Goal: Task Accomplishment & Management: Use online tool/utility

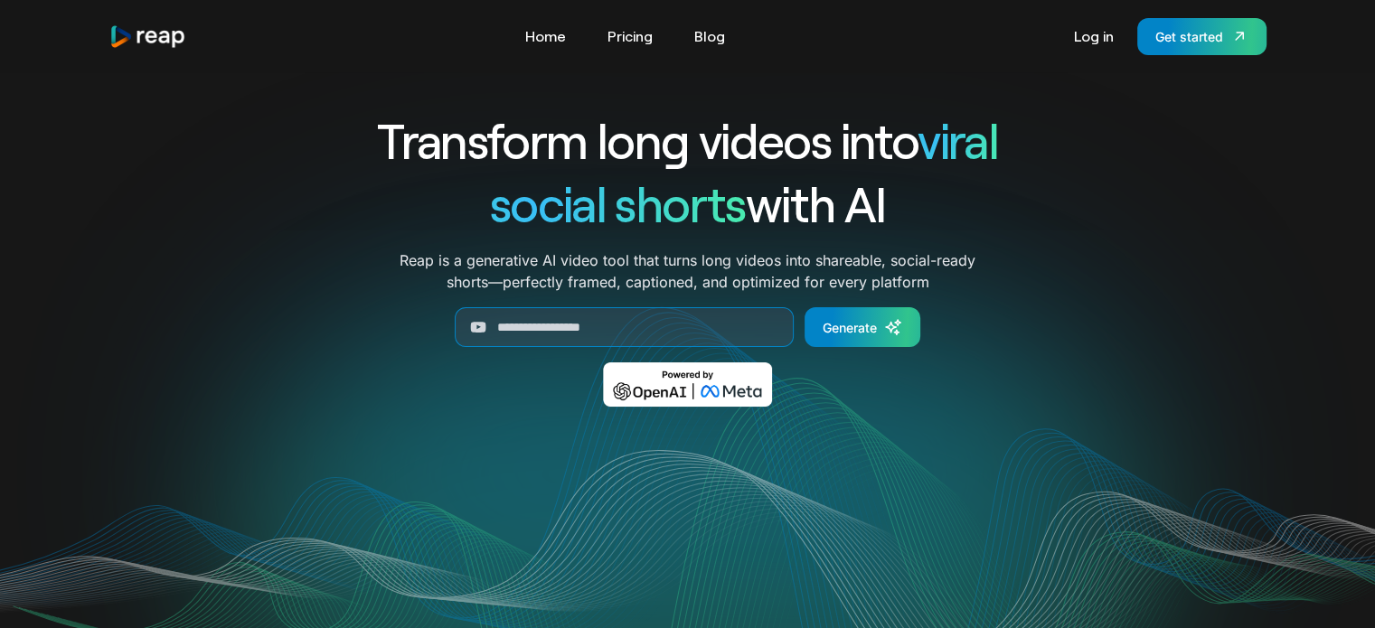
click at [1103, 117] on div "Transform long videos into viral social shorts with AI Reap is a generative AI …" at bounding box center [687, 270] width 1157 height 324
click at [1089, 39] on link "Log in" at bounding box center [1094, 36] width 58 height 29
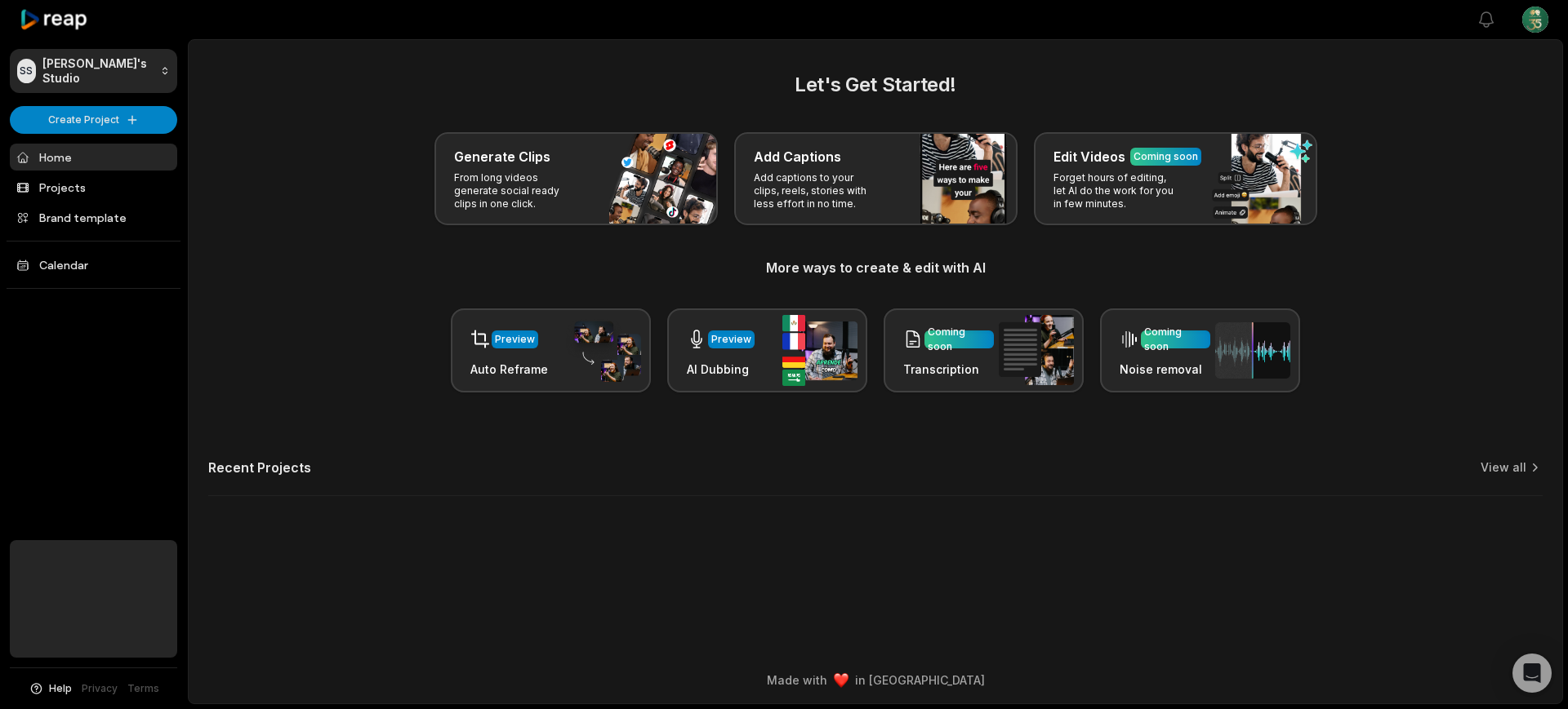
click at [1538, 21] on html "SS [PERSON_NAME]'s Studio Create Project Home Projects Brand template Calendar …" at bounding box center [784, 354] width 1568 height 709
click at [1460, 106] on span "Settings" at bounding box center [1451, 100] width 43 height 17
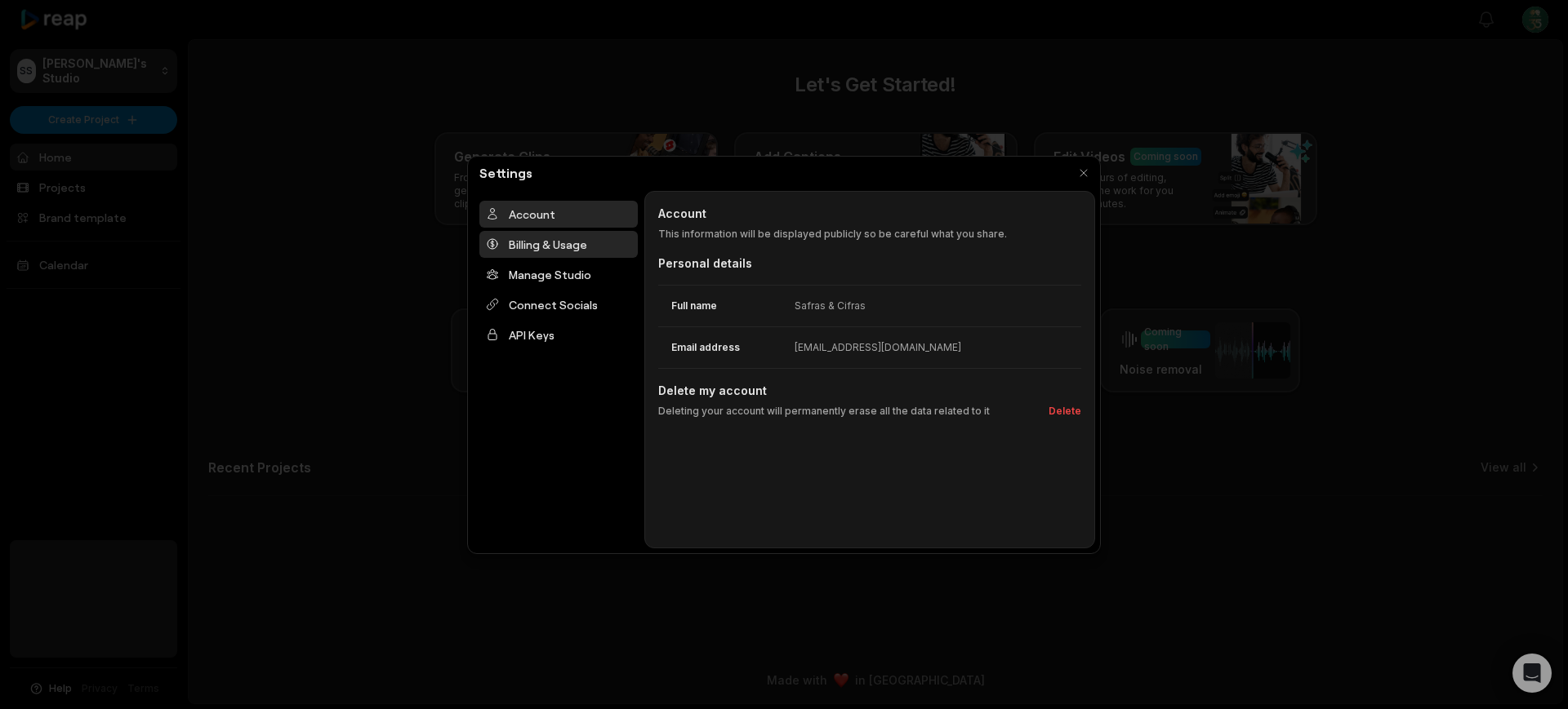
click at [568, 245] on div "Billing & Usage" at bounding box center [558, 245] width 158 height 27
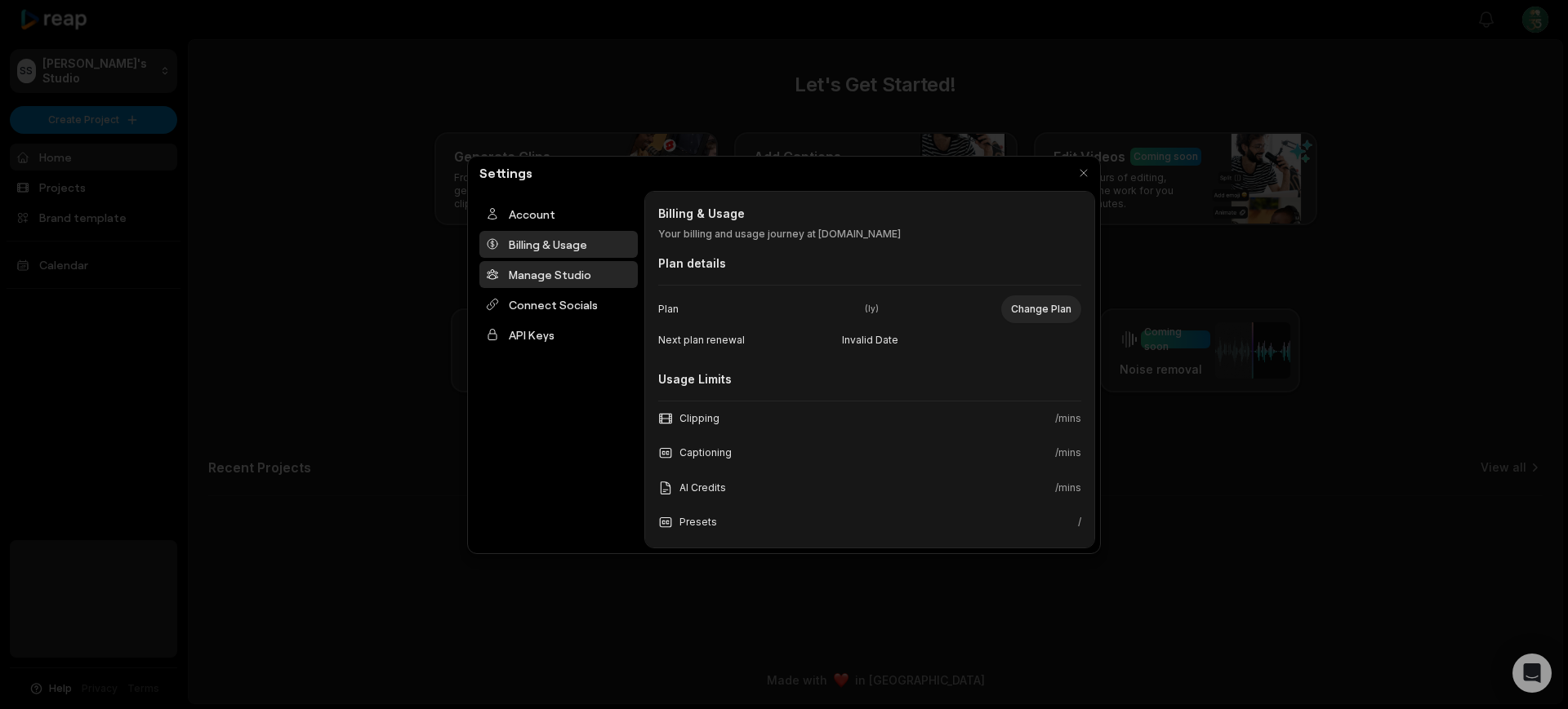
click at [547, 284] on div "Manage Studio" at bounding box center [558, 275] width 158 height 27
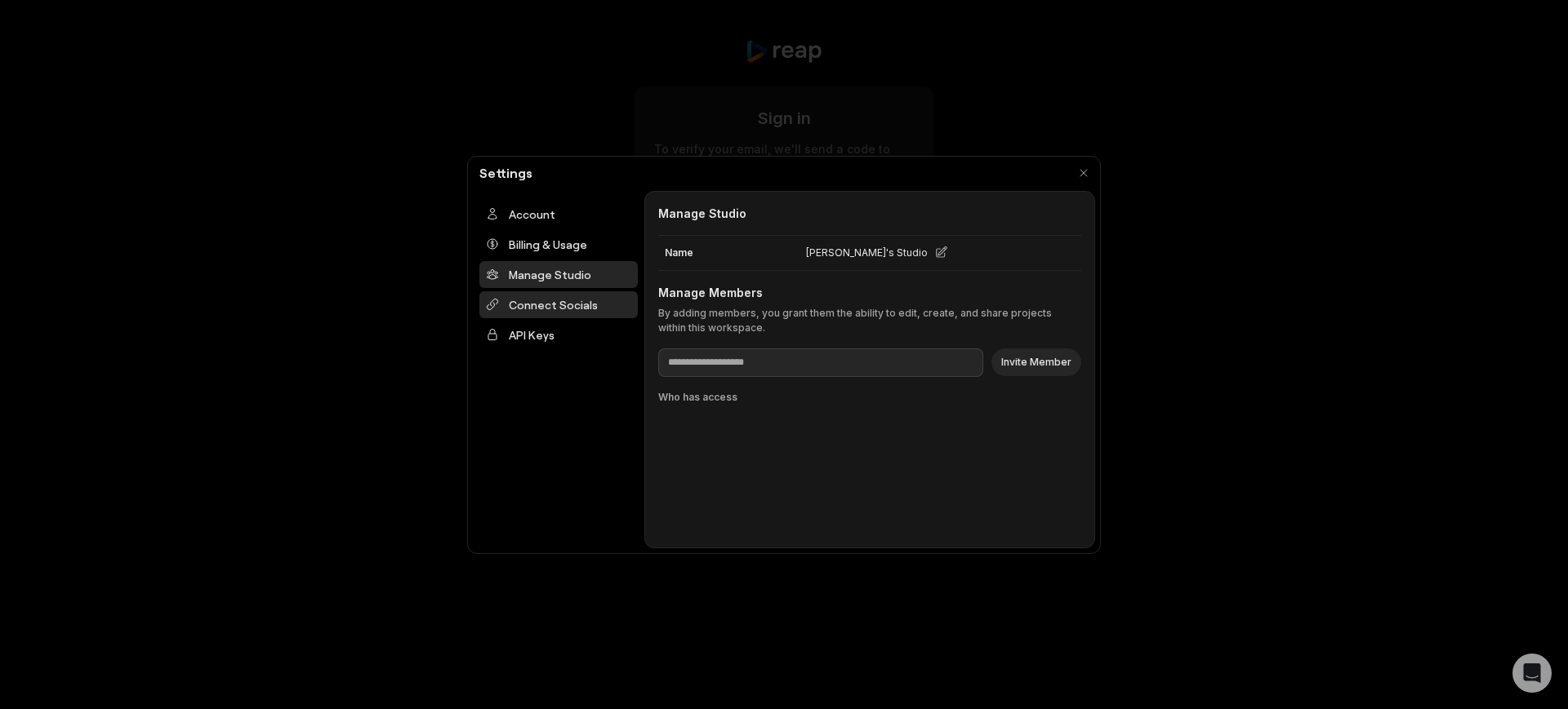
click at [547, 307] on div "Connect Socials" at bounding box center [558, 305] width 158 height 27
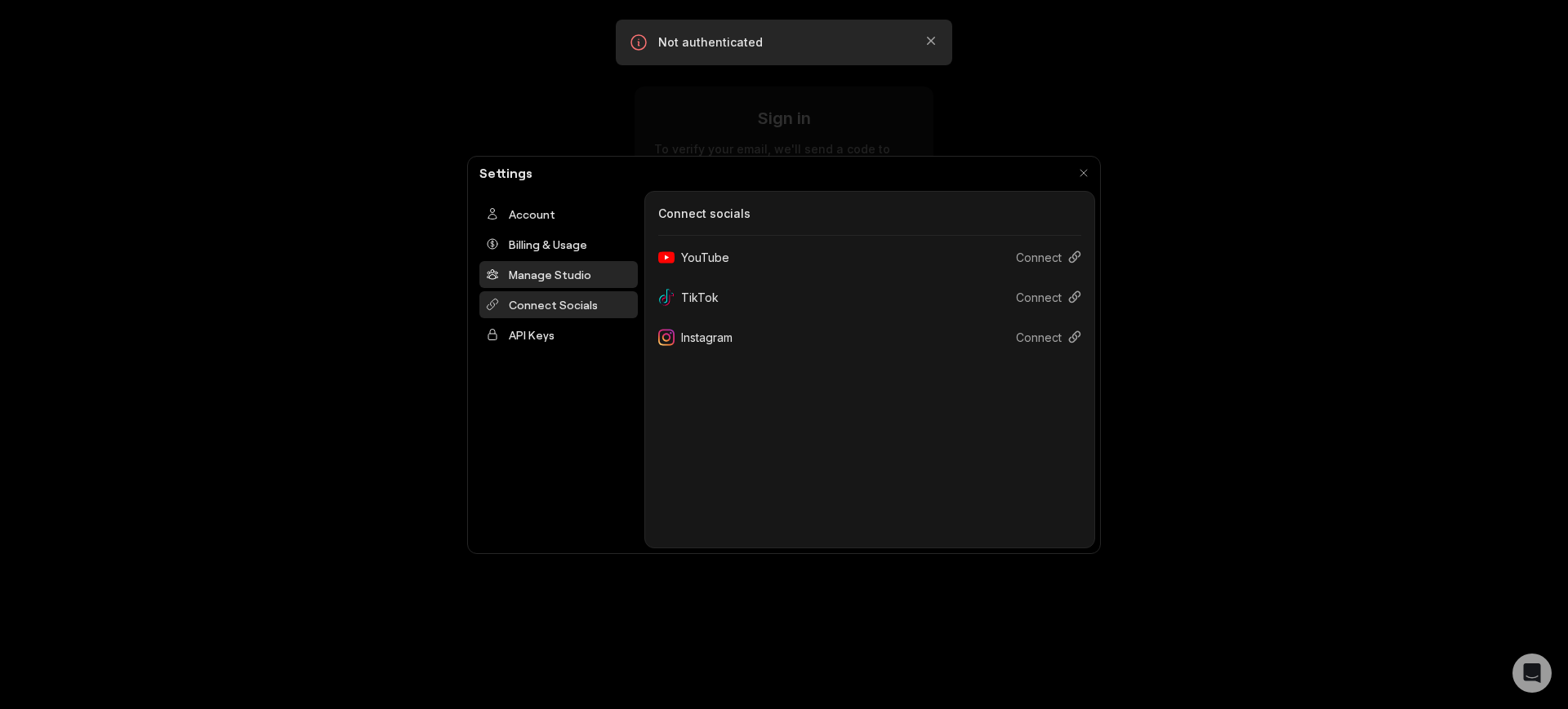
click at [540, 268] on div "Manage Studio" at bounding box center [558, 275] width 158 height 27
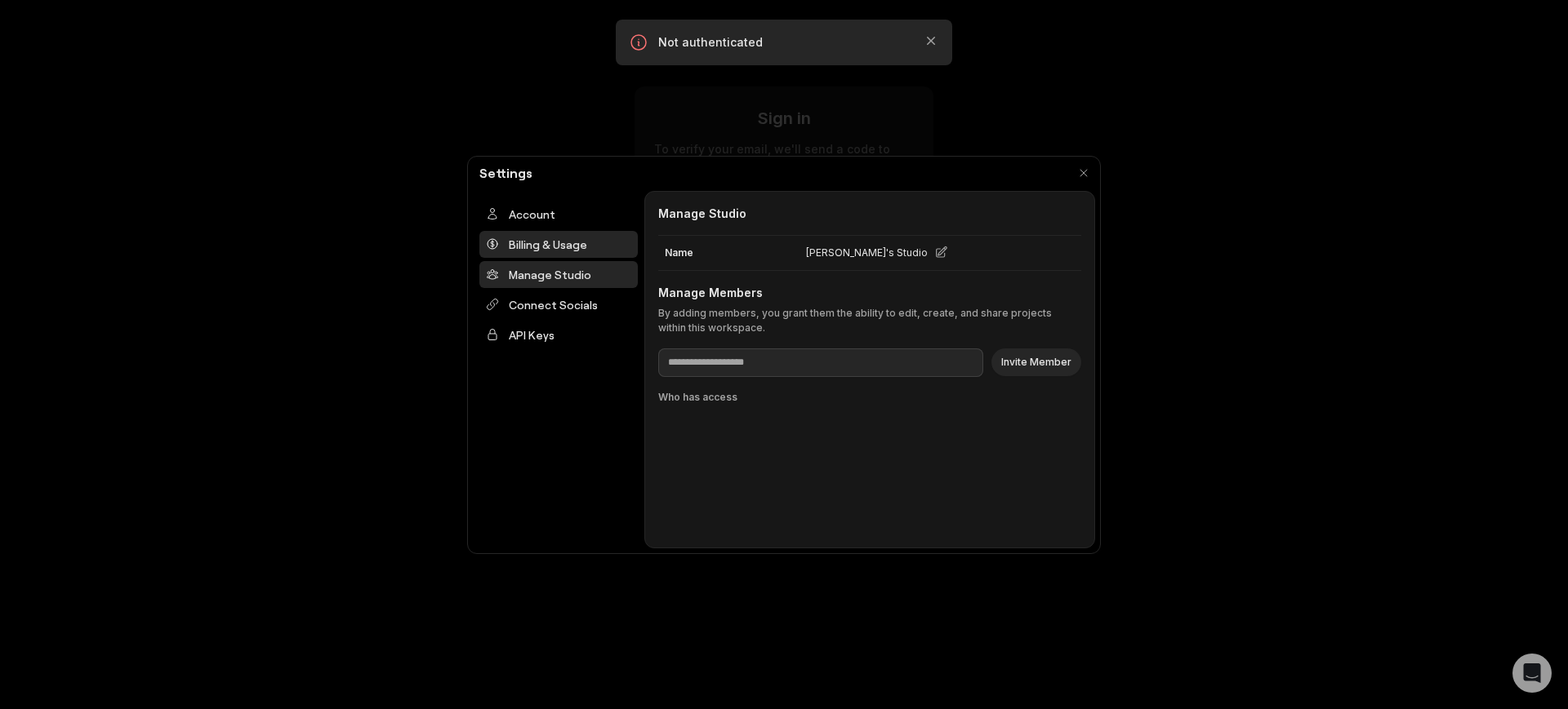
click at [557, 237] on div "Billing & Usage" at bounding box center [558, 245] width 158 height 27
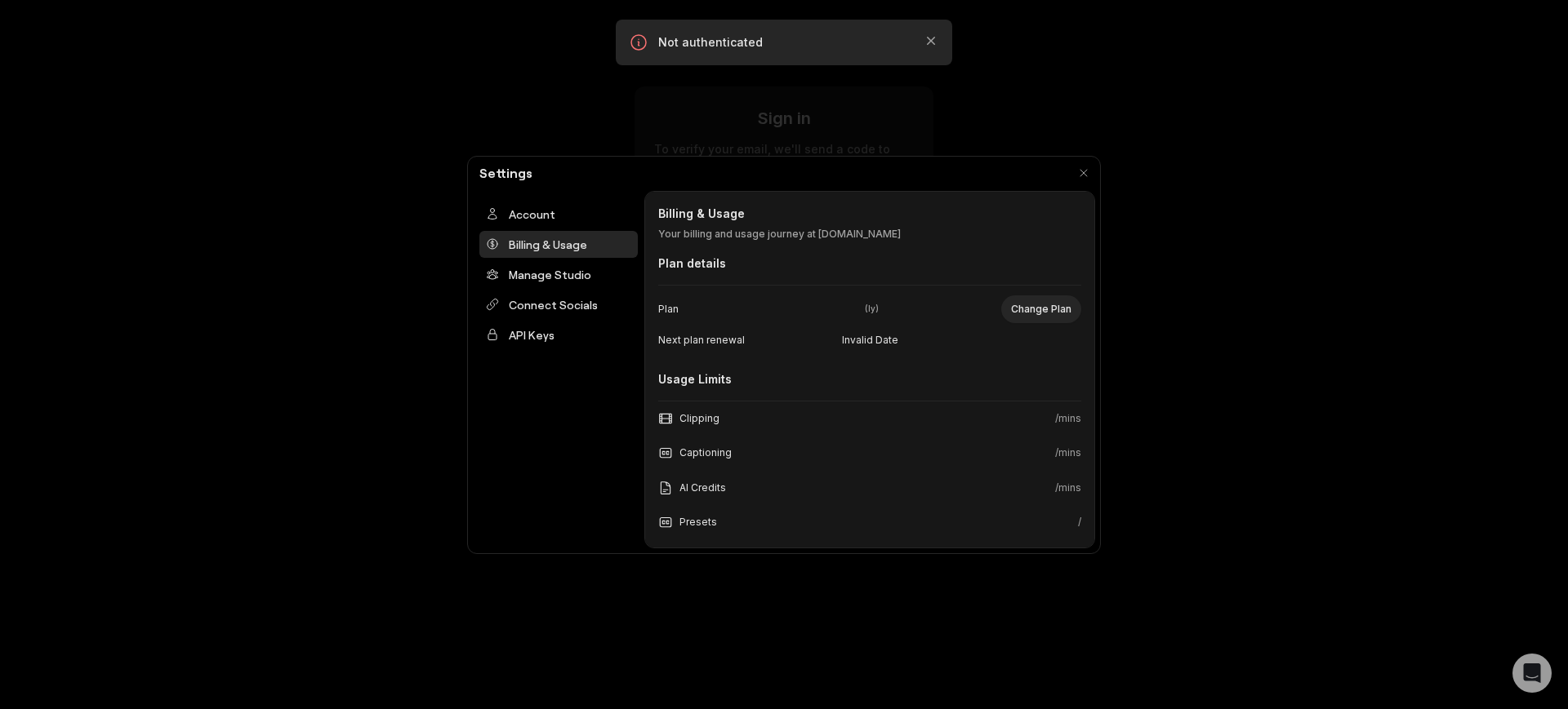
click at [1178, 145] on div at bounding box center [784, 354] width 1568 height 709
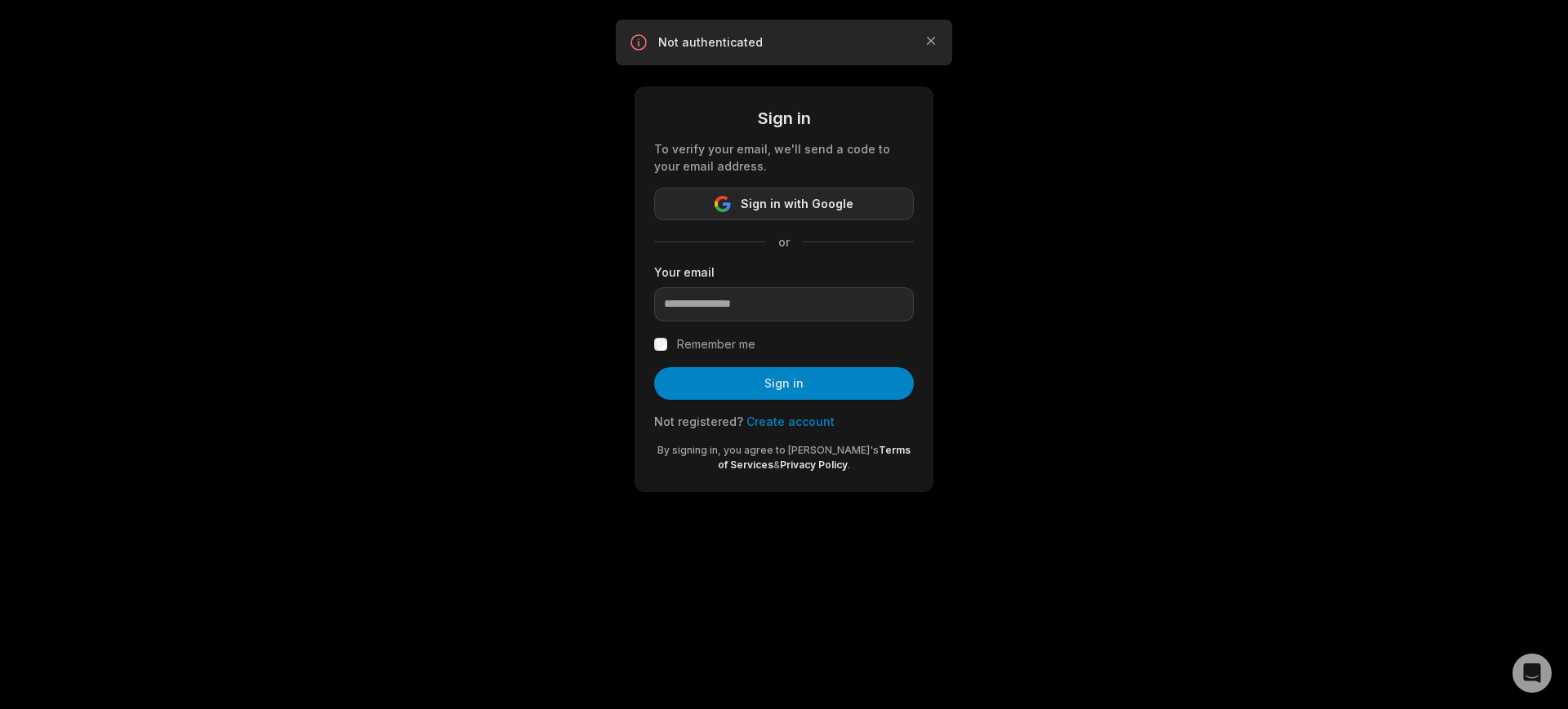
drag, startPoint x: 778, startPoint y: 205, endPoint x: 821, endPoint y: 215, distance: 44.1
click at [778, 205] on span "Sign in with Google" at bounding box center [797, 204] width 113 height 20
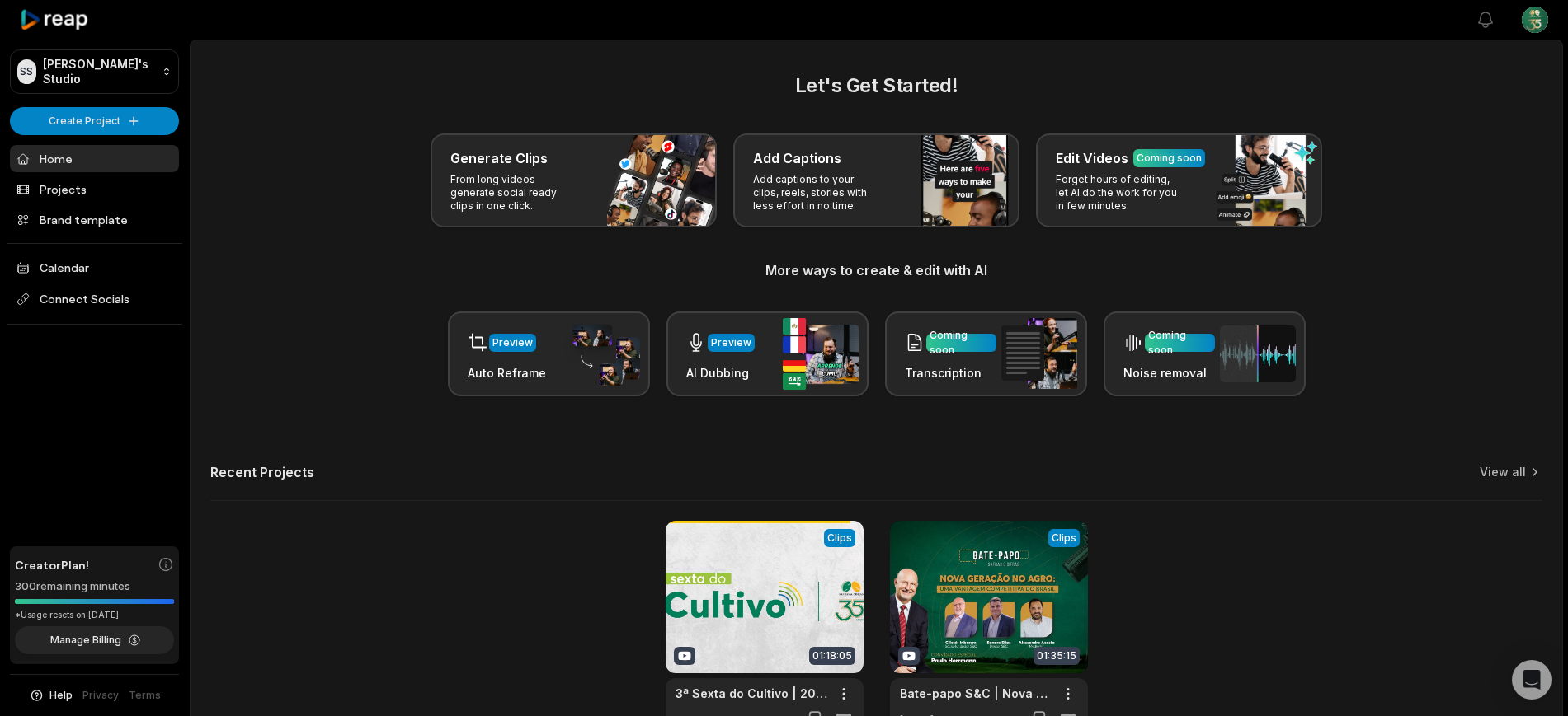
click at [1533, 11] on html "SS Safras's Studio Create Project Home Projects Brand template Calendar Connect…" at bounding box center [784, 358] width 1568 height 716
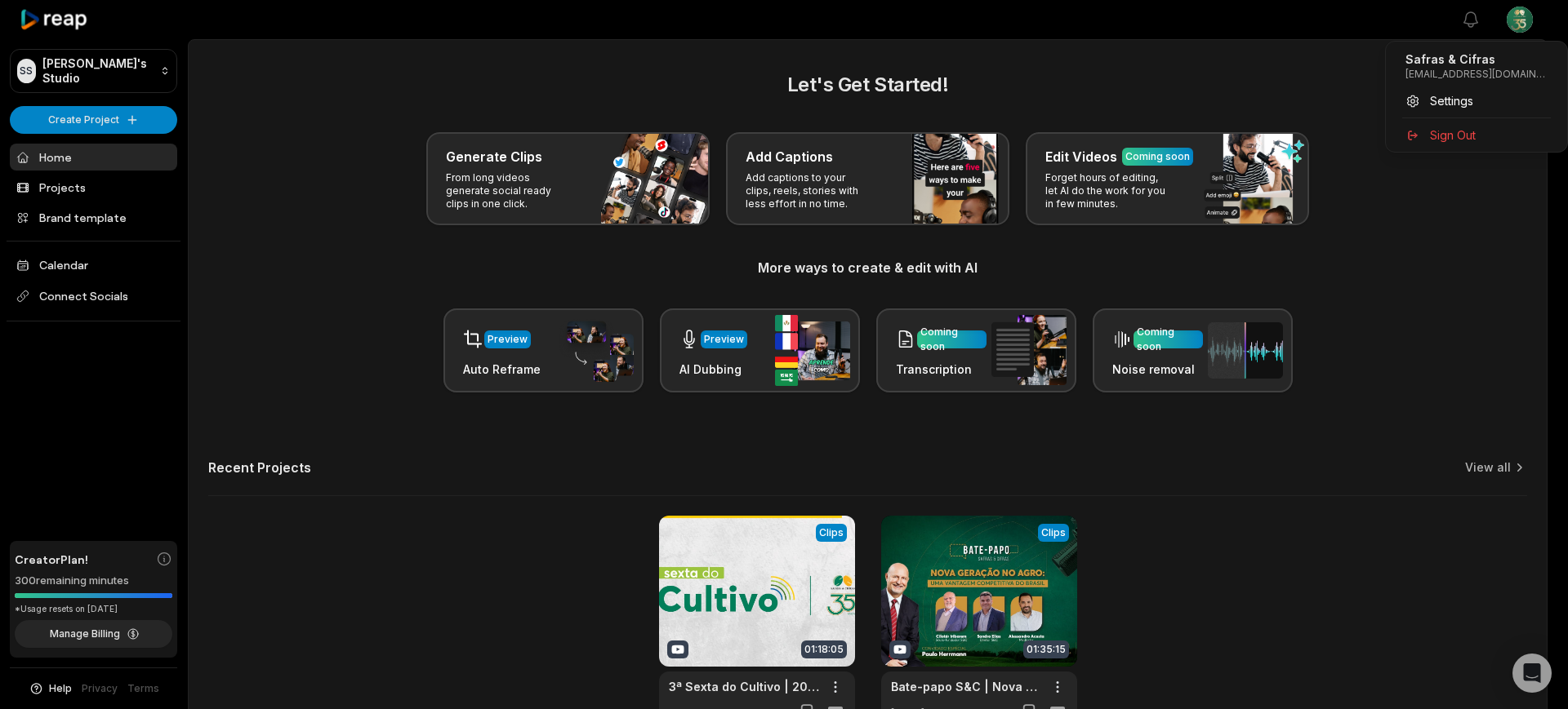
click at [1483, 73] on p "[EMAIL_ADDRESS][DOMAIN_NAME]" at bounding box center [1476, 74] width 142 height 13
click at [458, 165] on html "SS Safras's Studio Create Project Home Projects Brand template Calendar Connect…" at bounding box center [784, 354] width 1568 height 709
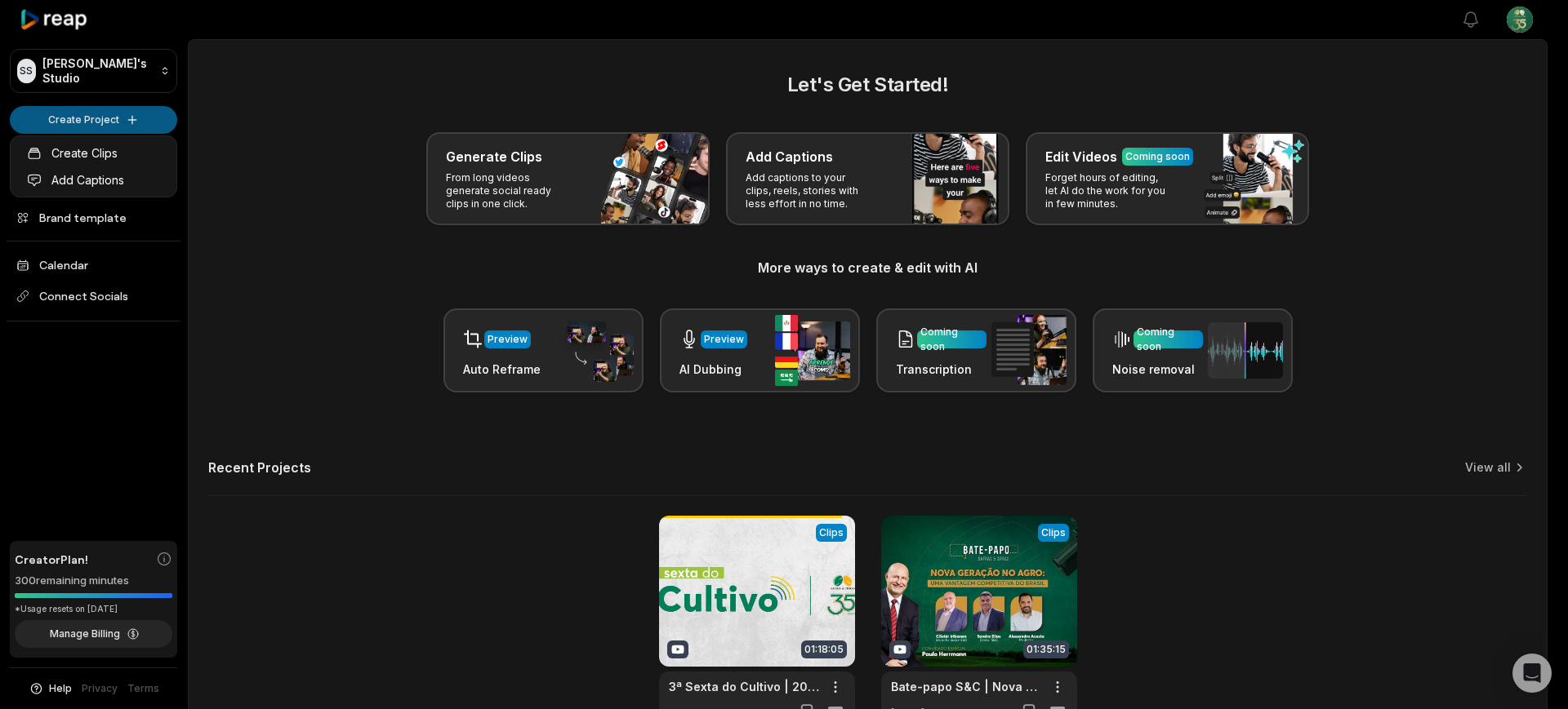
click at [96, 113] on html "SS Safras's Studio Create Project Home Projects Brand template Calendar Connect…" at bounding box center [784, 354] width 1568 height 709
click at [121, 148] on link "Create Clips" at bounding box center [93, 154] width 159 height 27
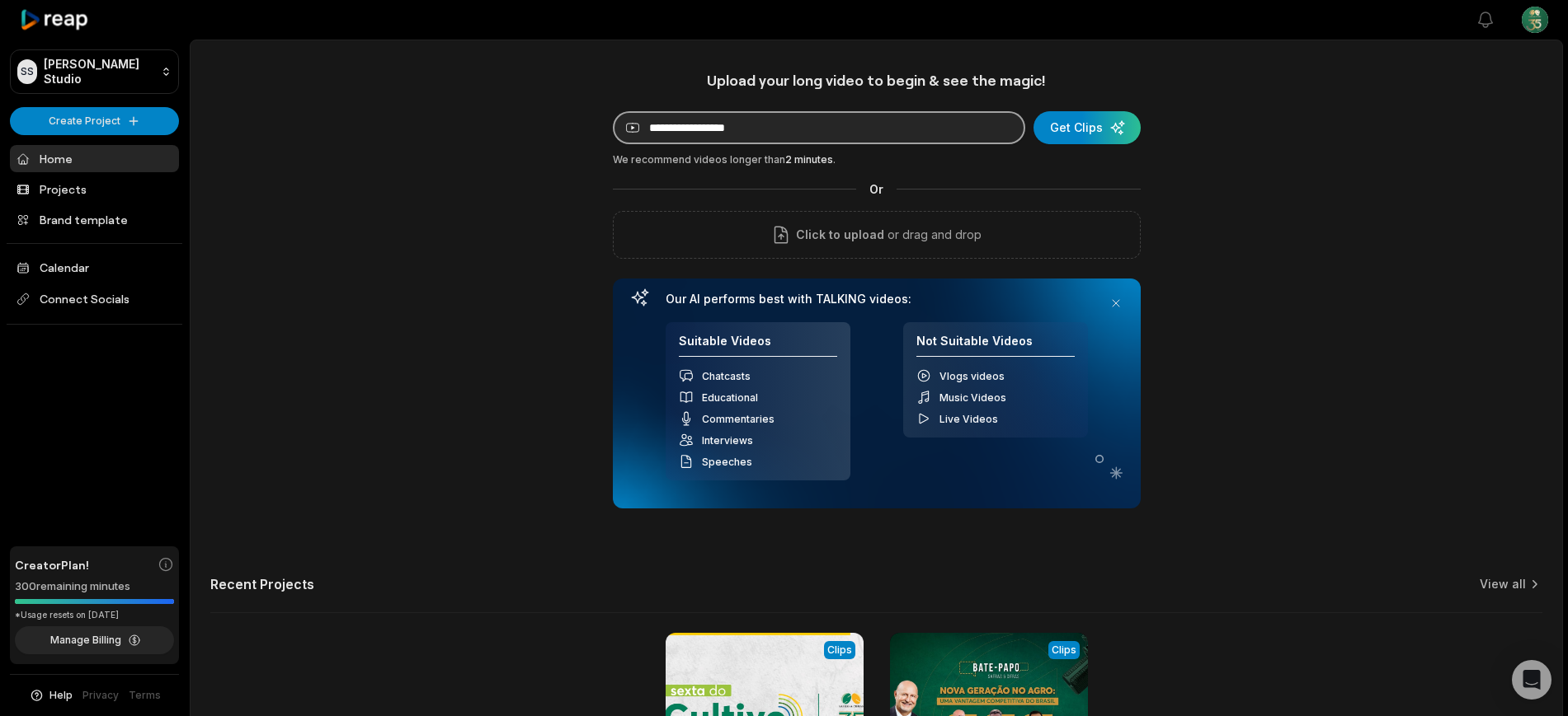
click at [718, 131] on input at bounding box center [819, 128] width 413 height 33
paste input "**********"
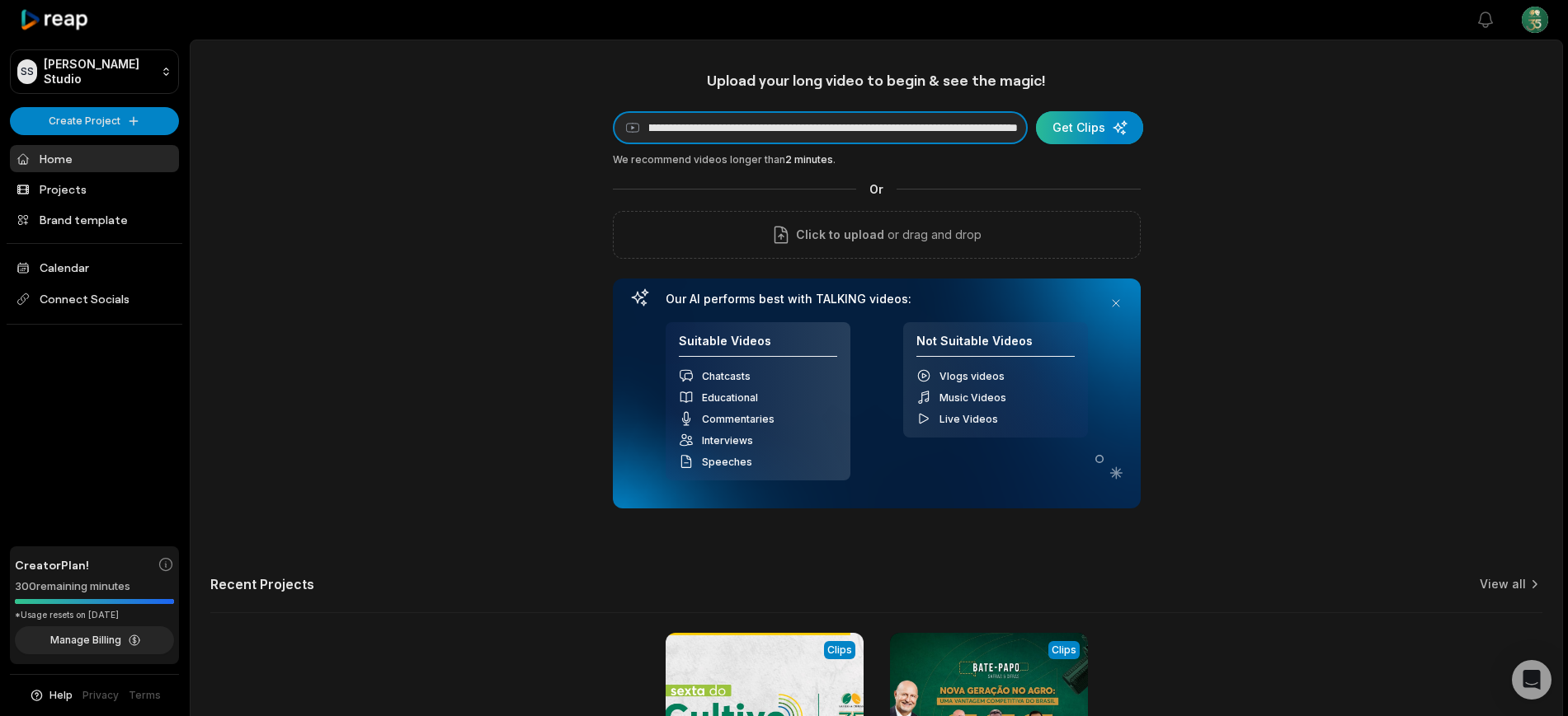
type input "**********"
click at [1063, 135] on div "submit" at bounding box center [1089, 128] width 107 height 33
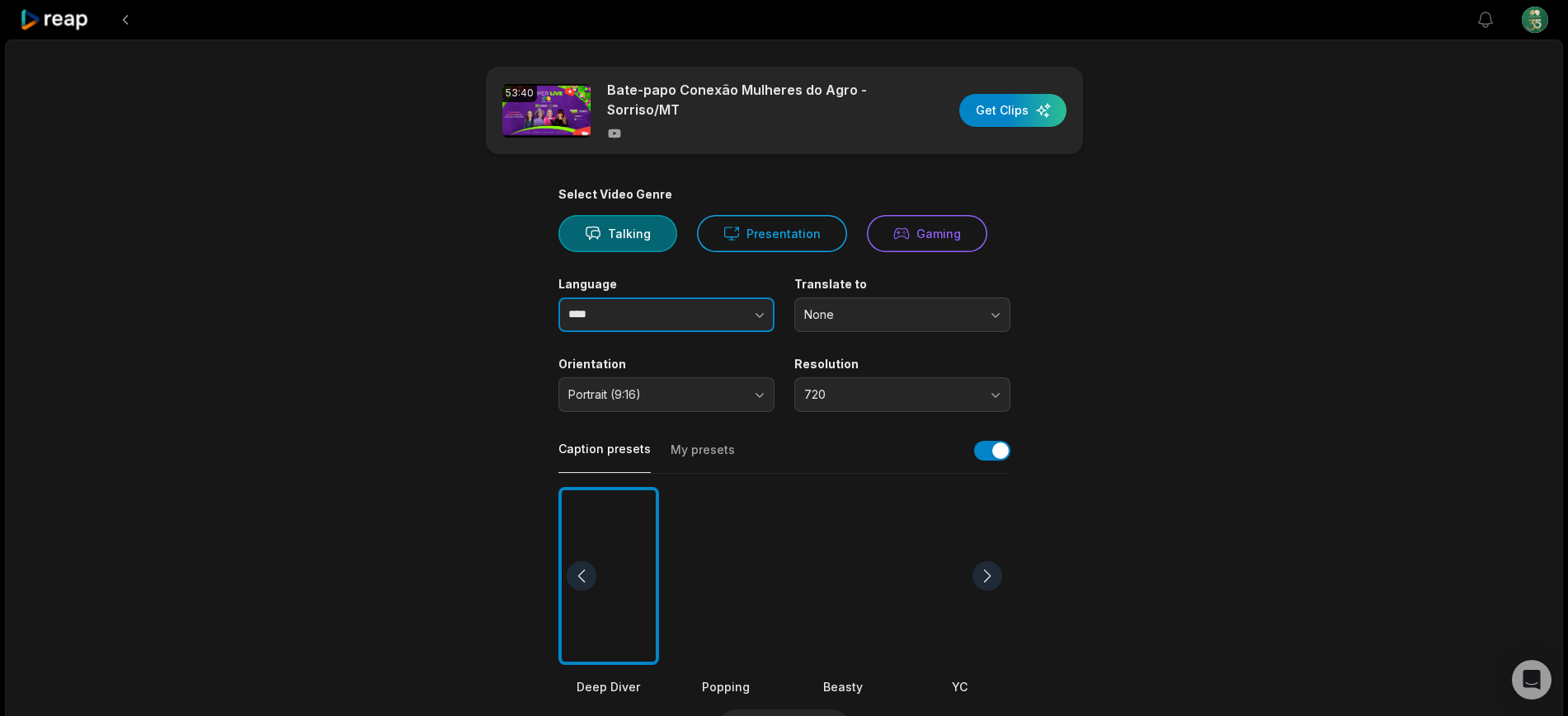
click at [673, 318] on input "****" at bounding box center [666, 315] width 216 height 35
click at [867, 316] on span "None" at bounding box center [891, 315] width 173 height 15
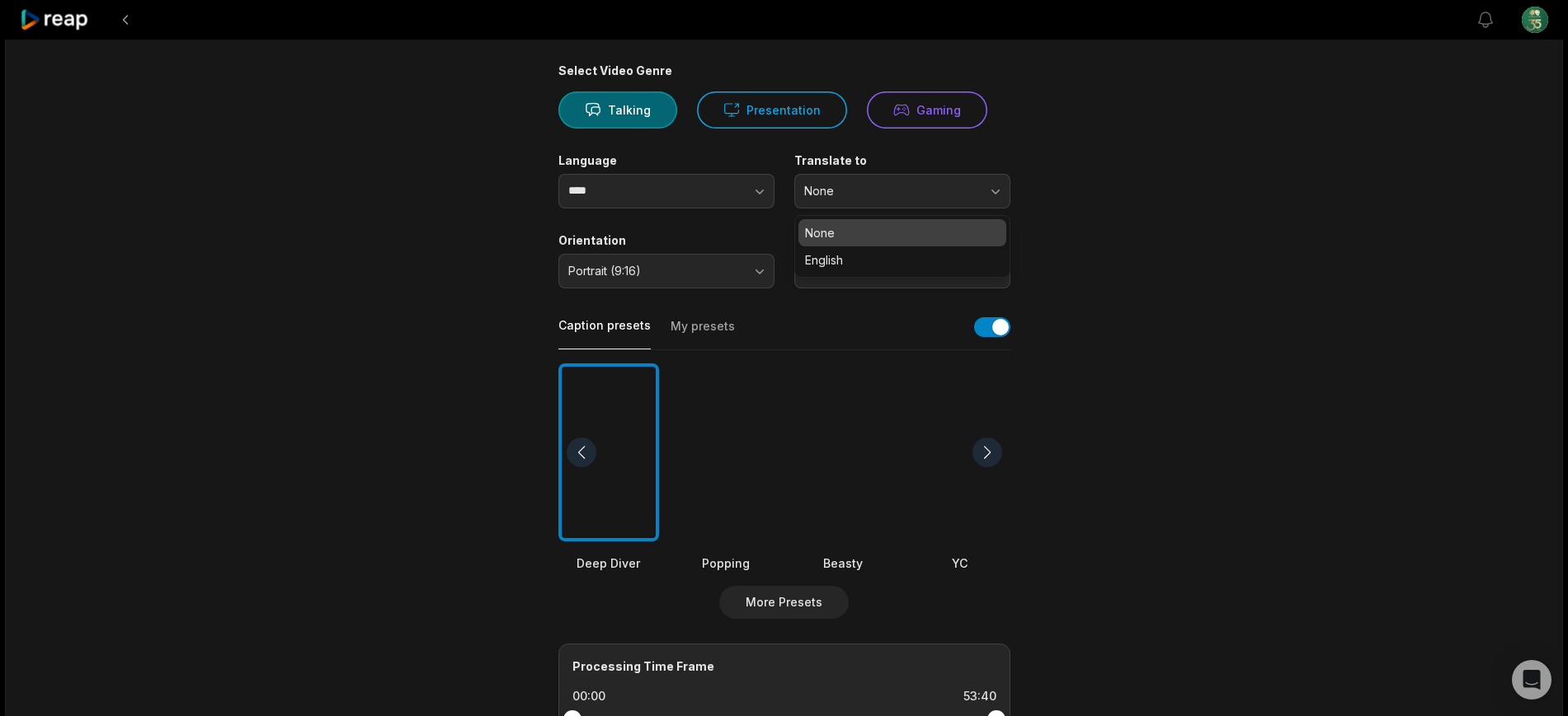
scroll to position [206, 0]
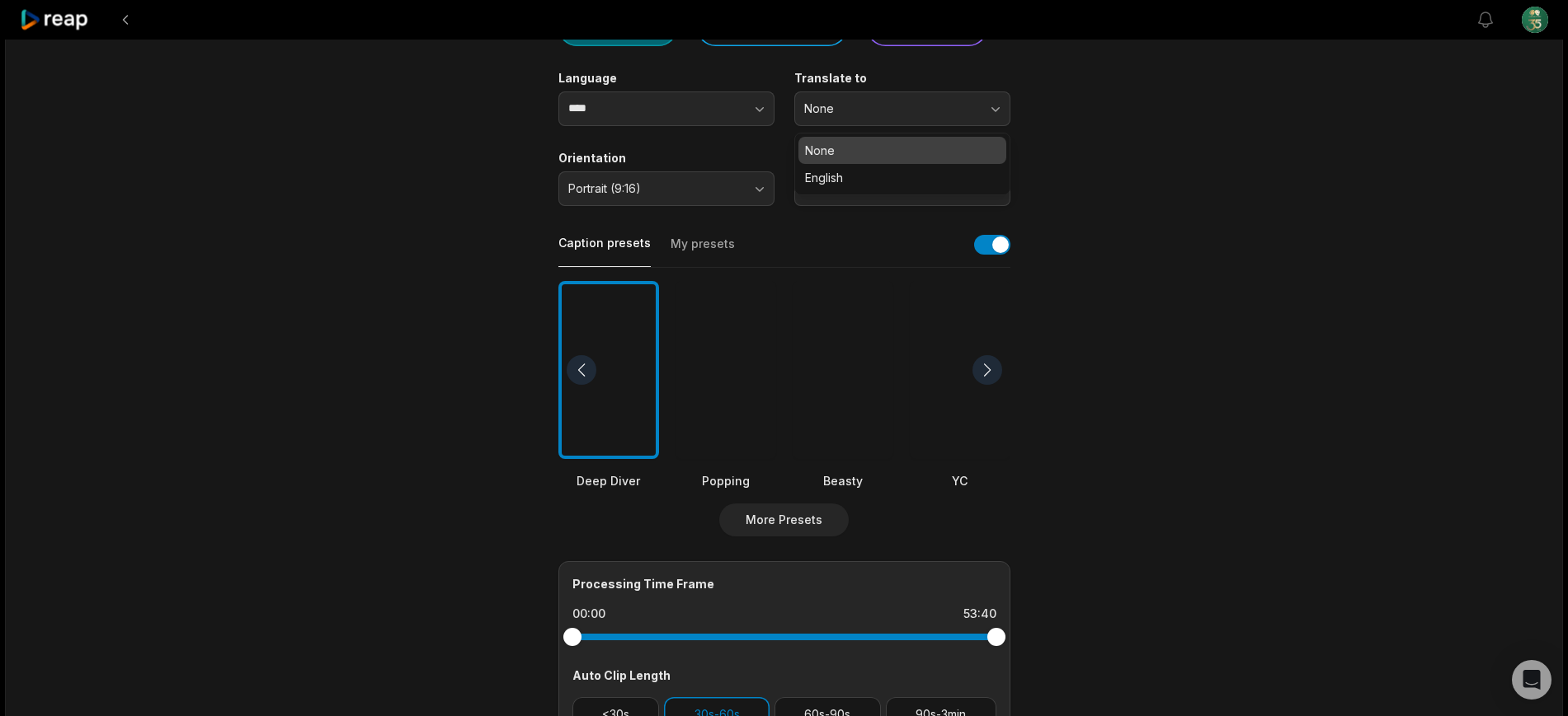
click at [1157, 277] on main "53:40 Bate-papo Conexão Mulheres do Agro - Sorriso/MT Get Clips Select Video Ge…" at bounding box center [784, 365] width 799 height 1010
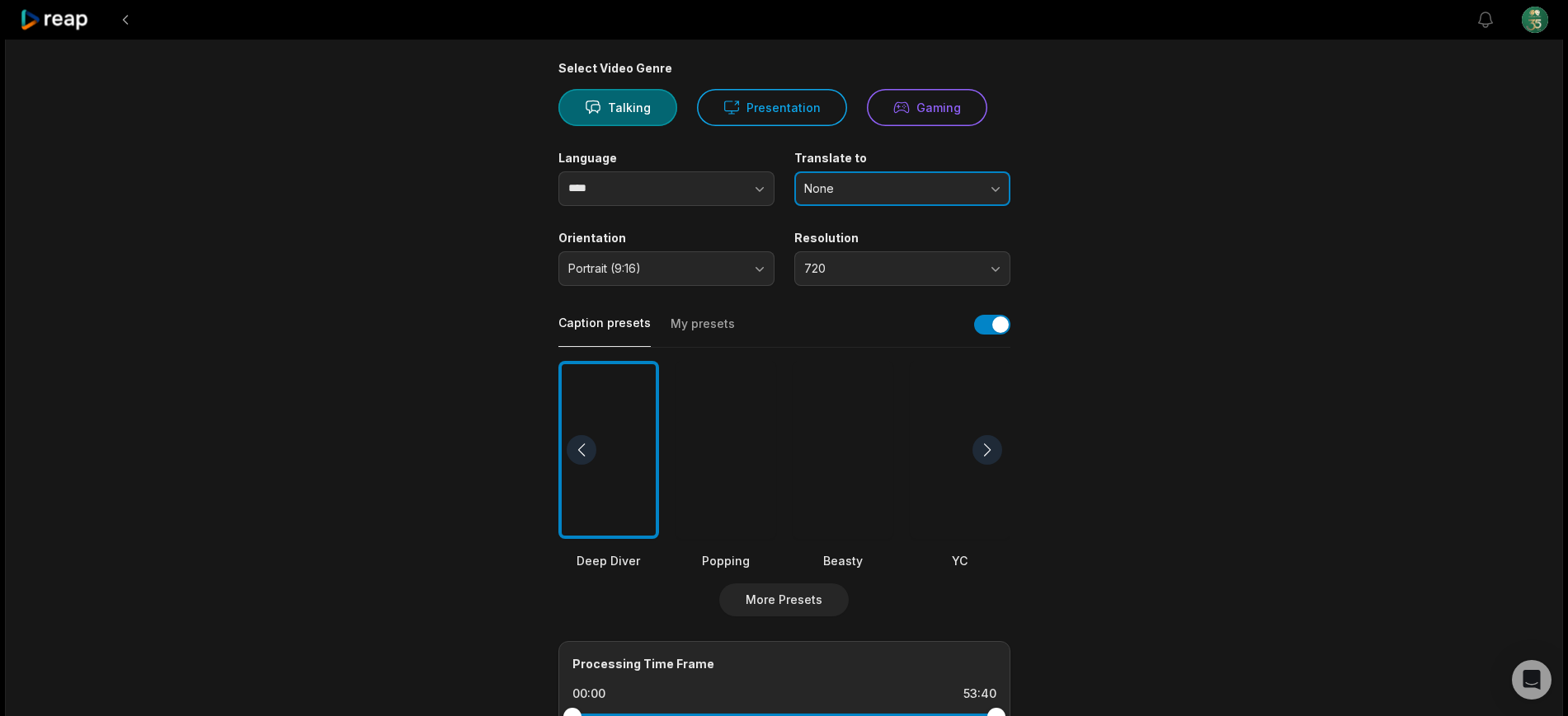
scroll to position [103, 0]
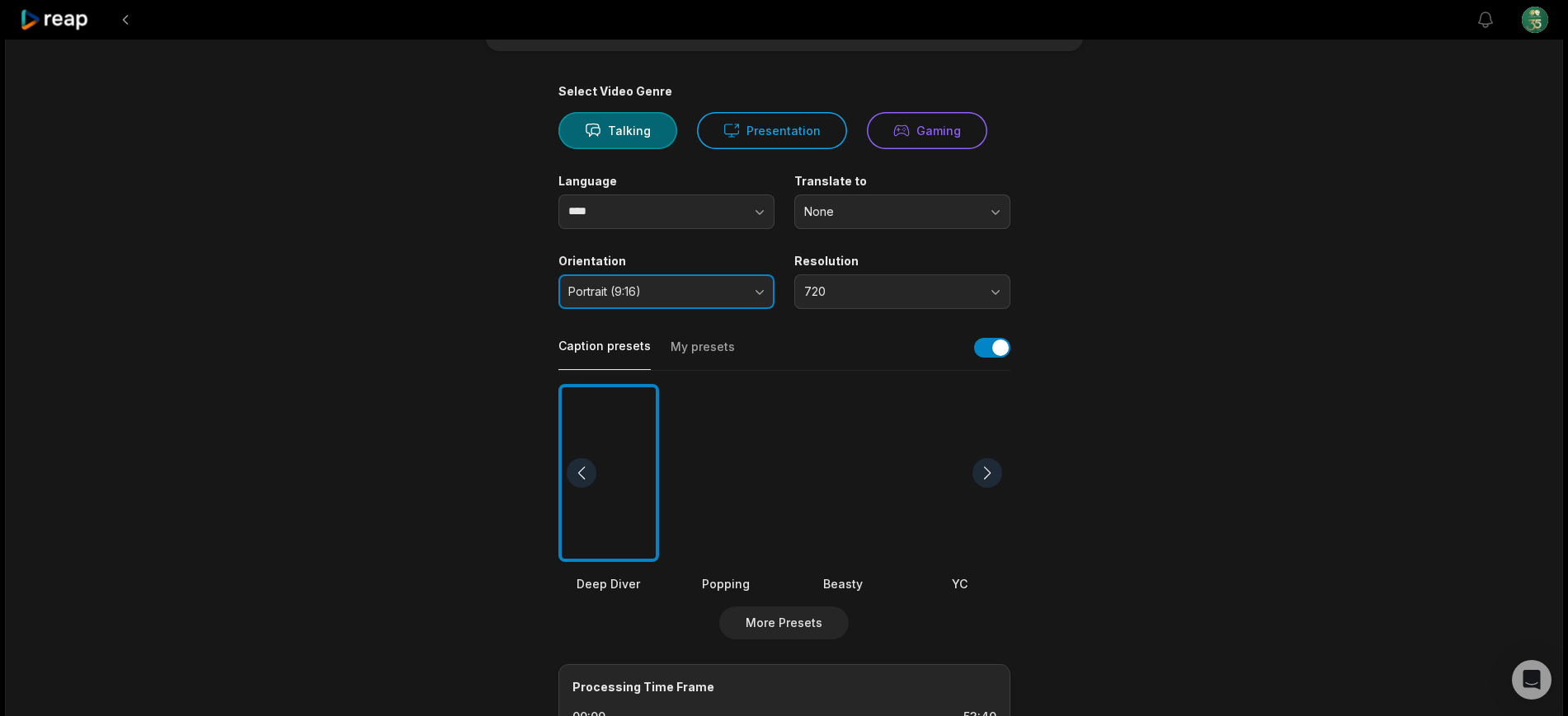
click at [691, 299] on button "Portrait (9:16)" at bounding box center [666, 292] width 216 height 35
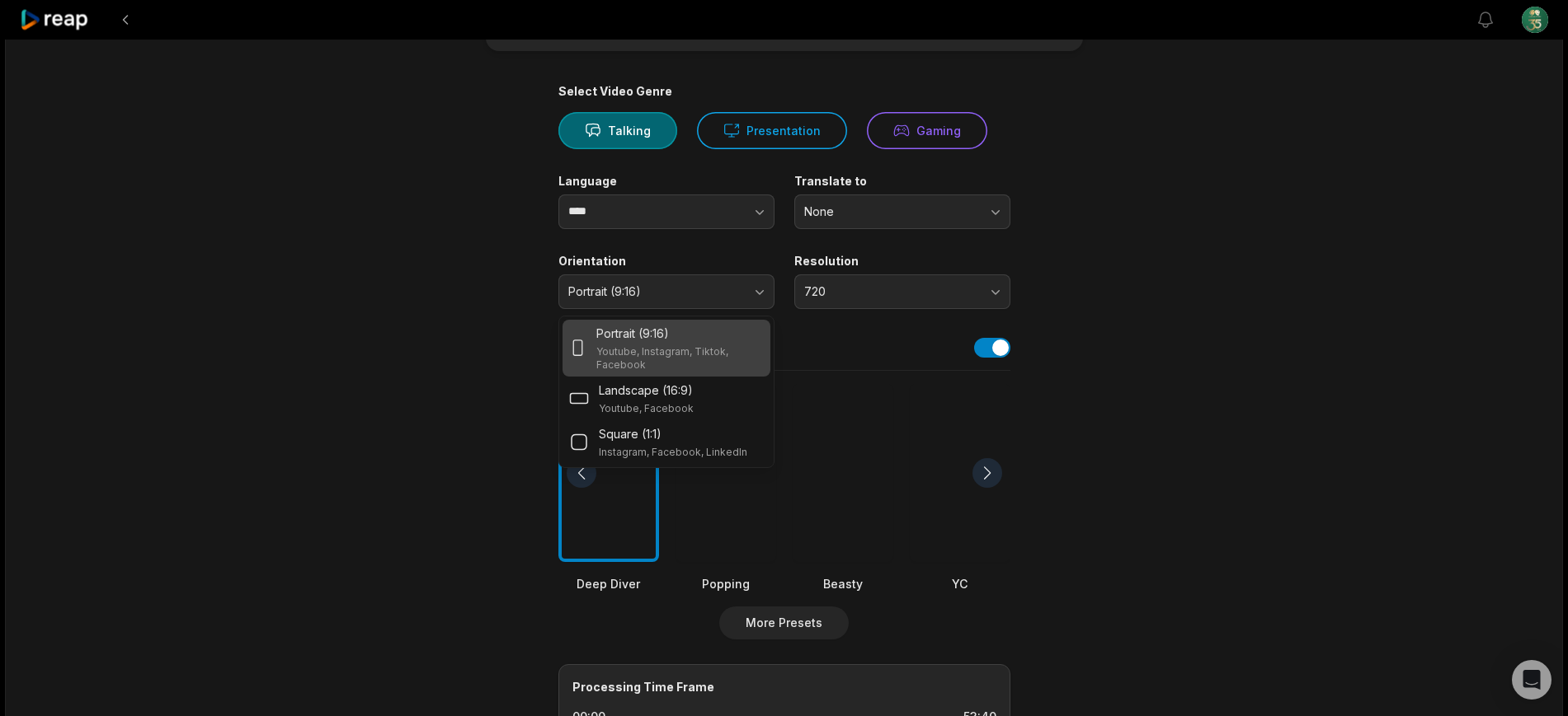
click at [685, 336] on div "Portrait (9:16)" at bounding box center [679, 333] width 167 height 17
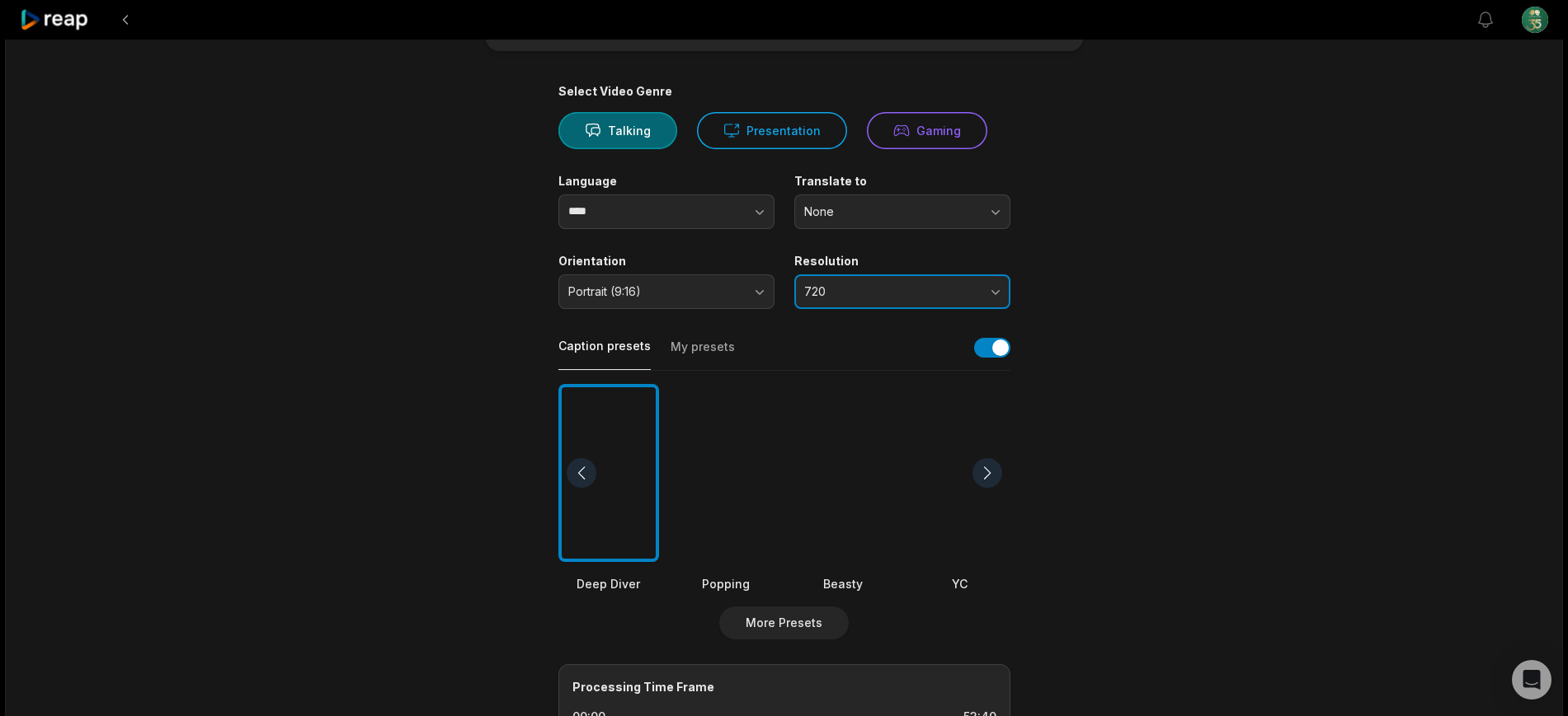
click at [879, 304] on button "720" at bounding box center [902, 292] width 216 height 35
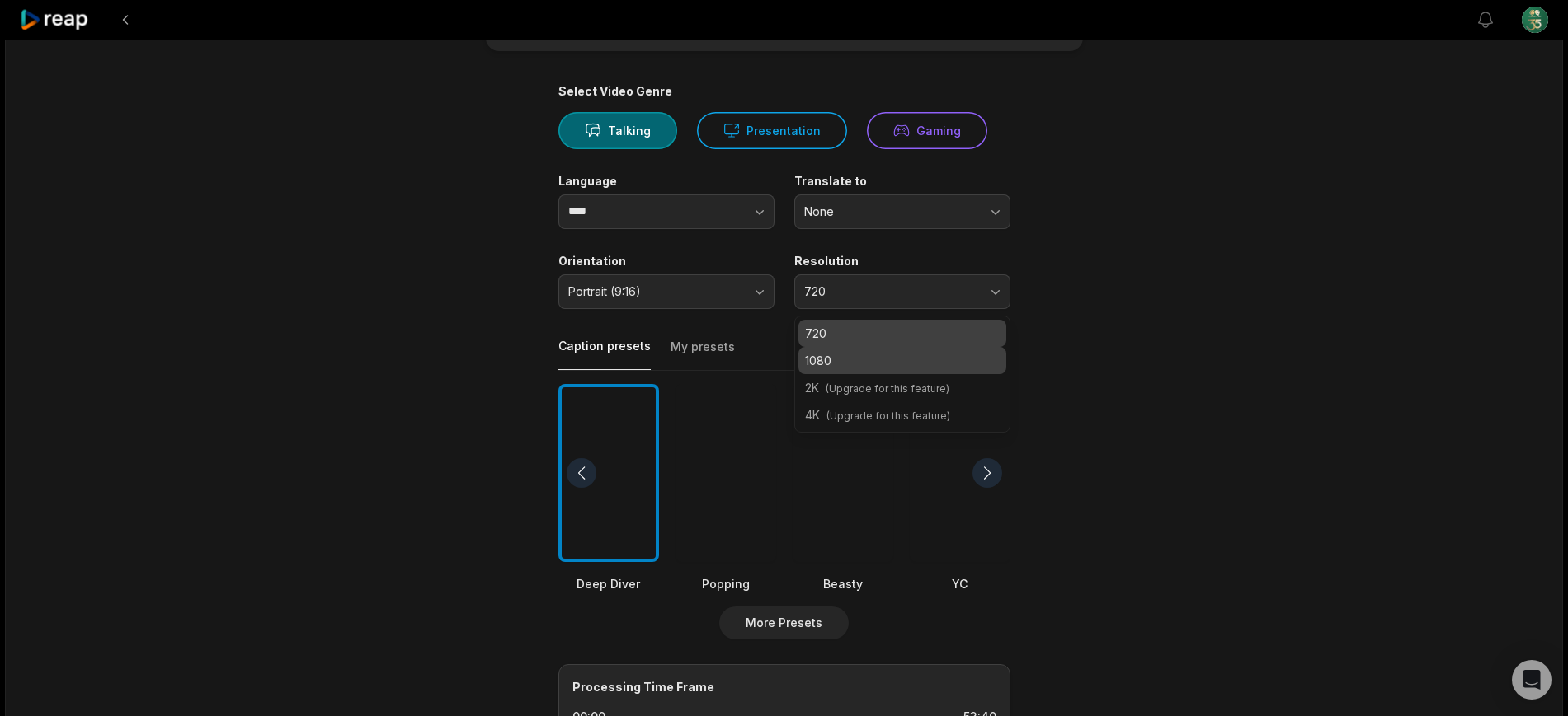
drag, startPoint x: 840, startPoint y: 358, endPoint x: 1036, endPoint y: 357, distance: 196.0
click at [838, 359] on p "1080" at bounding box center [902, 360] width 194 height 17
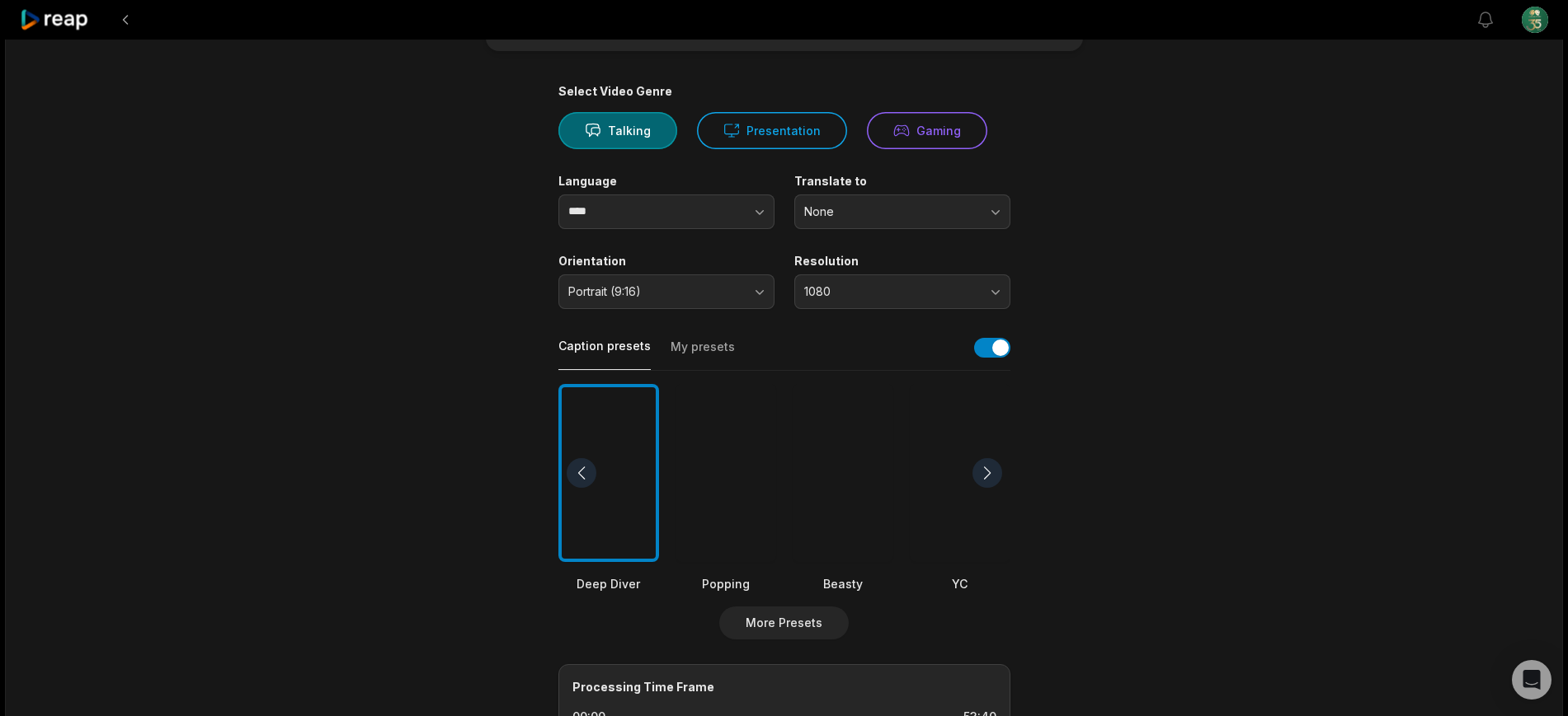
click at [1229, 372] on div "53:40 Bate-papo Conexão Mulheres do Agro - Sorriso/MT Get Clips Select Video Ge…" at bounding box center [783, 512] width 1558 height 1151
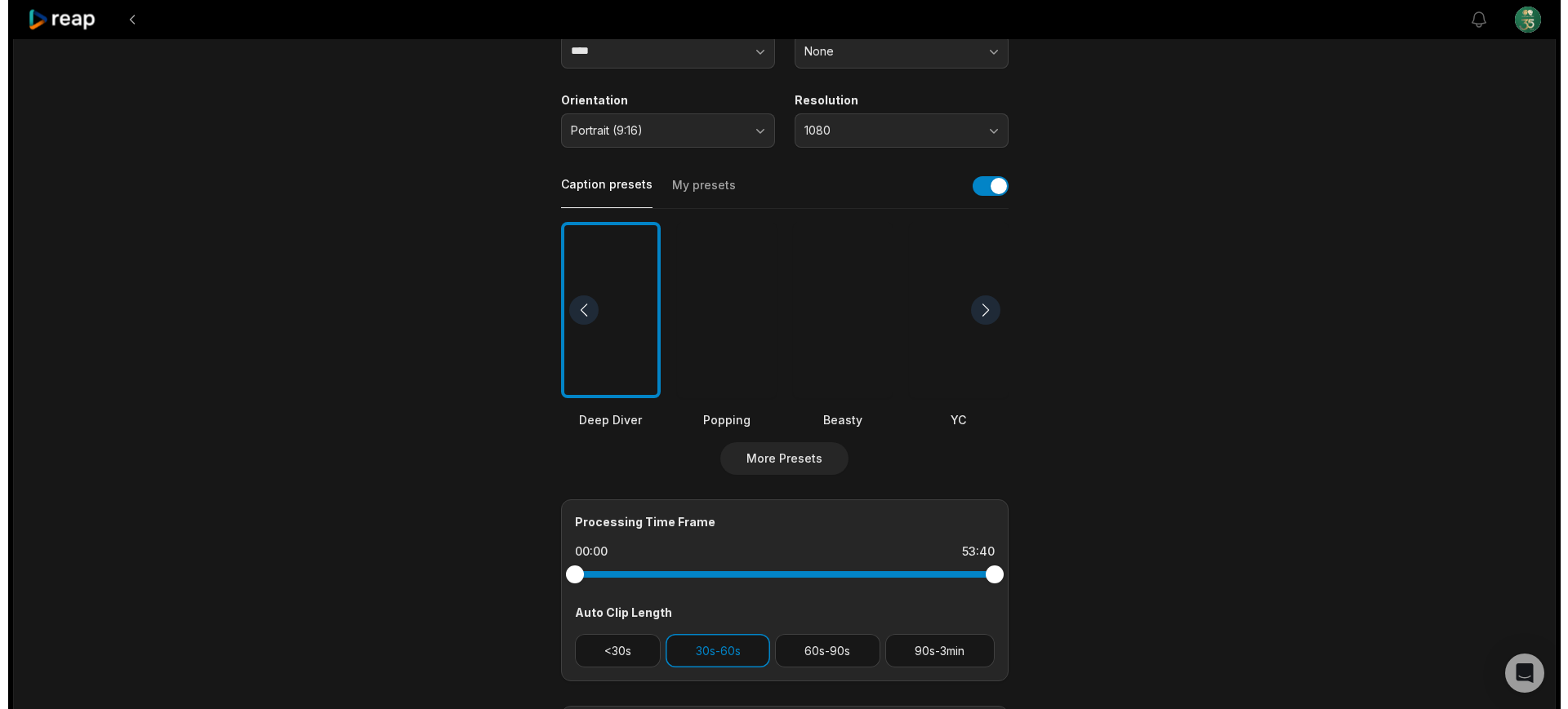
scroll to position [306, 0]
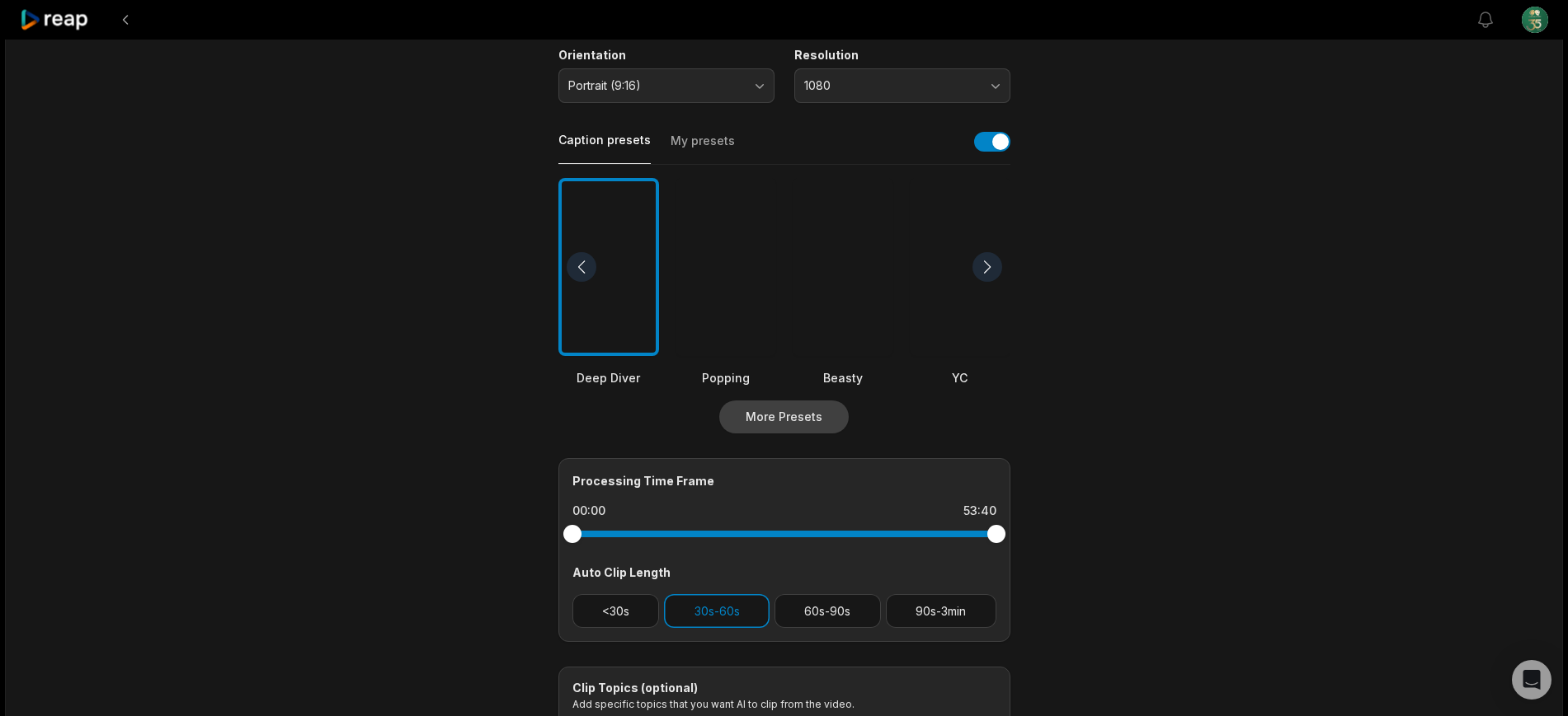
click at [794, 415] on button "More Presets" at bounding box center [784, 417] width 130 height 33
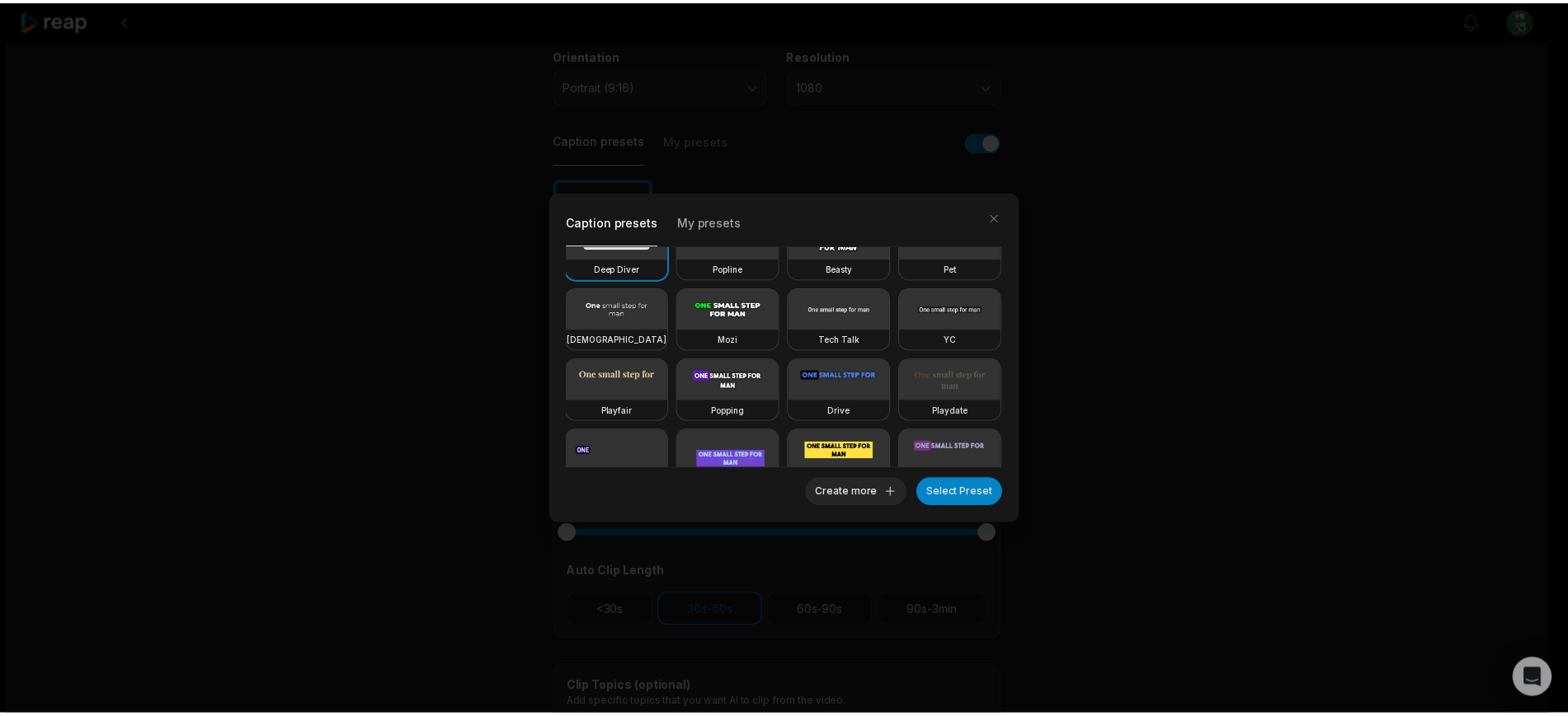
scroll to position [0, 0]
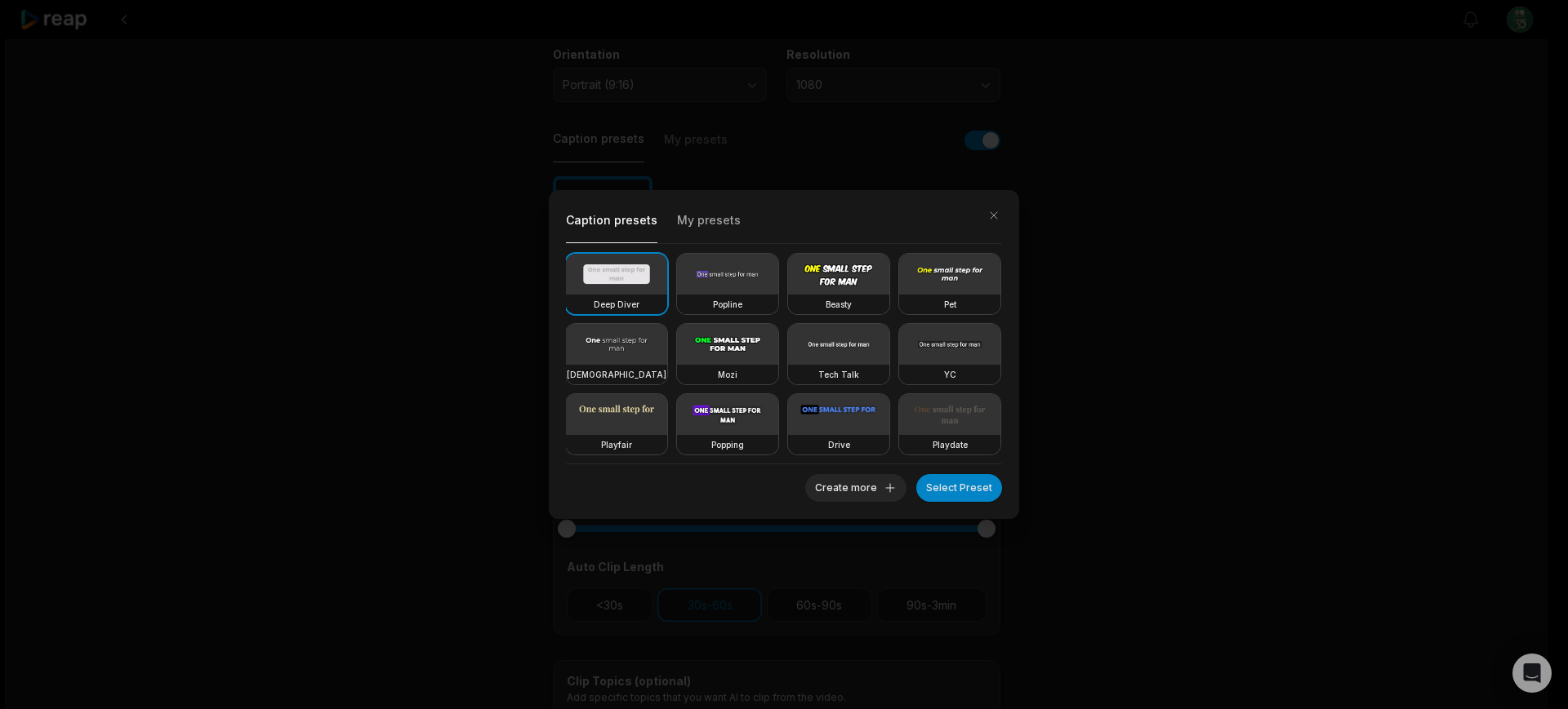
click at [899, 294] on video at bounding box center [950, 274] width 101 height 41
click at [972, 481] on button "Select Preset" at bounding box center [959, 488] width 86 height 28
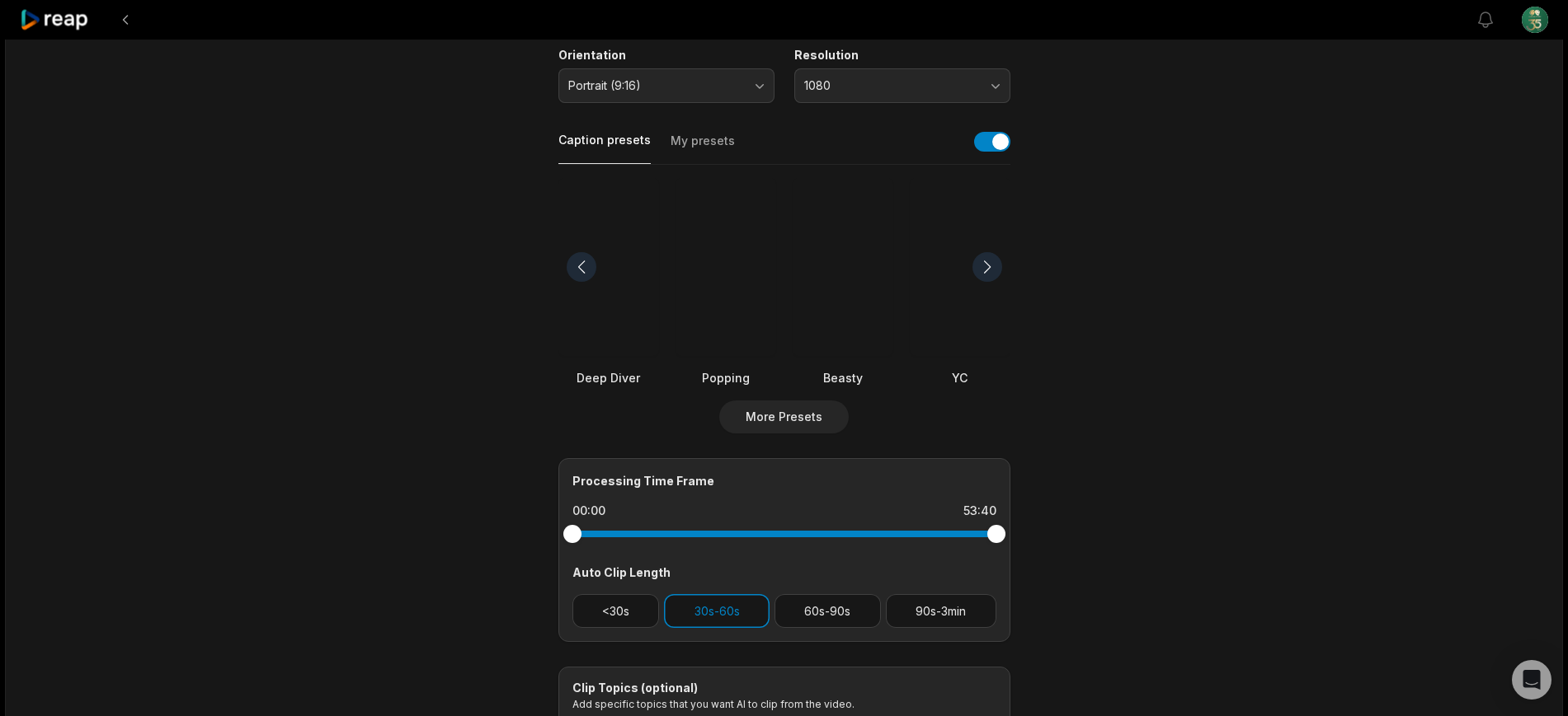
click at [986, 266] on div at bounding box center [987, 267] width 30 height 30
click at [986, 267] on div at bounding box center [987, 267] width 30 height 30
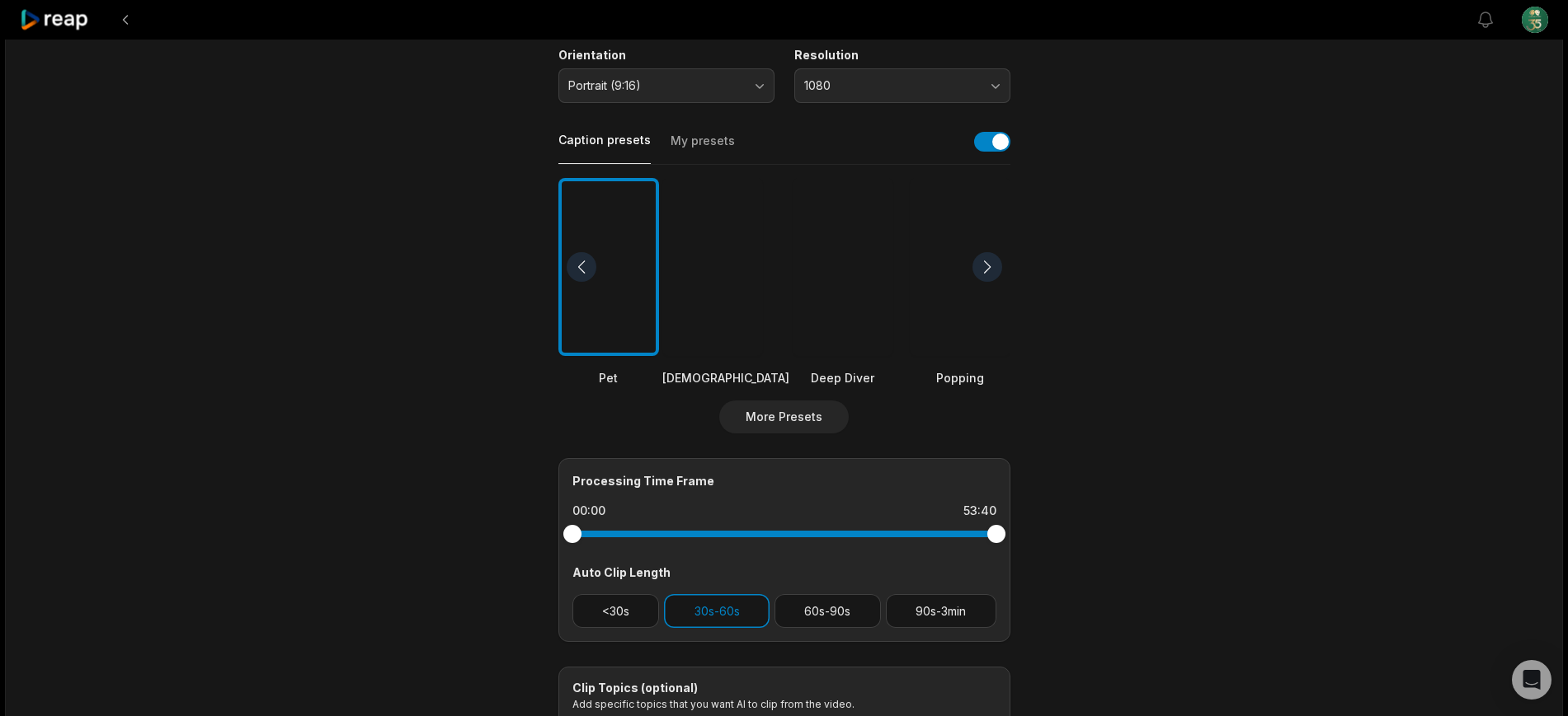
click at [986, 267] on div at bounding box center [987, 267] width 30 height 30
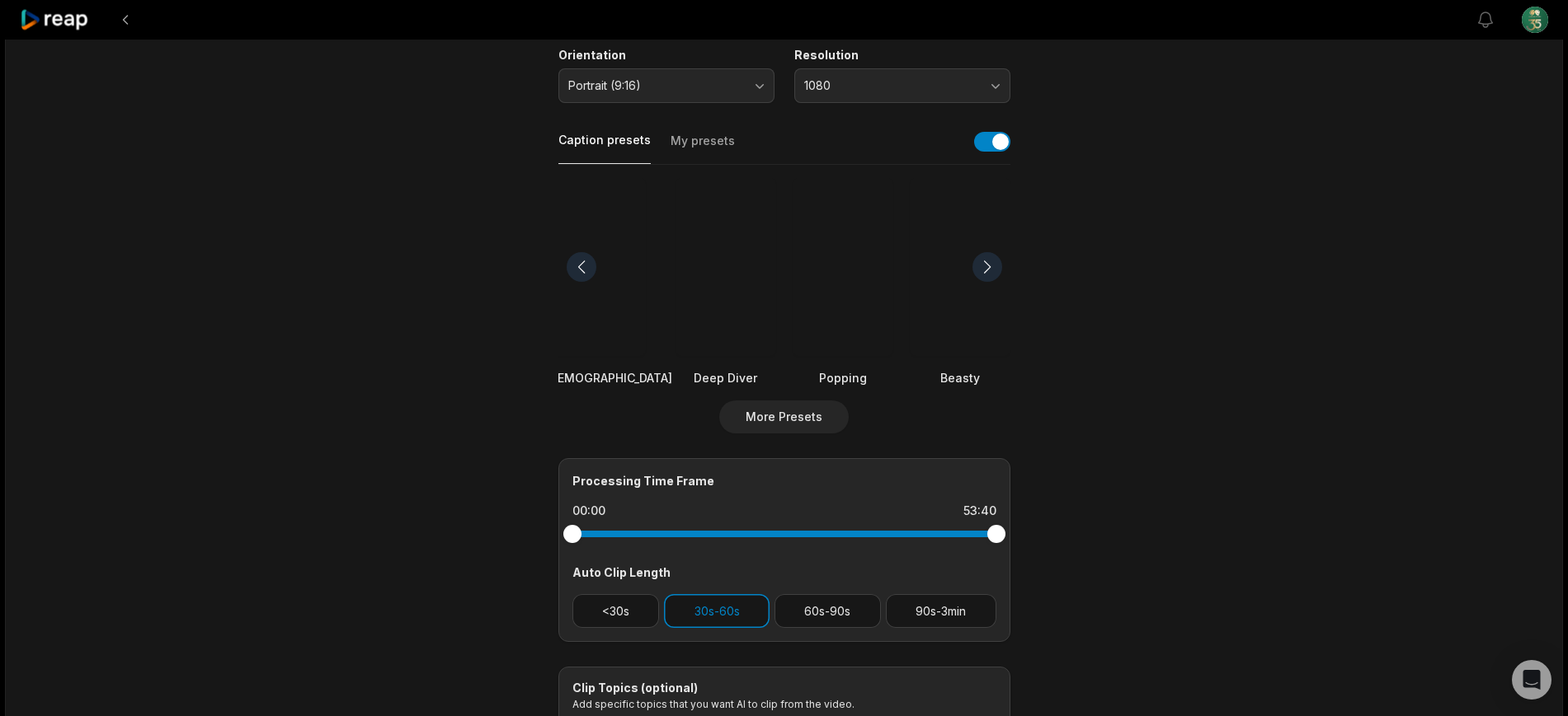
click at [987, 268] on div at bounding box center [987, 267] width 30 height 30
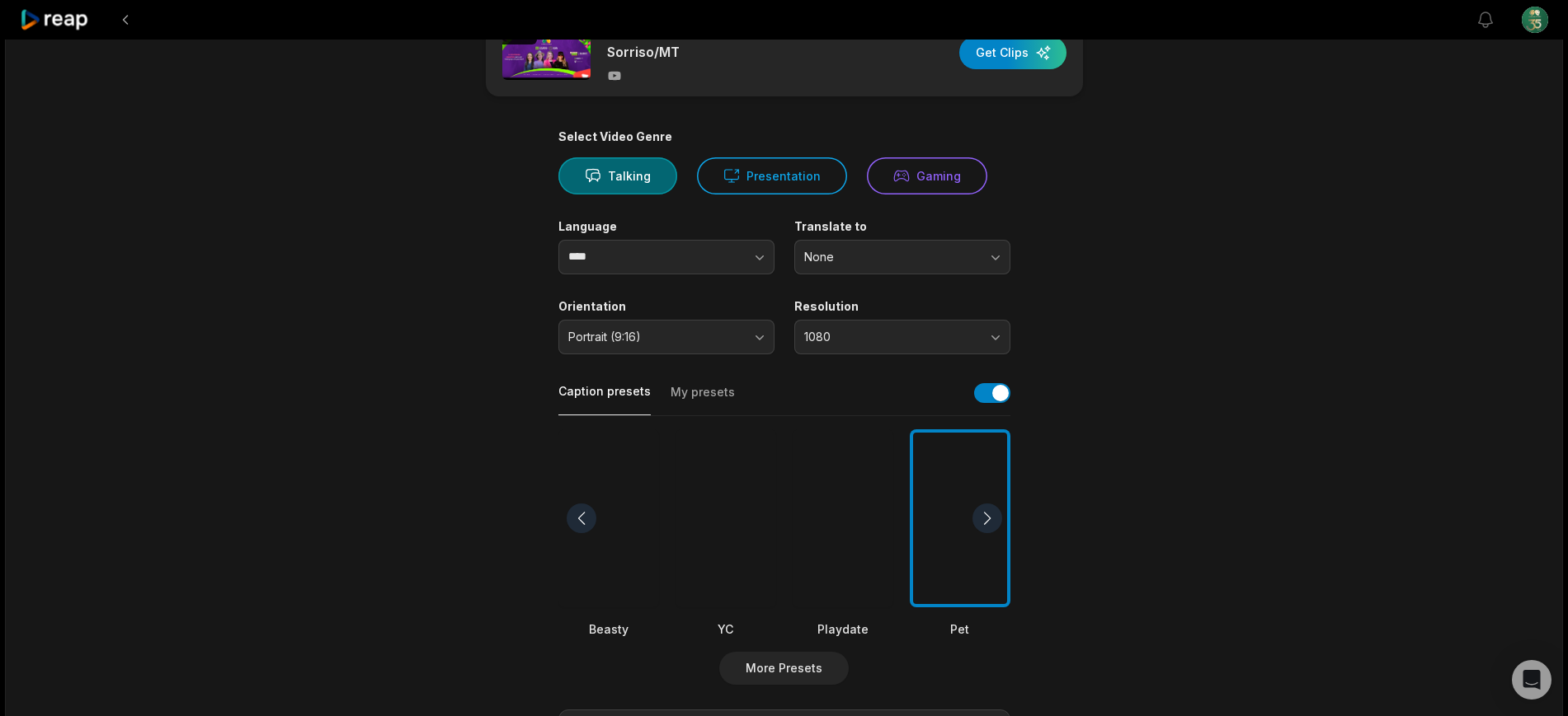
scroll to position [103, 0]
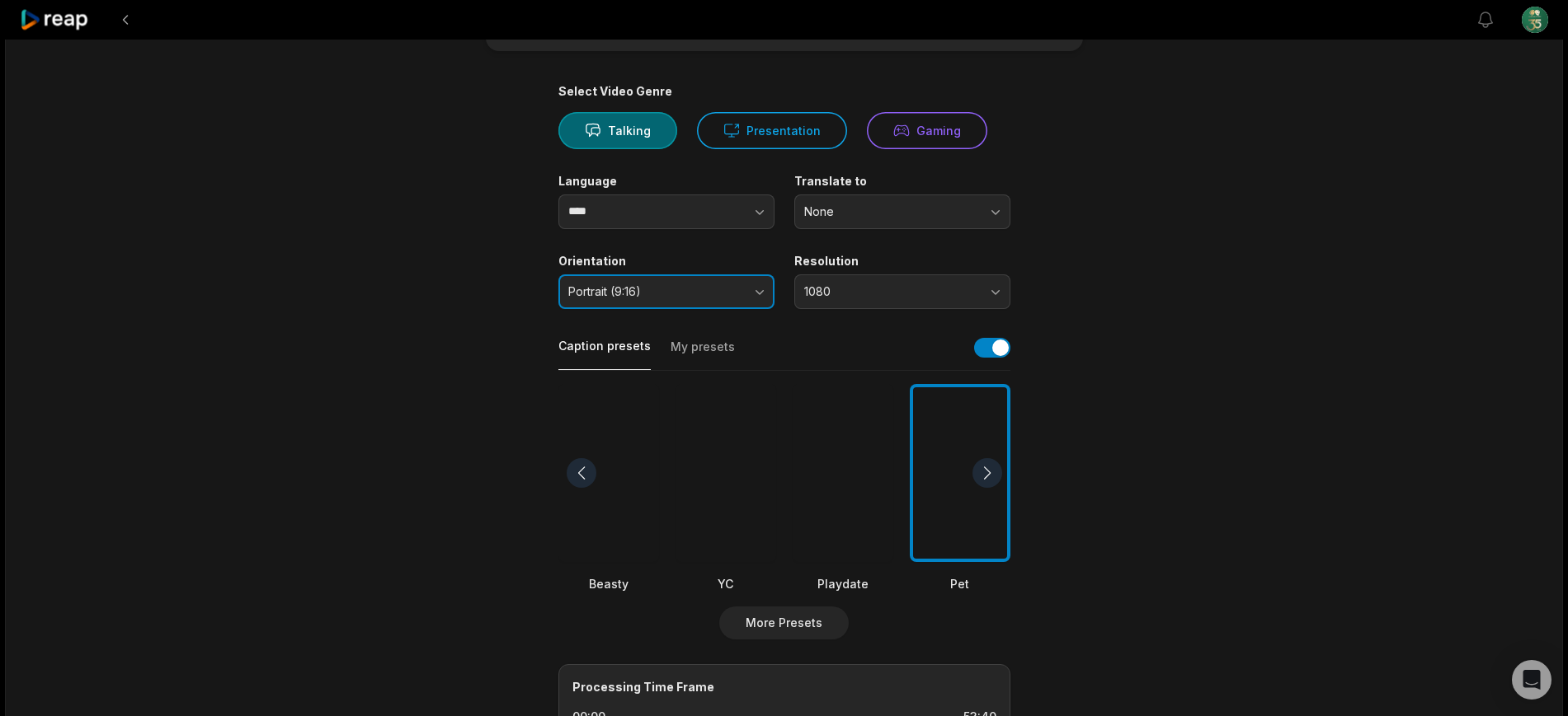
click at [724, 293] on span "Portrait (9:16)" at bounding box center [655, 292] width 173 height 15
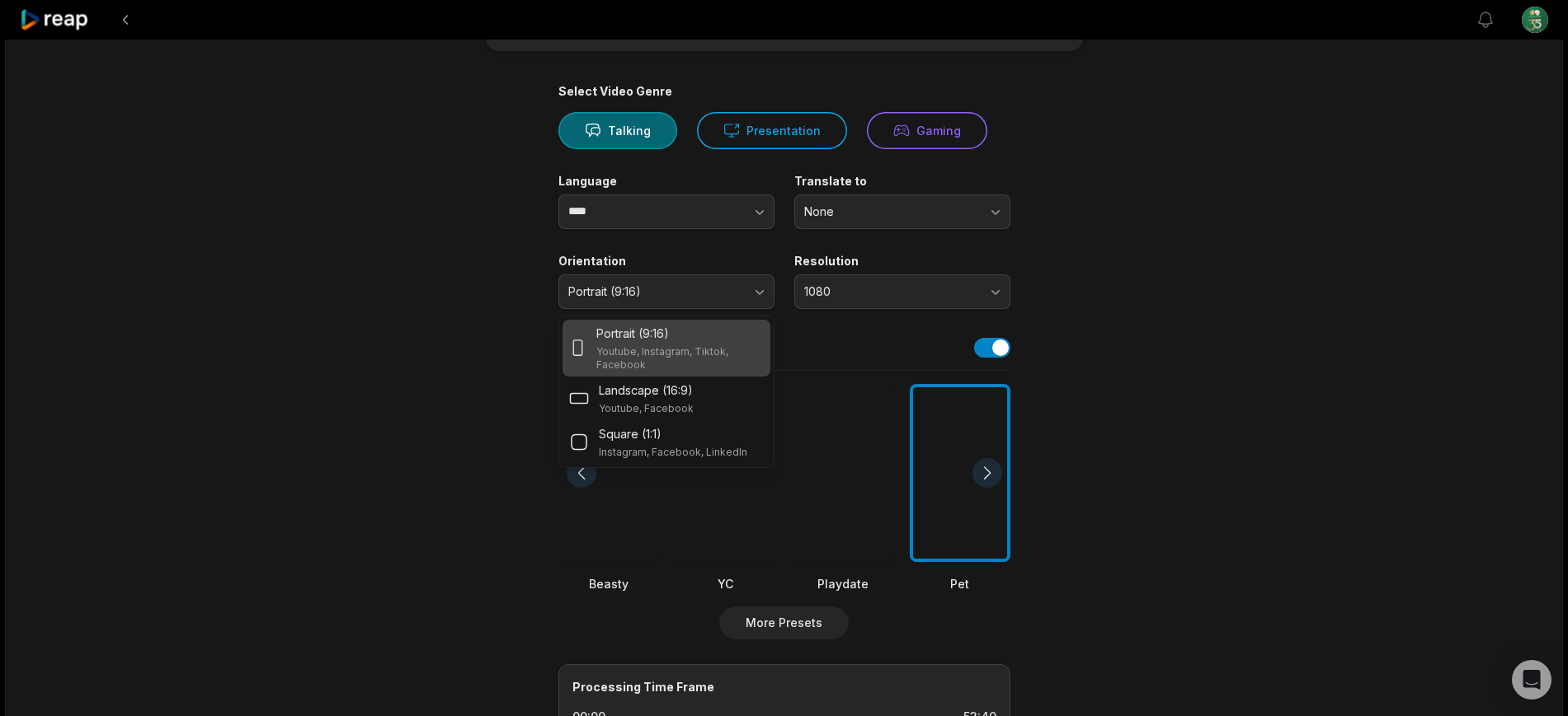
click at [1197, 457] on div "53:40 Bate-papo Conexão Mulheres do Agro - Sorriso/MT Get Clips Select Video Ge…" at bounding box center [783, 512] width 1558 height 1151
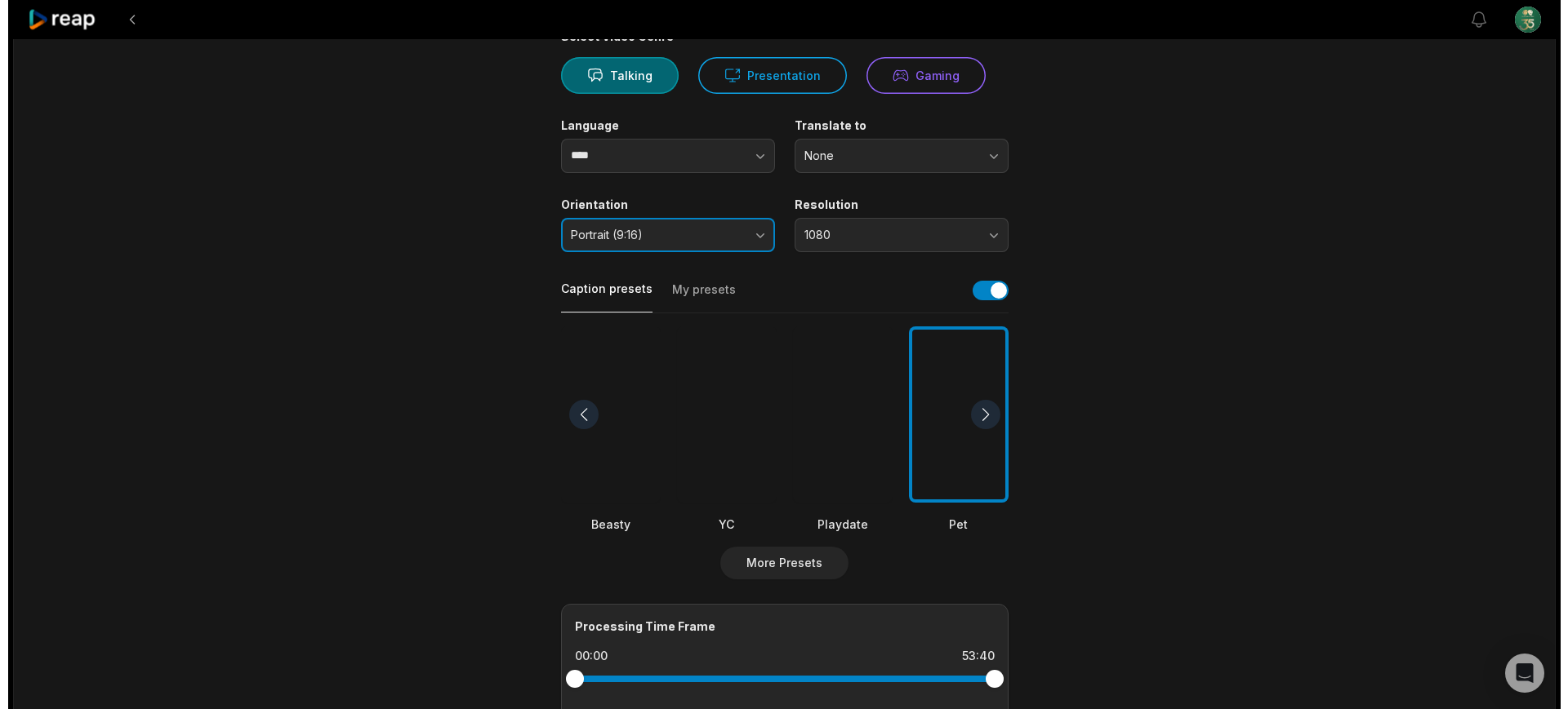
scroll to position [204, 0]
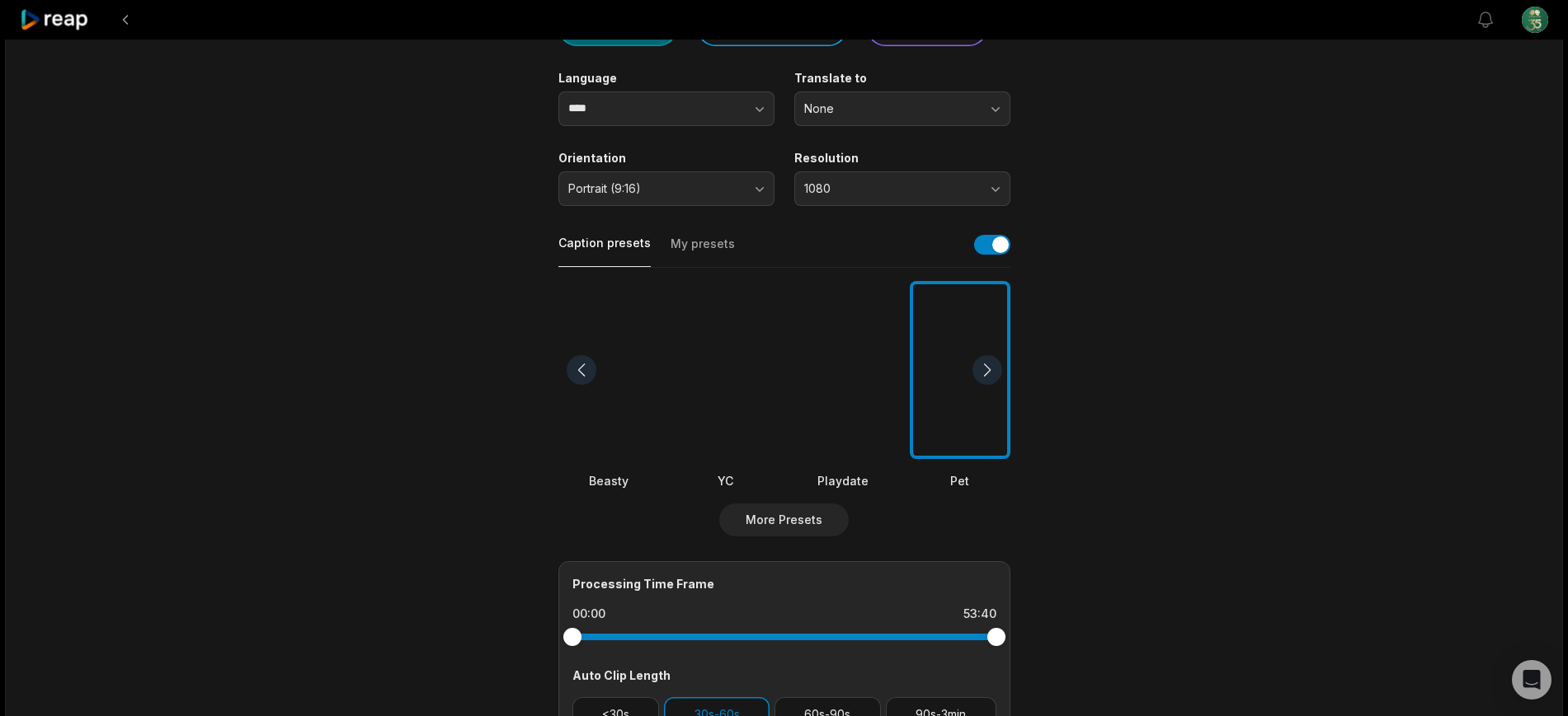
click at [988, 365] on div at bounding box center [987, 369] width 30 height 30
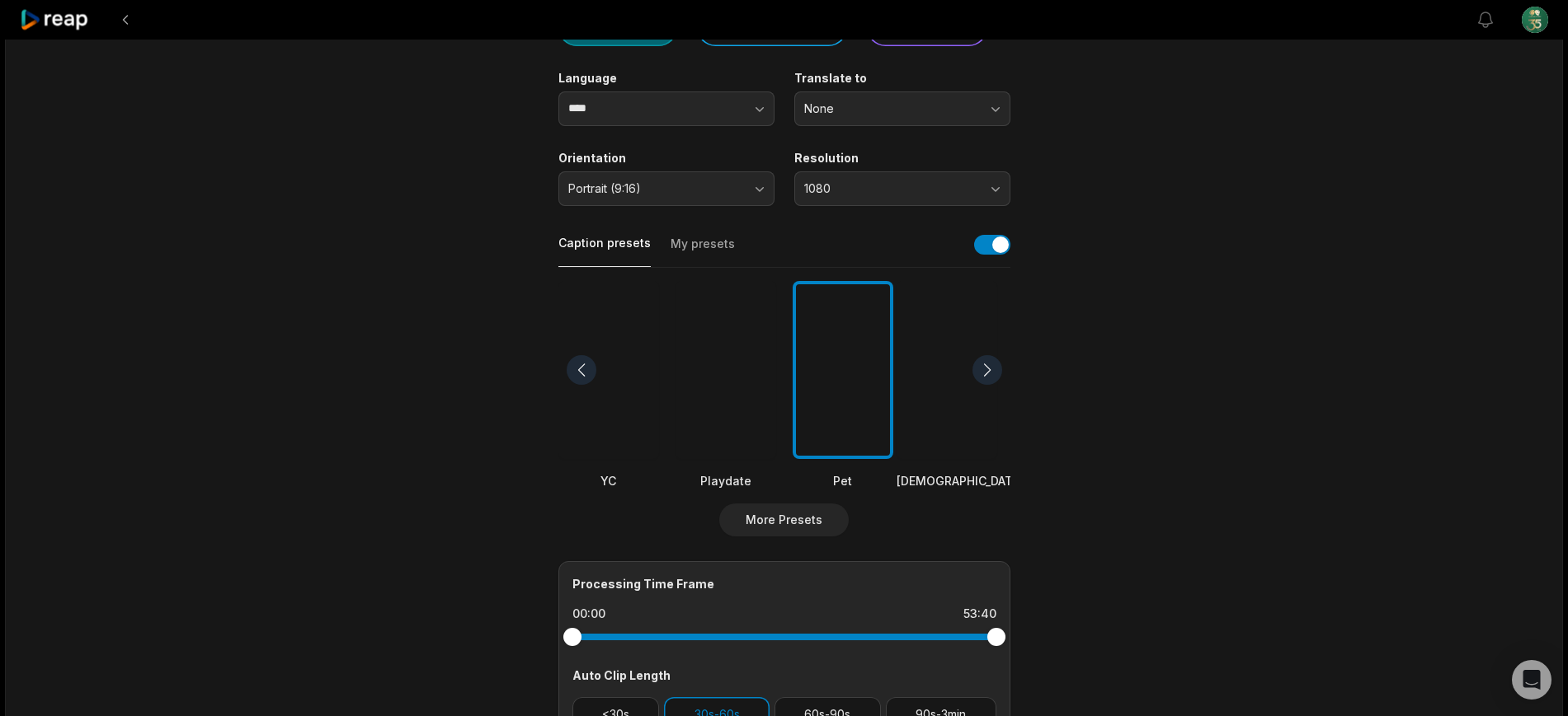
click at [989, 365] on div at bounding box center [987, 369] width 30 height 30
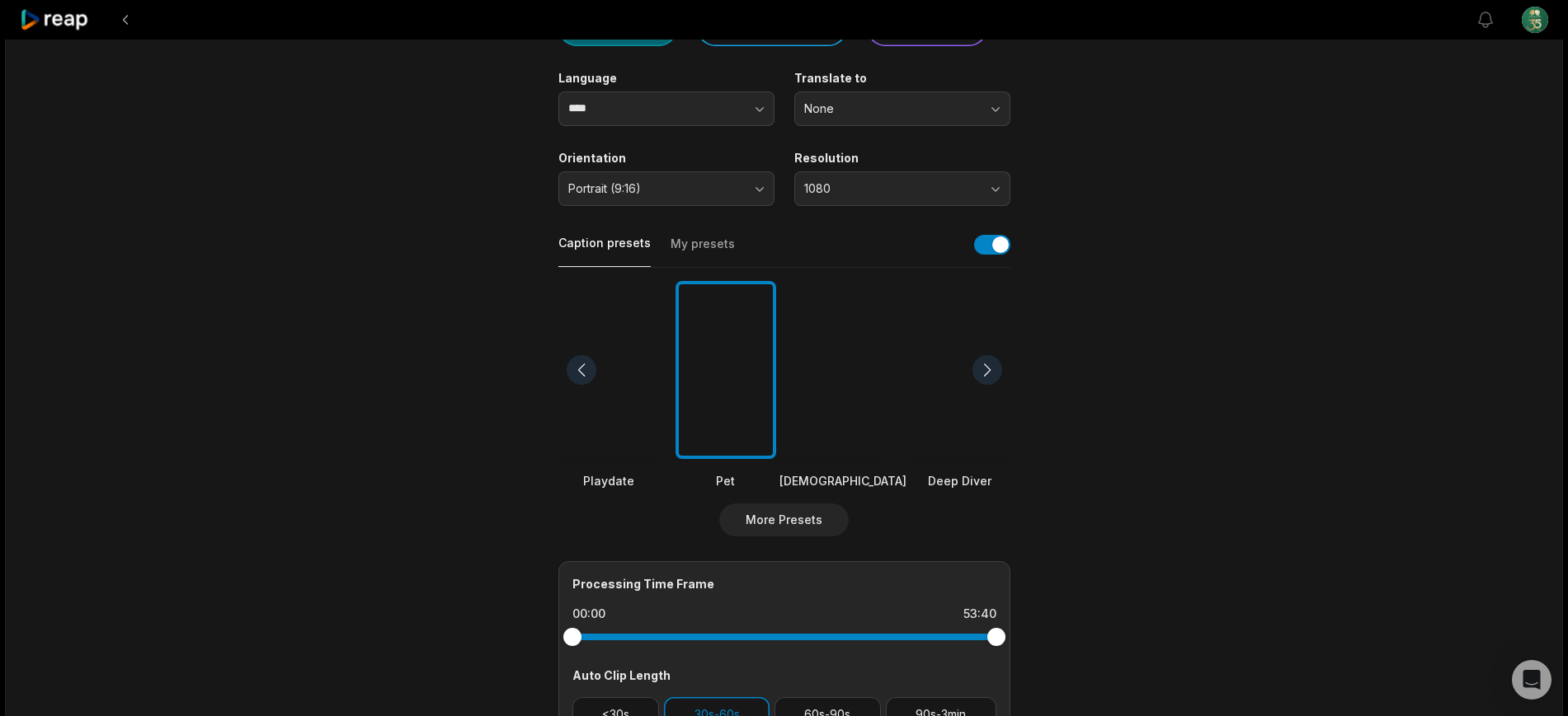
click at [989, 365] on div at bounding box center [987, 369] width 30 height 30
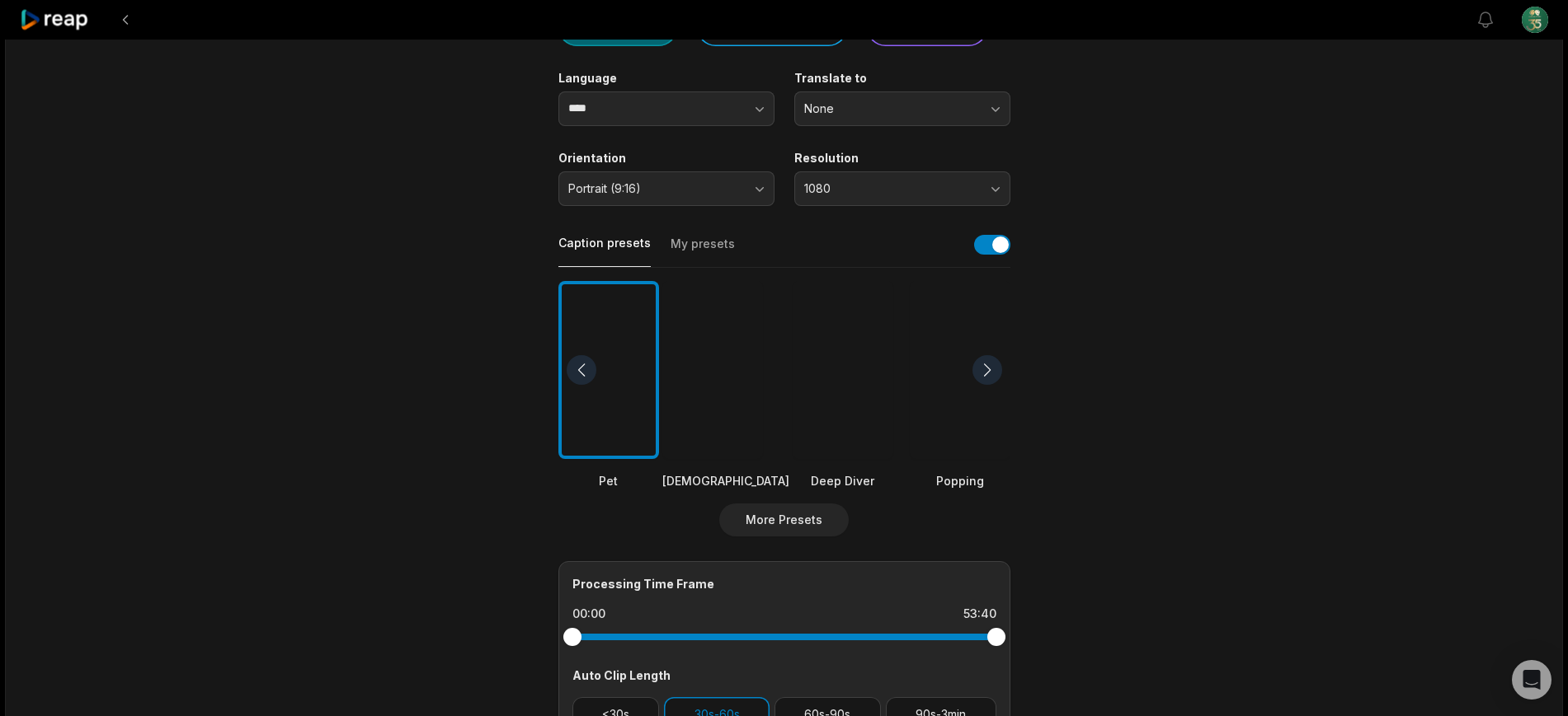
click at [989, 365] on div at bounding box center [987, 369] width 30 height 30
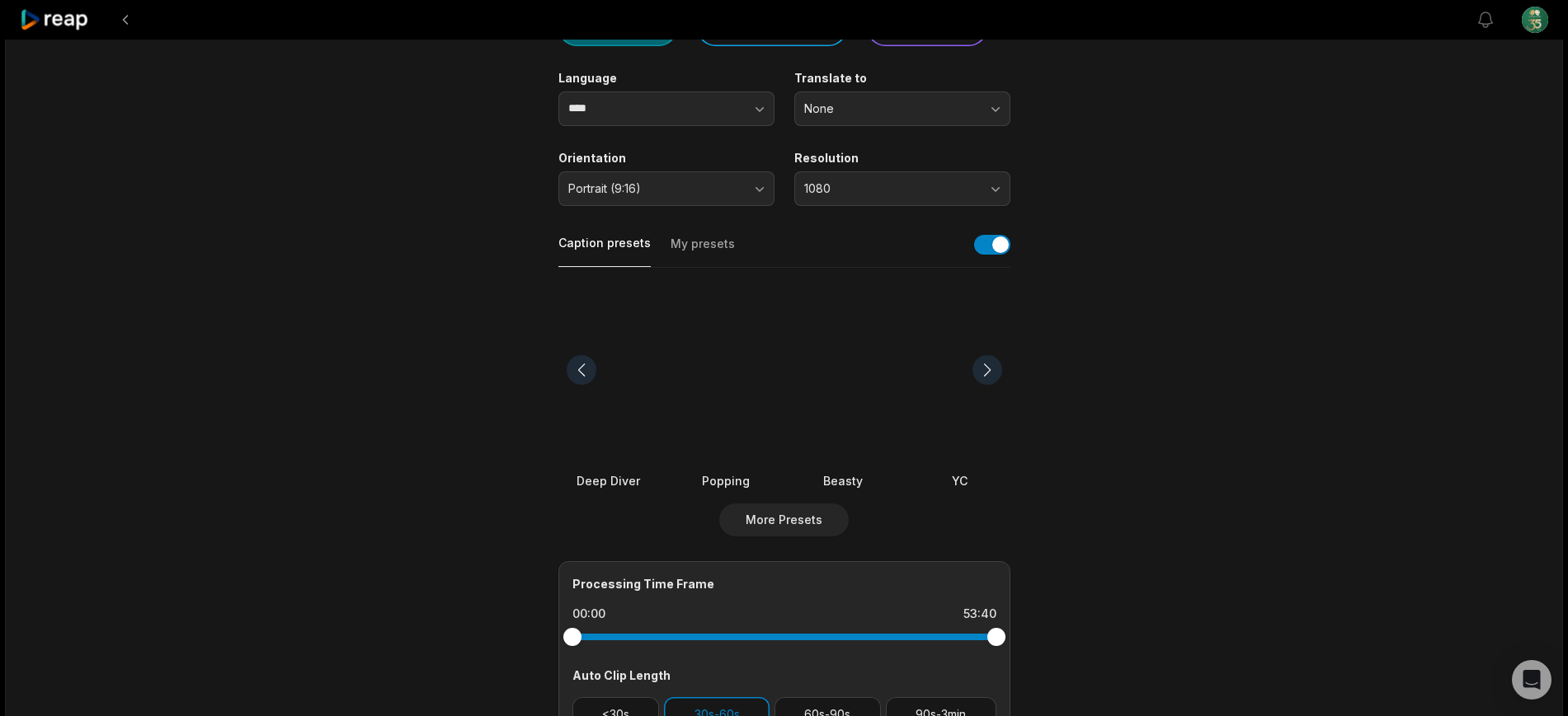
click at [989, 365] on div at bounding box center [987, 369] width 30 height 30
click at [988, 369] on div at bounding box center [987, 369] width 30 height 30
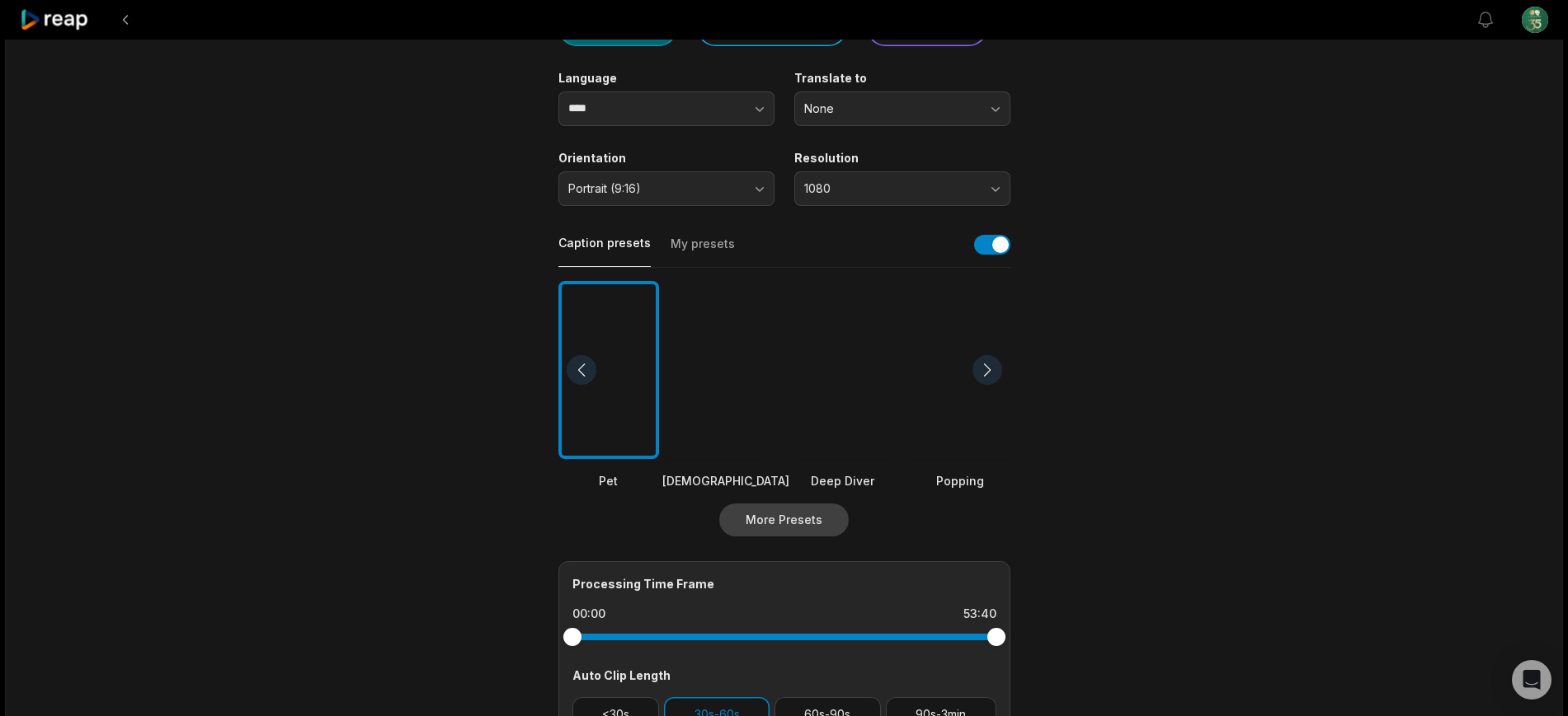
click at [810, 514] on button "More Presets" at bounding box center [784, 520] width 130 height 33
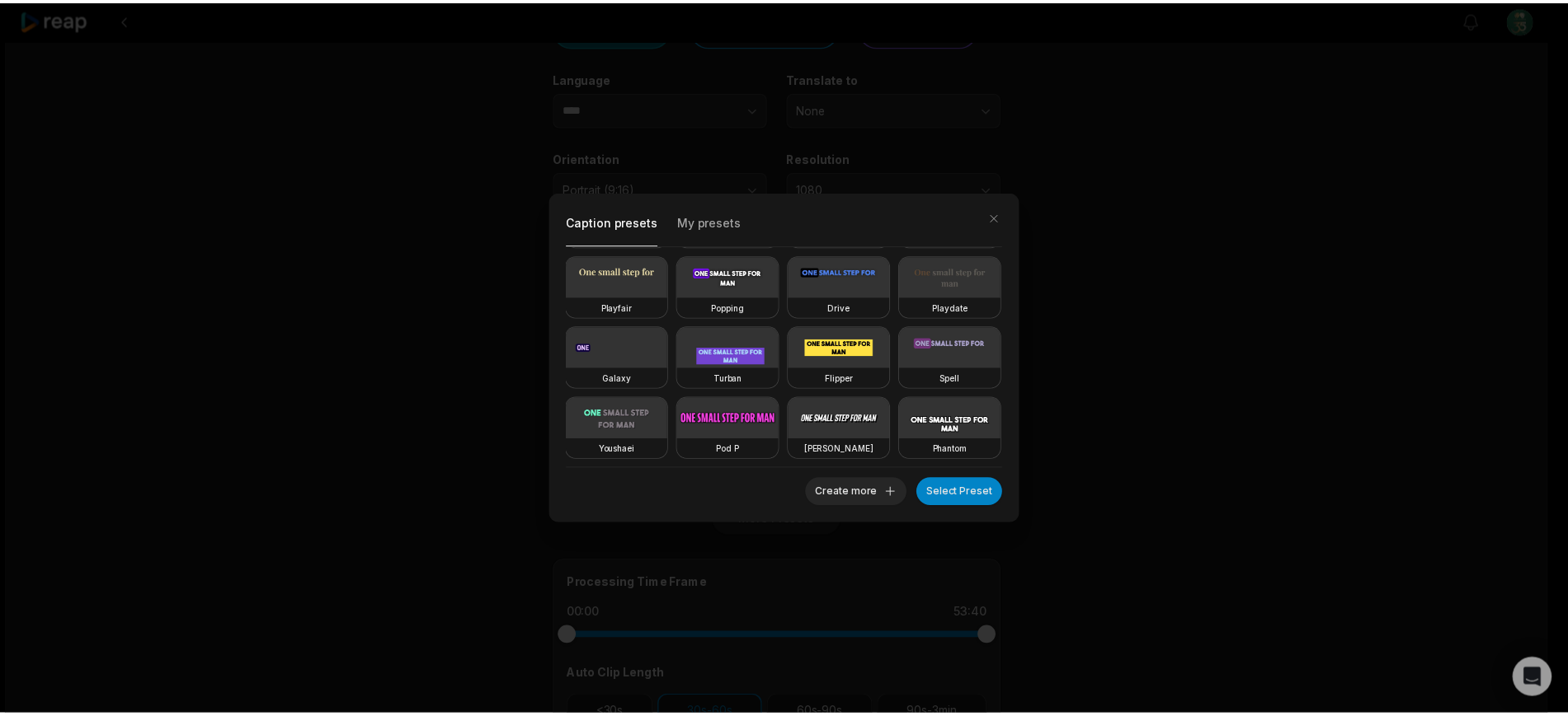
scroll to position [0, 0]
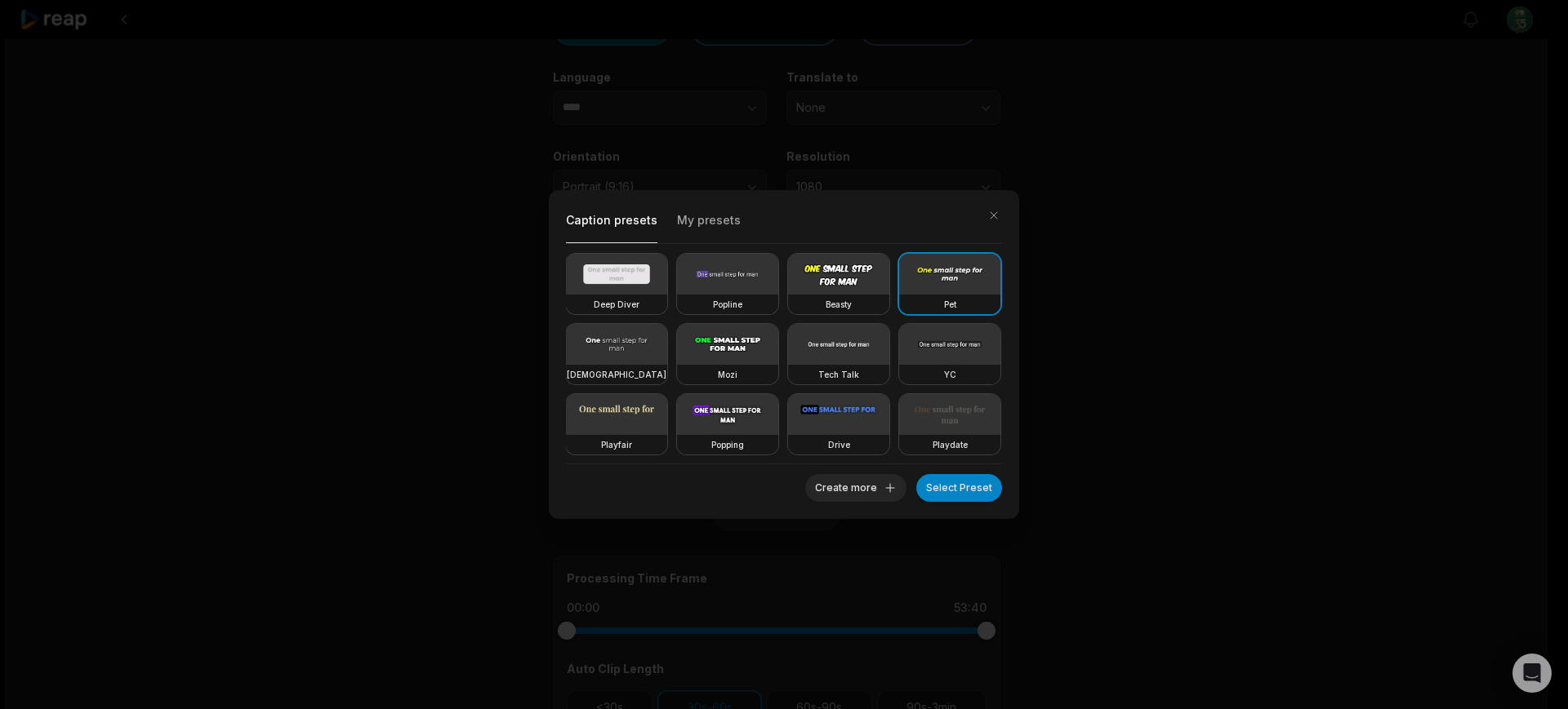
click at [1324, 351] on div "Caption presets My presets Deep Diver Popline Beasty Pet Zen Mozi Tech Talk YC …" at bounding box center [784, 354] width 1568 height 709
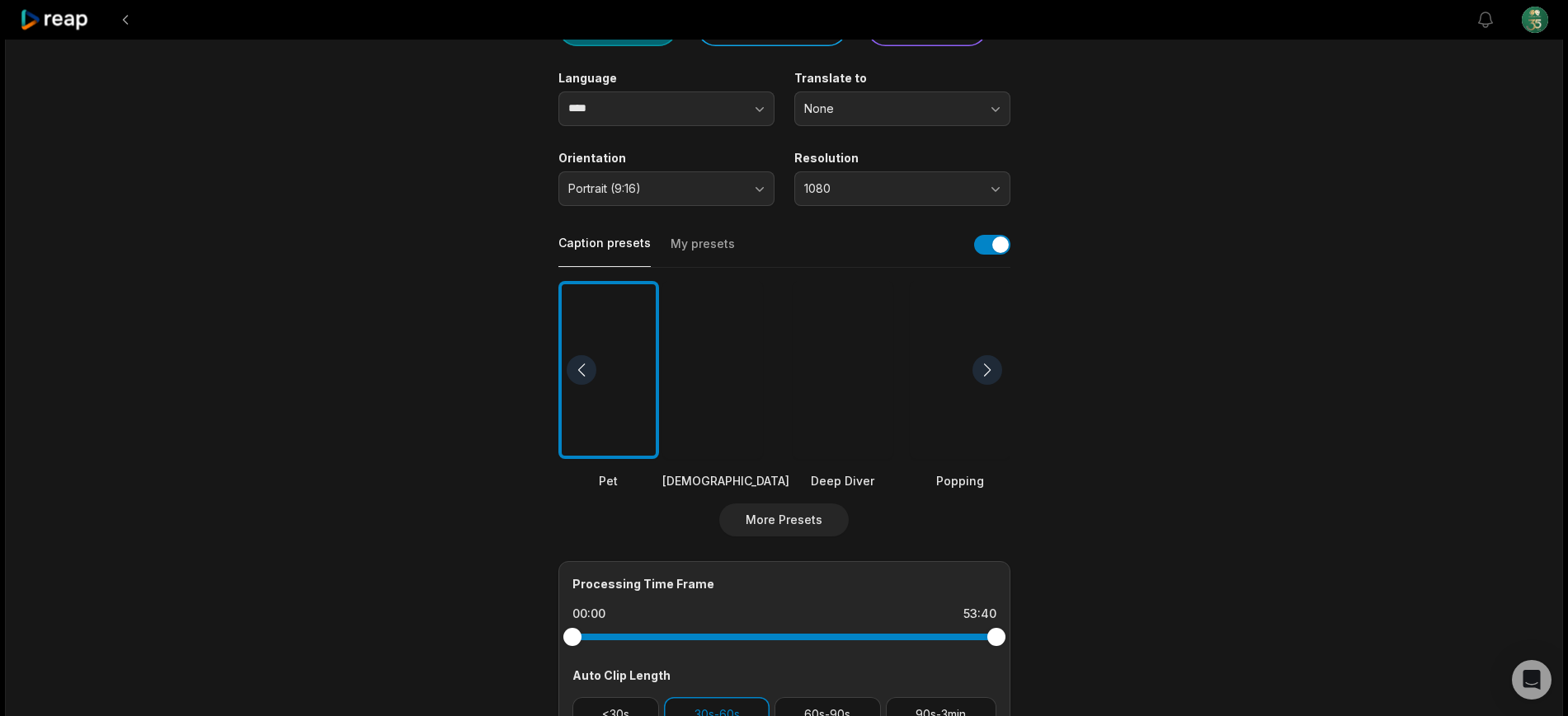
click at [715, 248] on button "My presets" at bounding box center [703, 251] width 64 height 31
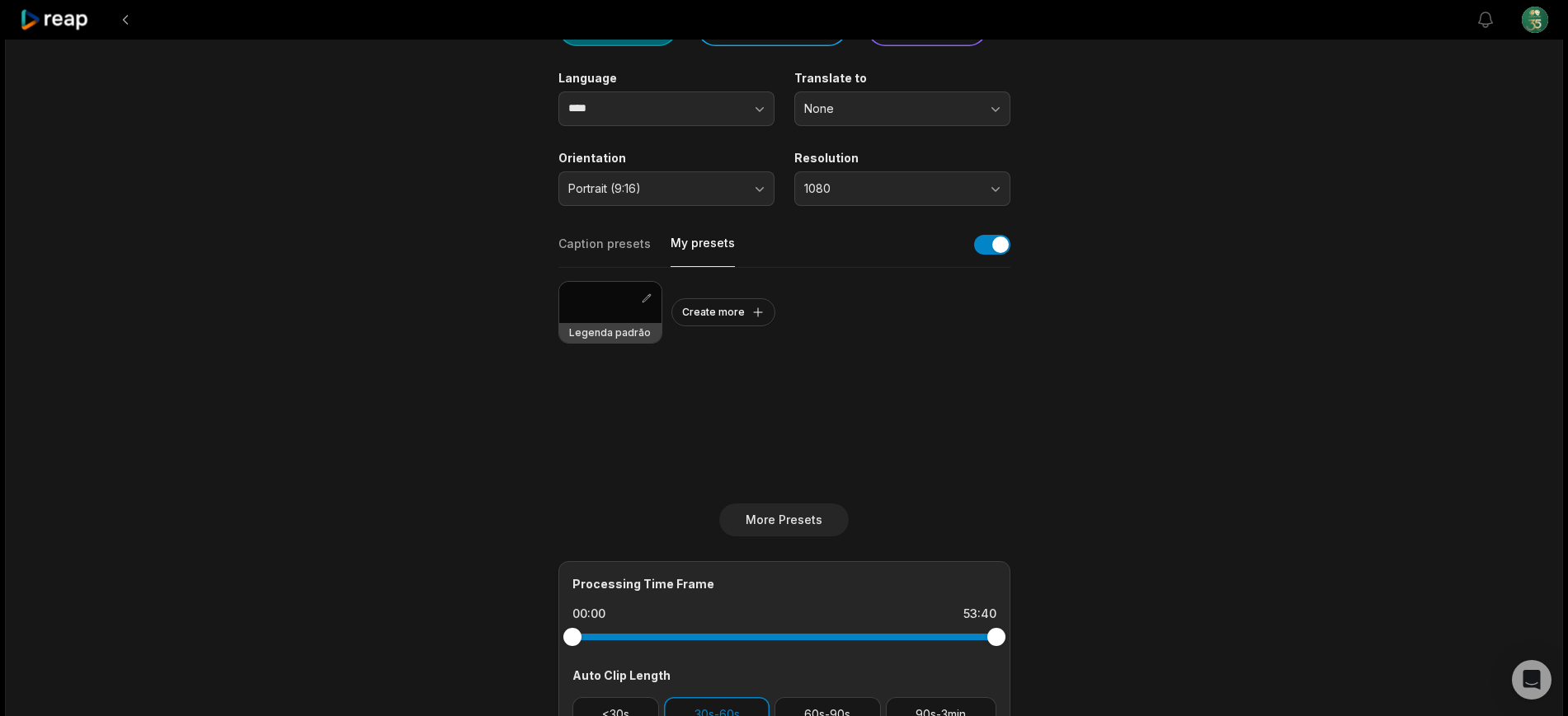
click at [709, 451] on div "Legenda padrão Create more" at bounding box center [784, 386] width 452 height 235
click at [644, 340] on div "Legenda padrão" at bounding box center [611, 333] width 102 height 20
click at [617, 298] on div at bounding box center [611, 302] width 102 height 41
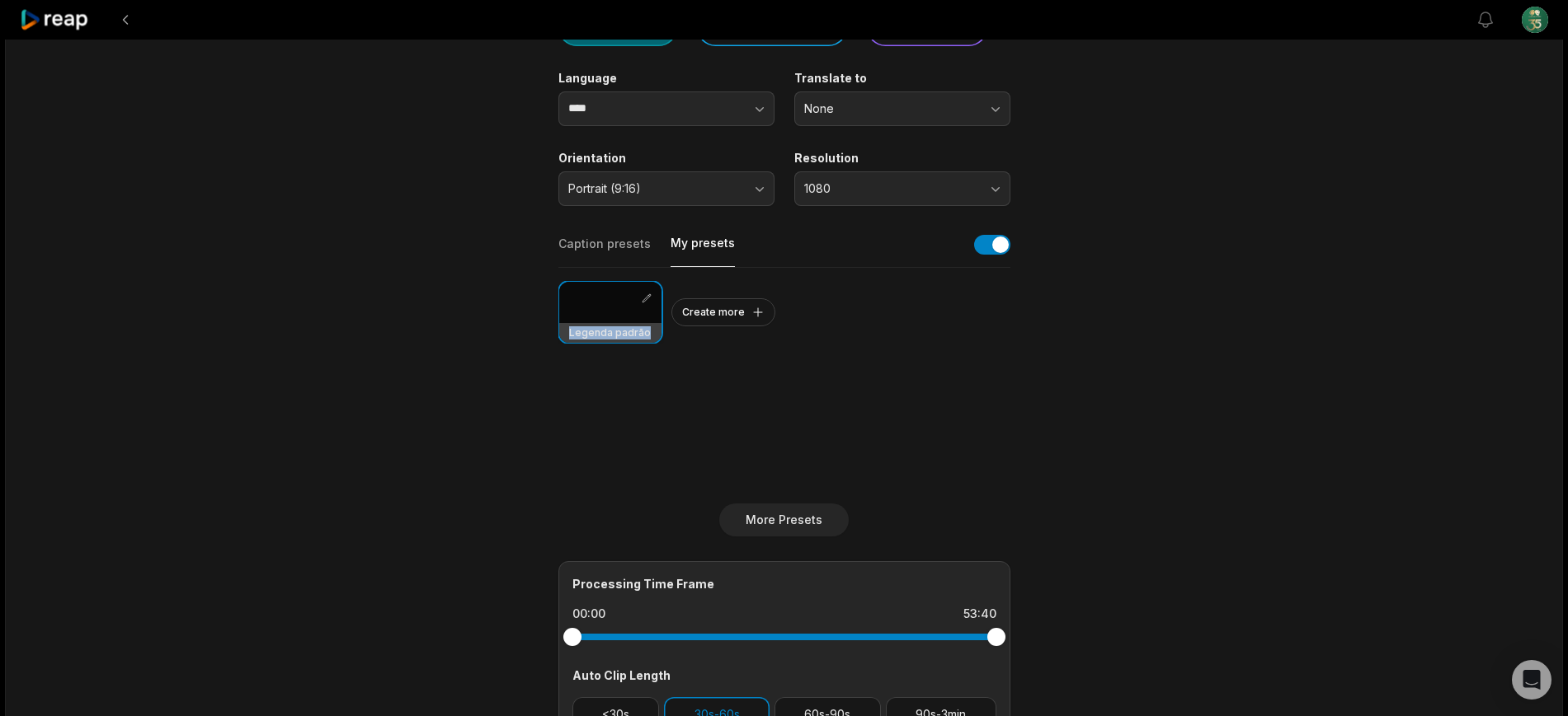
click at [613, 323] on div "Legenda padrão" at bounding box center [611, 333] width 102 height 20
click at [639, 332] on h3 "Legenda padrão" at bounding box center [610, 333] width 81 height 13
click at [642, 304] on button "button" at bounding box center [646, 298] width 16 height 16
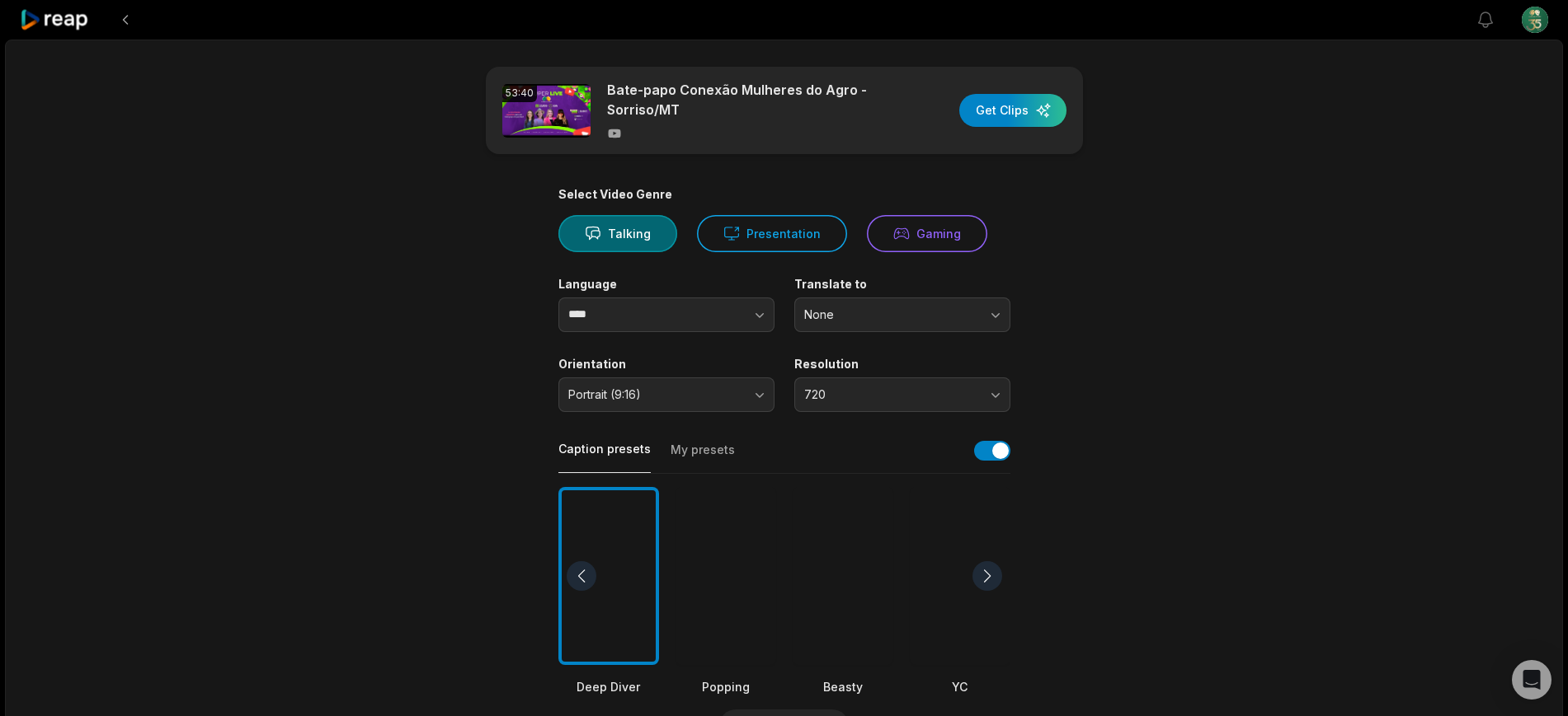
scroll to position [206, 0]
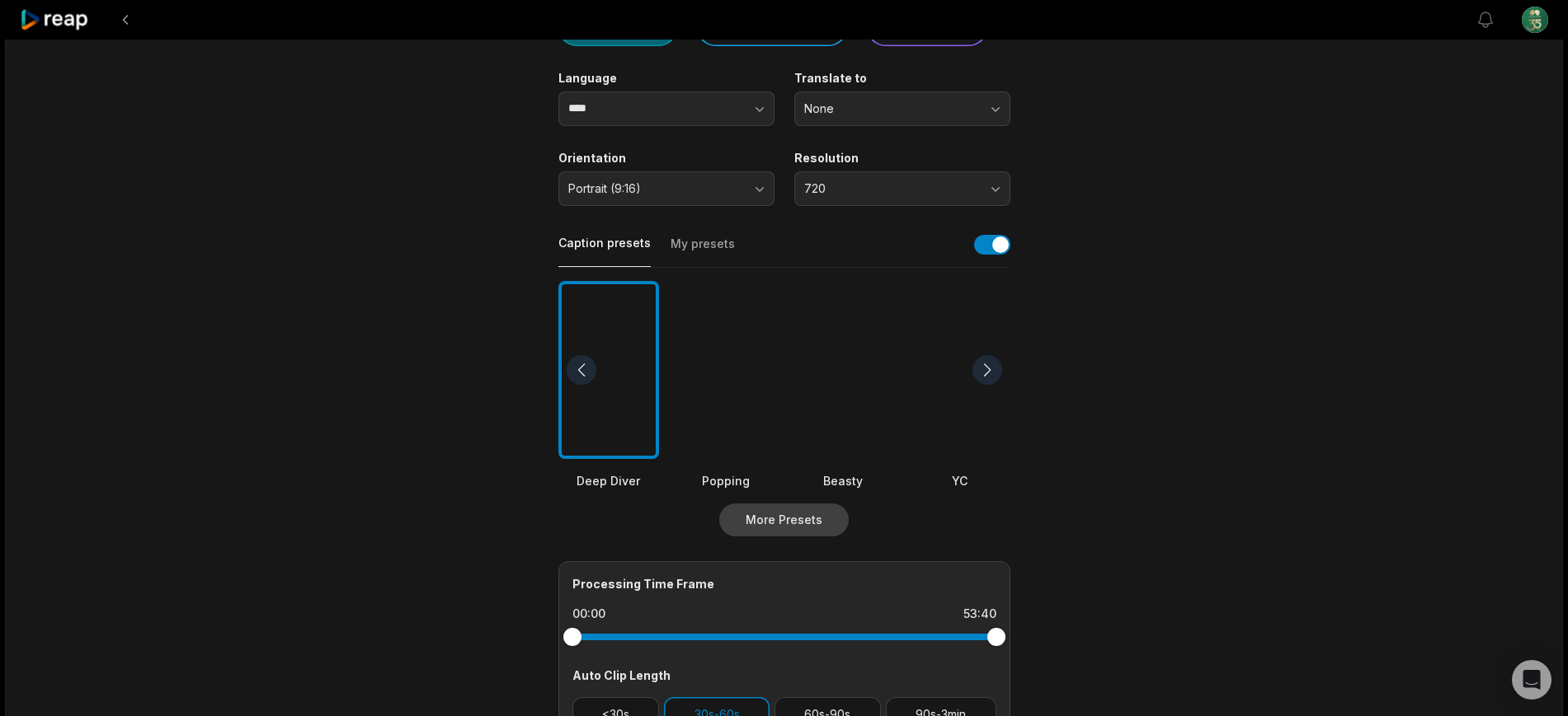
click at [777, 523] on button "More Presets" at bounding box center [784, 520] width 130 height 33
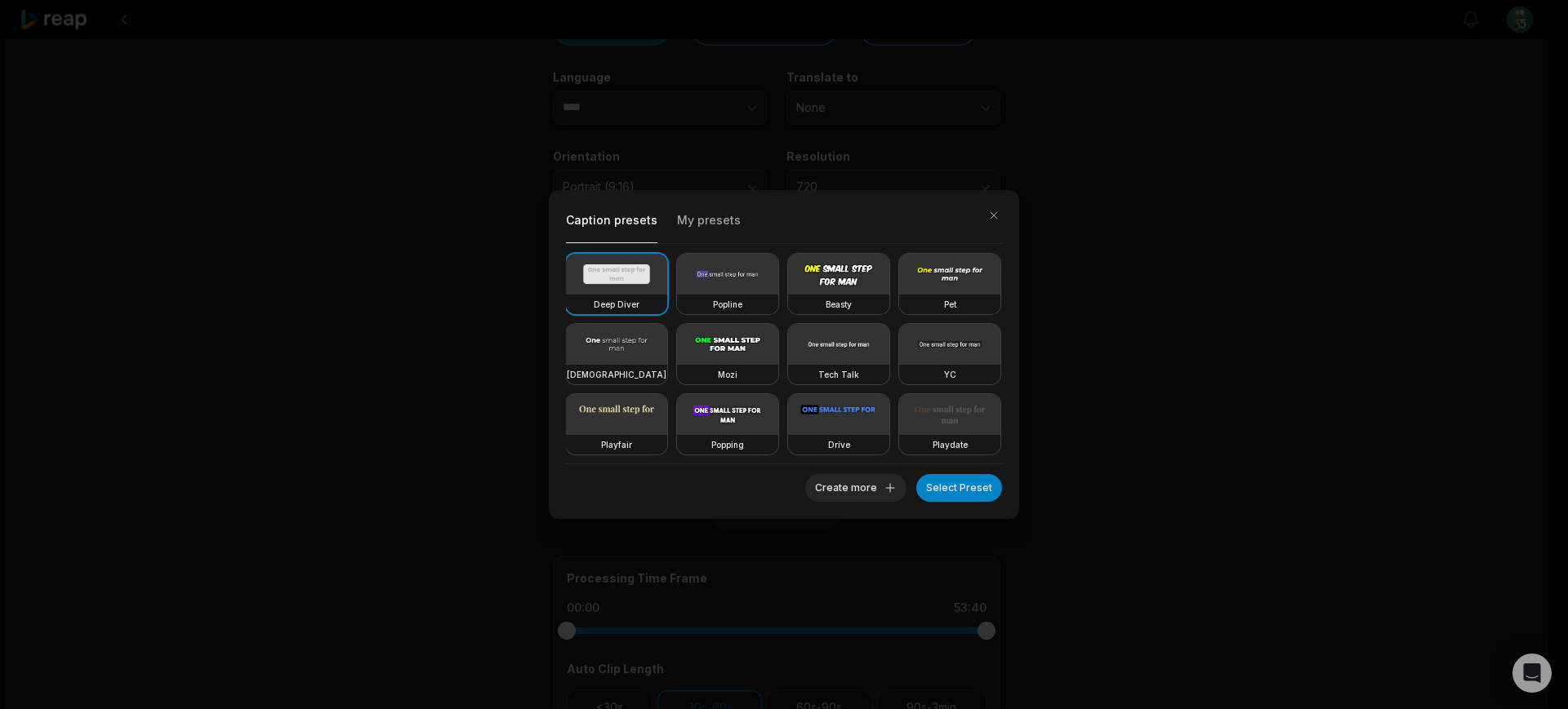
click at [1047, 395] on div "Caption presets My presets Deep Diver Popline Beasty Pet Zen Mozi Tech Talk YC …" at bounding box center [784, 354] width 1568 height 709
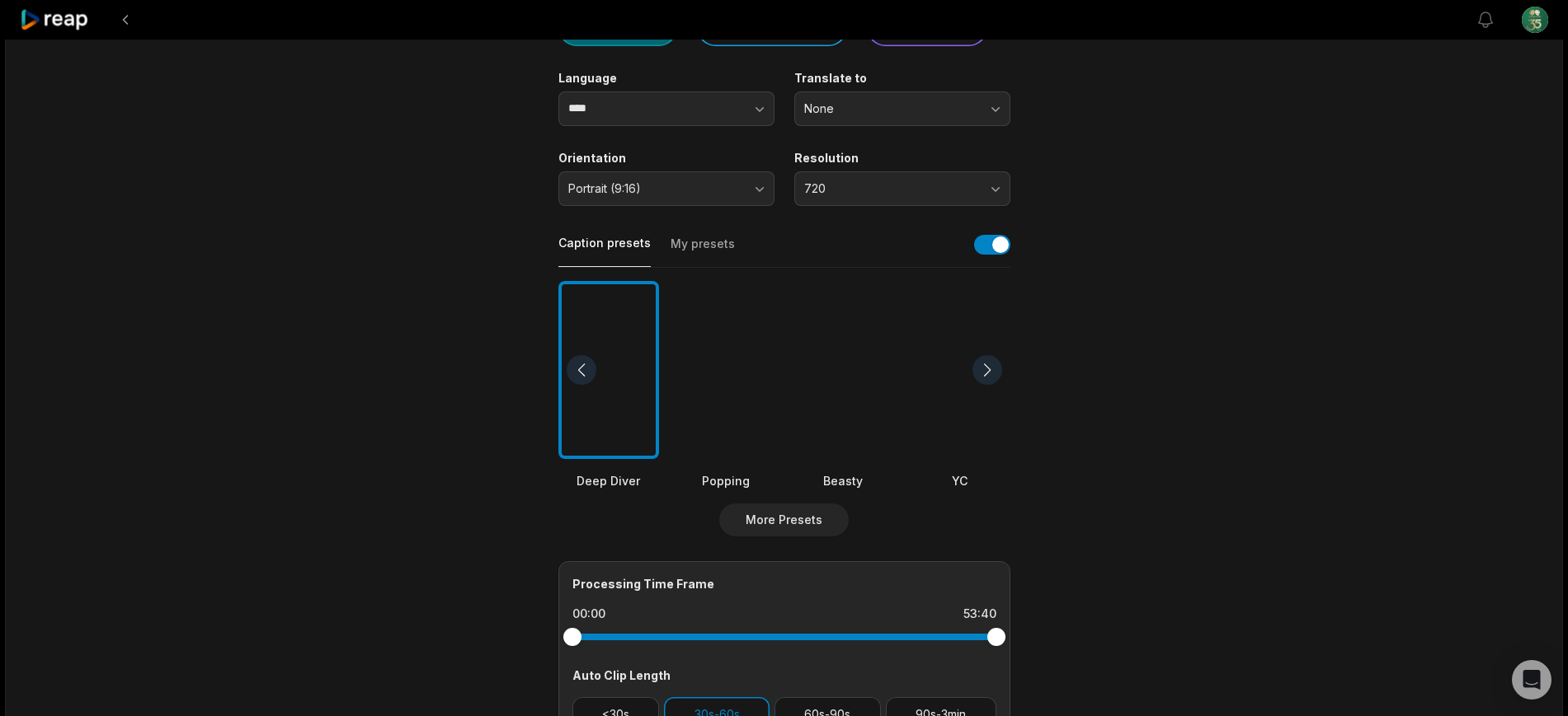
click at [695, 244] on button "My presets" at bounding box center [703, 251] width 64 height 31
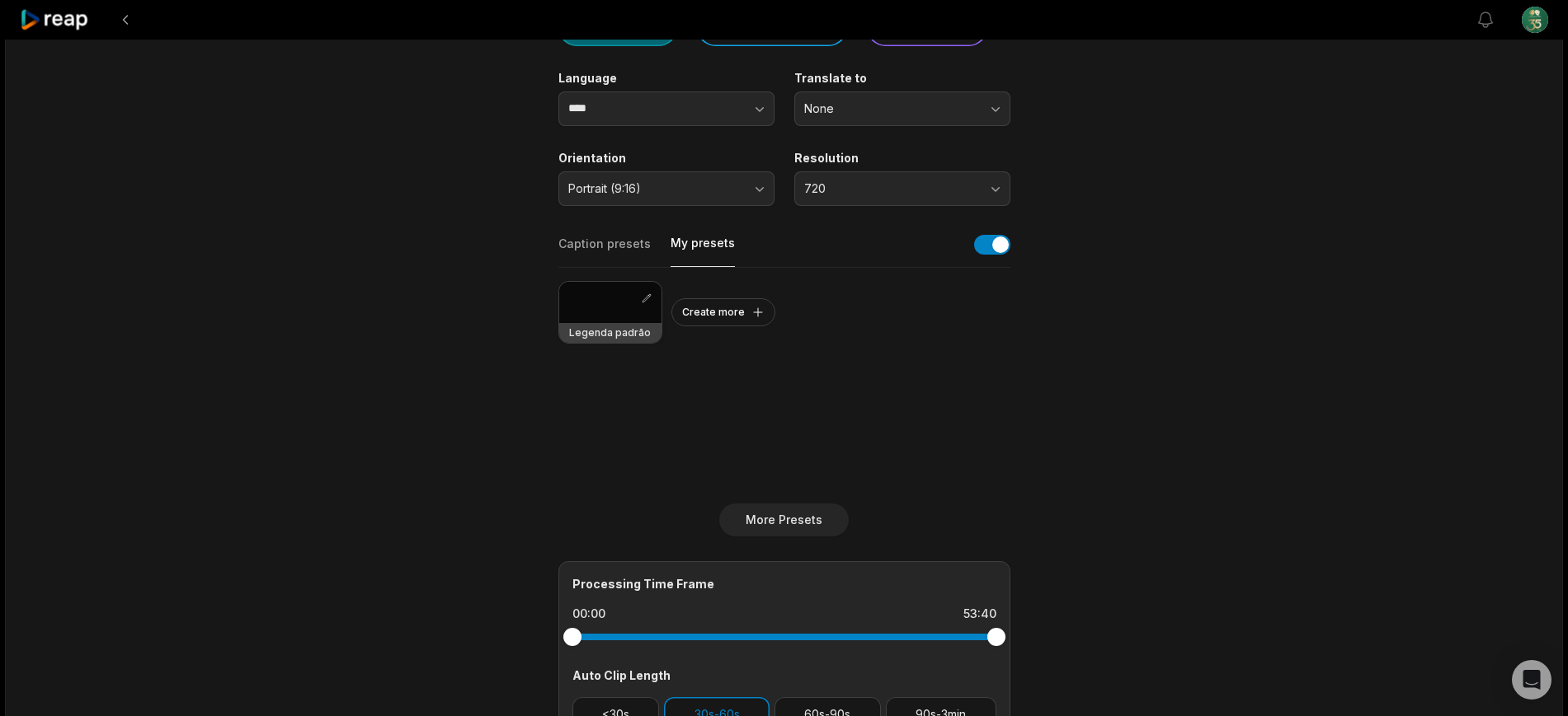
click at [609, 315] on div at bounding box center [611, 302] width 102 height 41
click at [613, 335] on h3 "Legenda padrão" at bounding box center [610, 333] width 81 height 13
click at [715, 370] on div "Legenda padrão Create more" at bounding box center [784, 386] width 452 height 235
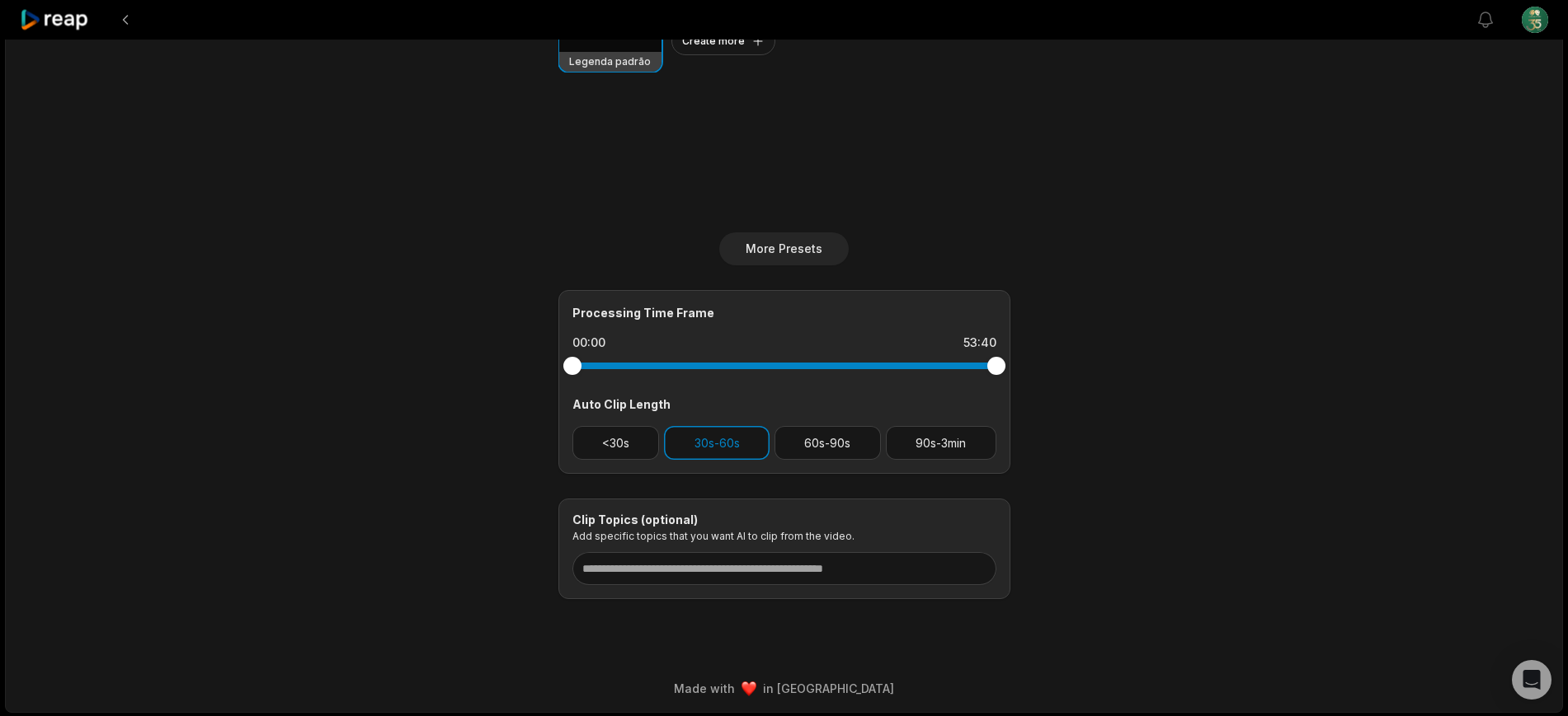
scroll to position [479, 0]
click at [745, 569] on input at bounding box center [784, 567] width 424 height 33
click at [862, 573] on input at bounding box center [784, 567] width 424 height 33
click at [1104, 655] on div "53:40 Bate-papo Conexão Mulheres do Agro - Sorriso/MT Get Clips Select Video Ge…" at bounding box center [783, 136] width 1558 height 1151
click at [819, 570] on input at bounding box center [784, 567] width 424 height 33
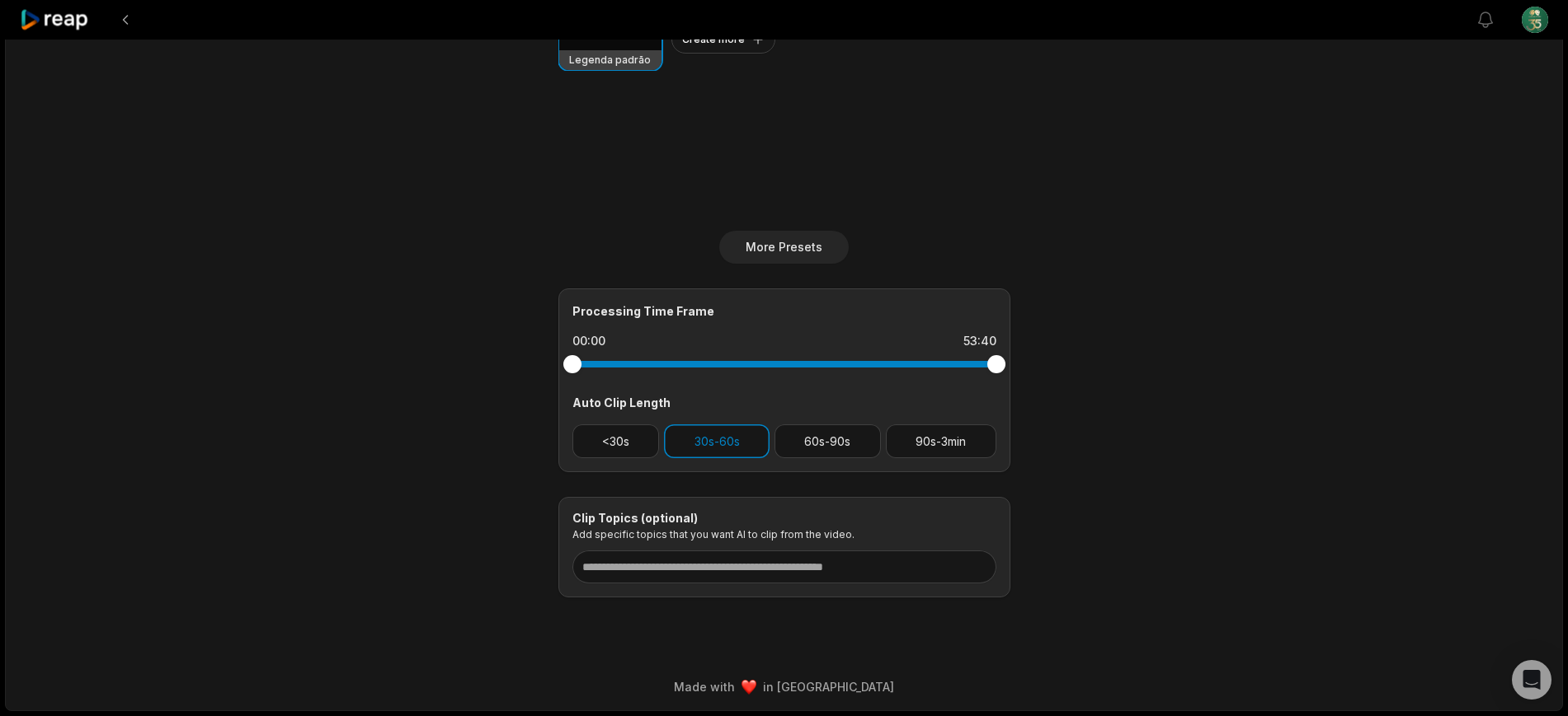
click at [1104, 543] on main "53:40 Bate-papo Conexão Mulheres do Agro - Sorriso/MT Get Clips Select Video Ge…" at bounding box center [784, 92] width 799 height 1010
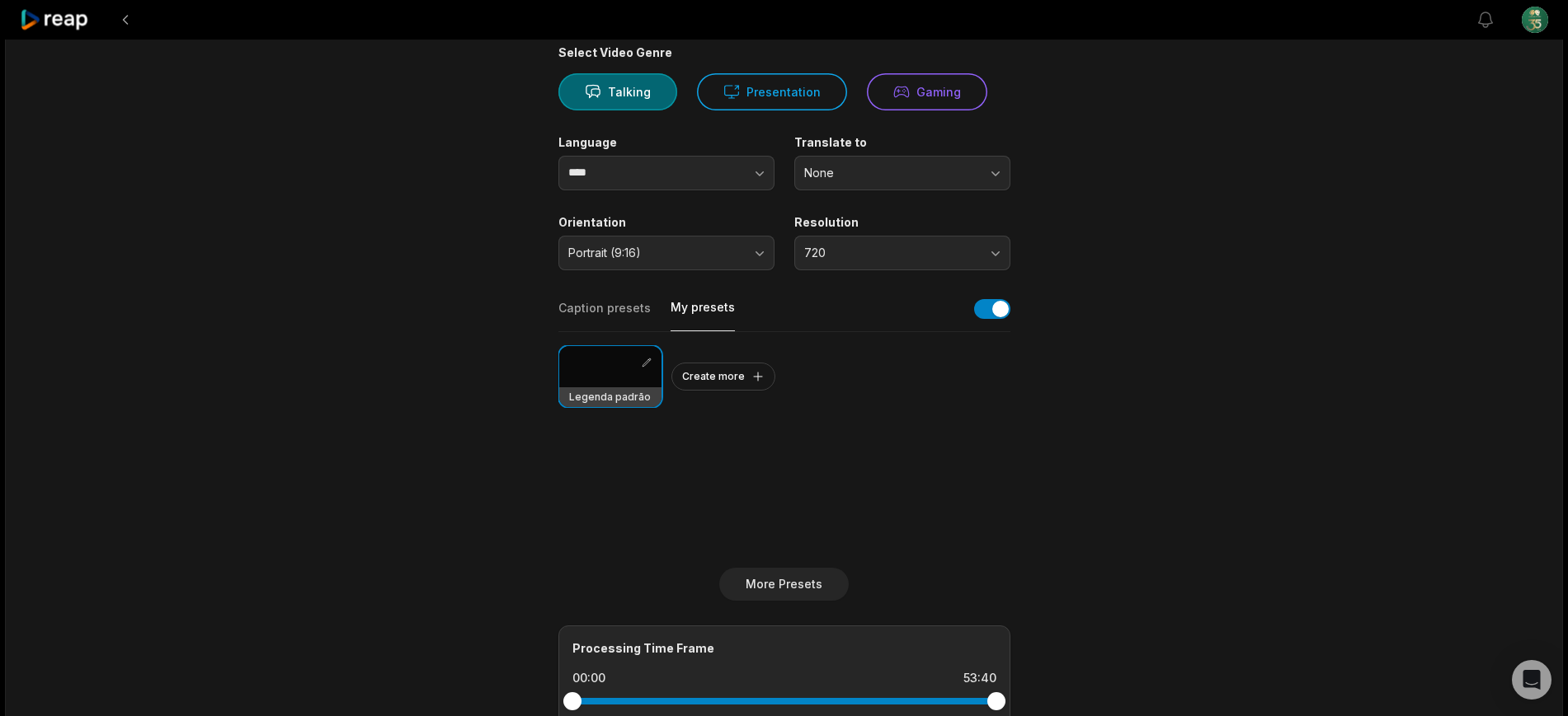
scroll to position [0, 0]
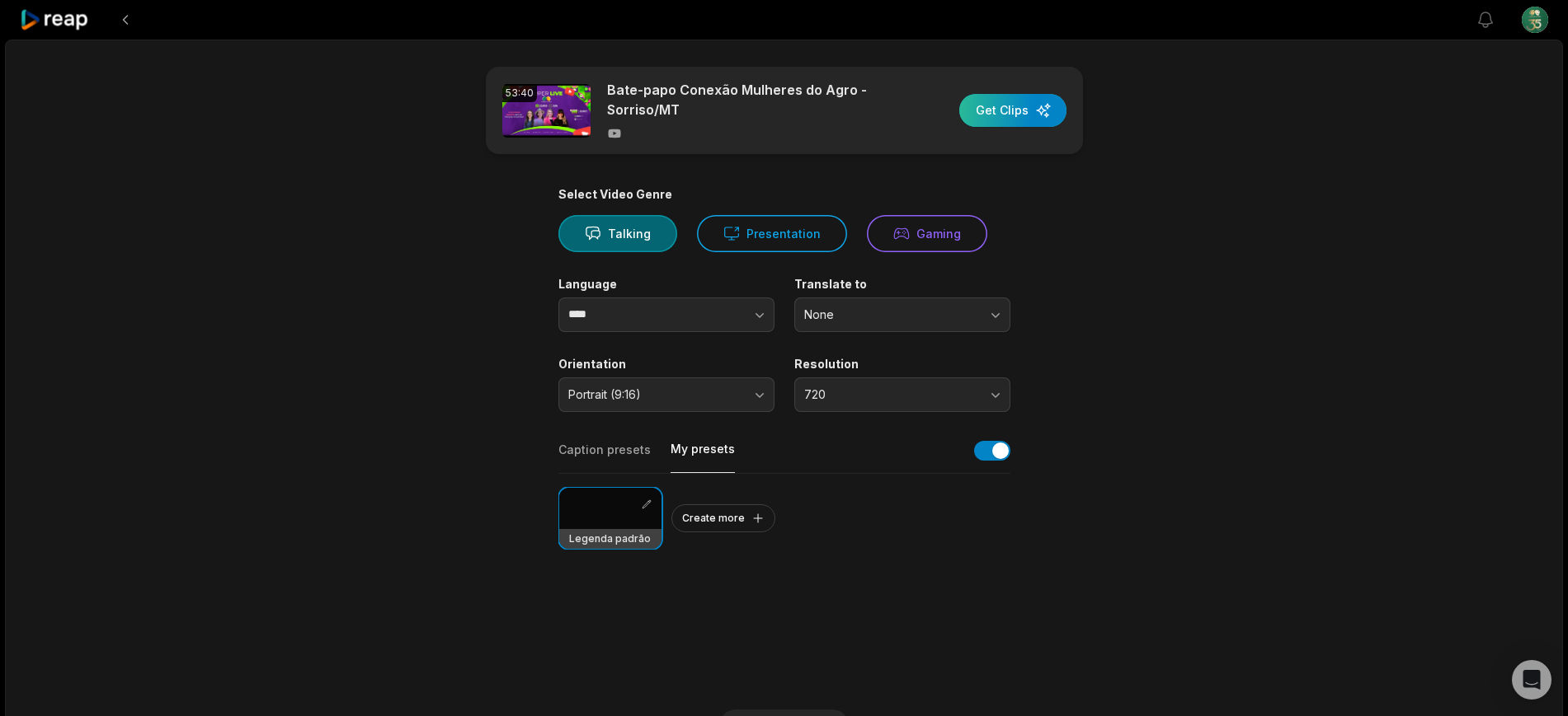
click at [1019, 109] on div "button" at bounding box center [1012, 110] width 107 height 33
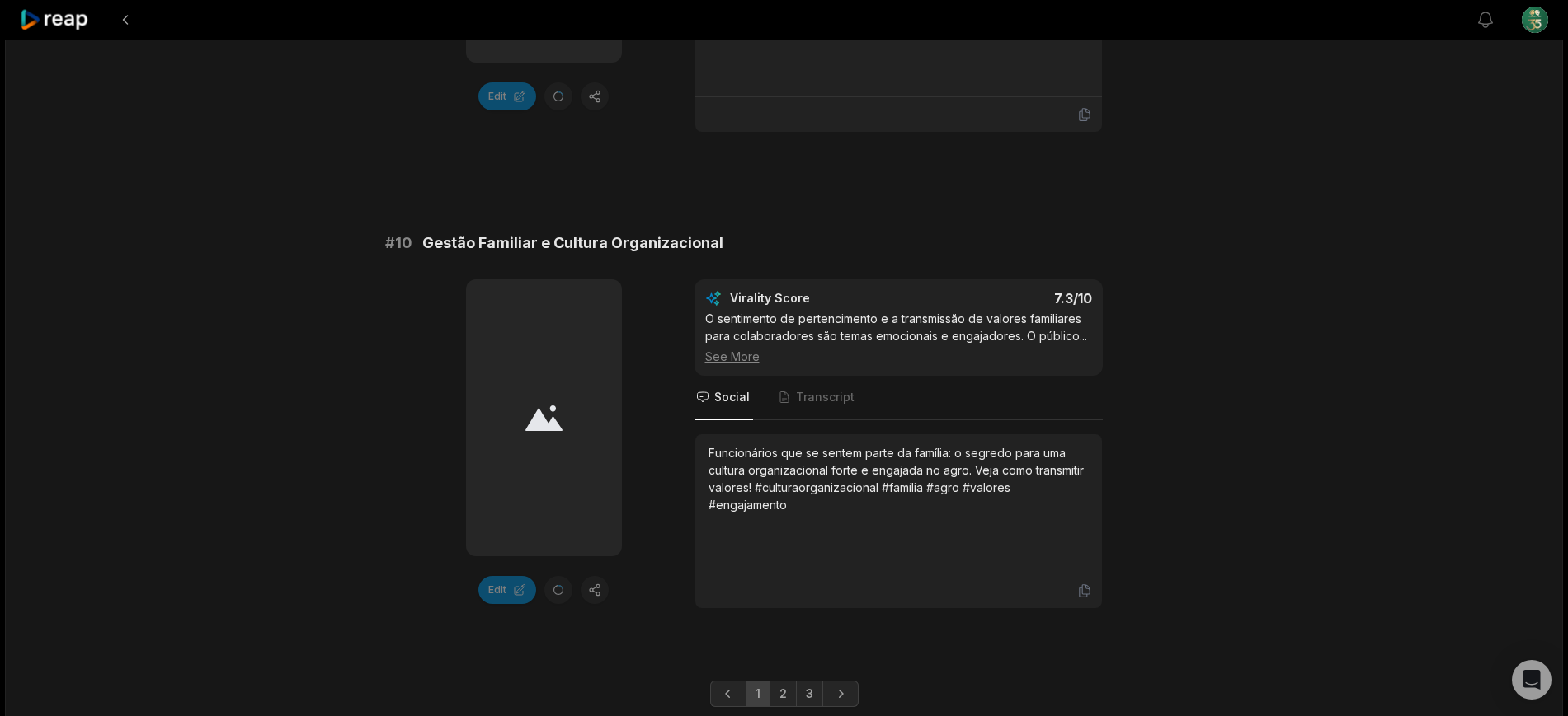
scroll to position [4553, 0]
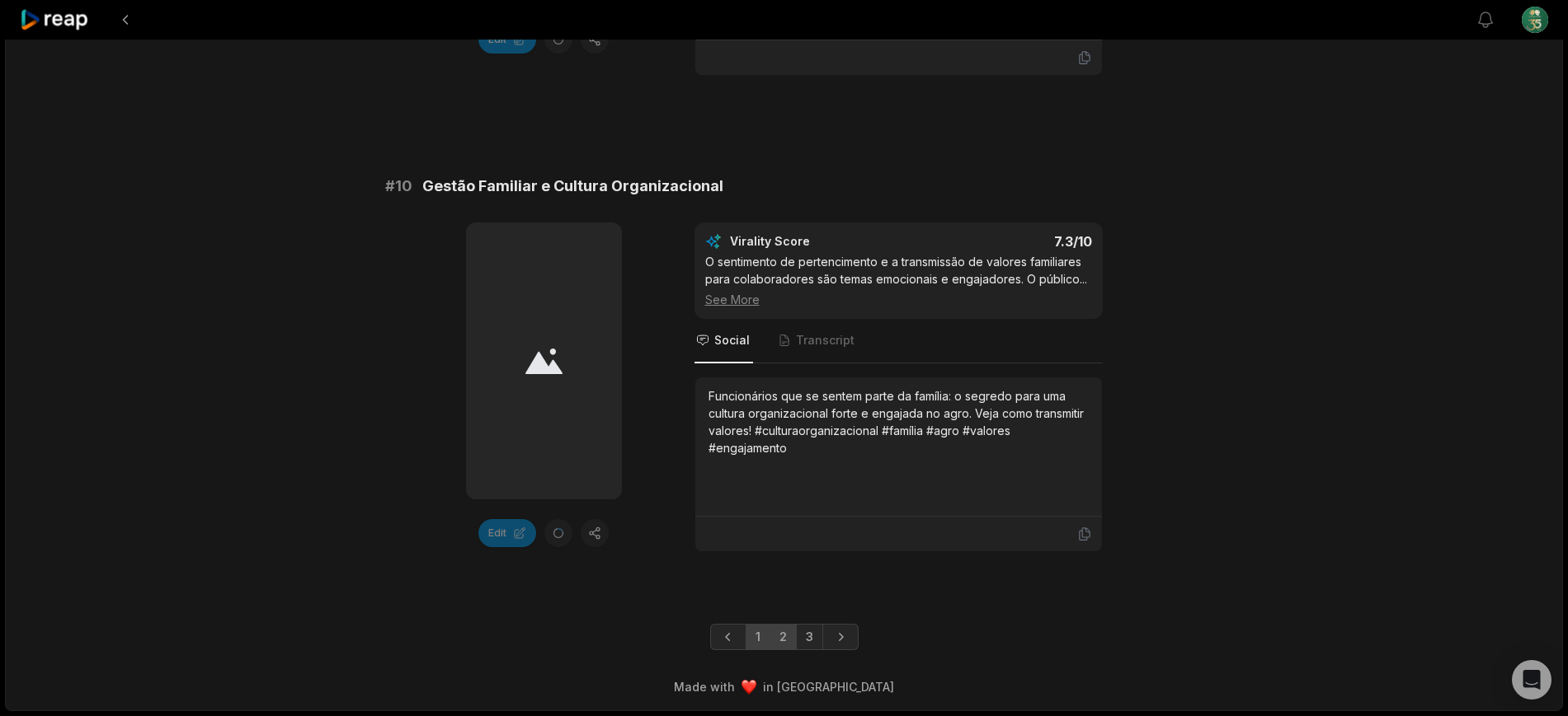
click at [789, 638] on link "2" at bounding box center [783, 637] width 27 height 26
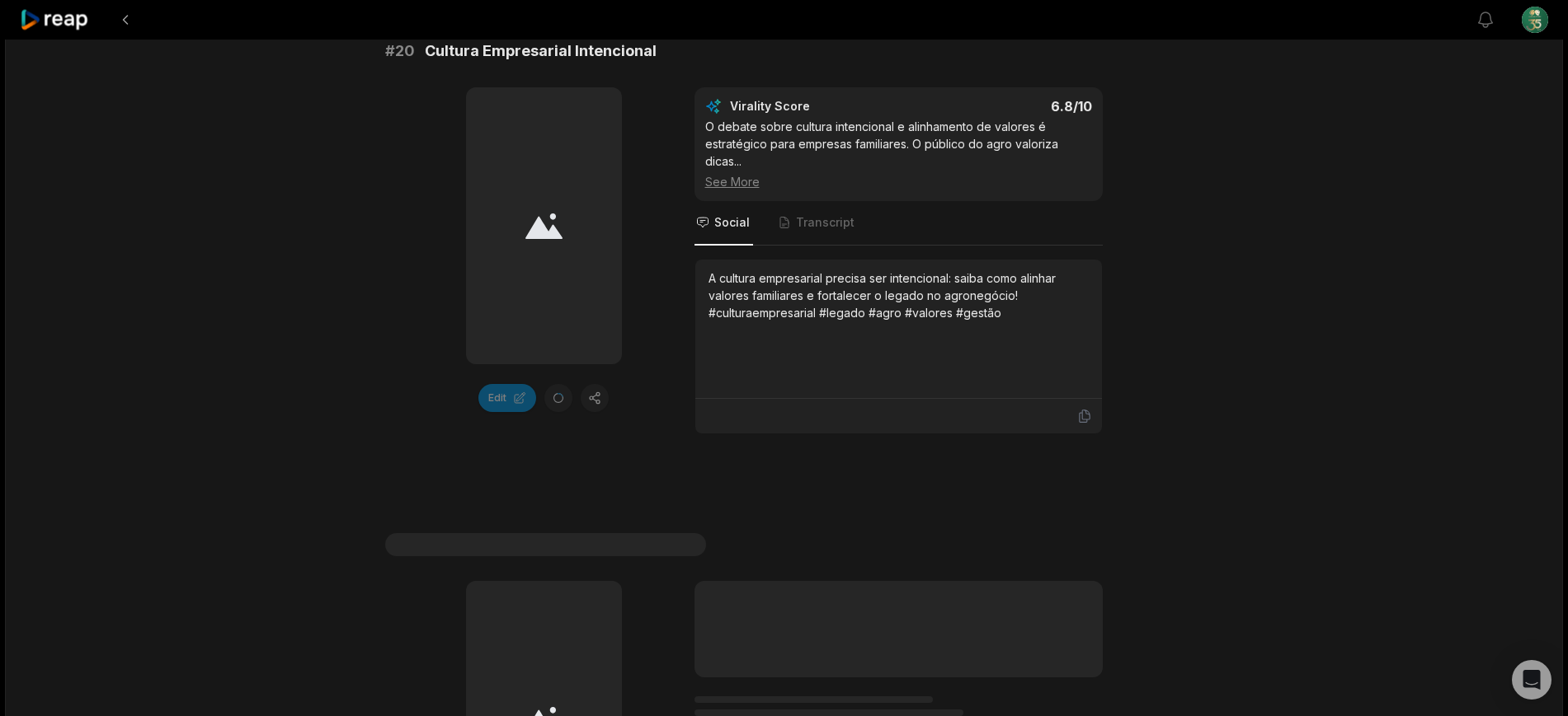
scroll to position [4995, 0]
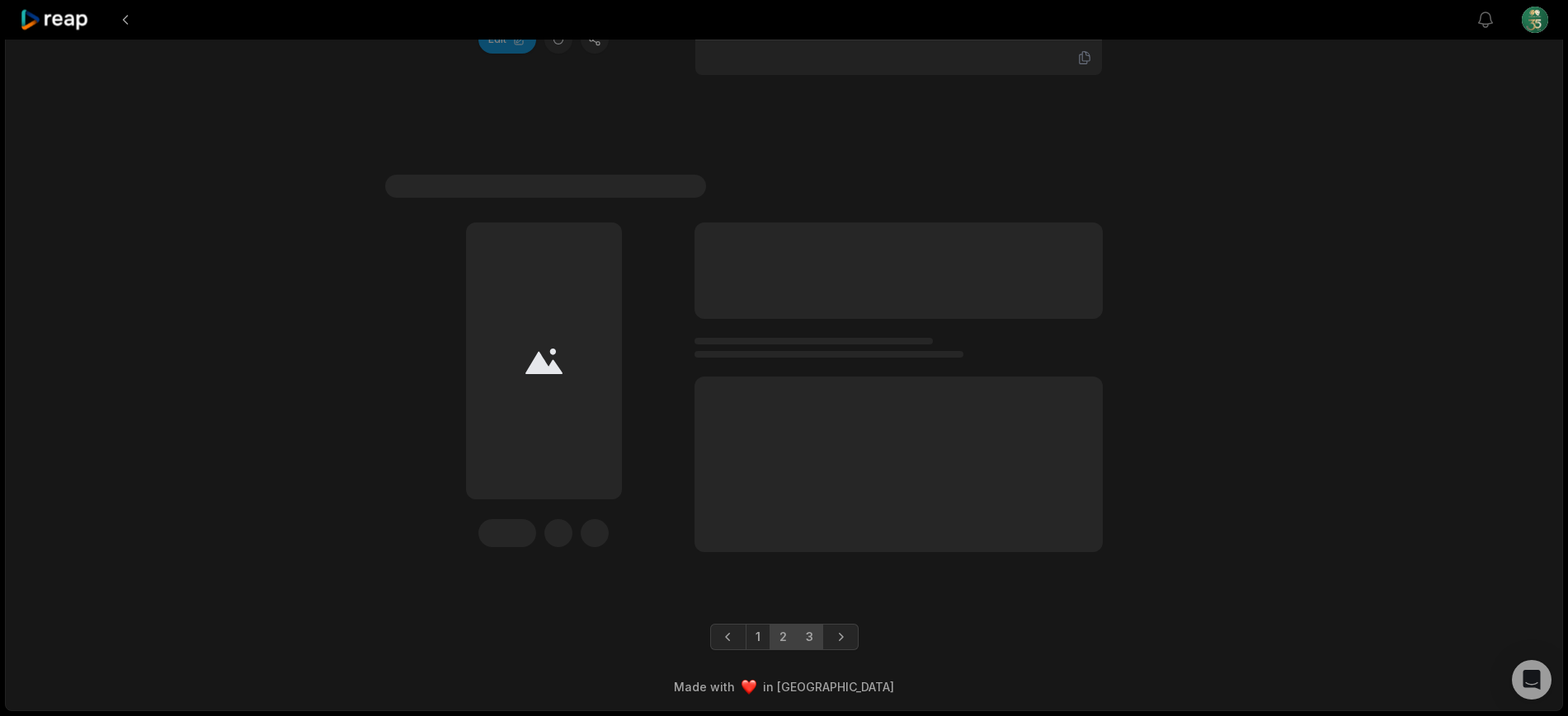
click at [813, 638] on link "3" at bounding box center [810, 637] width 27 height 26
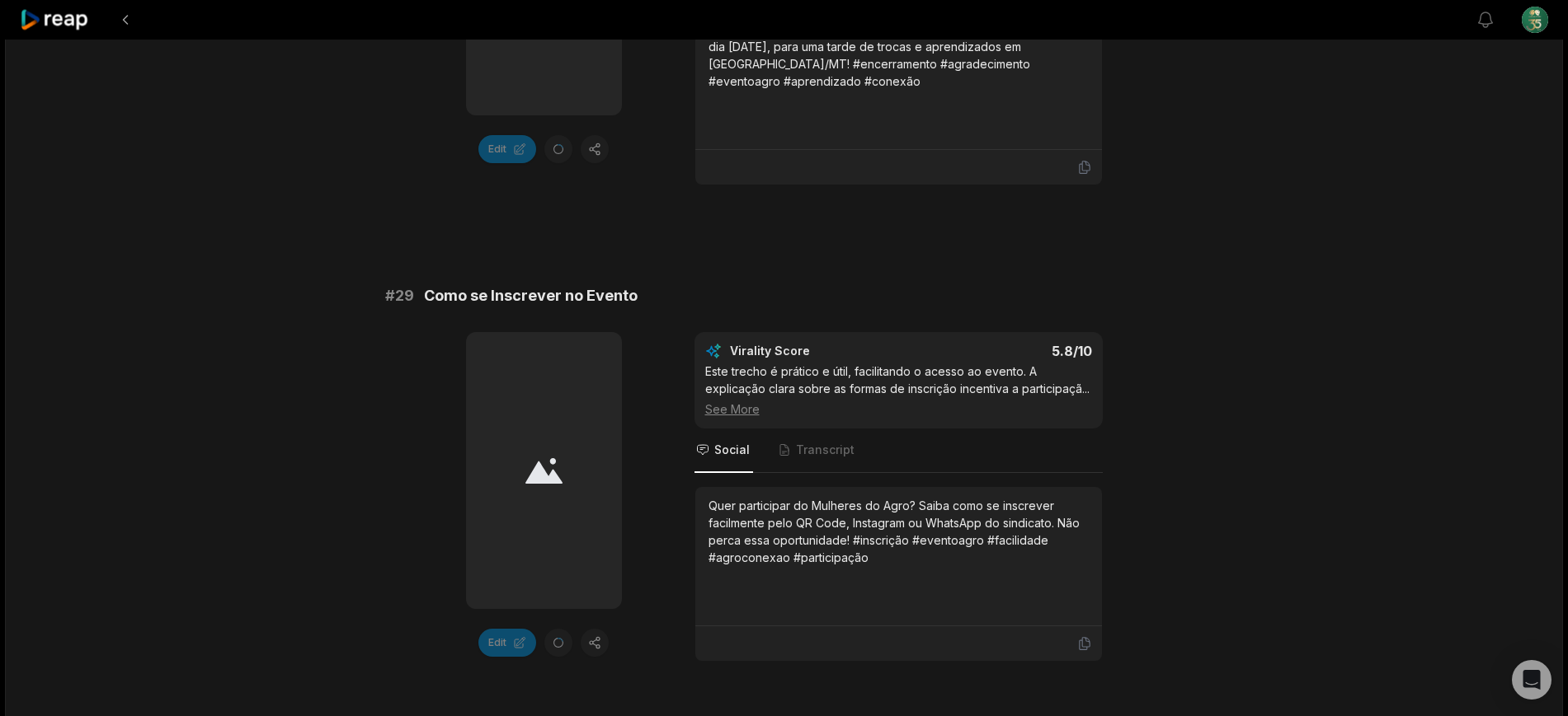
scroll to position [4484, 0]
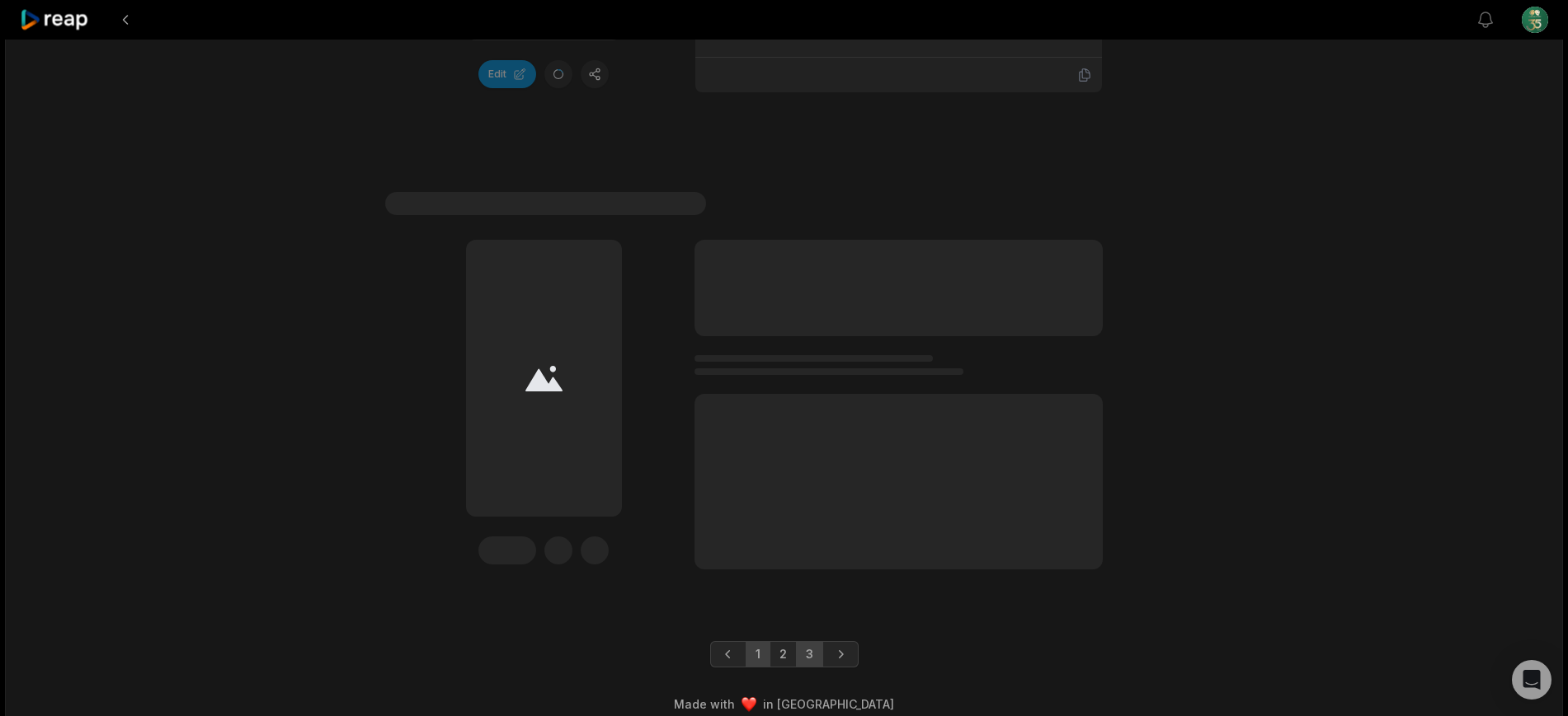
click at [758, 641] on link "1" at bounding box center [758, 654] width 25 height 26
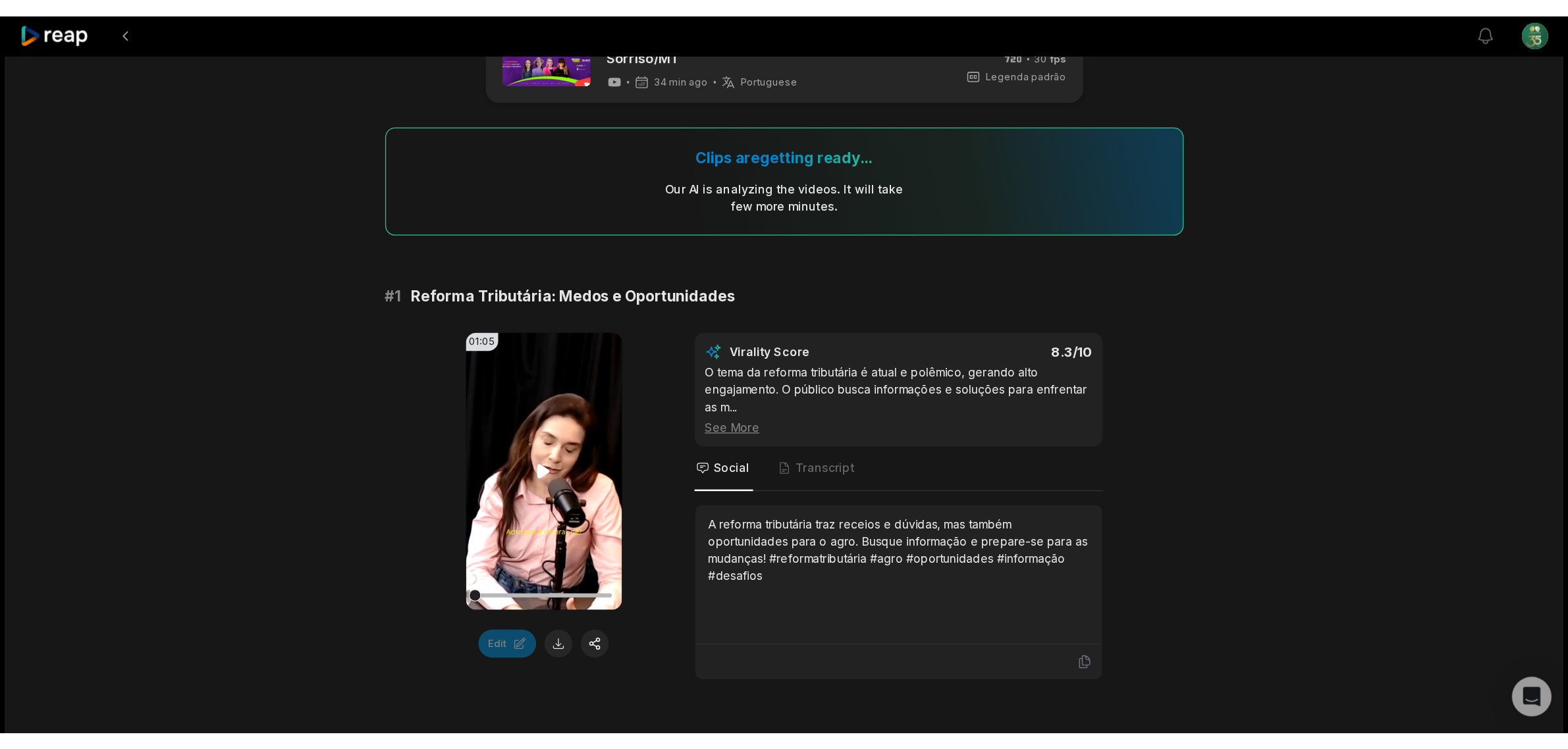
scroll to position [82, 0]
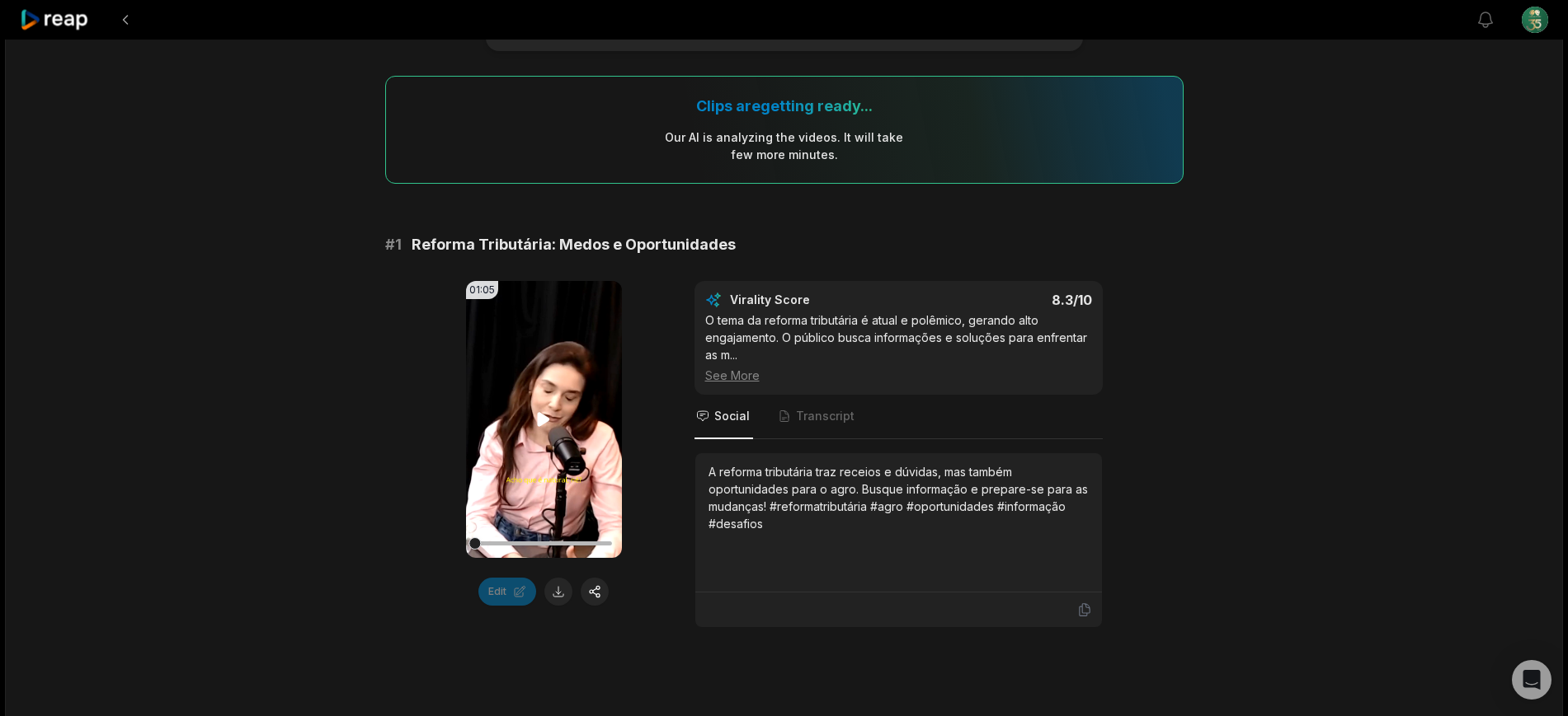
click at [538, 400] on video "Your browser does not support mp4 format." at bounding box center [544, 420] width 156 height 277
click at [539, 447] on video "Your browser does not support mp4 format." at bounding box center [544, 420] width 156 height 277
click at [570, 459] on video "Your browser does not support mp4 format." at bounding box center [544, 420] width 156 height 277
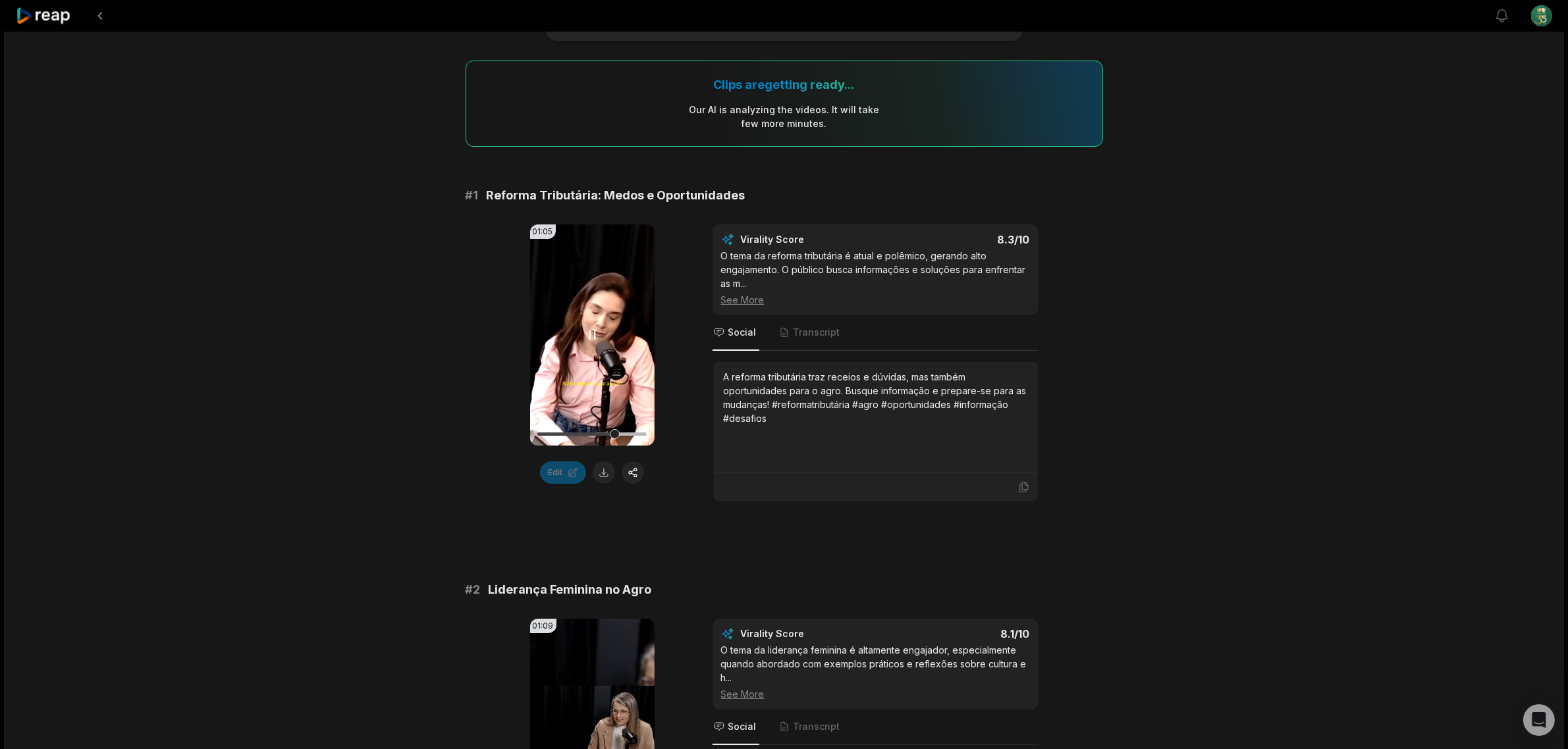
click at [616, 376] on video "Your browser does not support mp4 format." at bounding box center [592, 335] width 125 height 221
click at [538, 238] on video "Your browser does not support mp4 format." at bounding box center [592, 335] width 125 height 221
click at [542, 232] on video "Your browser does not support mp4 format." at bounding box center [592, 335] width 125 height 221
click at [627, 260] on video "Your browser does not support mp4 format." at bounding box center [592, 335] width 125 height 221
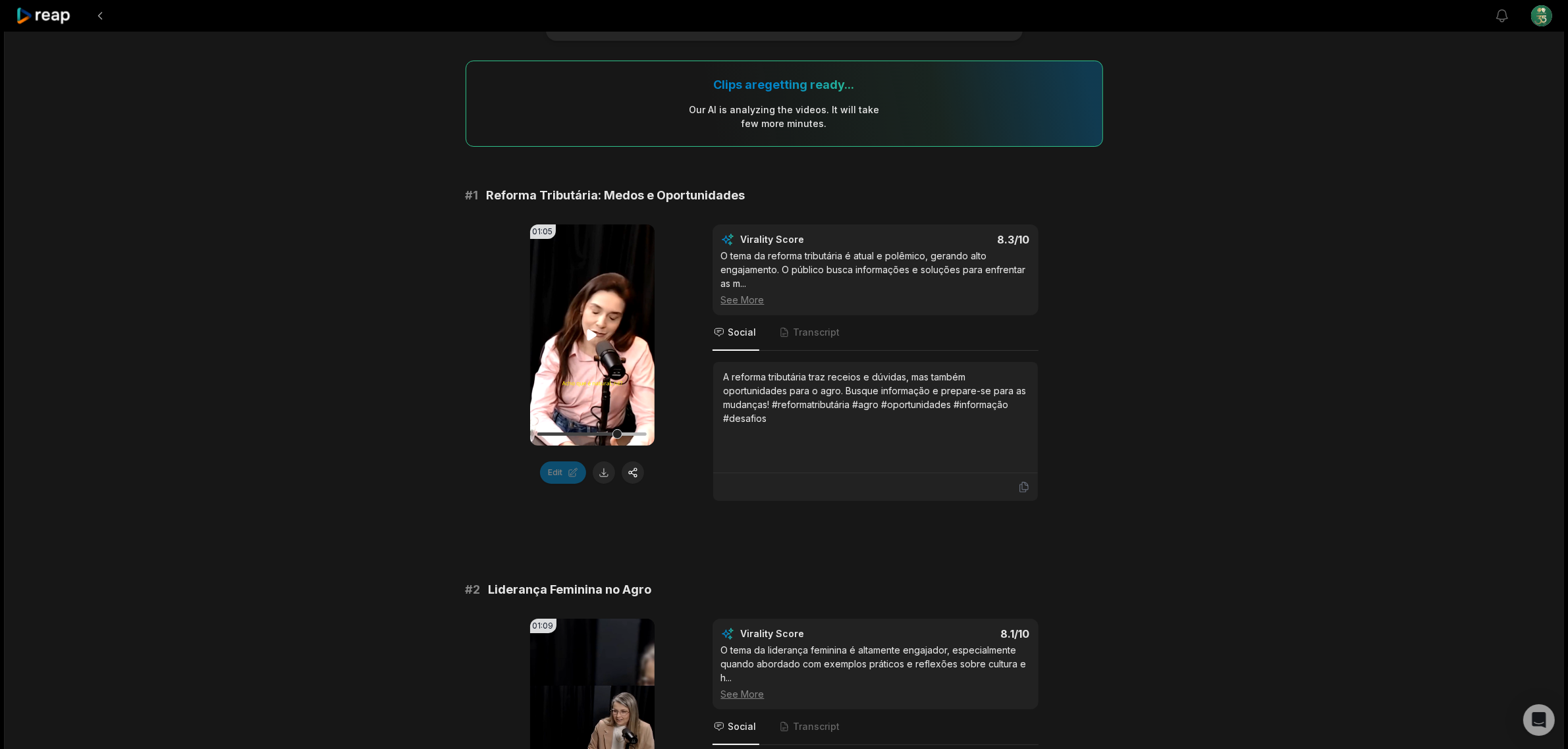
click at [627, 260] on video "Your browser does not support mp4 format." at bounding box center [592, 335] width 125 height 221
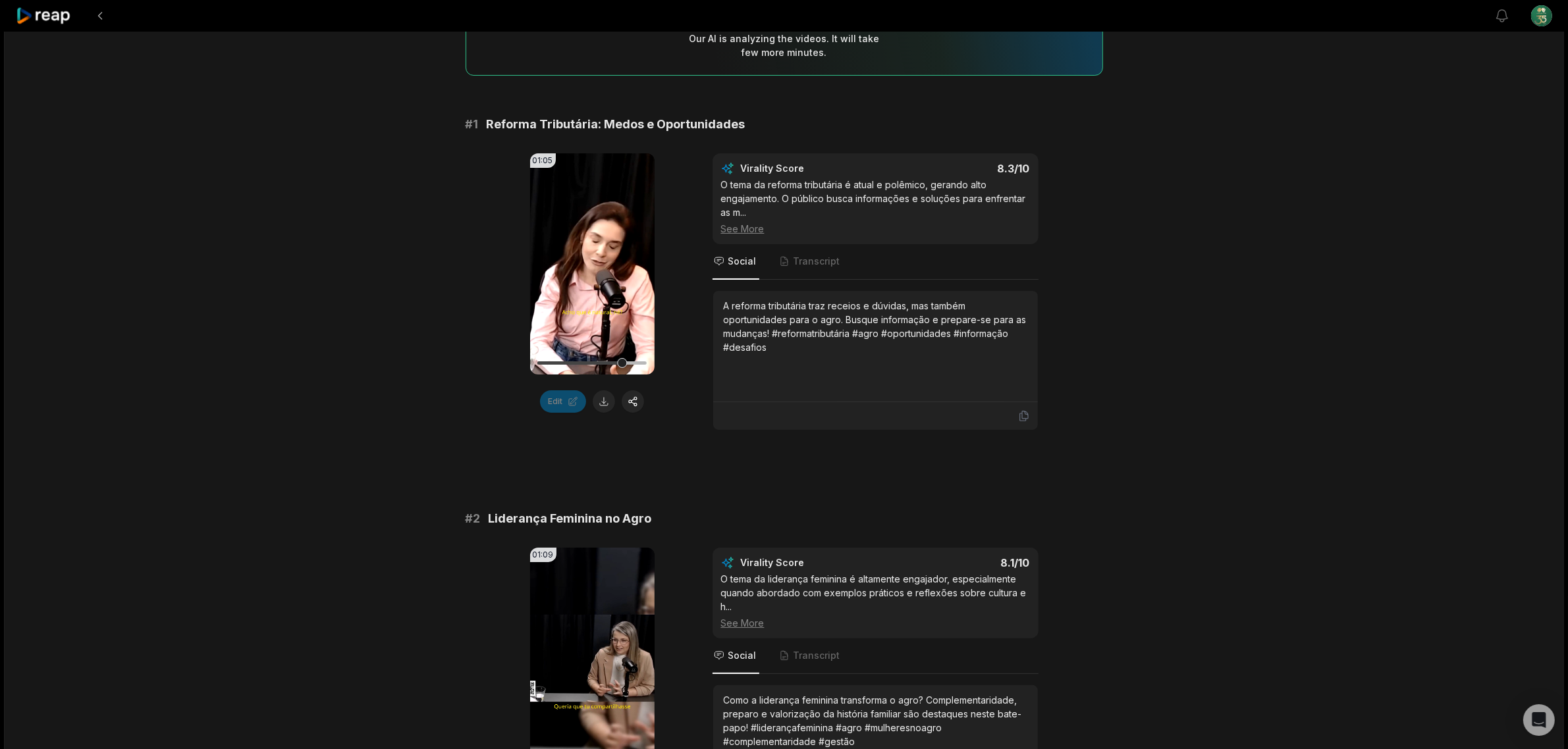
scroll to position [247, 0]
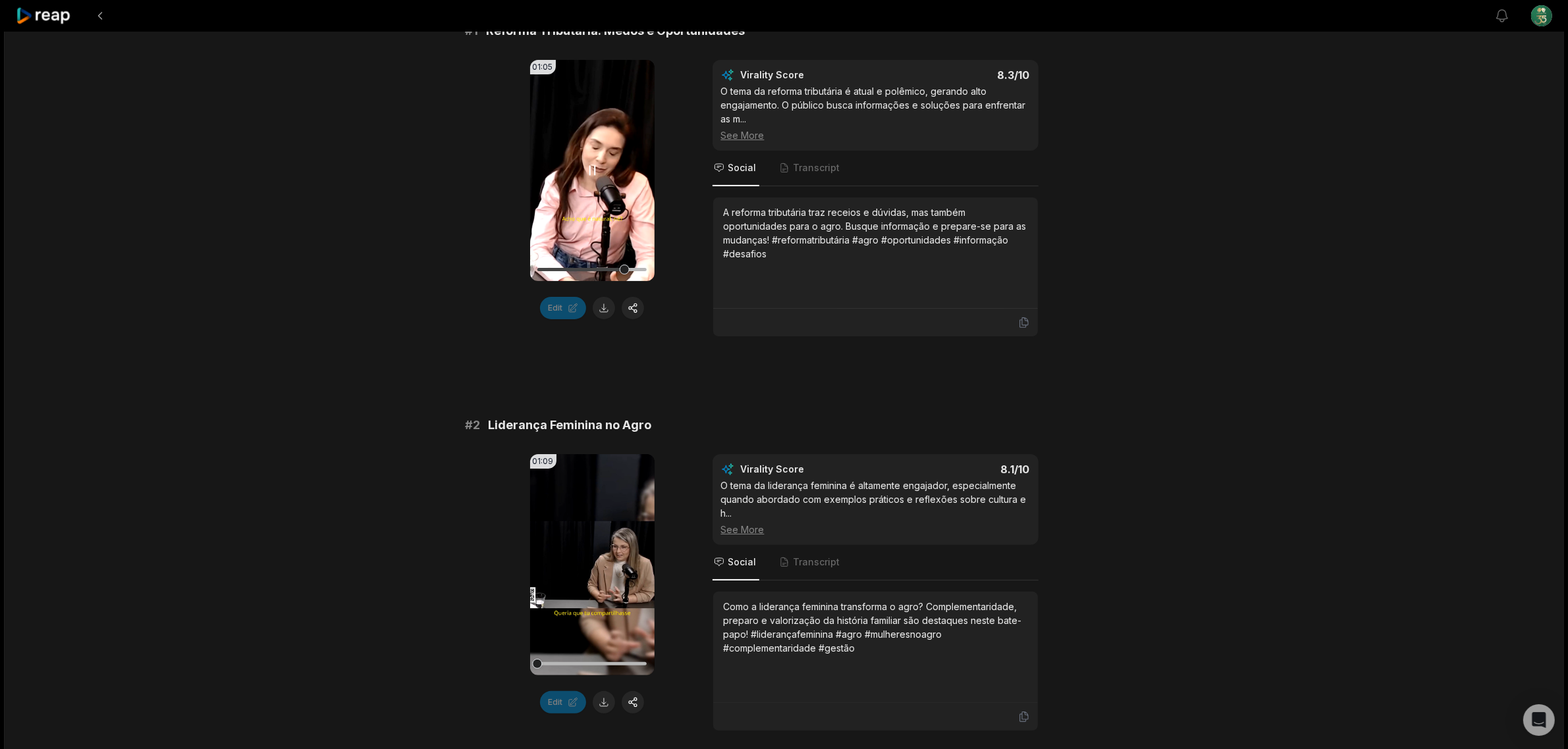
click at [590, 169] on icon at bounding box center [592, 171] width 5 height 9
click at [579, 561] on video "Your browser does not support mp4 format." at bounding box center [592, 565] width 125 height 221
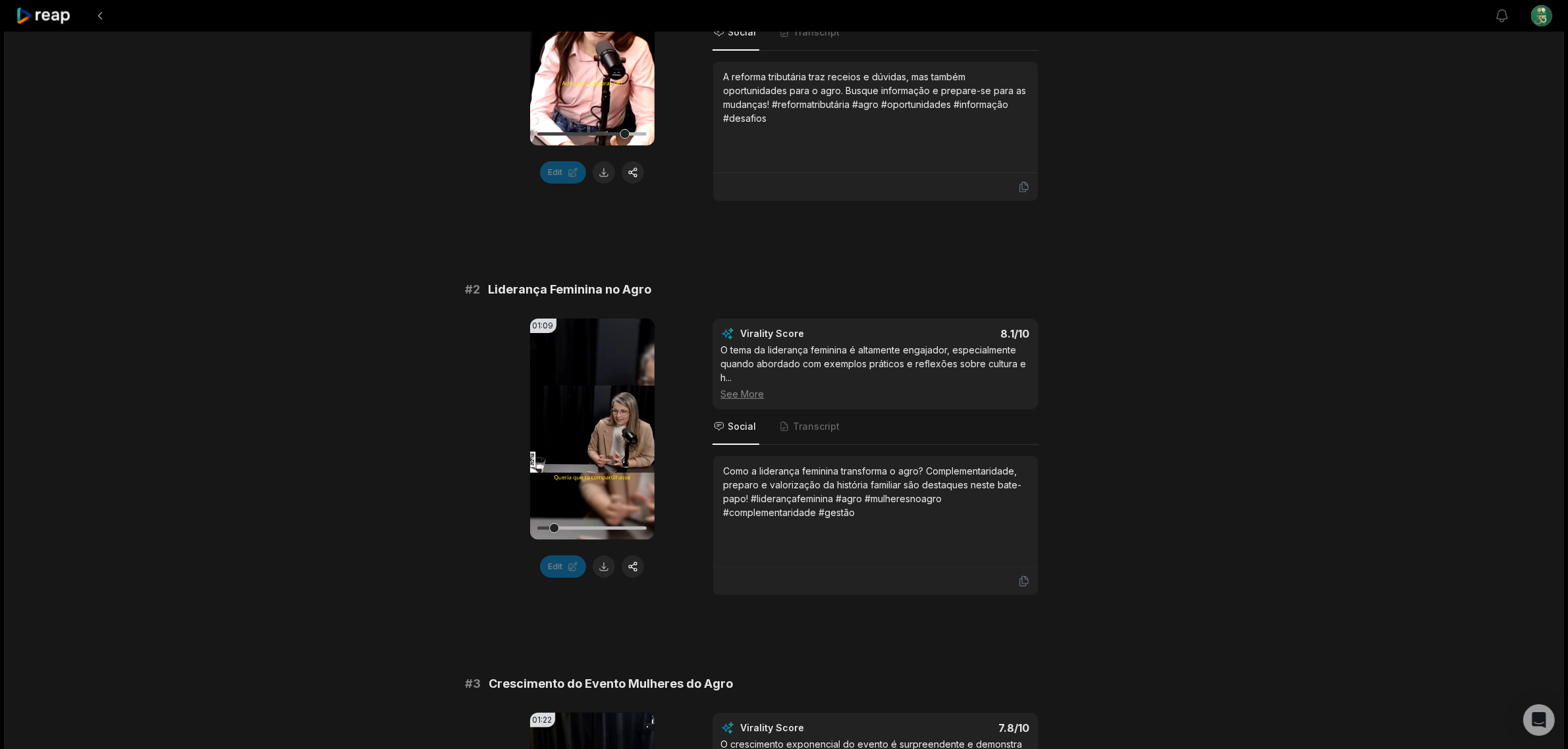
scroll to position [412, 0]
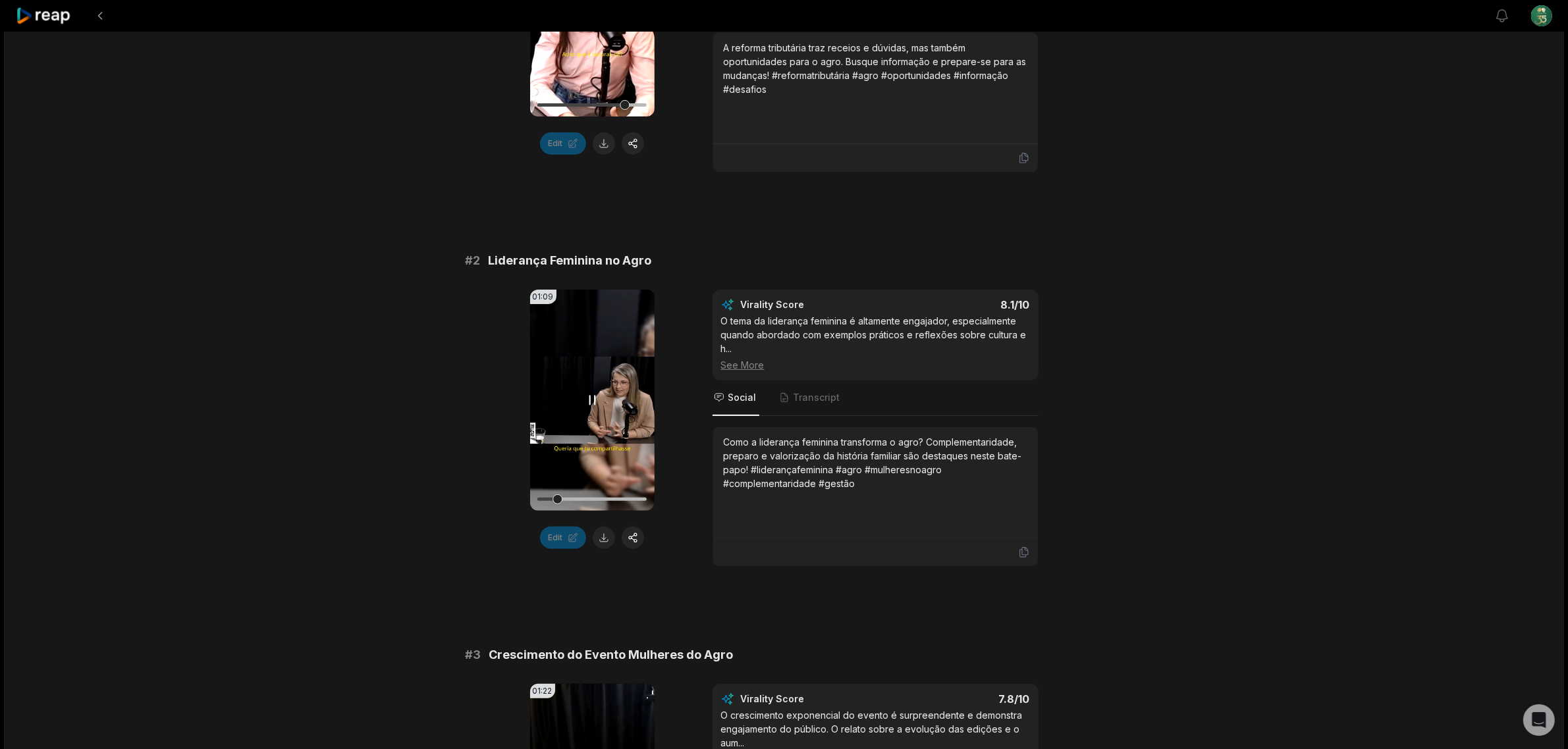
click at [593, 400] on icon at bounding box center [592, 401] width 16 height 16
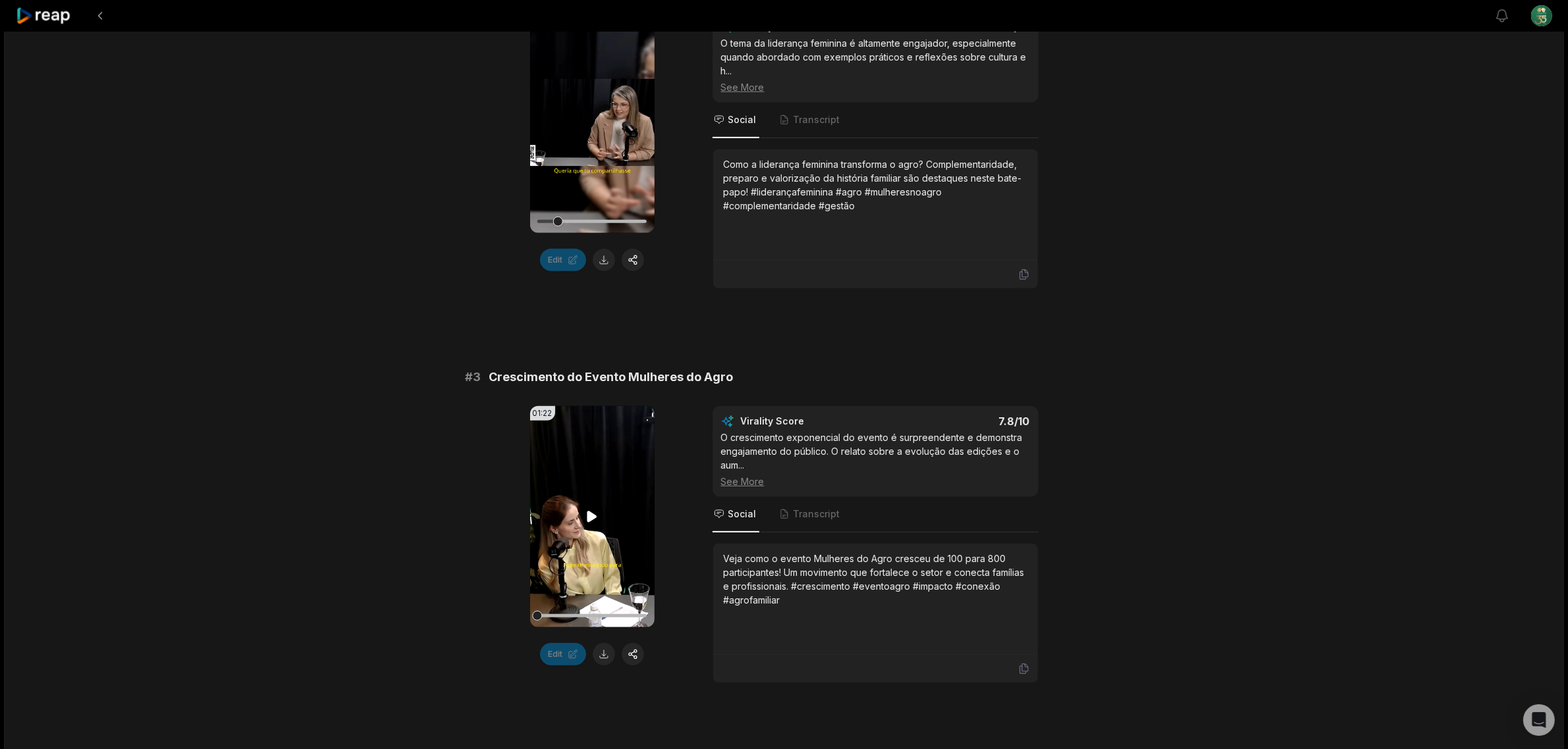
scroll to position [741, 0]
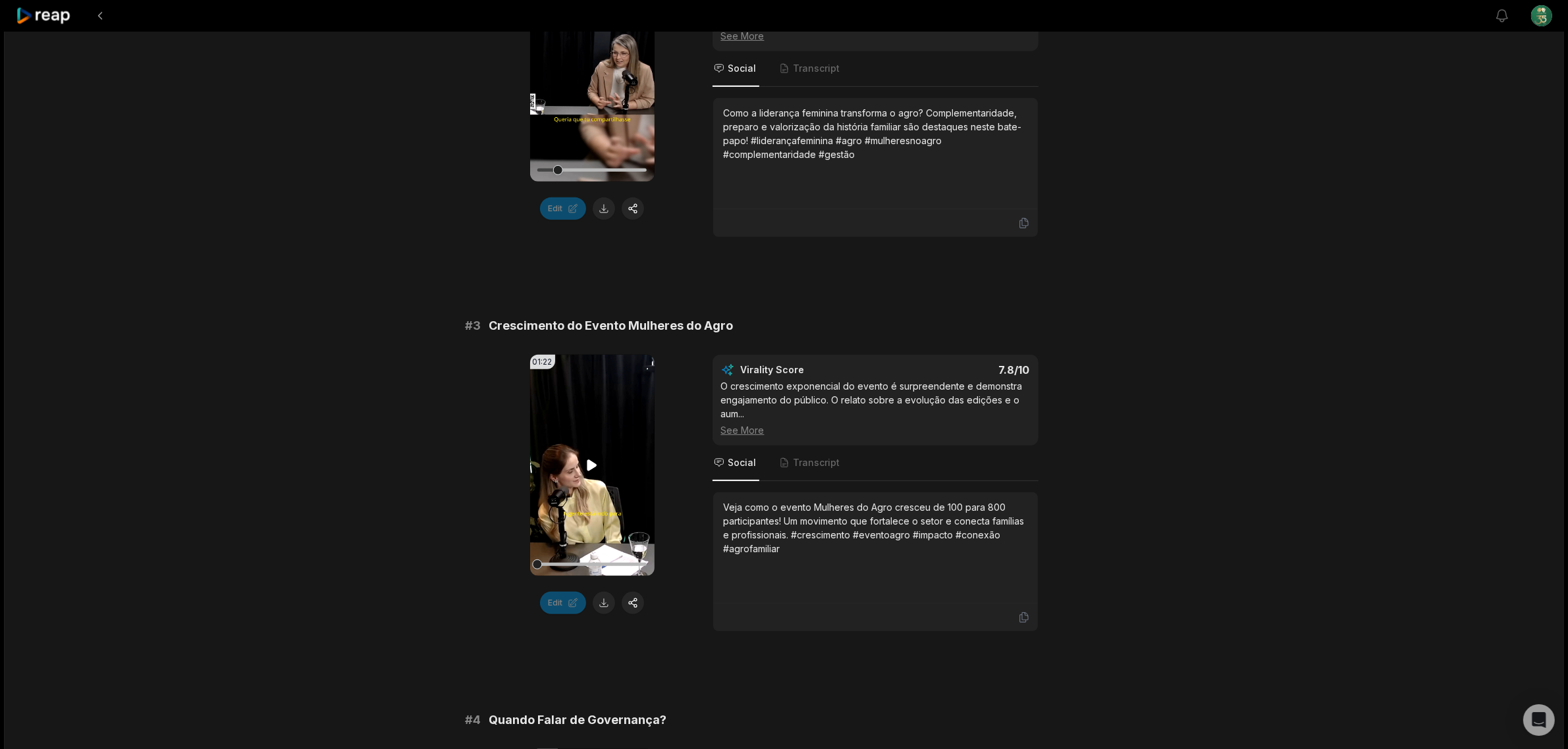
click at [593, 469] on icon at bounding box center [592, 466] width 16 height 16
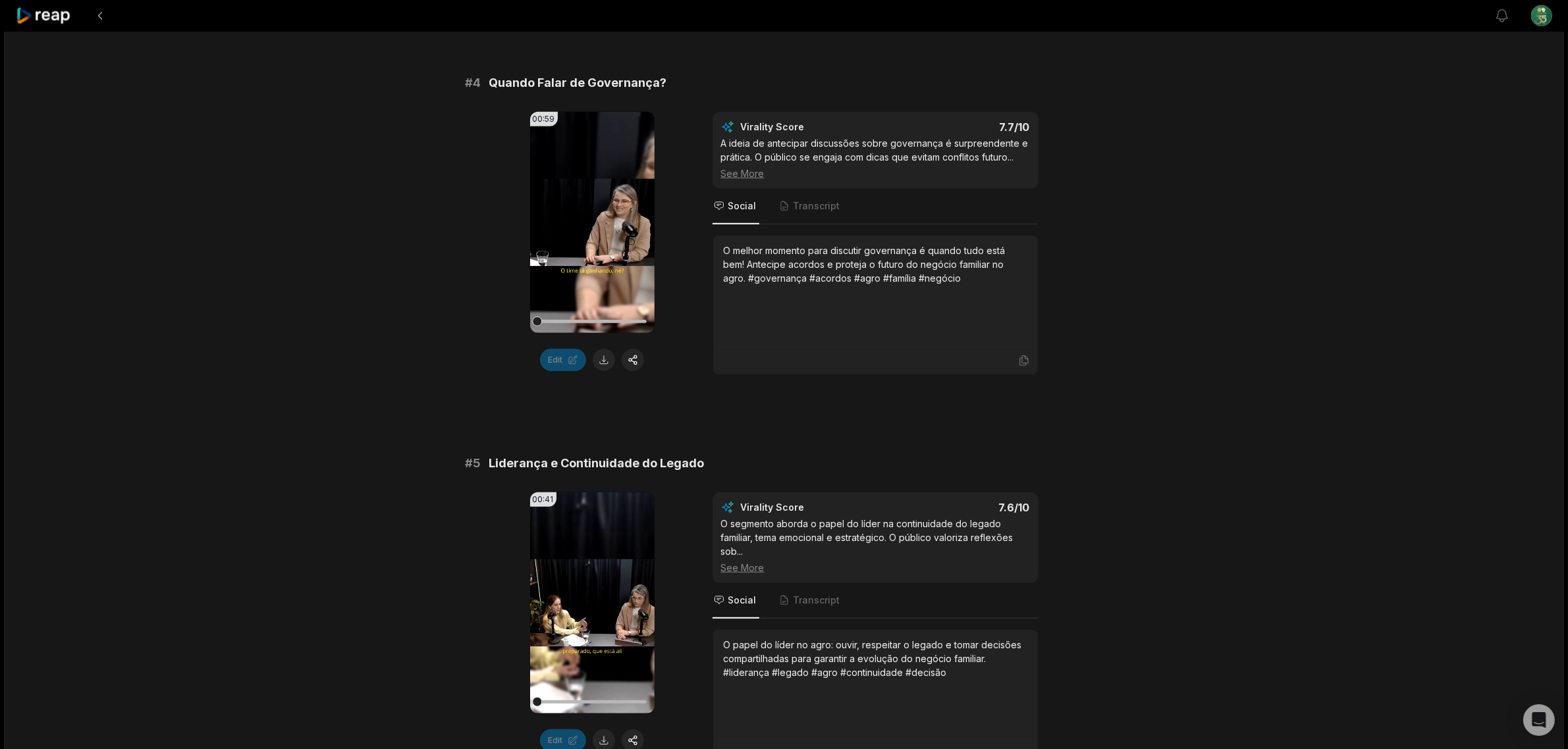
scroll to position [1481, 0]
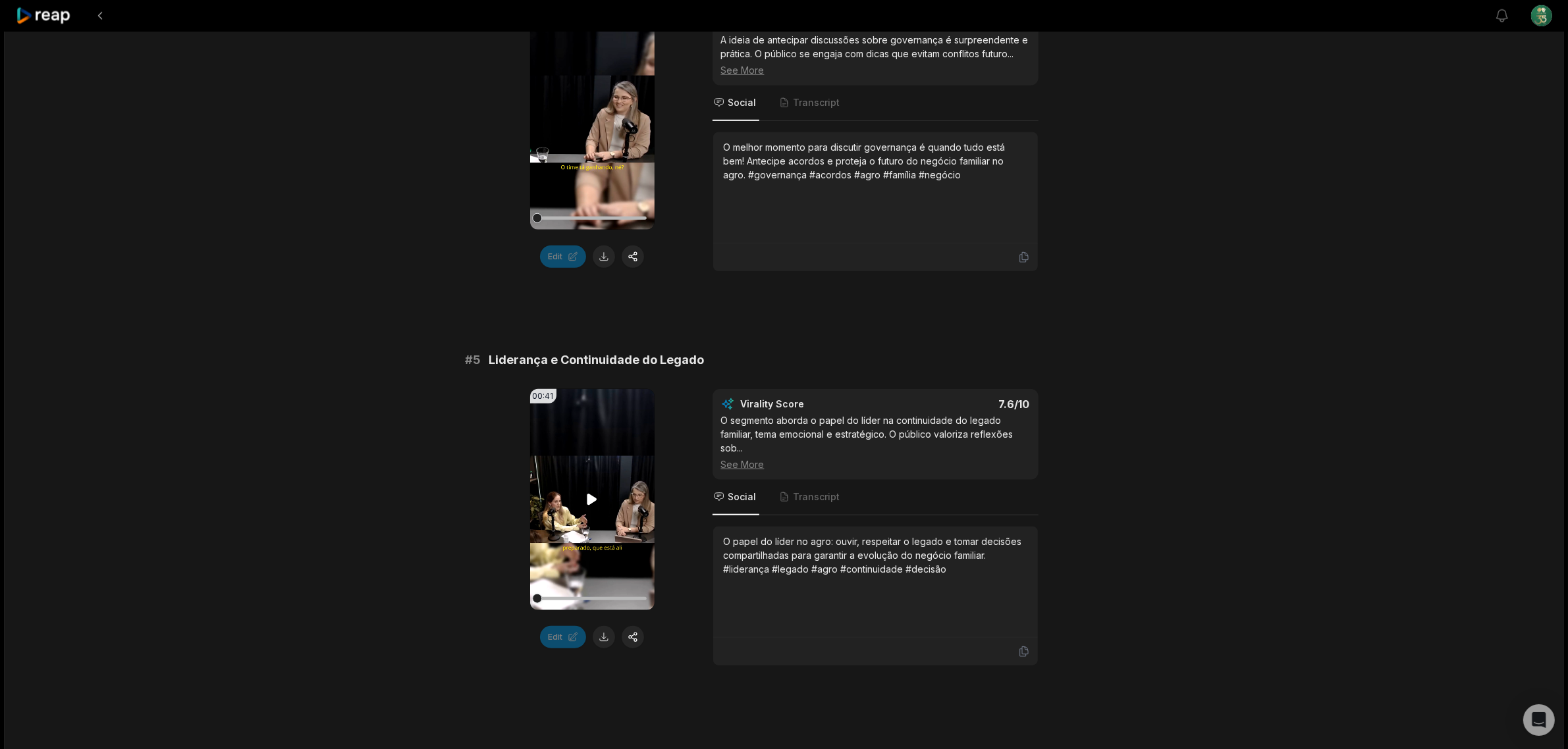
click at [595, 505] on icon at bounding box center [592, 500] width 16 height 16
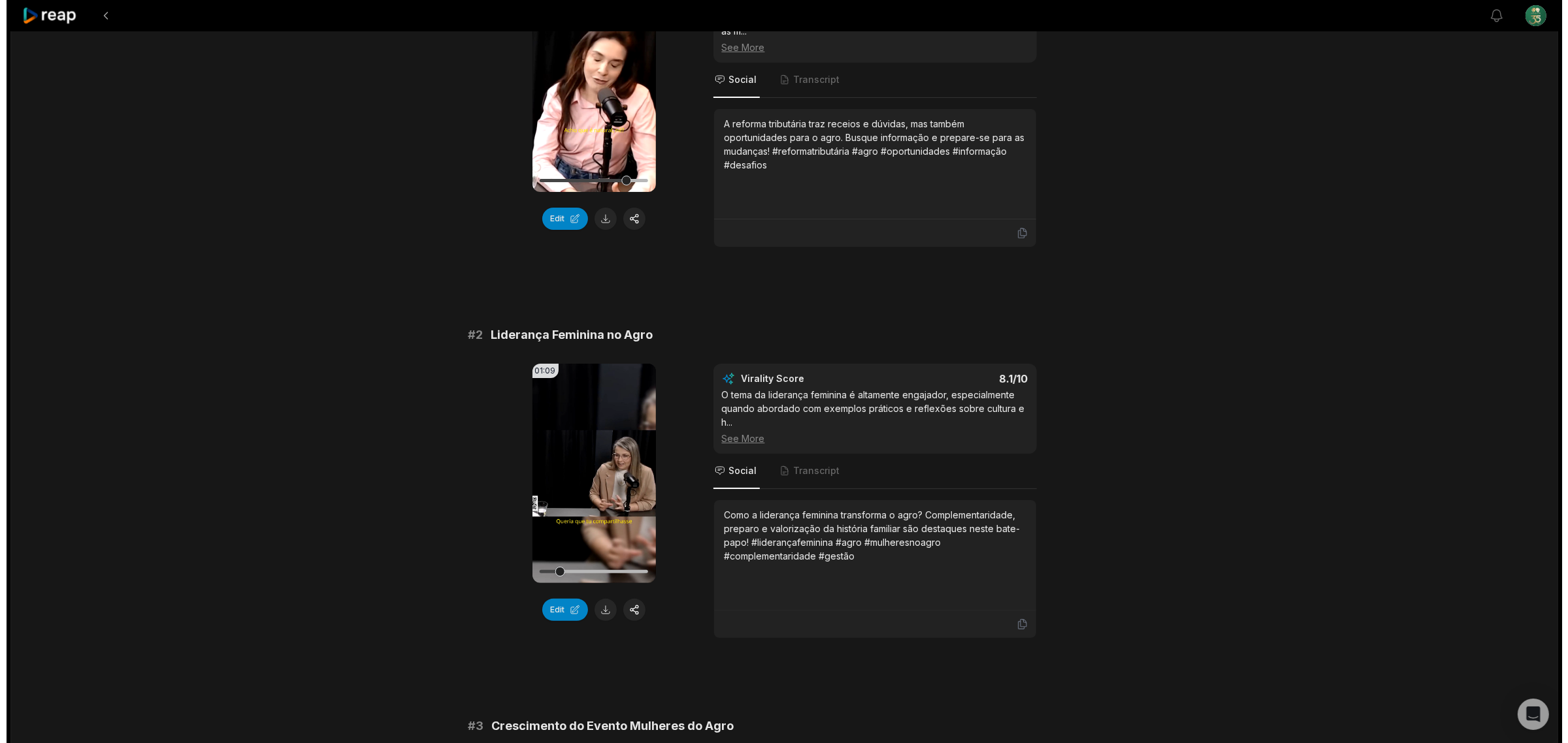
scroll to position [0, 0]
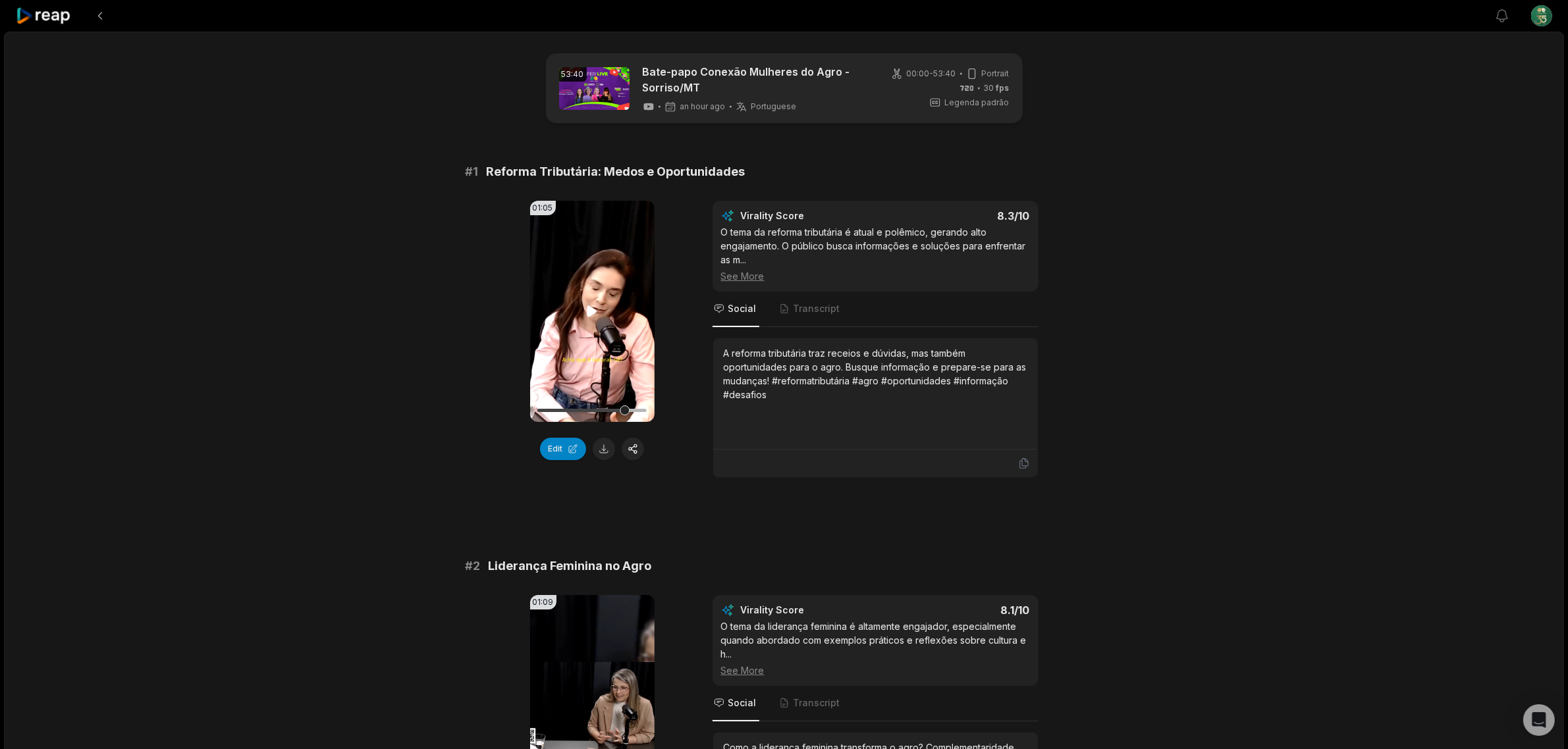
click at [609, 336] on video "Your browser does not support mp4 format." at bounding box center [592, 312] width 125 height 221
click at [619, 235] on video "Your browser does not support mp4 format." at bounding box center [592, 312] width 125 height 221
click at [613, 222] on video "Your browser does not support mp4 format." at bounding box center [592, 312] width 125 height 221
click at [599, 222] on video "Your browser does not support mp4 format." at bounding box center [592, 312] width 125 height 221
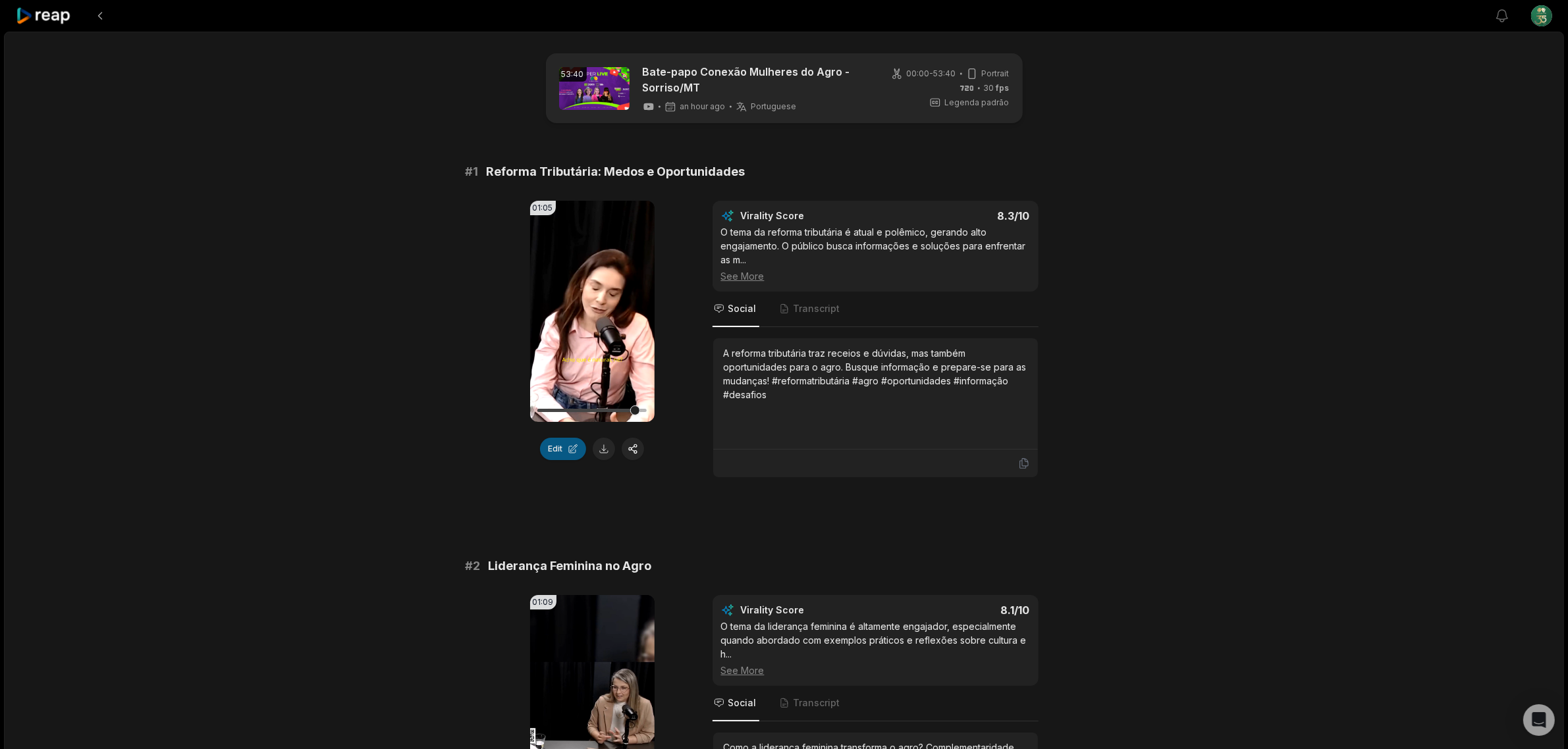
click at [571, 446] on button "Edit" at bounding box center [562, 449] width 46 height 23
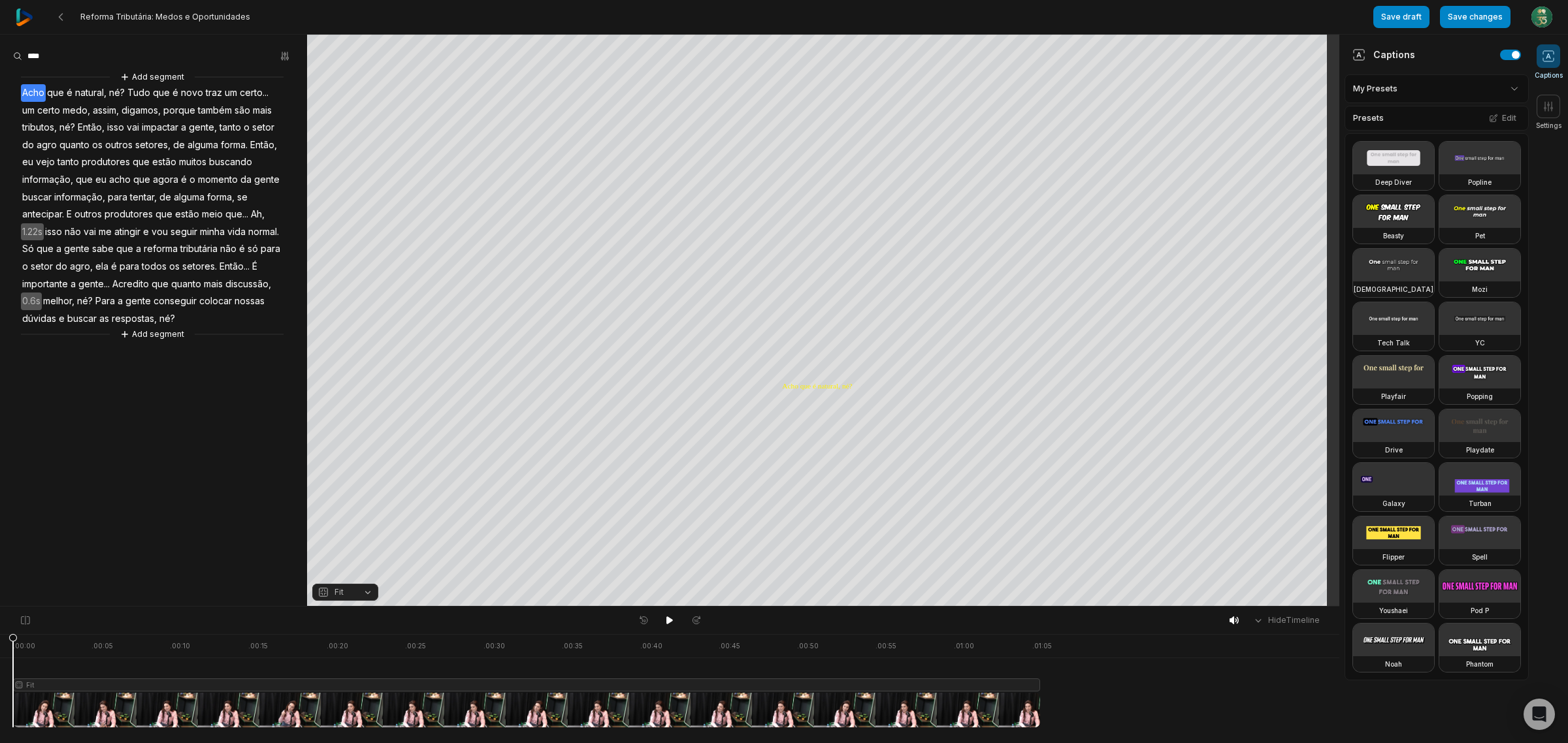
click at [369, 590] on button "Fit" at bounding box center [345, 592] width 66 height 17
click at [361, 595] on button "Fit" at bounding box center [345, 592] width 66 height 17
click at [369, 580] on div "Fill" at bounding box center [345, 571] width 66 height 17
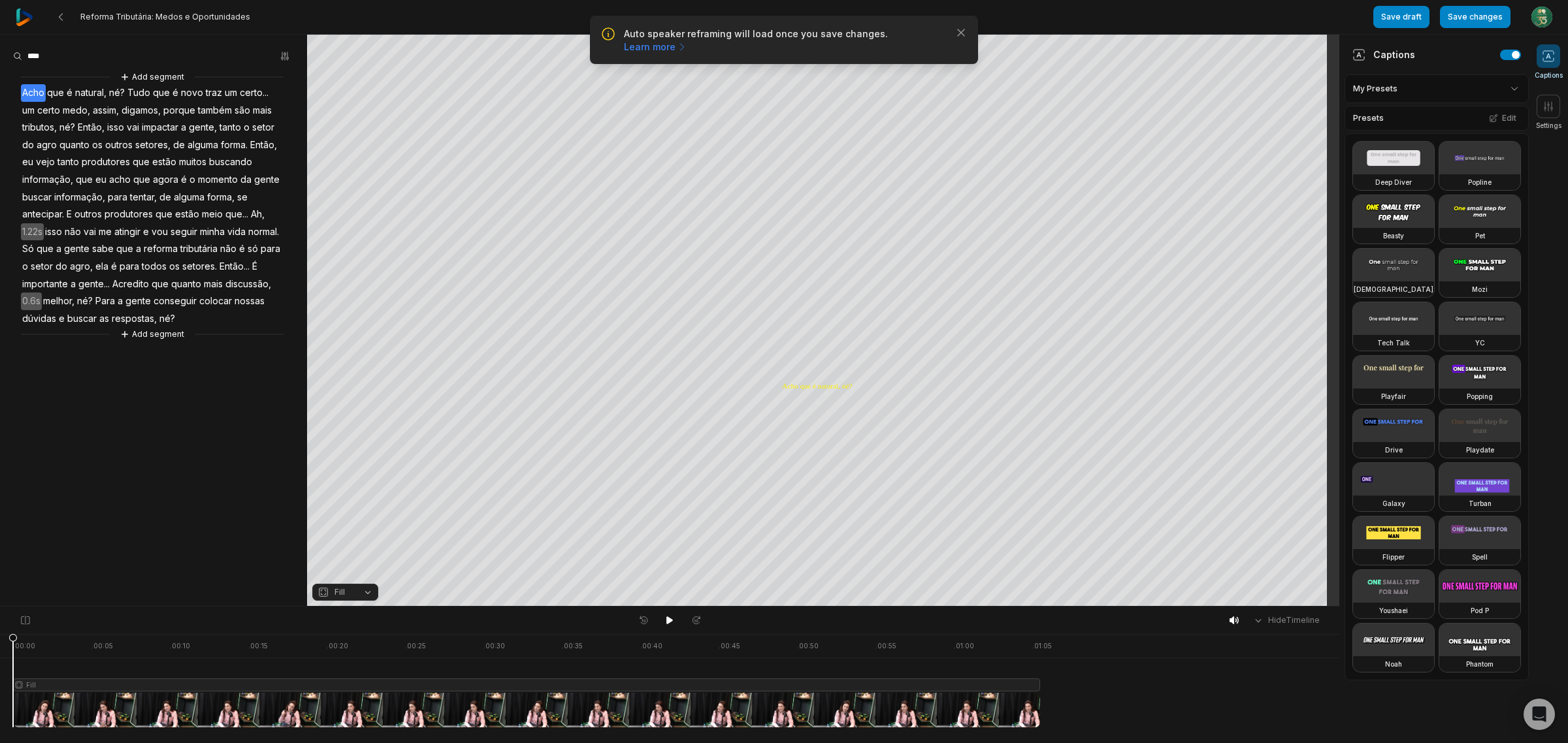
click at [372, 593] on button "Fill" at bounding box center [345, 592] width 66 height 17
click at [343, 520] on div "Fit" at bounding box center [345, 520] width 66 height 17
click at [1439, 174] on video at bounding box center [1480, 158] width 81 height 33
click at [1394, 228] on video at bounding box center [1394, 211] width 81 height 33
click at [1439, 174] on video at bounding box center [1480, 158] width 81 height 33
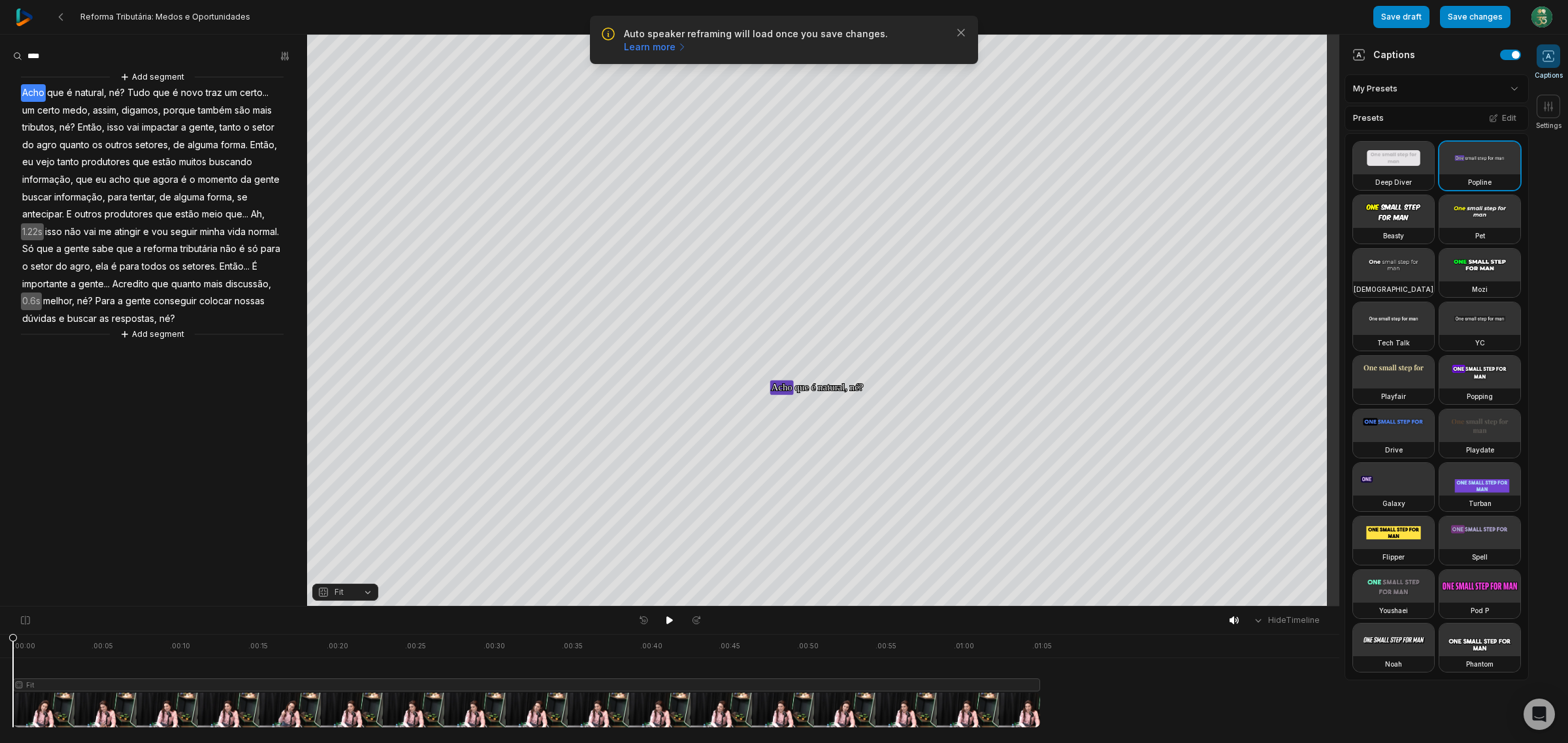
scroll to position [408, 0]
click at [1396, 517] on video at bounding box center [1394, 533] width 81 height 33
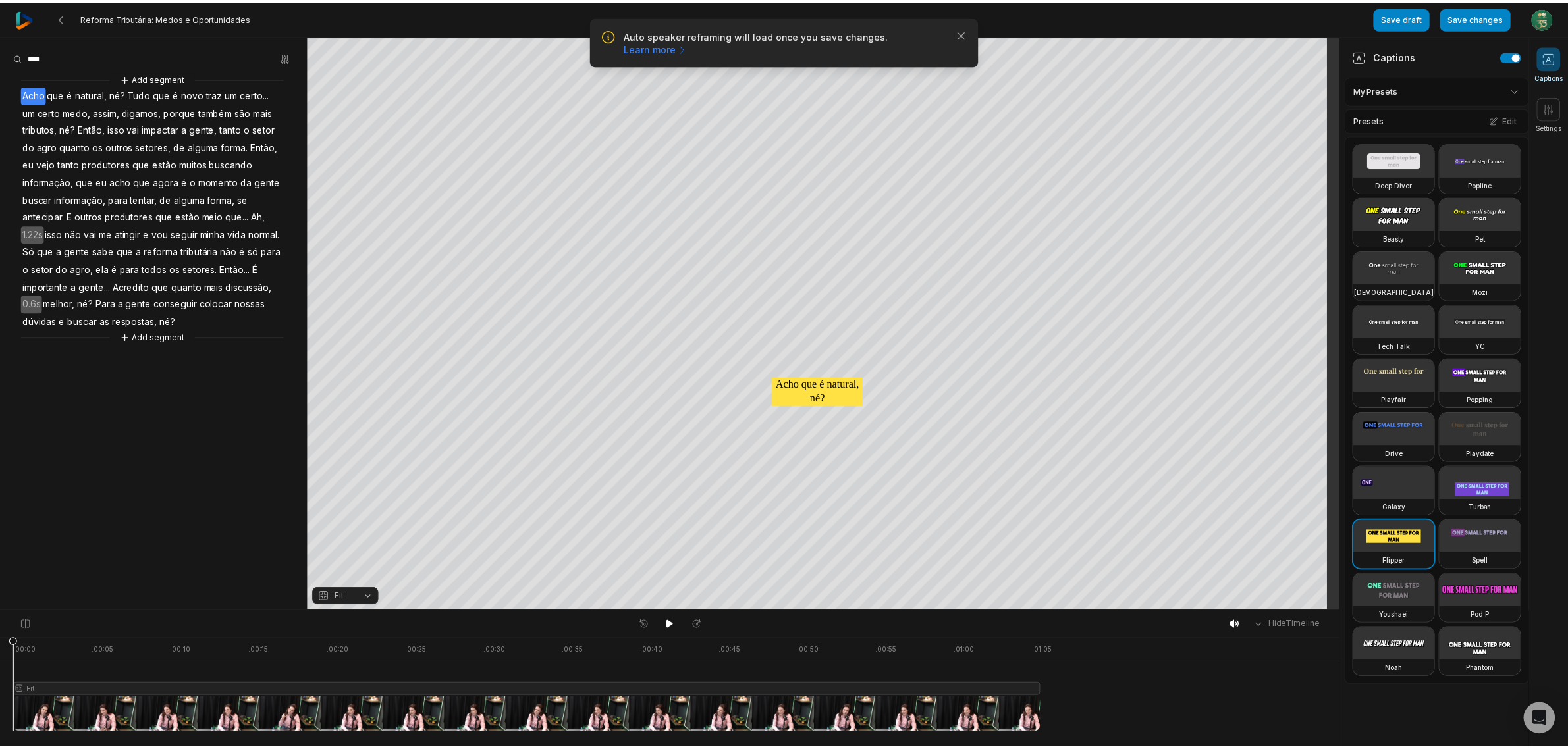
scroll to position [0, 0]
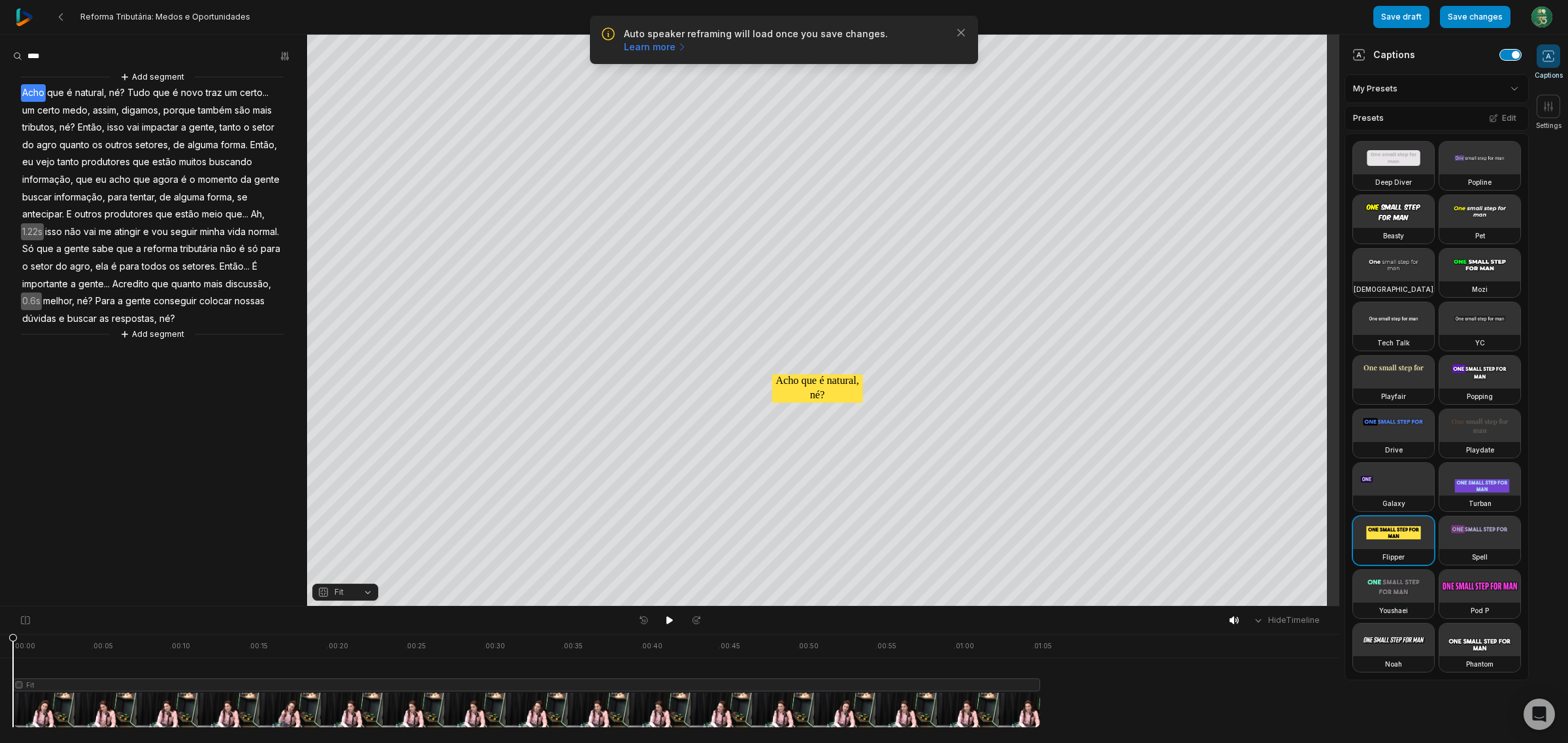
click at [1500, 56] on button "button" at bounding box center [1510, 55] width 21 height 10
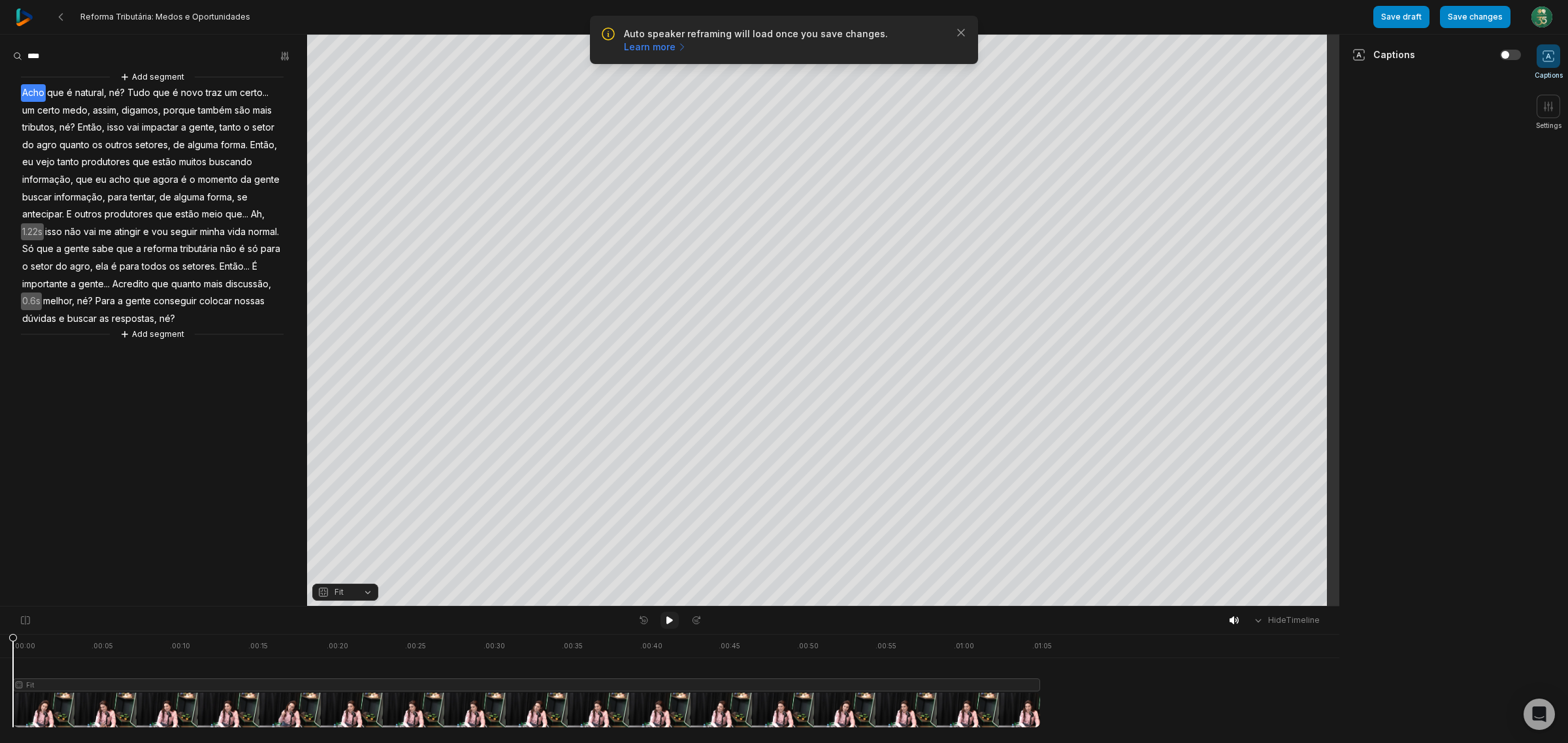
click at [668, 629] on button at bounding box center [669, 620] width 18 height 17
click at [667, 626] on icon at bounding box center [669, 620] width 10 height 10
click at [1471, 11] on button "Save changes" at bounding box center [1475, 17] width 71 height 22
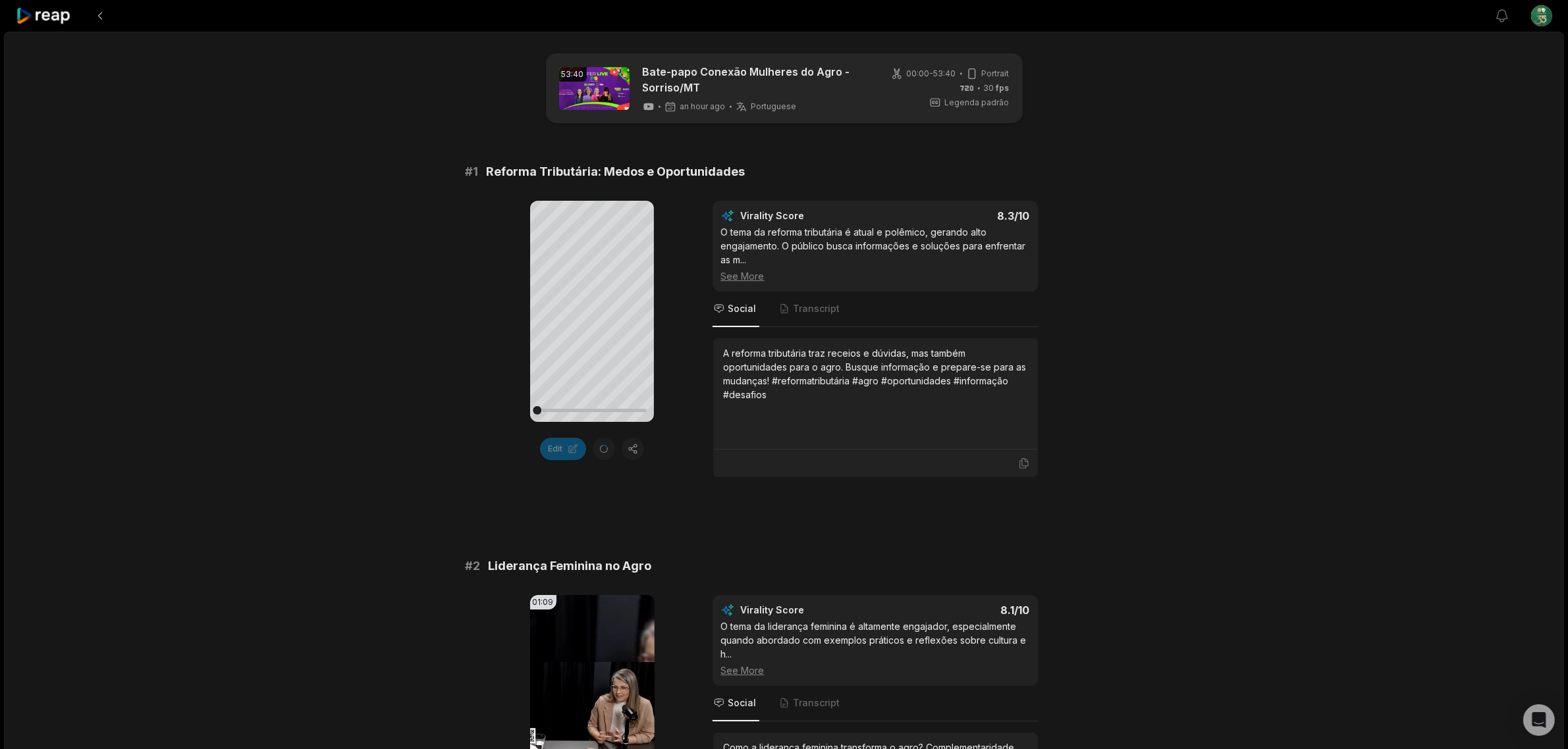
click at [945, 102] on div "Legenda padrão" at bounding box center [969, 103] width 80 height 12
click at [935, 102] on icon at bounding box center [935, 103] width 12 height 12
click at [790, 313] on span "Transcript" at bounding box center [810, 309] width 65 height 36
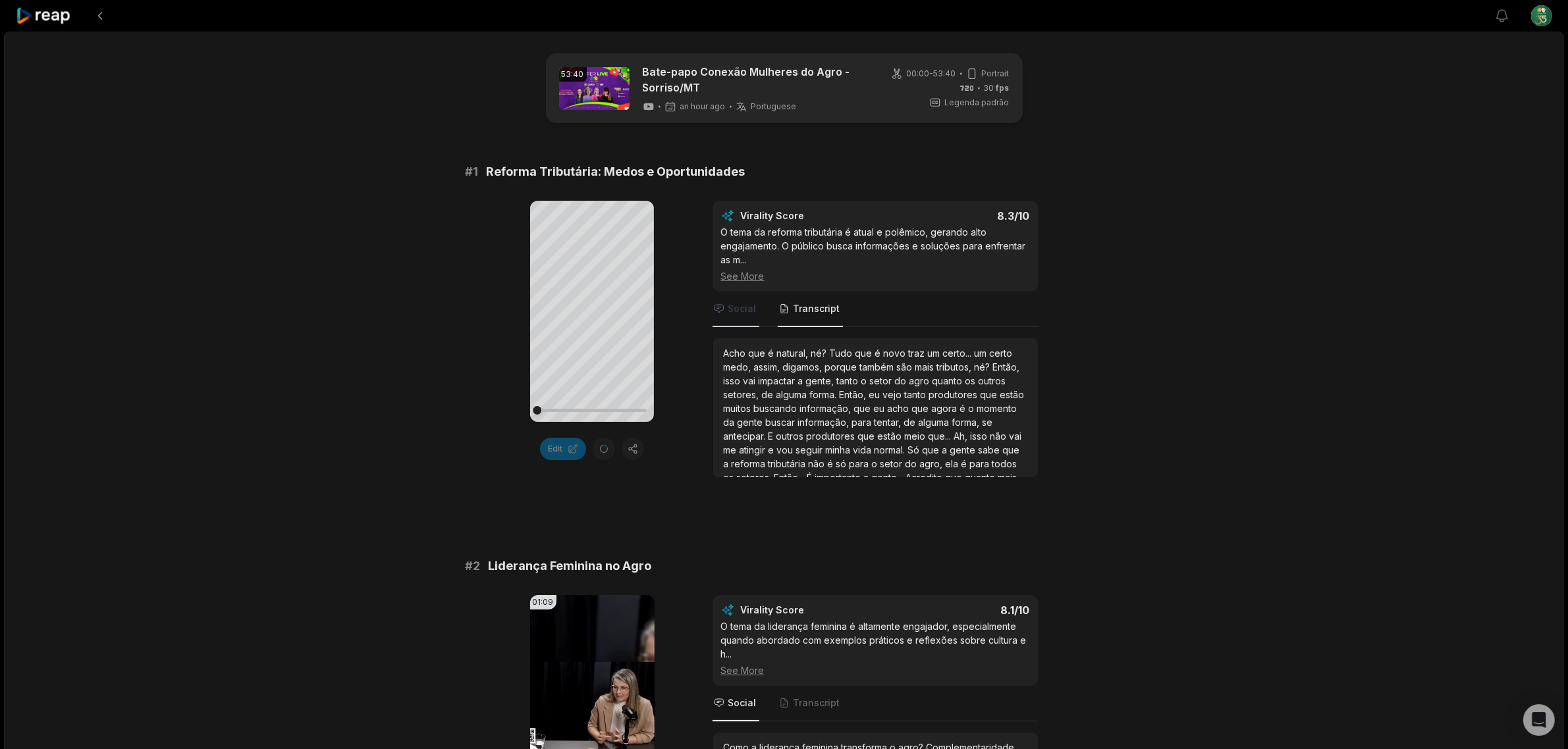
click at [731, 307] on span "Social" at bounding box center [742, 309] width 28 height 13
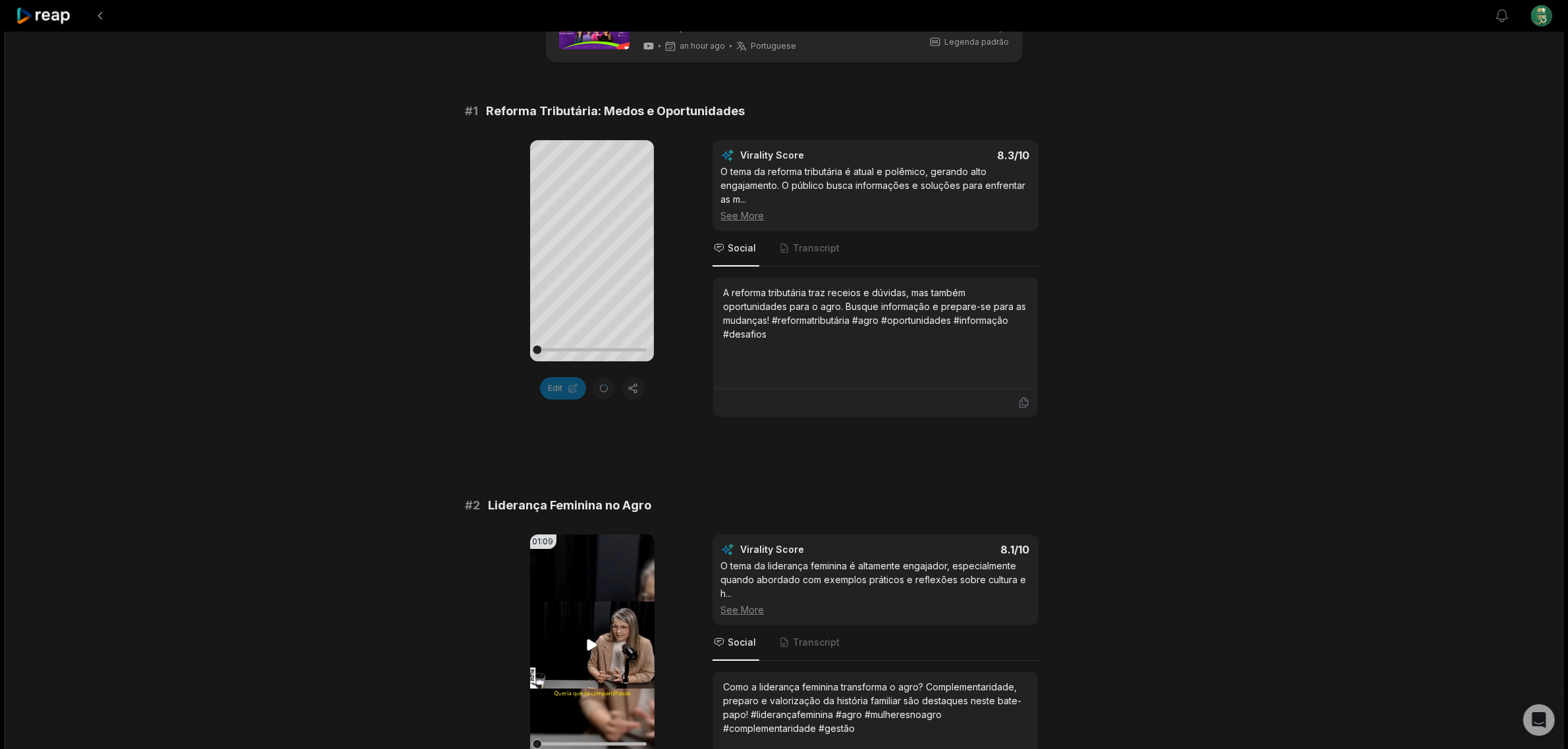
scroll to position [165, 0]
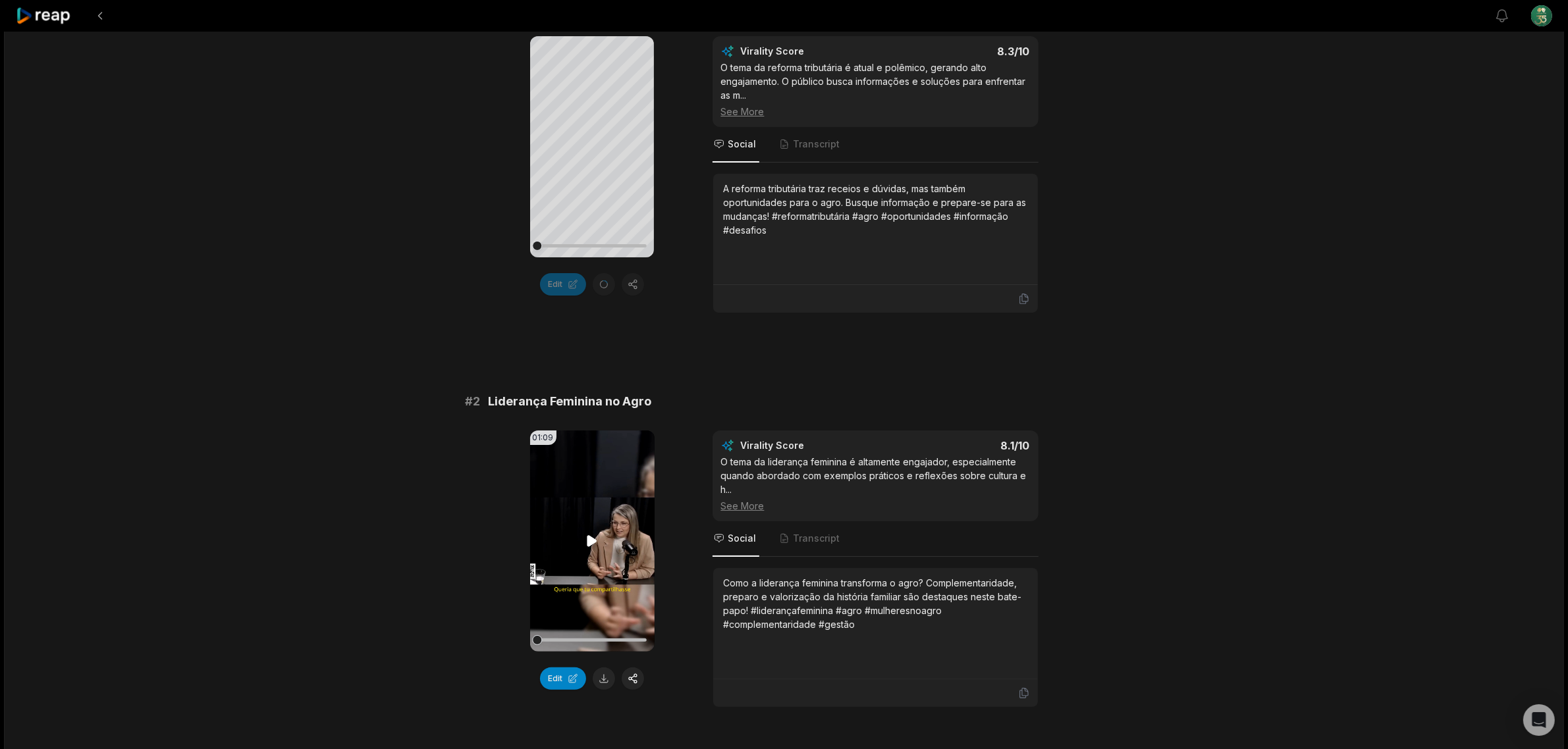
click at [590, 510] on video "Your browser does not support mp4 format." at bounding box center [592, 541] width 125 height 221
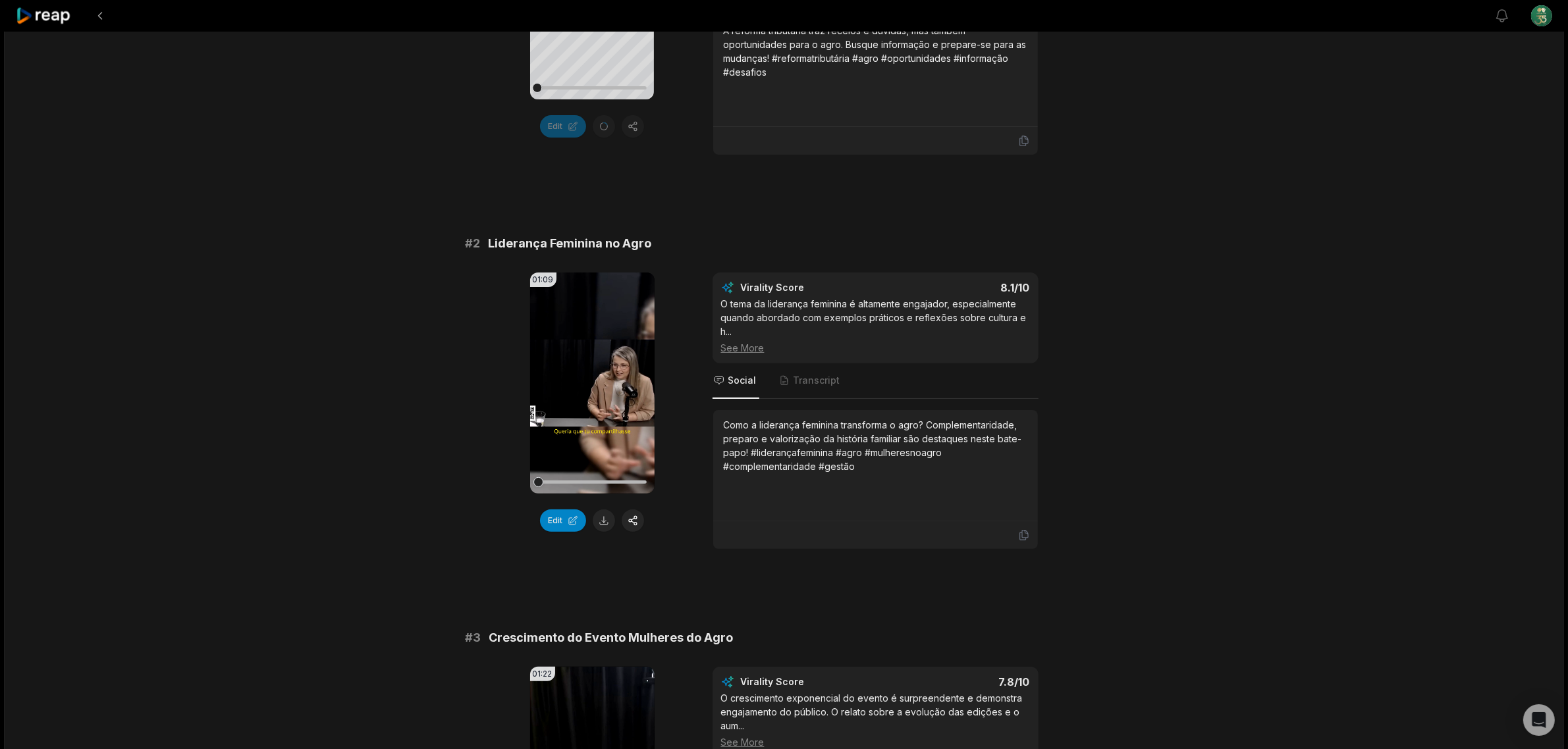
scroll to position [329, 0]
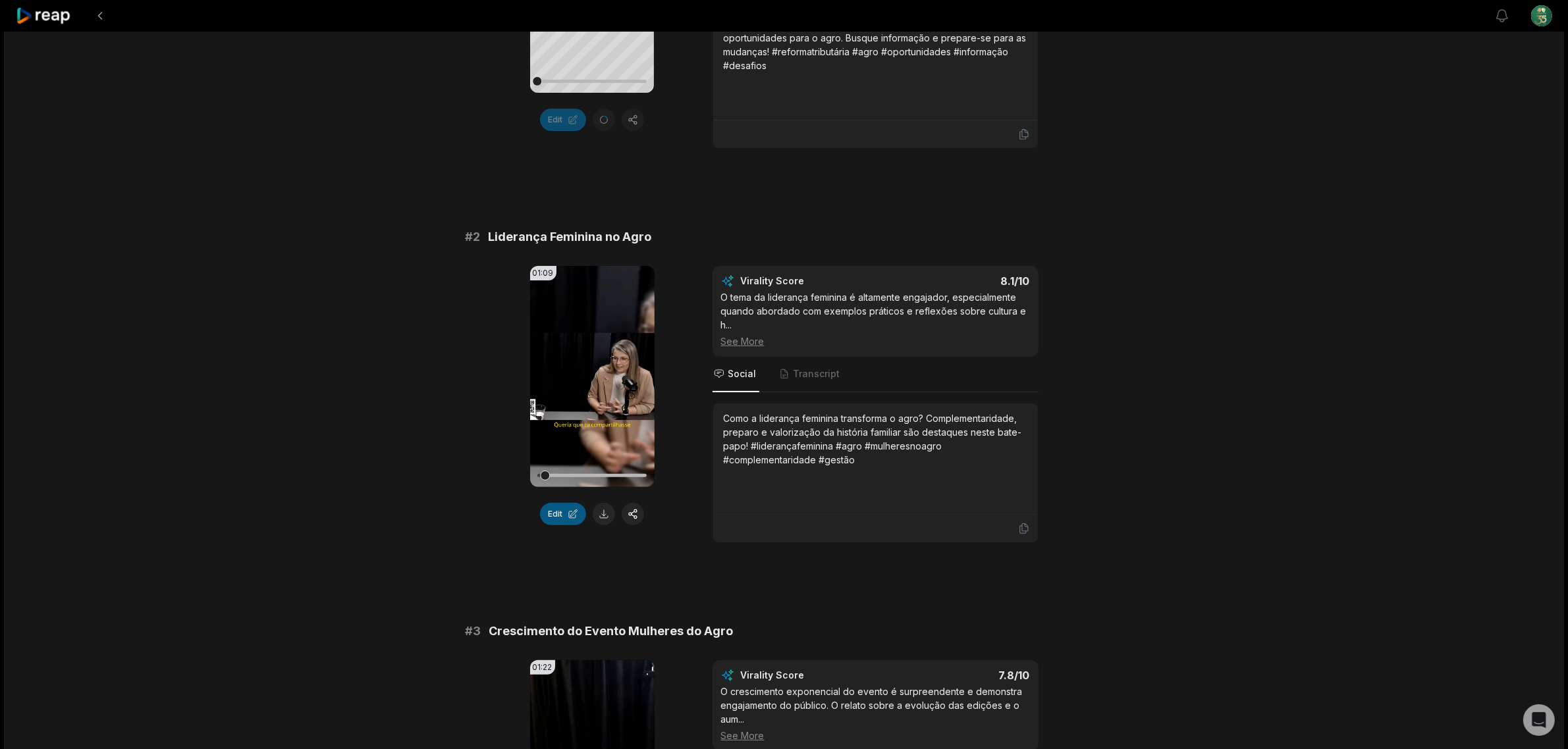
click at [547, 516] on button "Edit" at bounding box center [562, 514] width 46 height 23
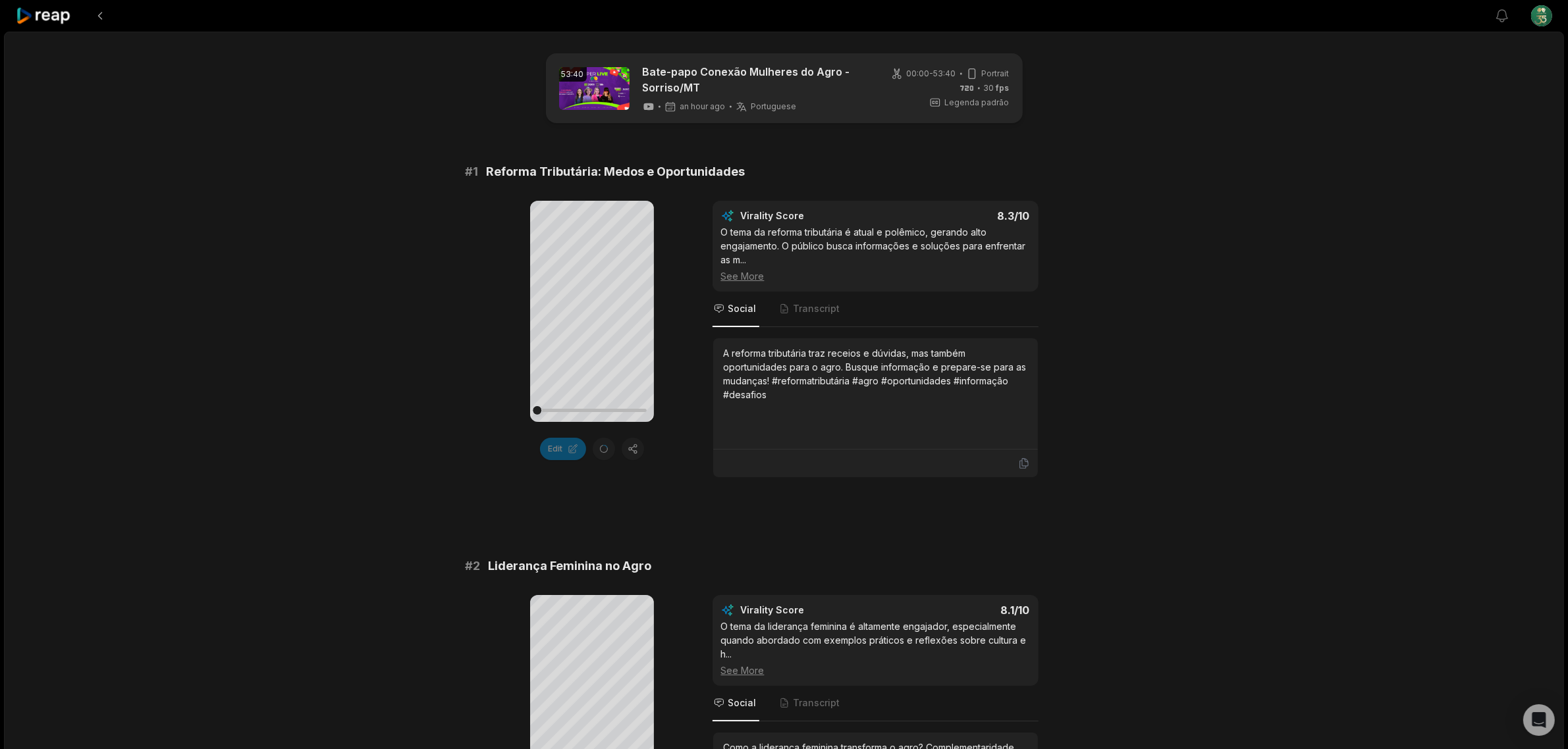
click at [593, 448] on div "Edit" at bounding box center [592, 449] width 125 height 23
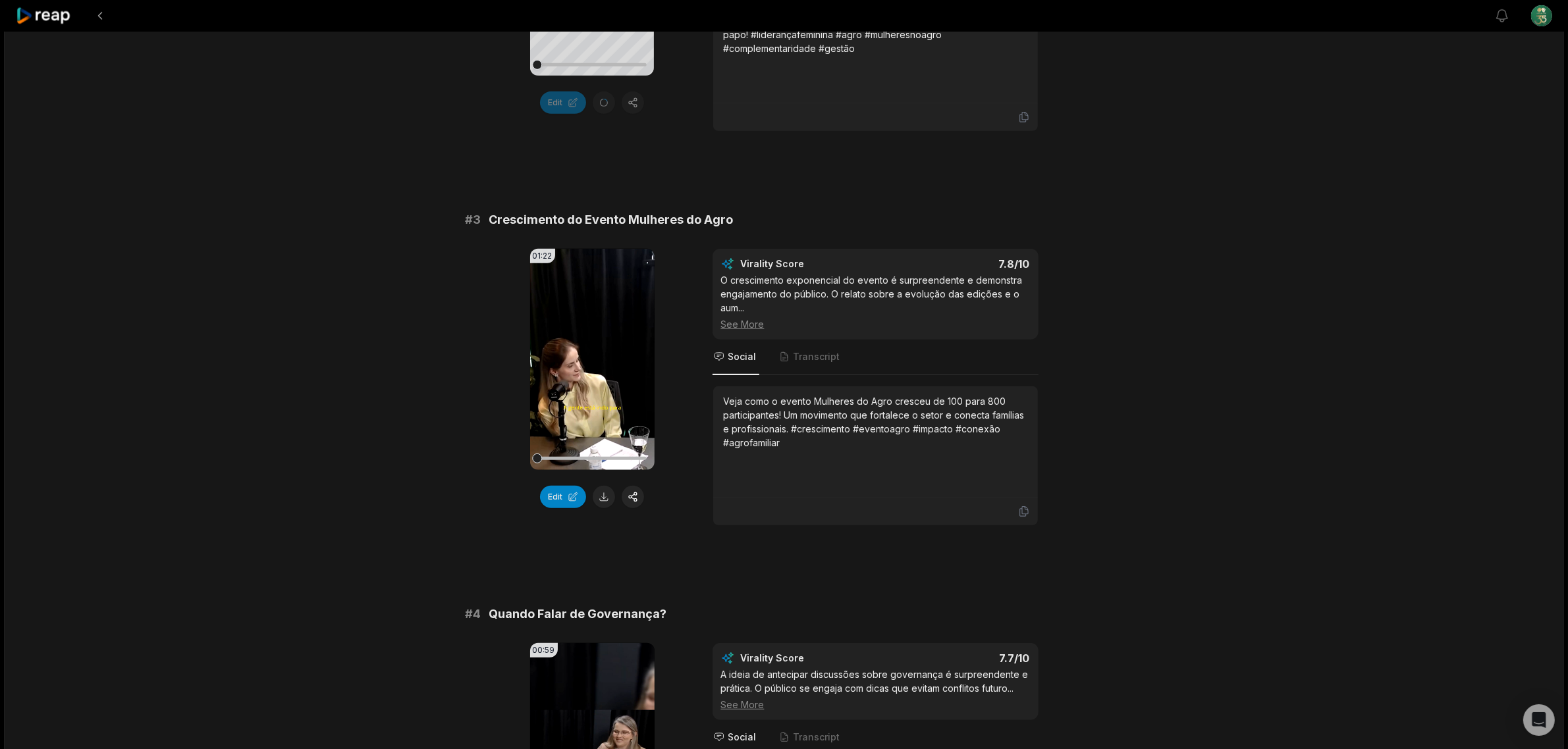
scroll to position [823, 0]
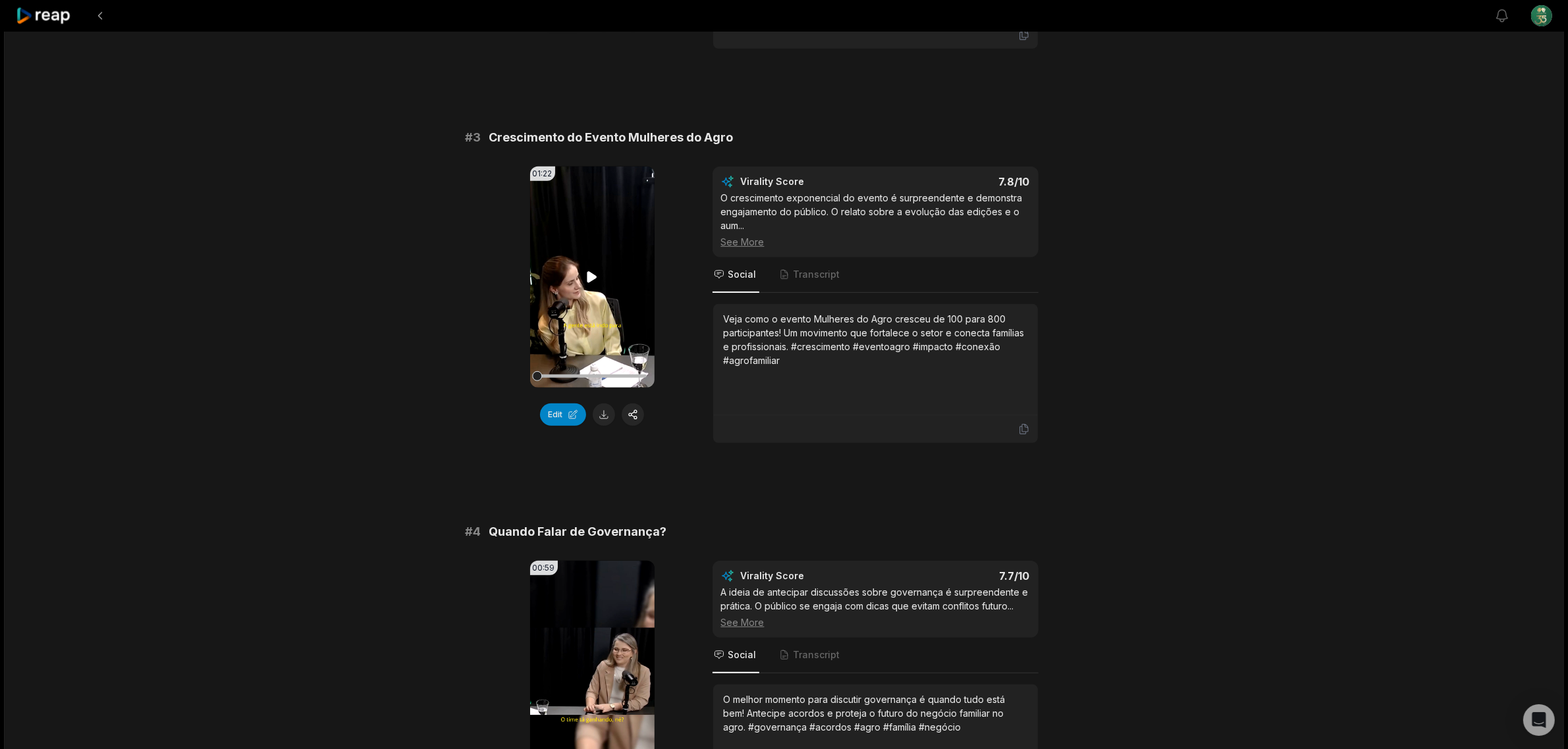
click at [637, 343] on video "Your browser does not support mp4 format." at bounding box center [592, 278] width 125 height 221
click at [580, 413] on button "Edit" at bounding box center [562, 415] width 46 height 23
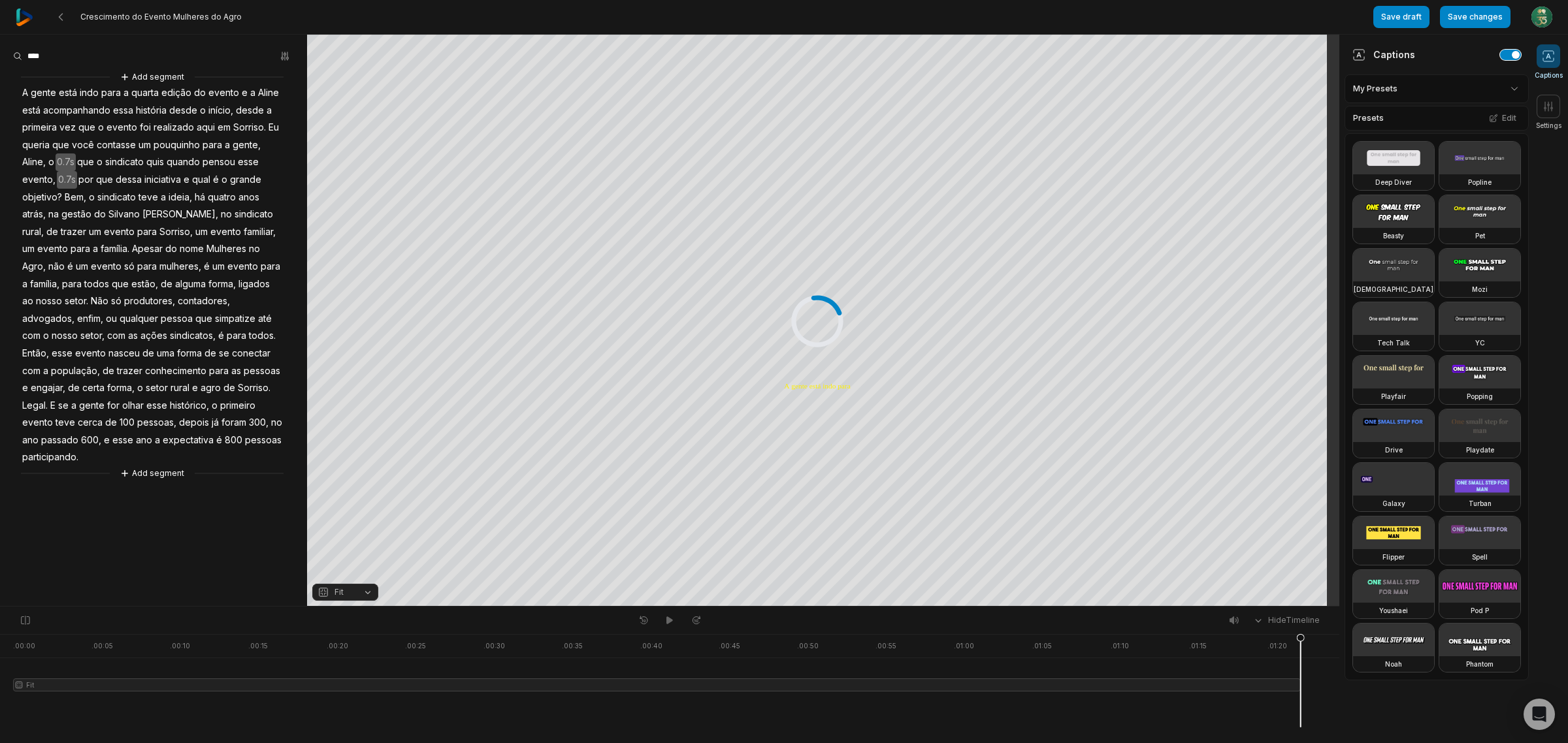
click at [1500, 53] on button "button" at bounding box center [1510, 55] width 21 height 10
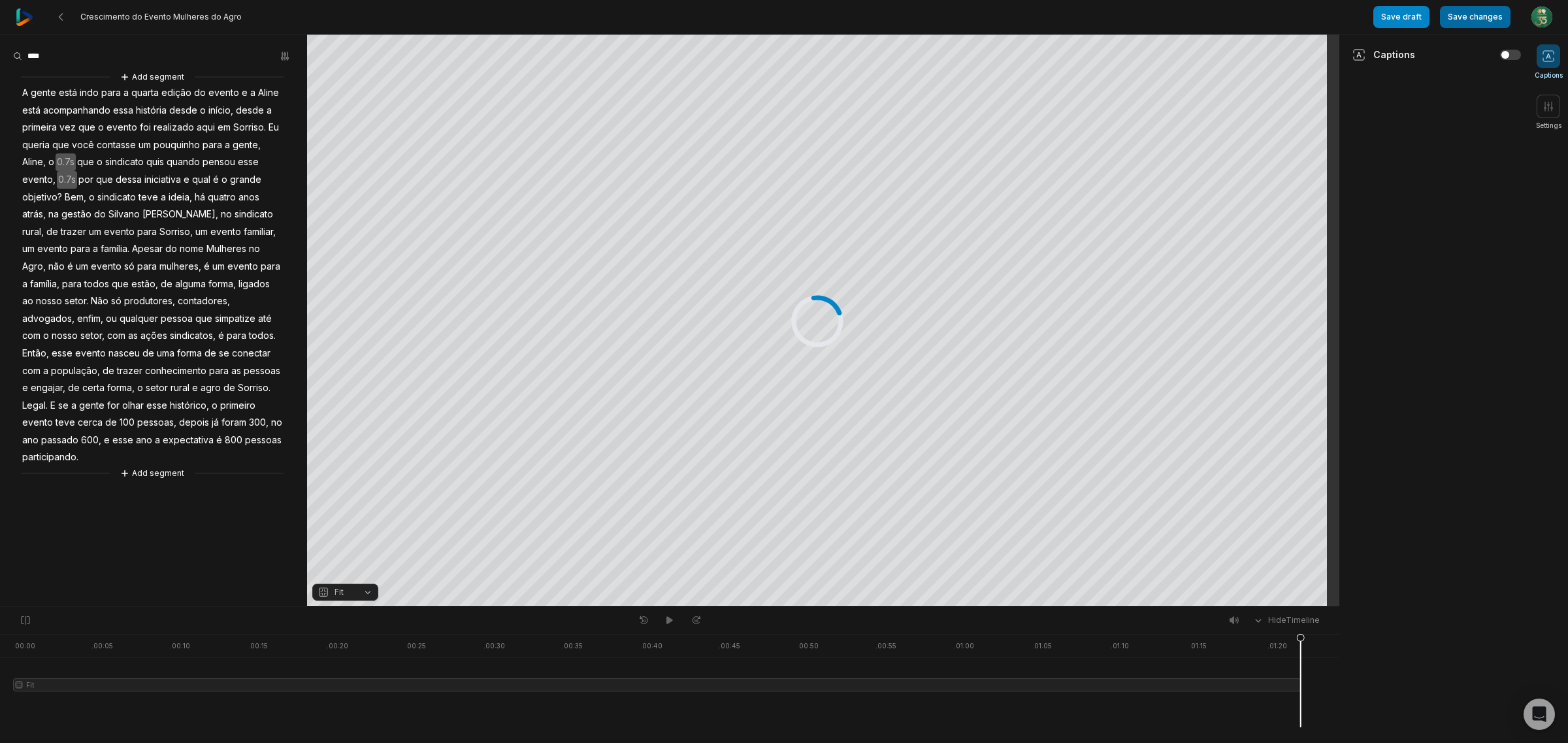
click at [1487, 23] on button "Save changes" at bounding box center [1475, 17] width 71 height 22
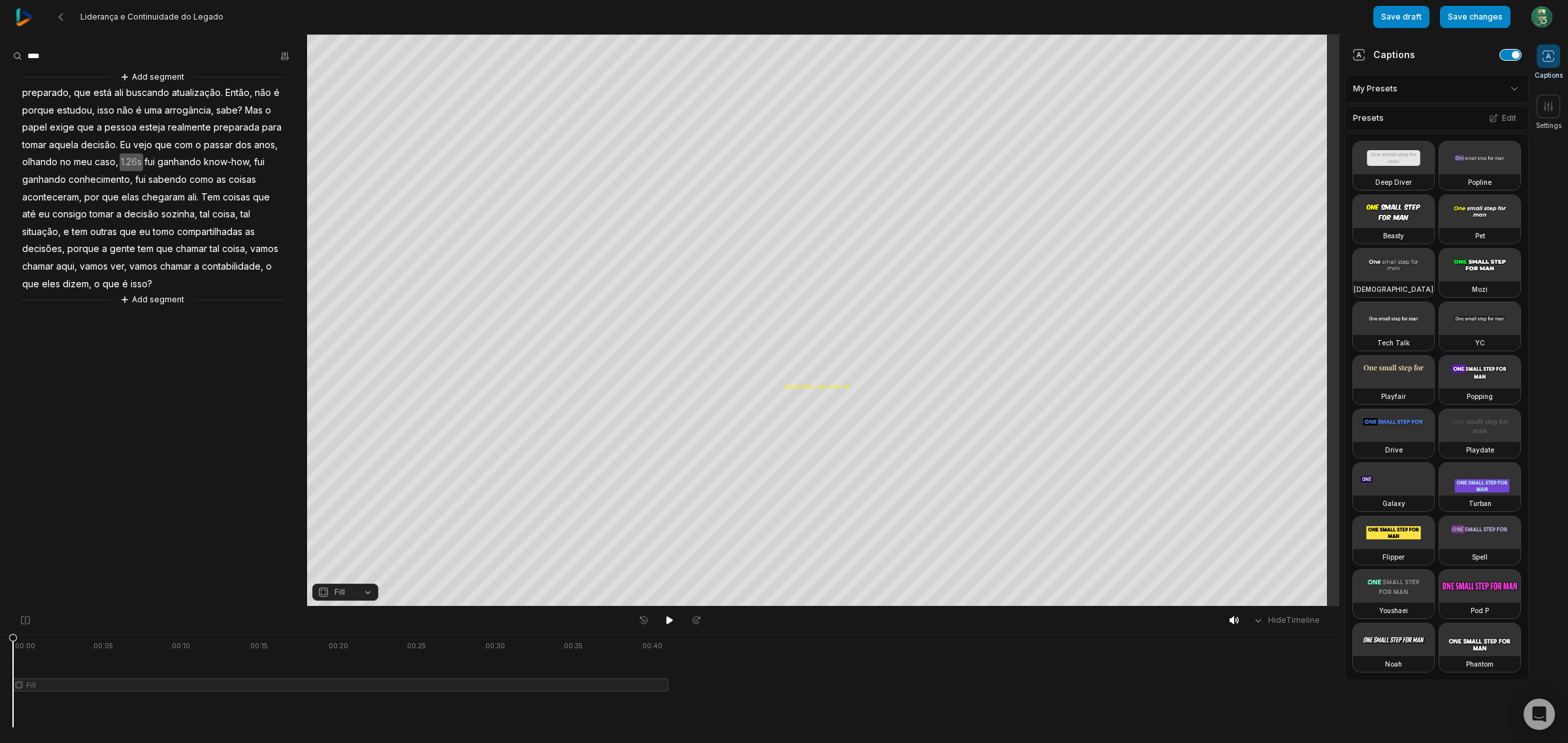
click at [1500, 54] on button "button" at bounding box center [1510, 55] width 21 height 10
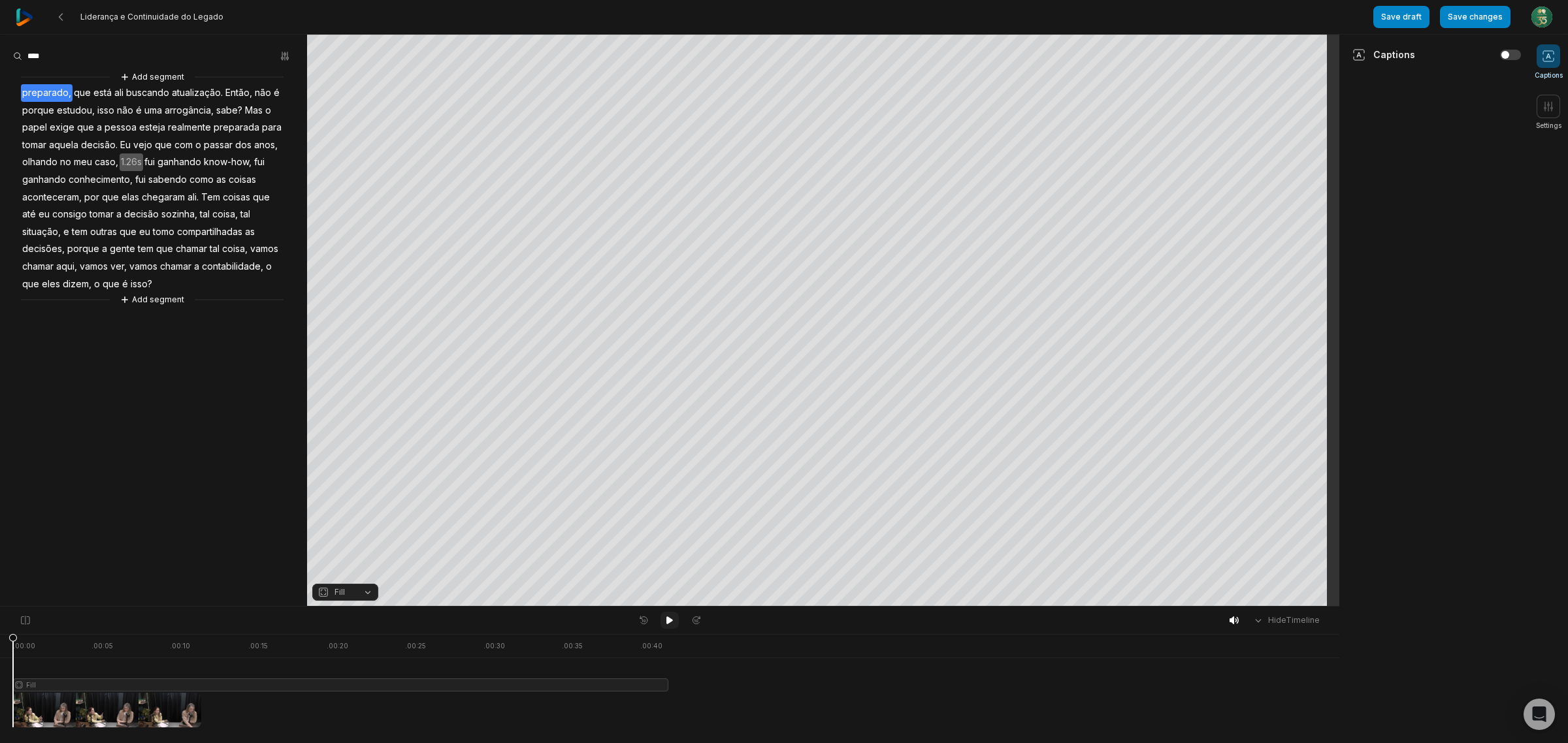
click at [664, 622] on button at bounding box center [669, 620] width 18 height 17
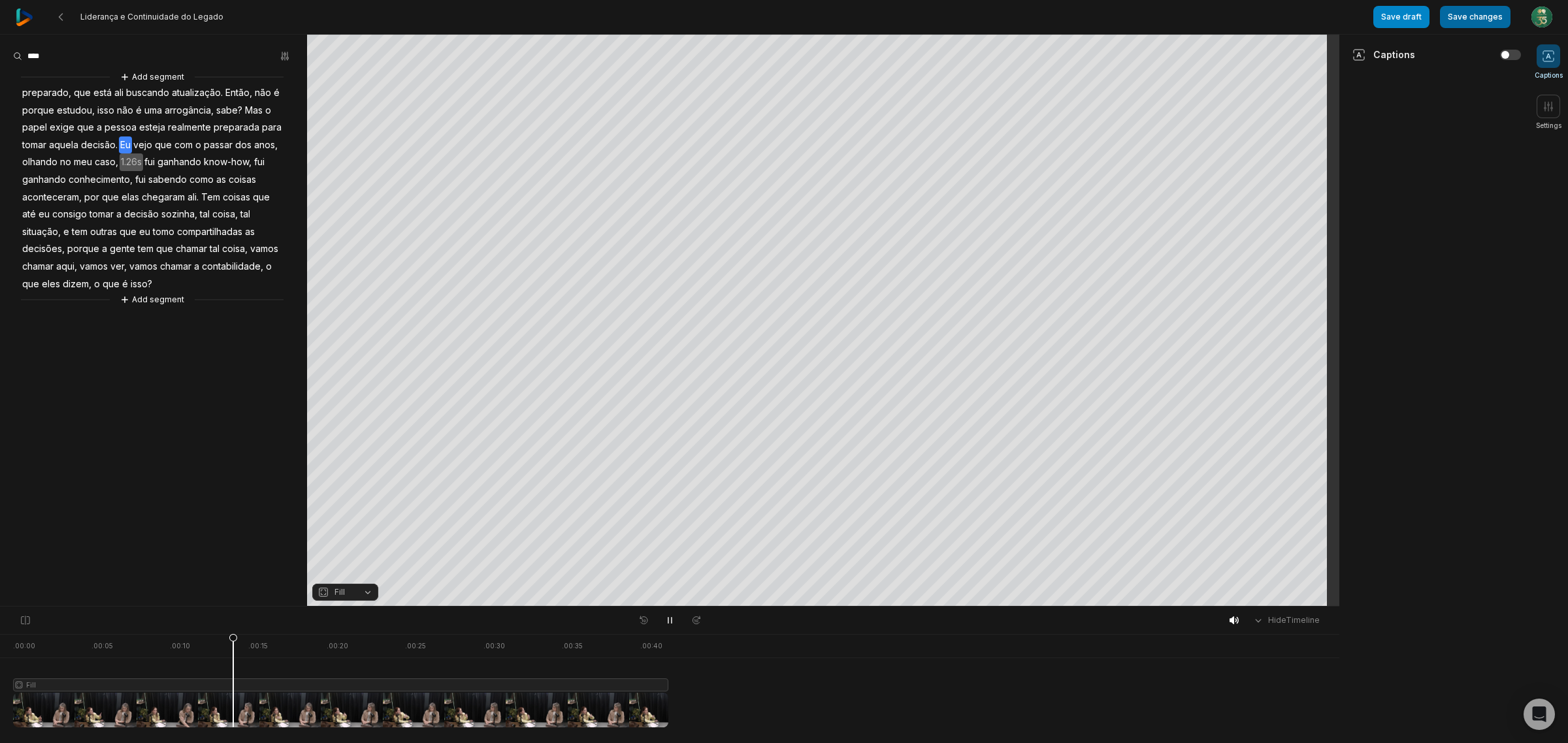
click at [1478, 24] on button "Save changes" at bounding box center [1475, 17] width 71 height 22
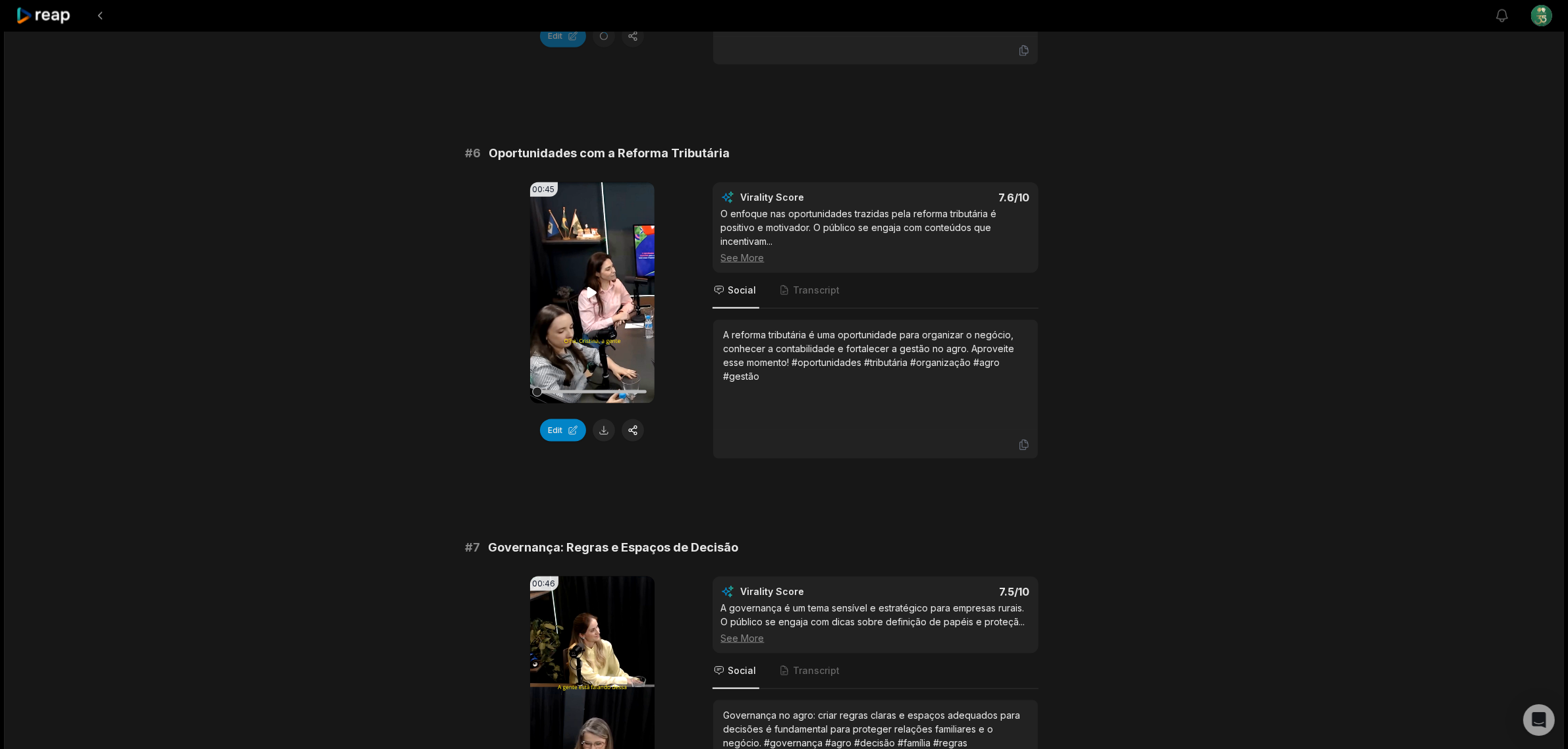
scroll to position [1975, 0]
click at [564, 438] on button "Edit" at bounding box center [562, 431] width 46 height 23
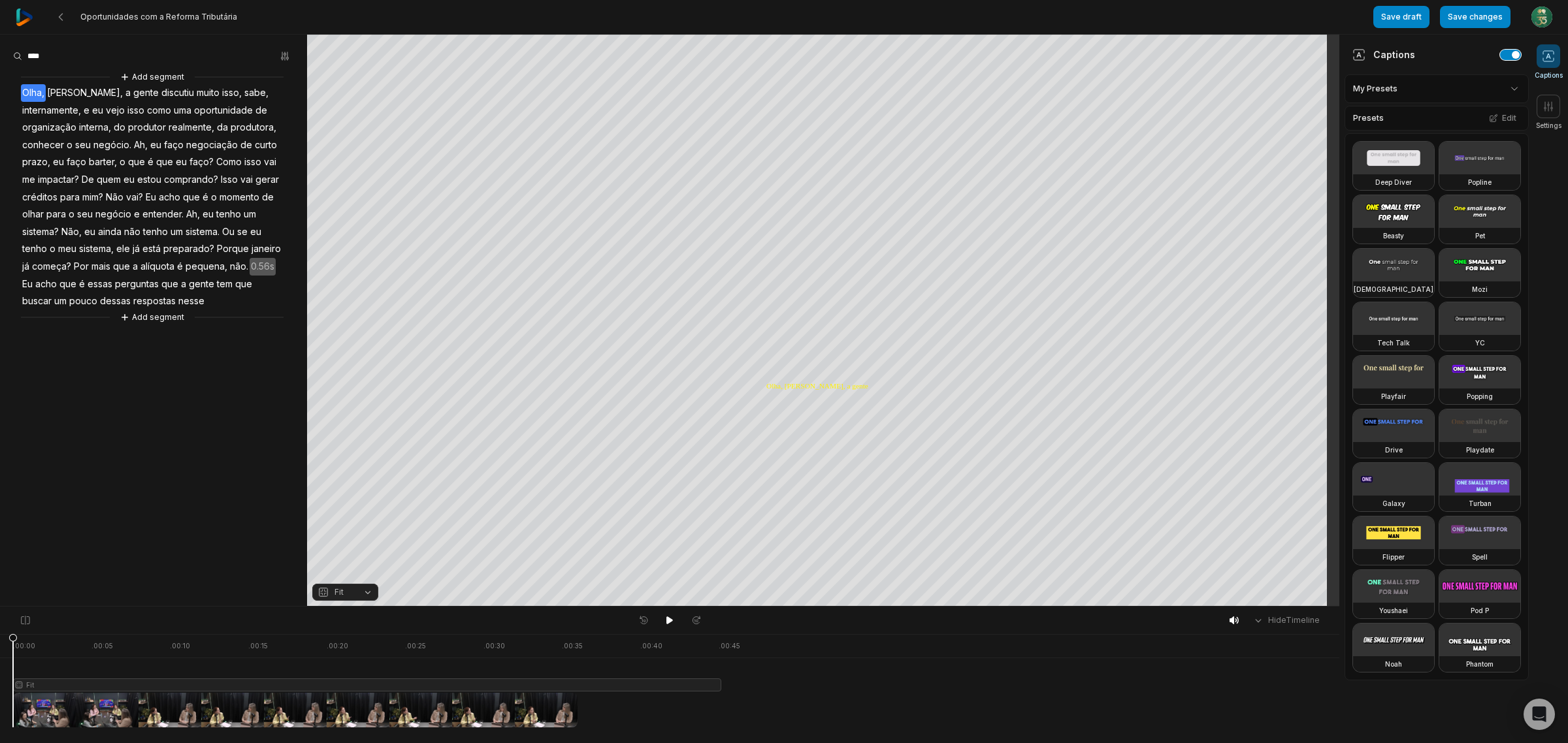
click at [1500, 54] on button "button" at bounding box center [1510, 55] width 21 height 10
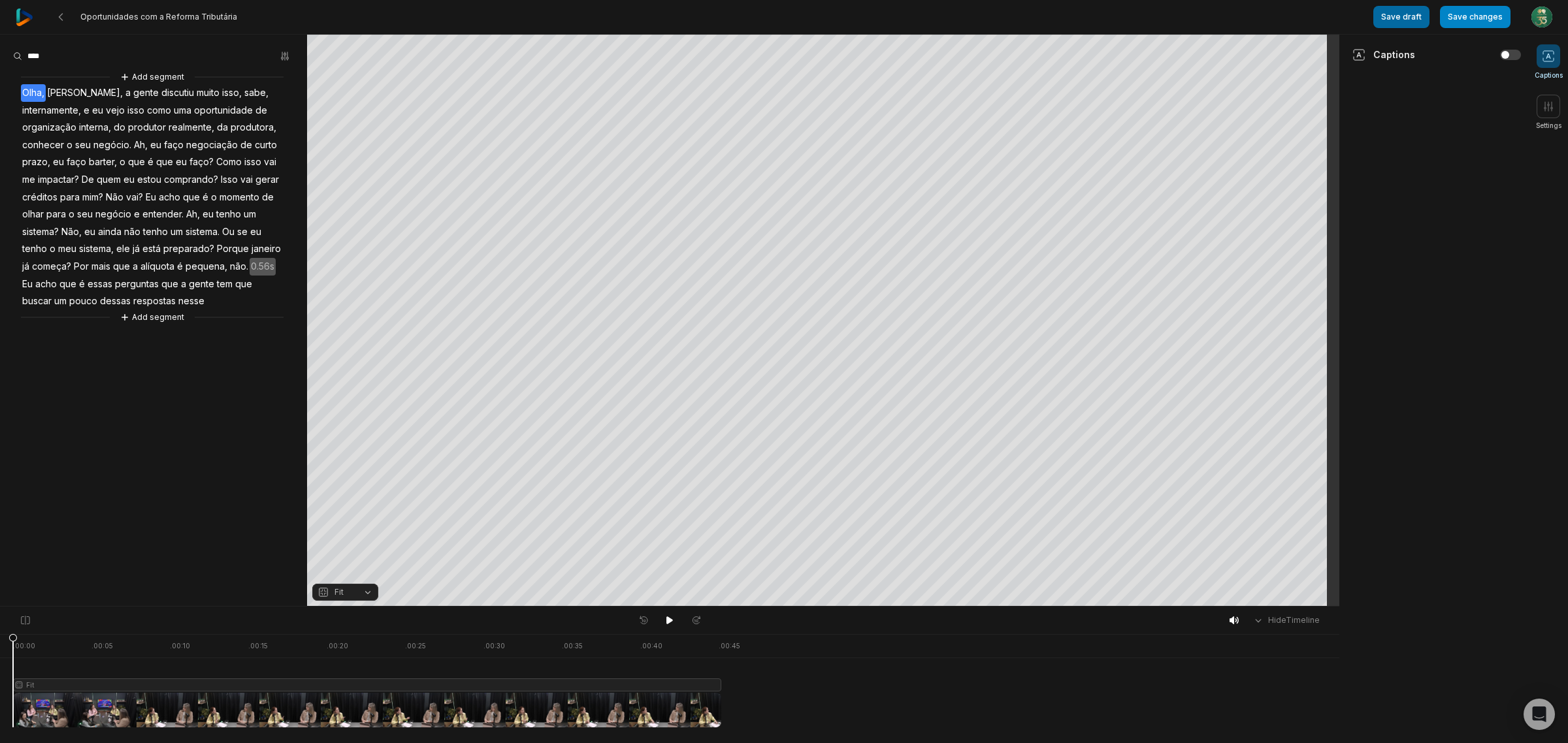
click at [1395, 22] on button "Save draft" at bounding box center [1402, 17] width 56 height 22
click at [1473, 17] on button "Save changes" at bounding box center [1475, 17] width 71 height 22
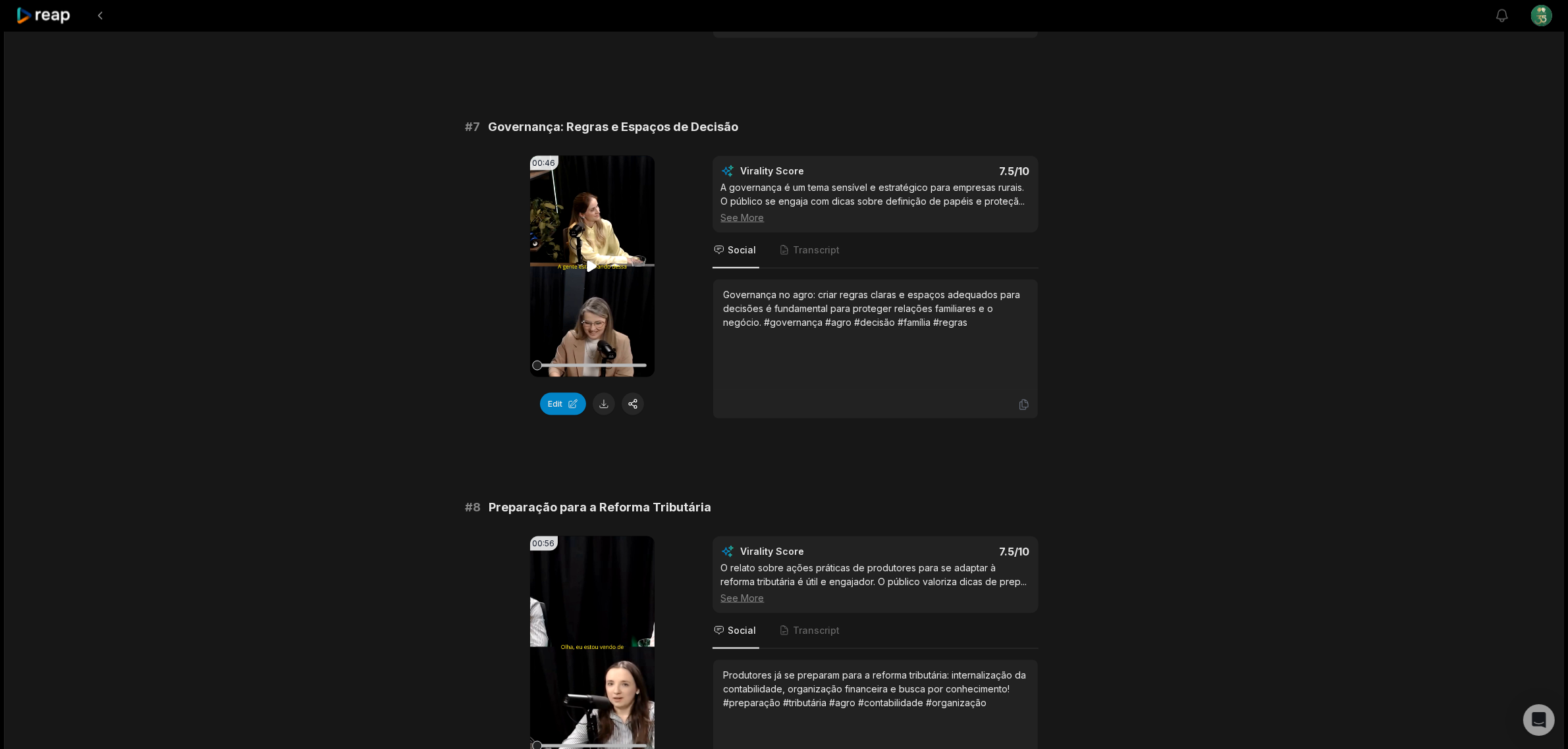
scroll to position [2369, 0]
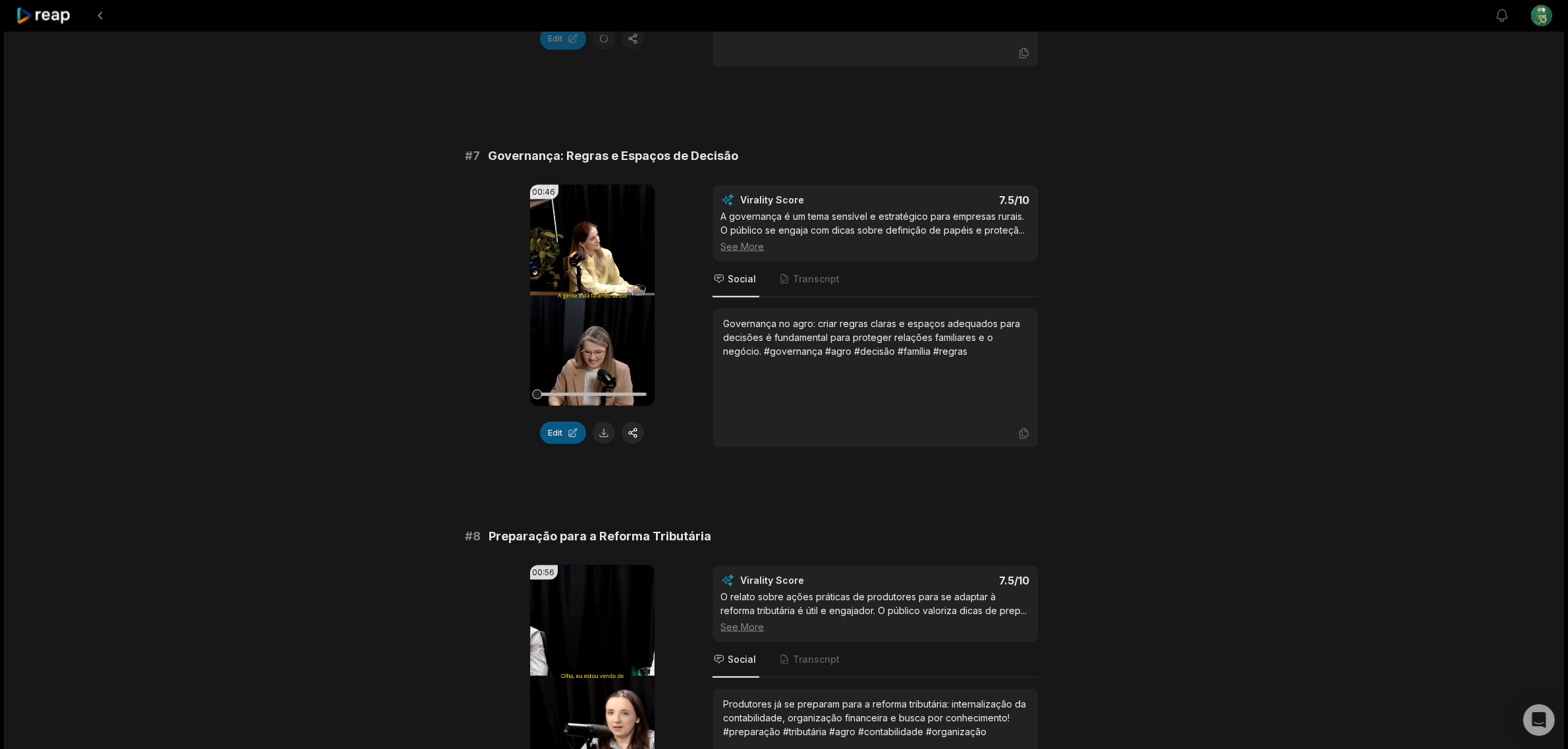
click at [558, 431] on button "Edit" at bounding box center [562, 433] width 46 height 23
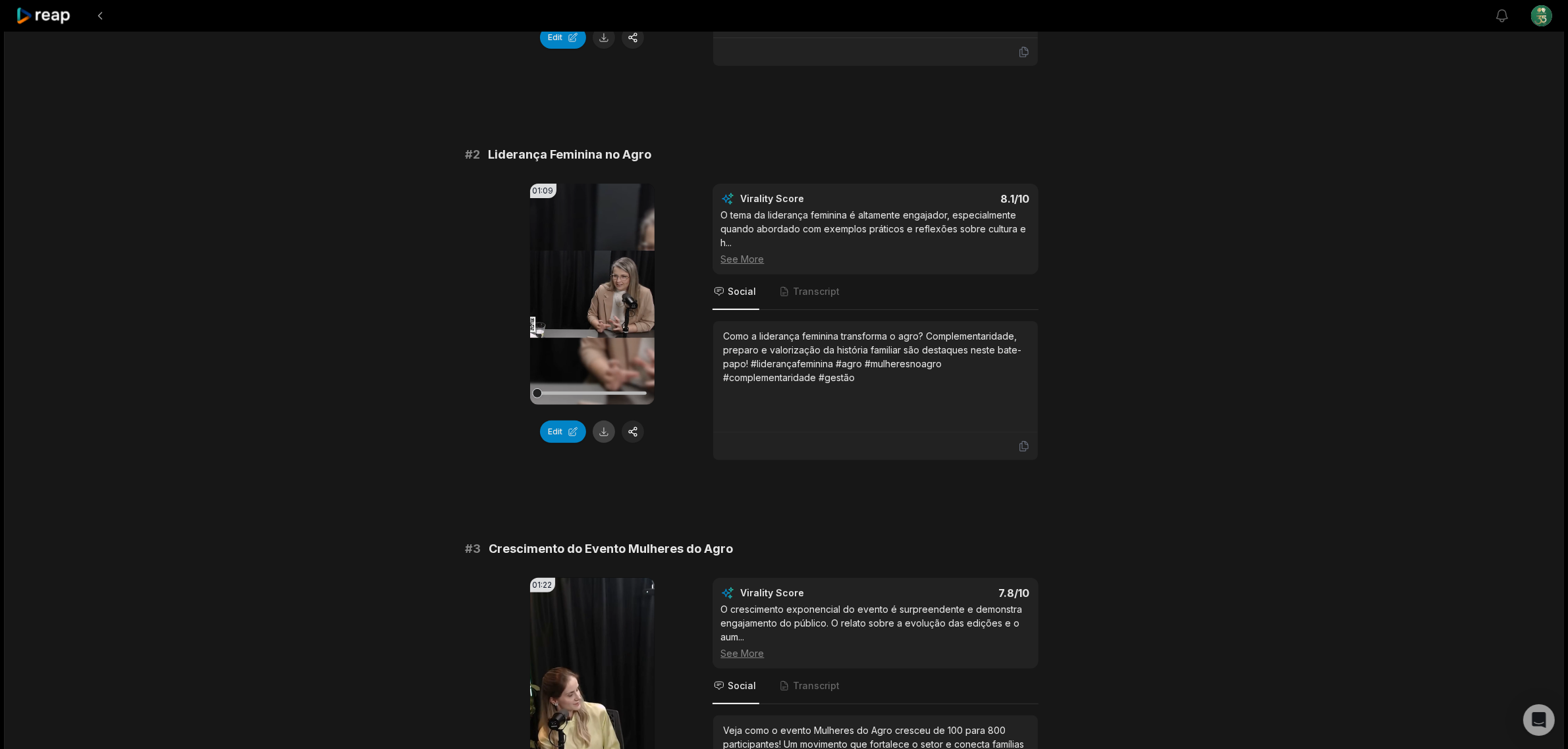
click at [603, 434] on button at bounding box center [603, 431] width 23 height 23
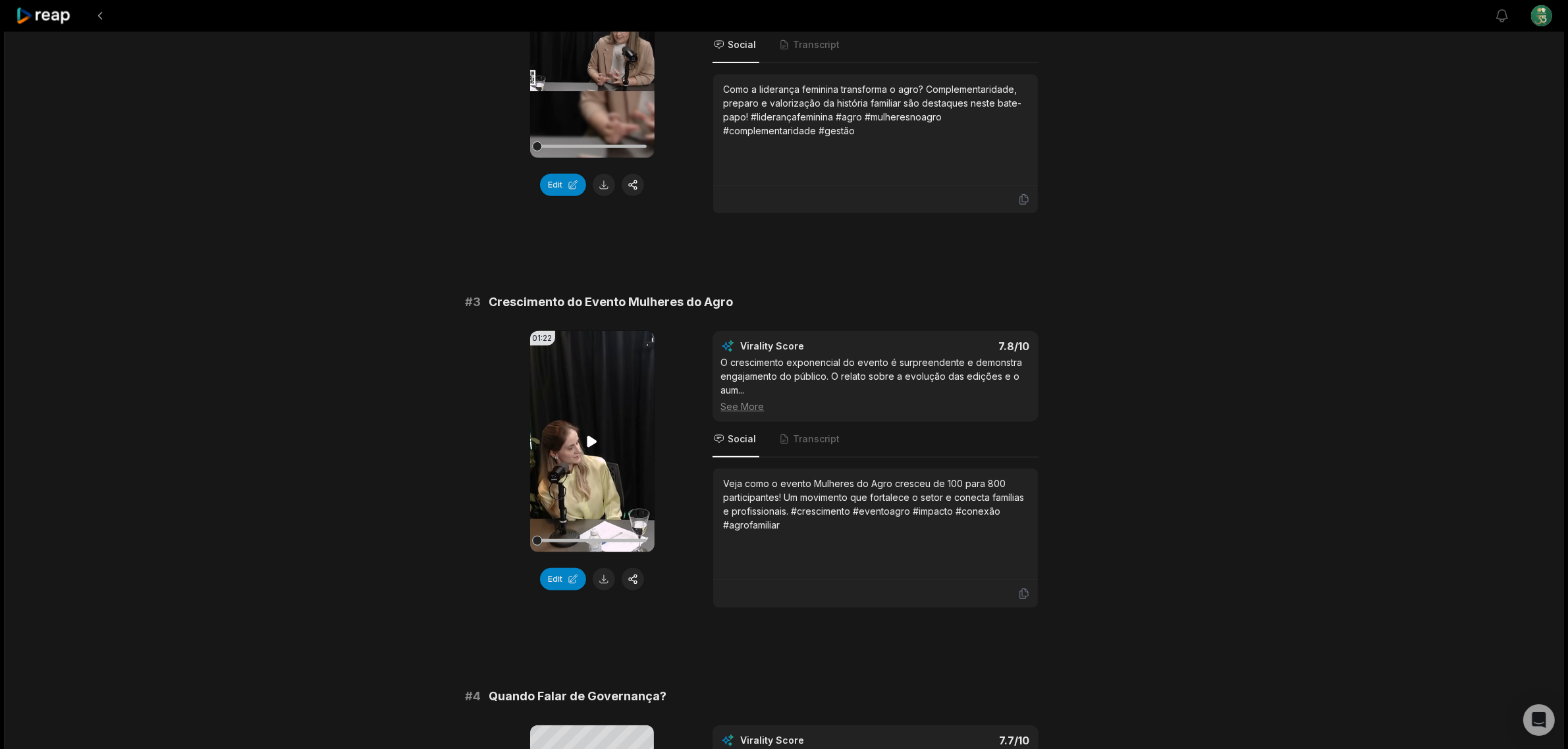
scroll to position [823, 0]
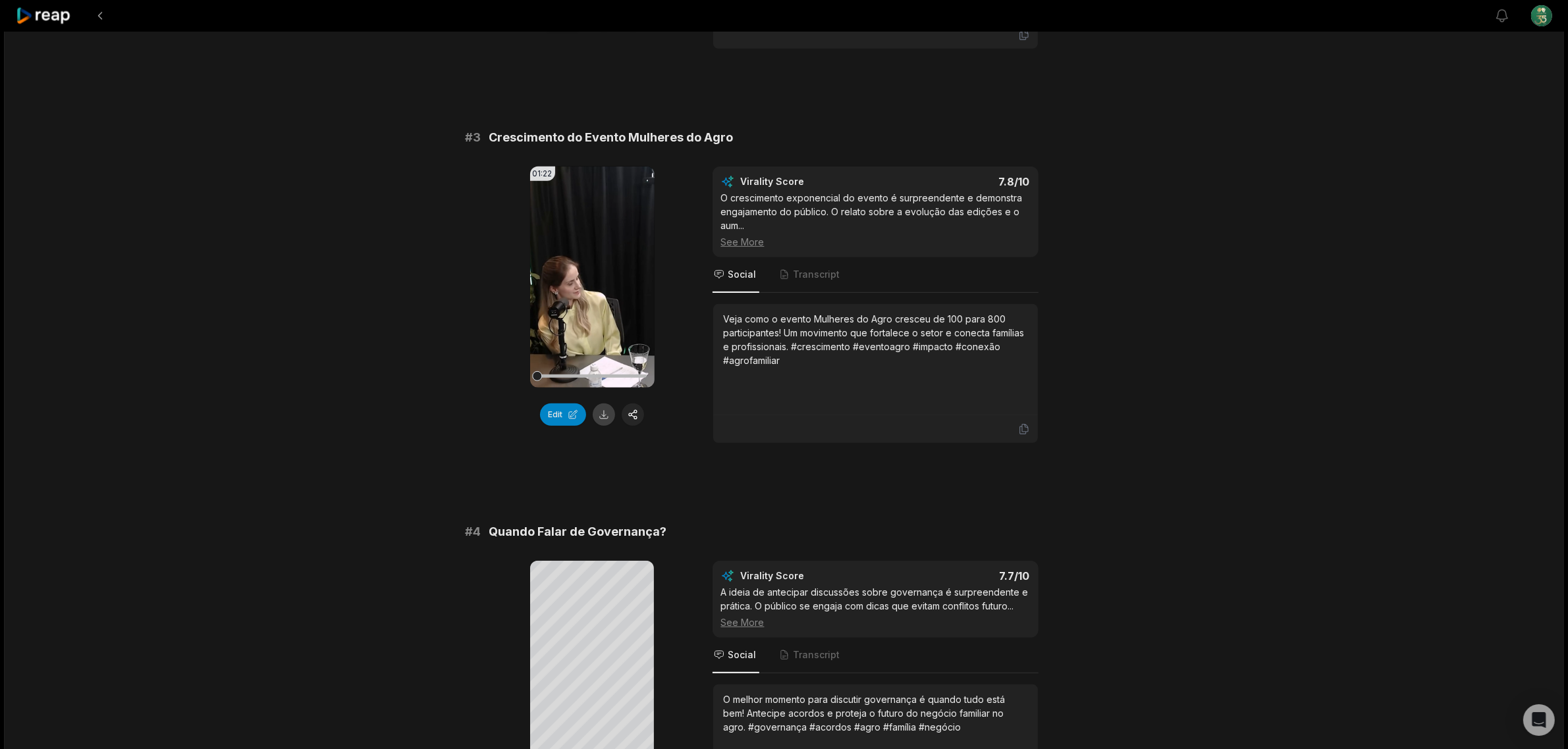
click at [605, 420] on button at bounding box center [603, 415] width 23 height 23
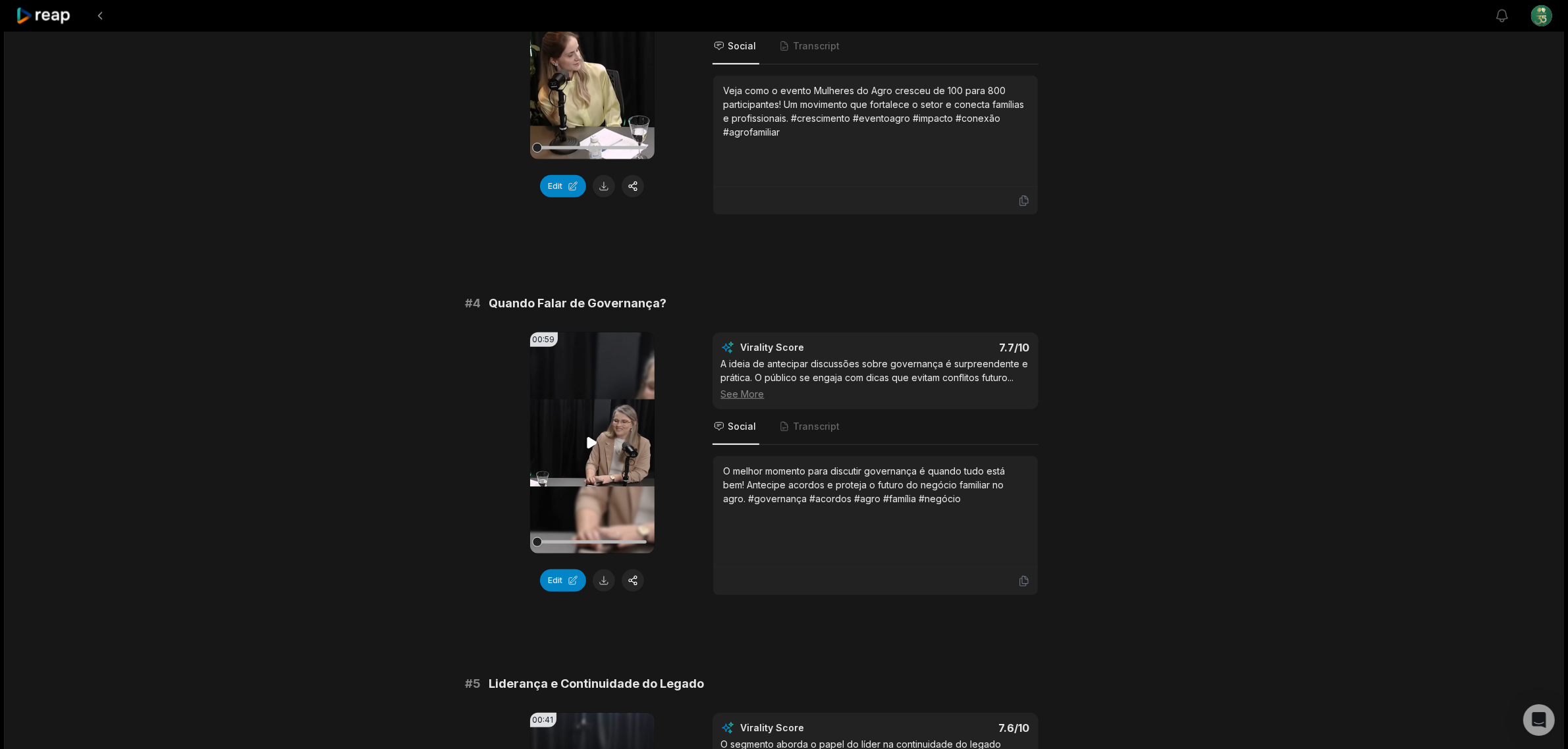
scroll to position [1070, 0]
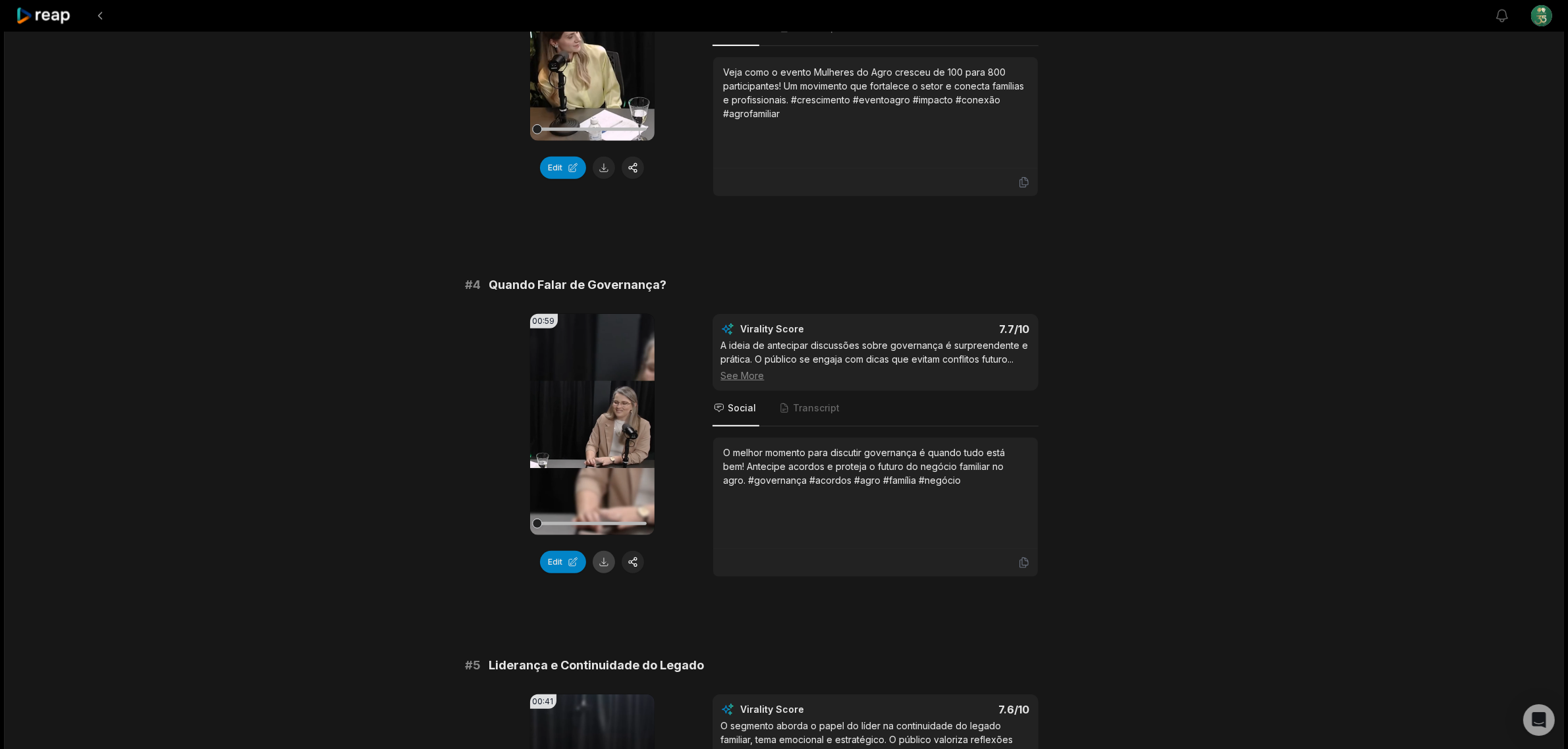
click at [607, 557] on button at bounding box center [603, 562] width 23 height 23
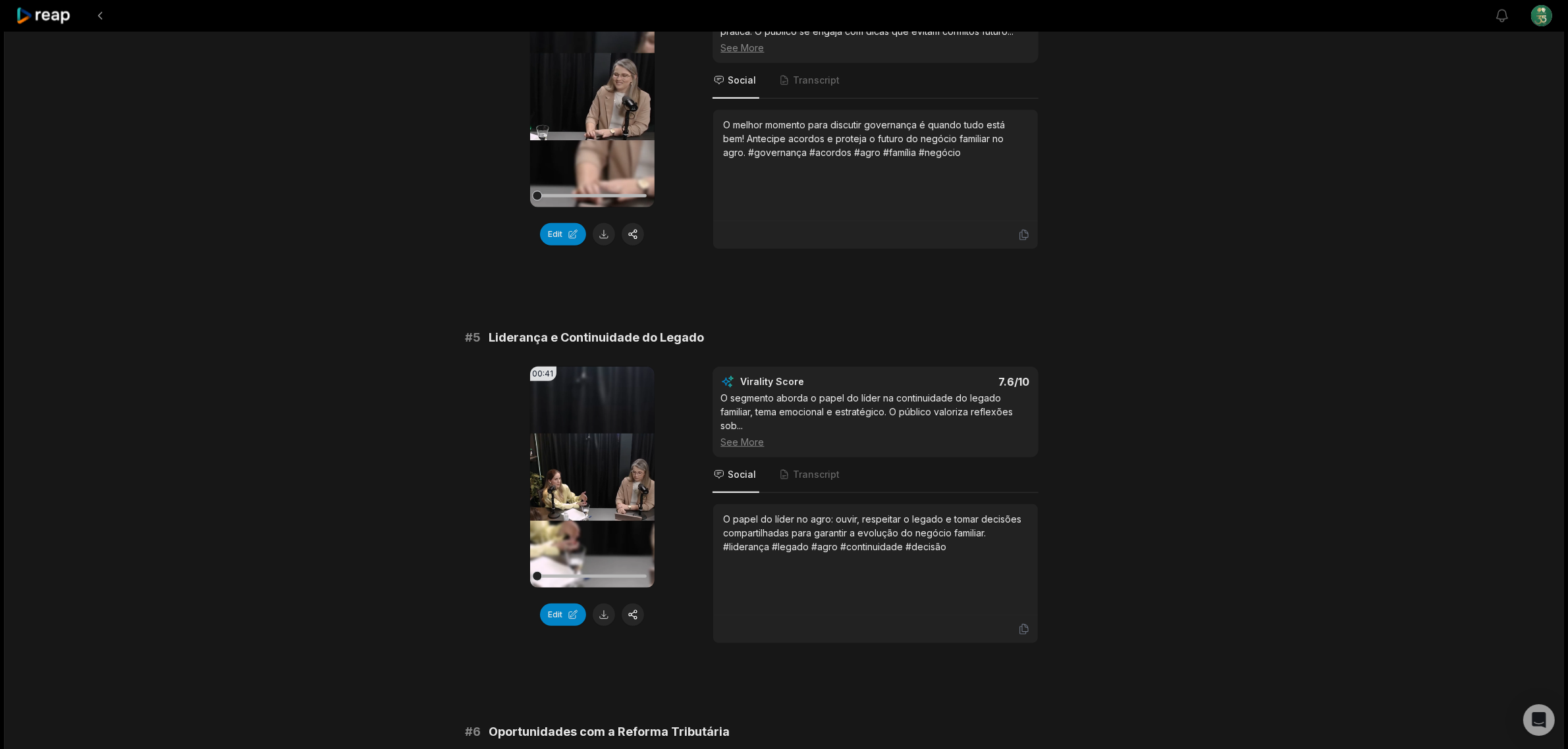
scroll to position [1564, 0]
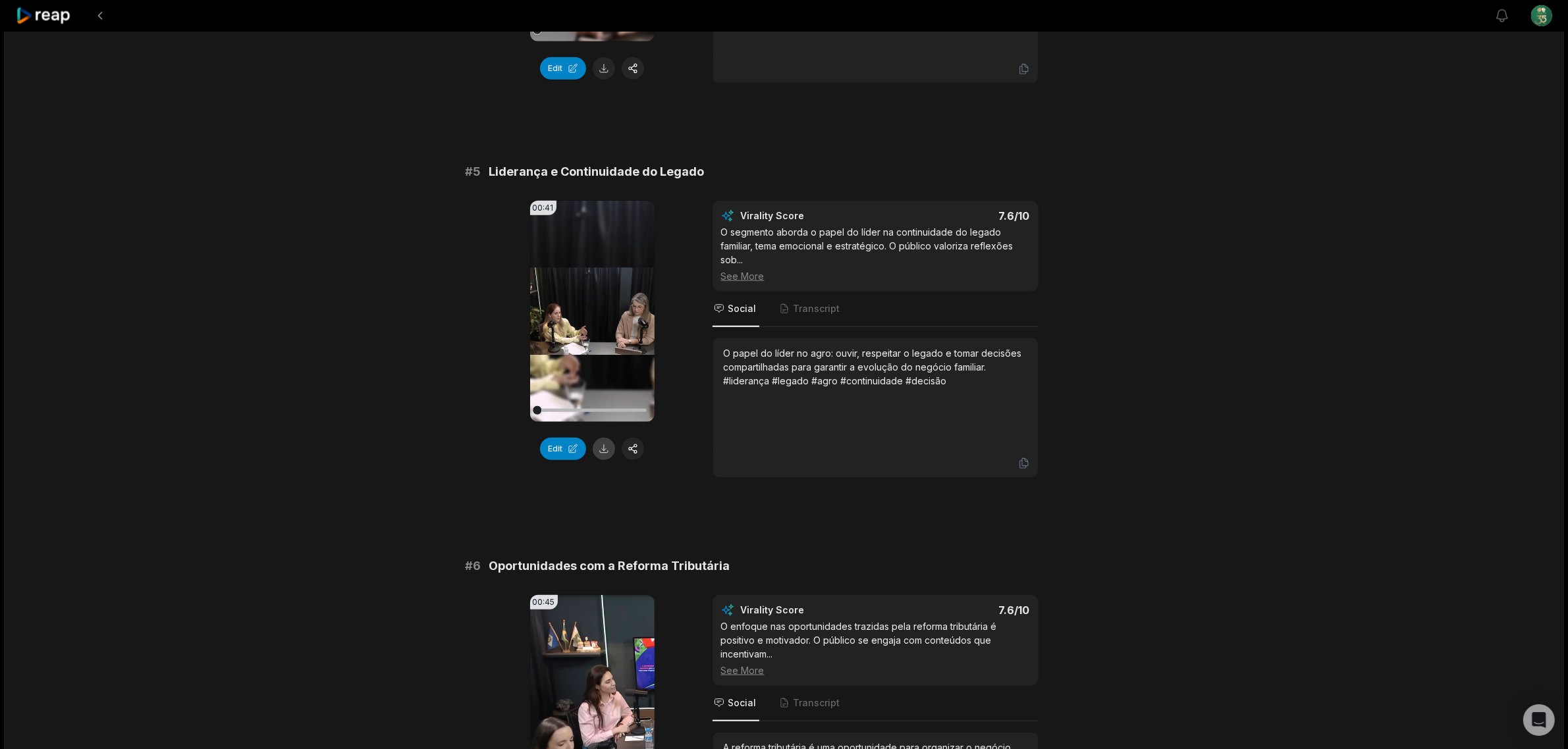
click at [605, 449] on button at bounding box center [603, 449] width 23 height 23
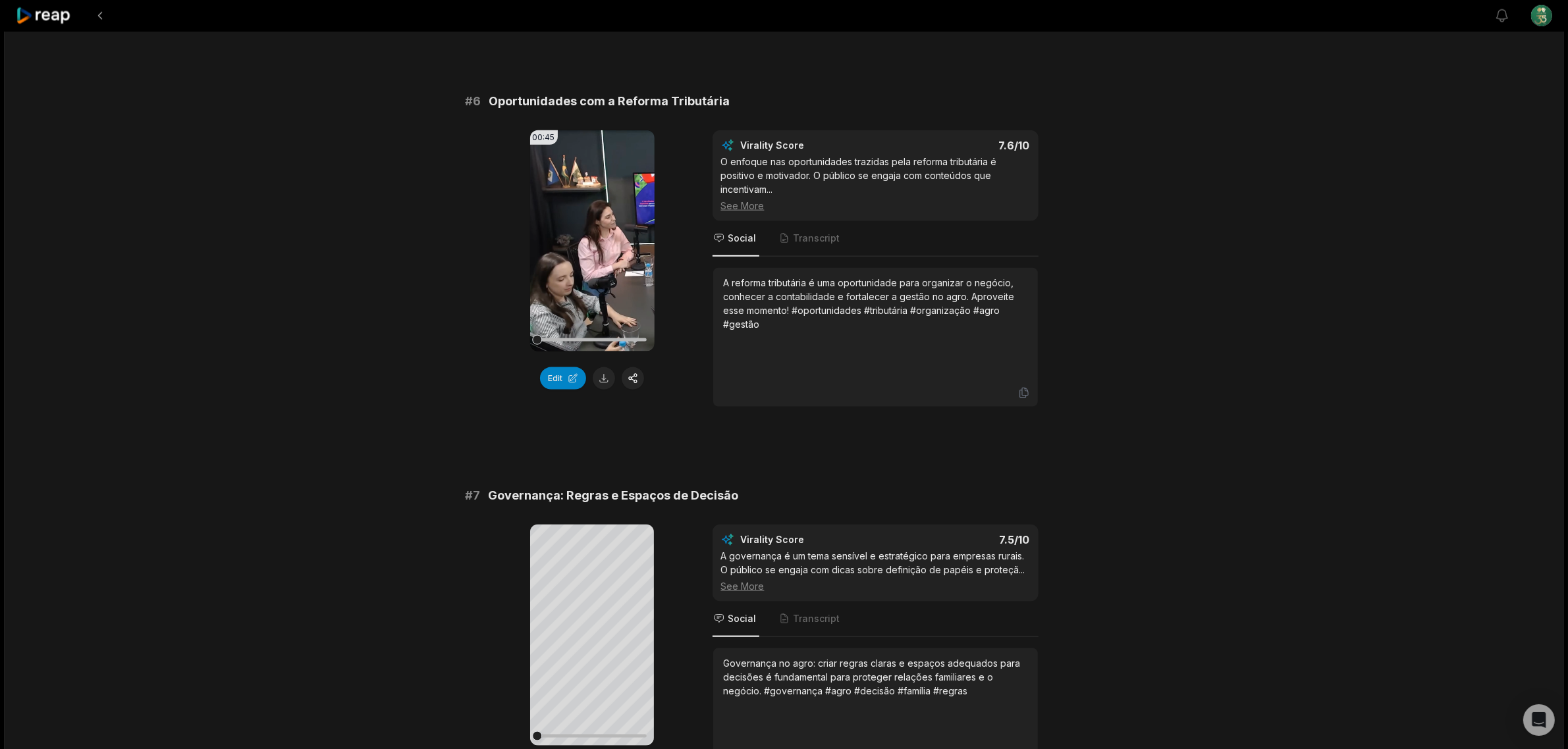
scroll to position [2058, 0]
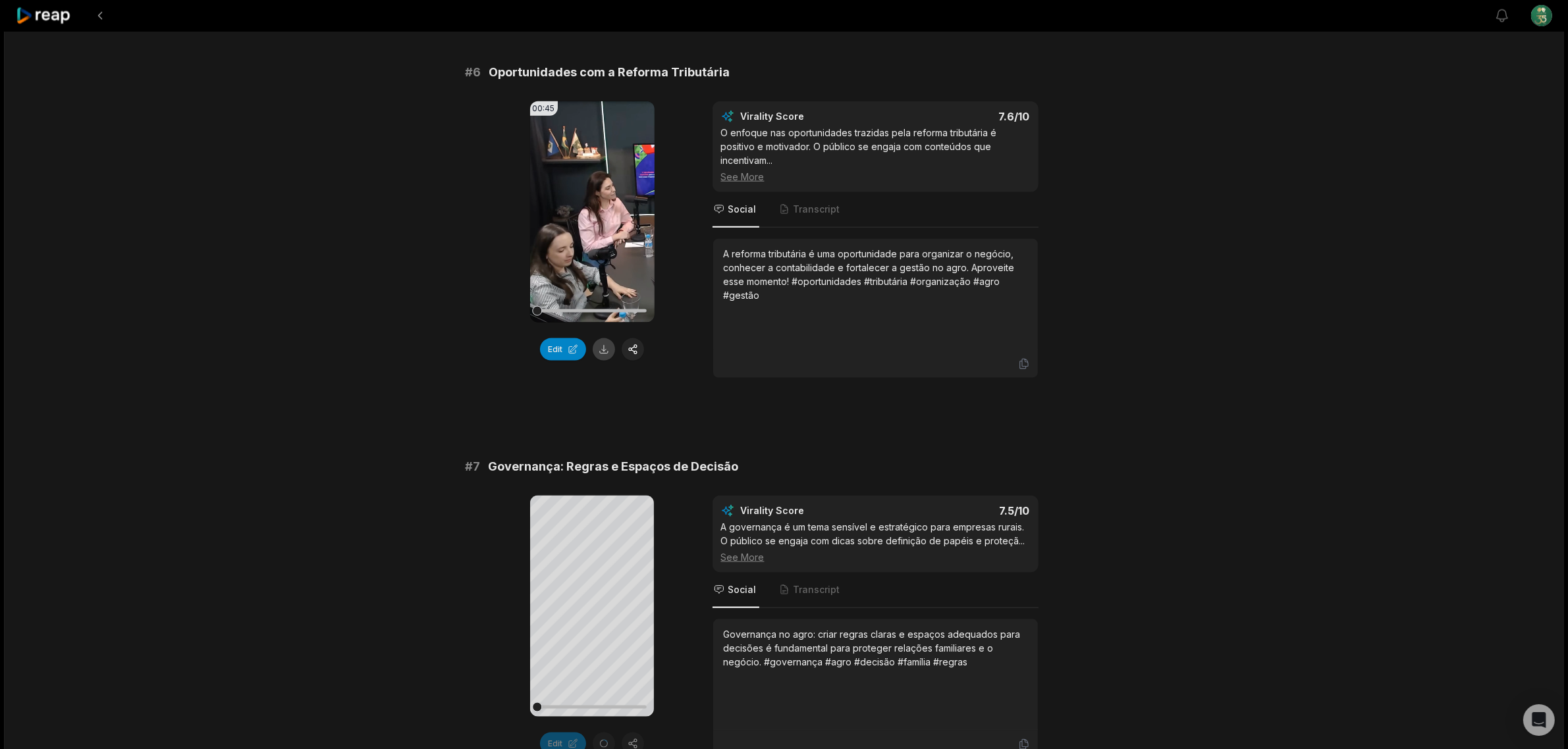
click at [603, 350] on button at bounding box center [603, 350] width 23 height 23
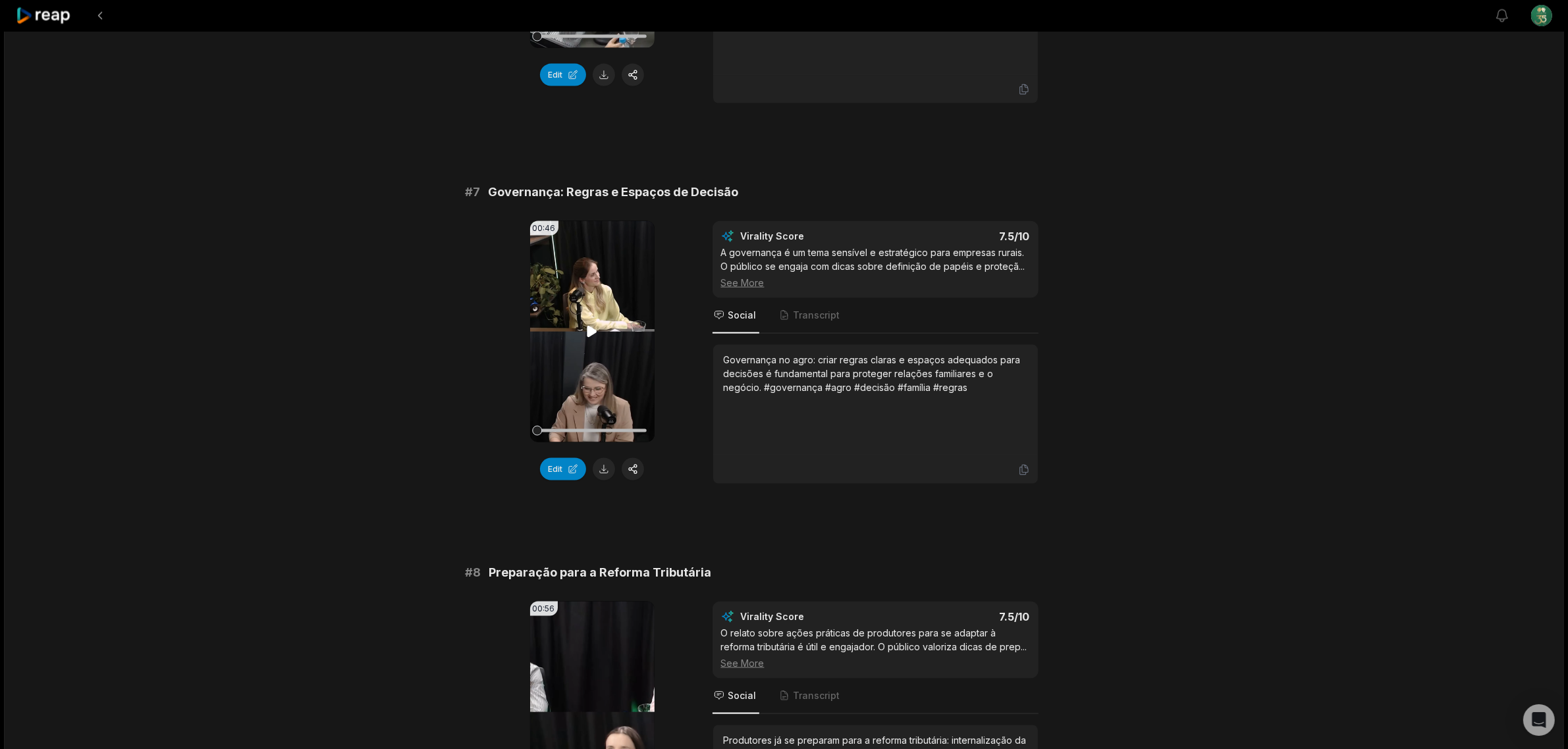
scroll to position [2305, 0]
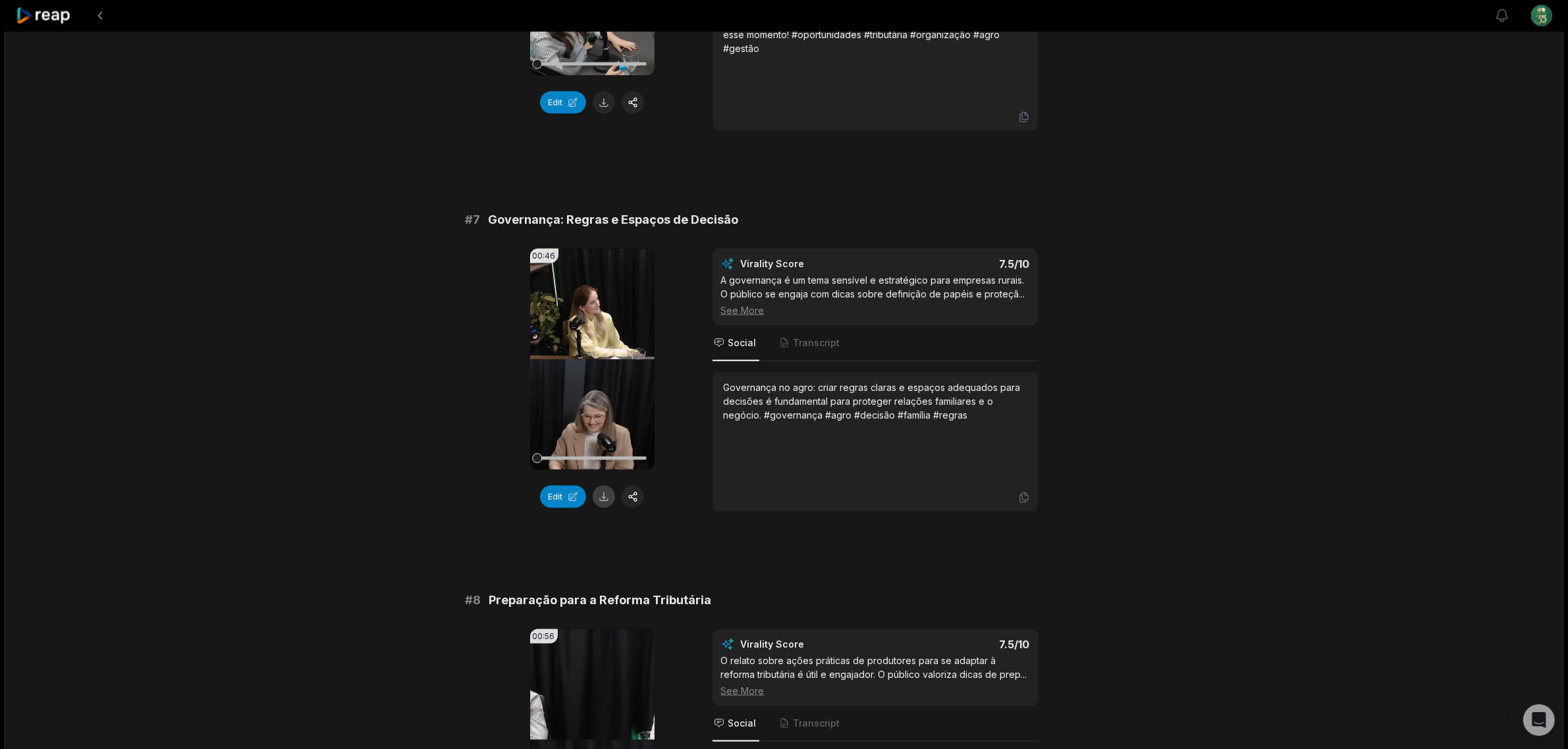
click at [605, 506] on button at bounding box center [603, 497] width 23 height 23
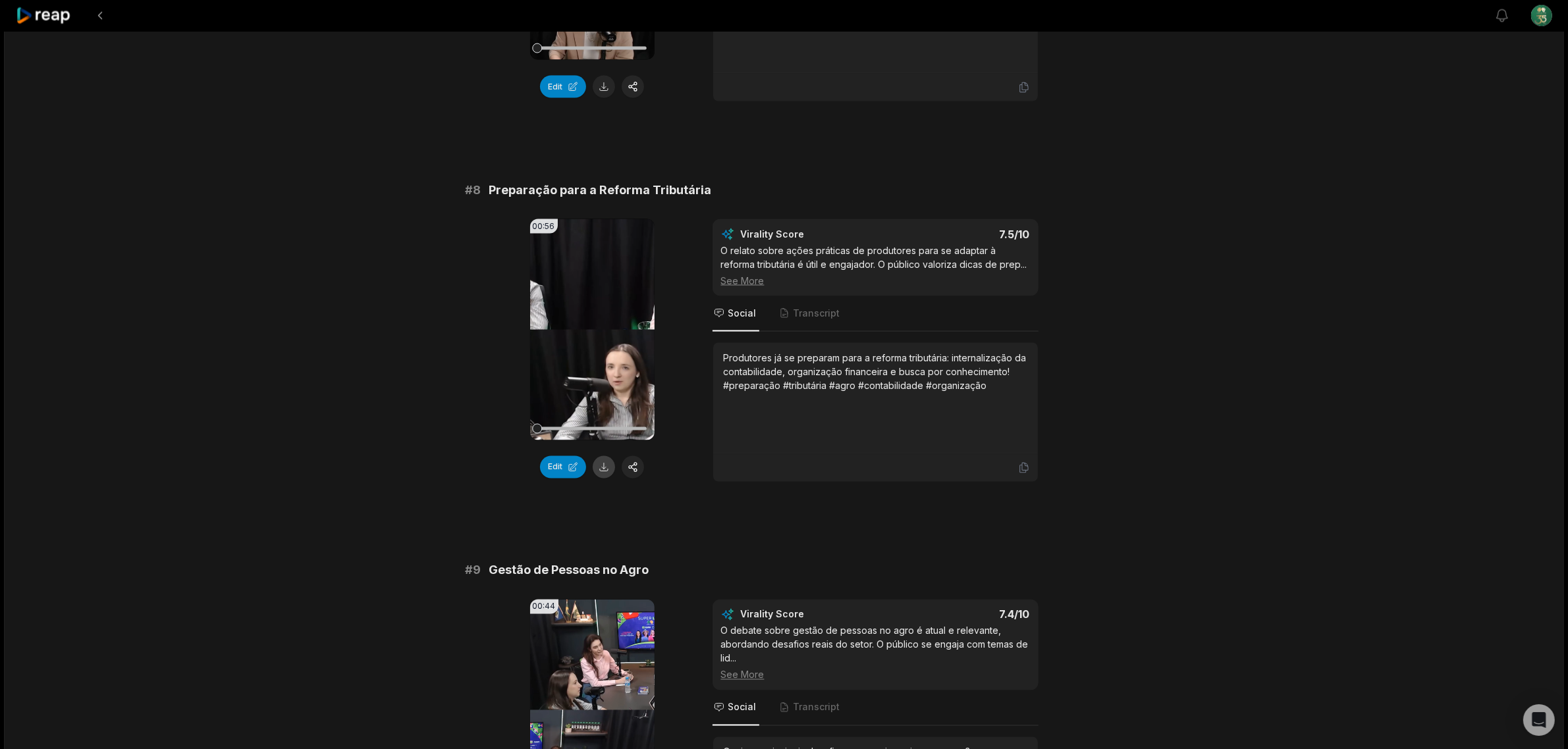
scroll to position [2716, 0]
click at [600, 475] on button at bounding box center [603, 466] width 23 height 23
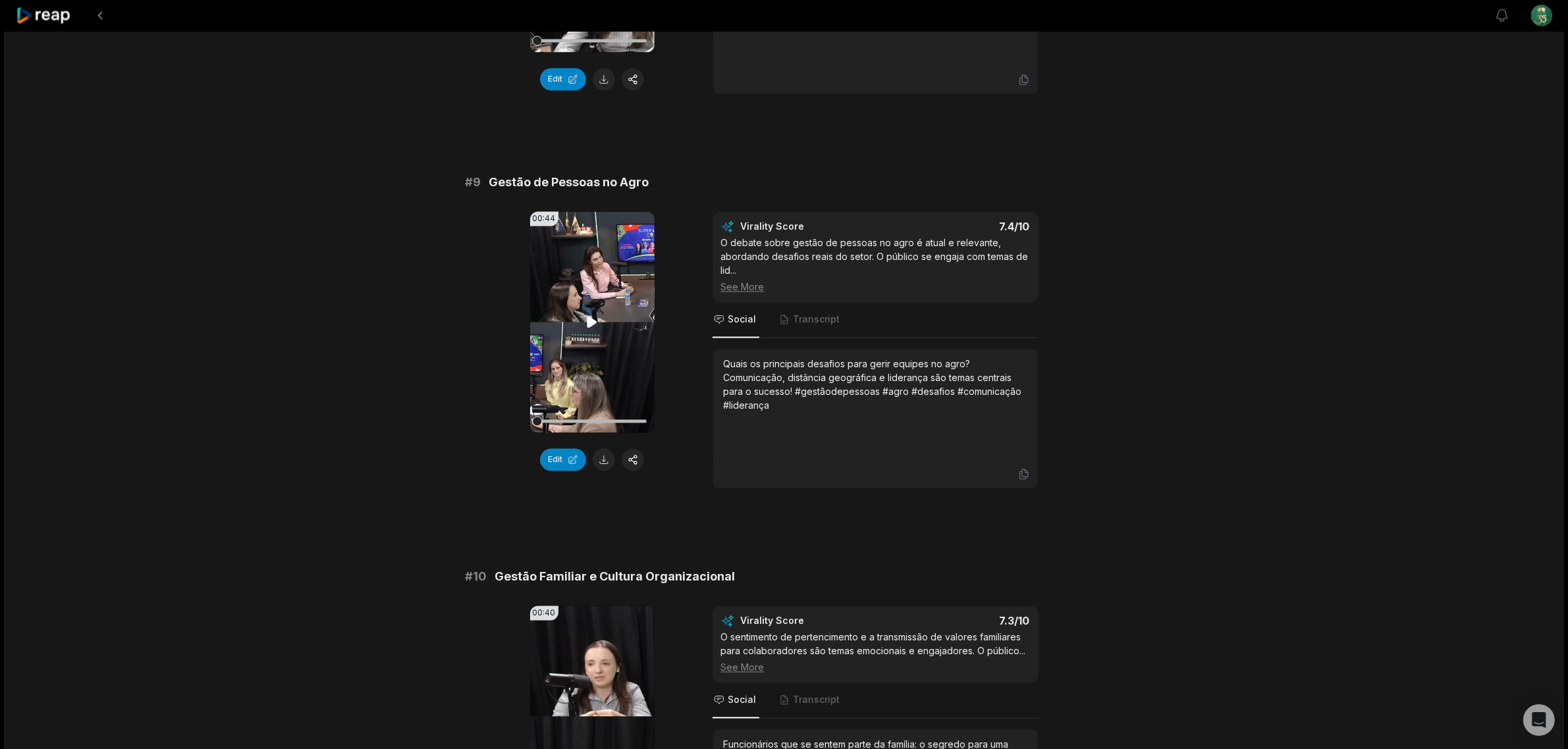
scroll to position [3128, 0]
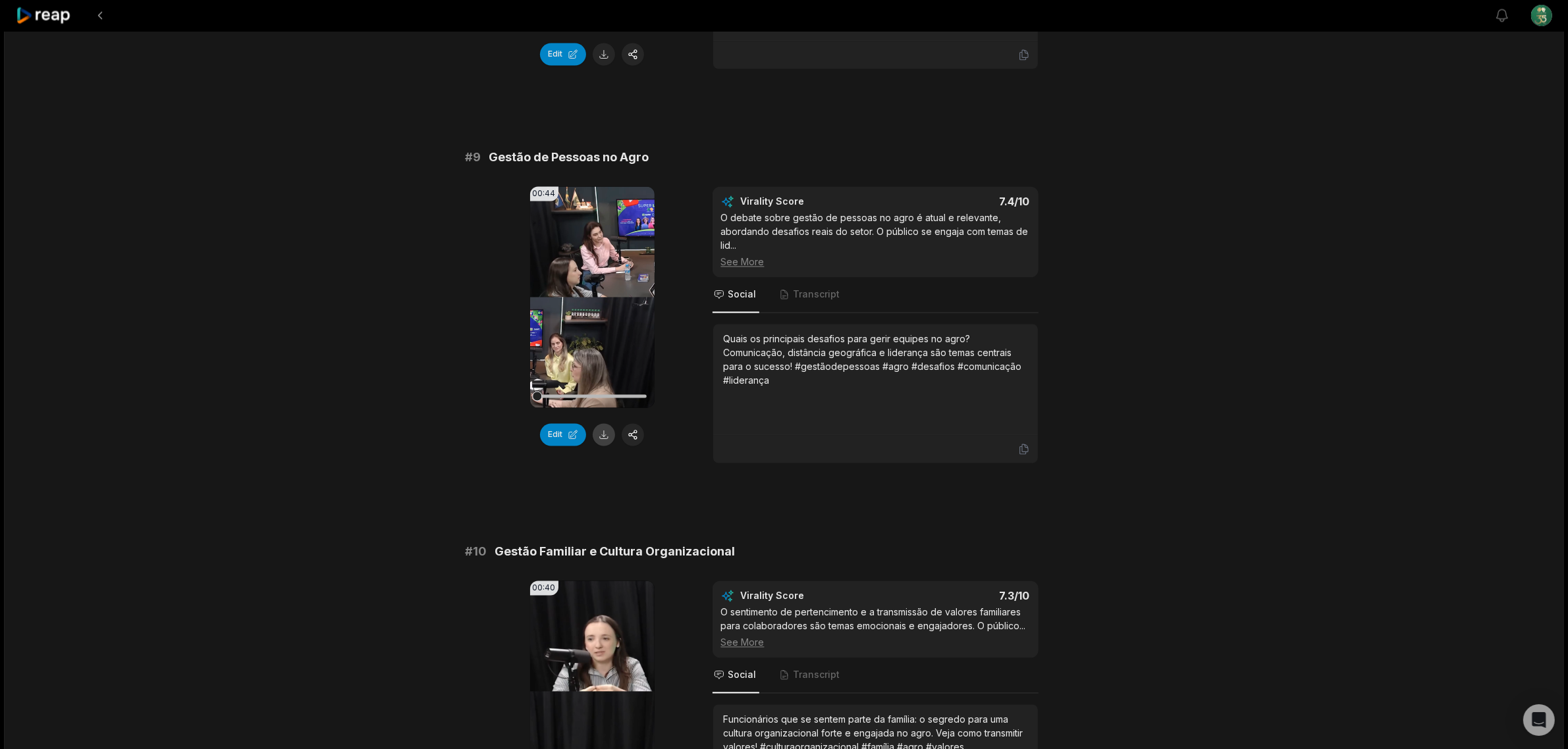
click at [598, 439] on button at bounding box center [603, 435] width 23 height 23
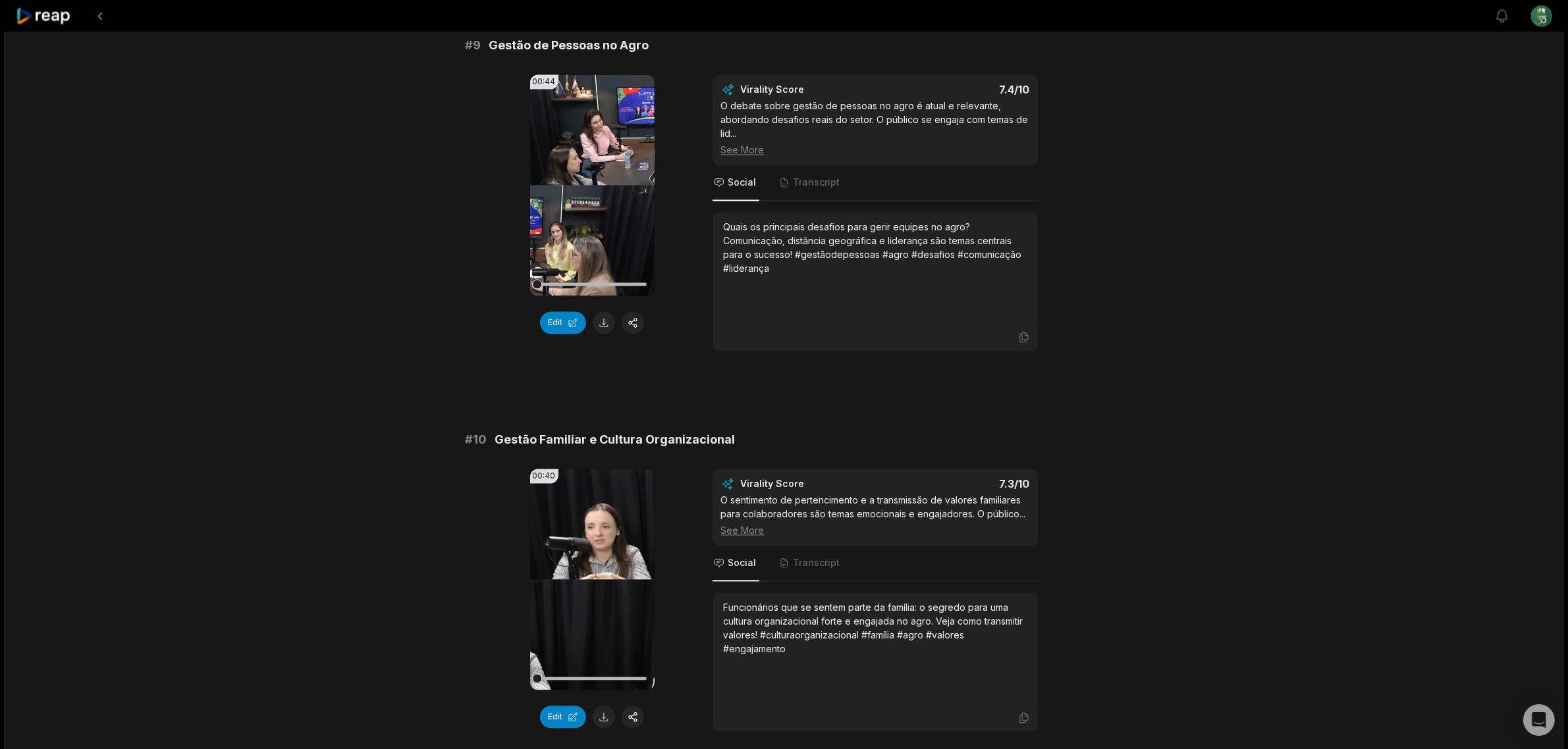
scroll to position [3356, 0]
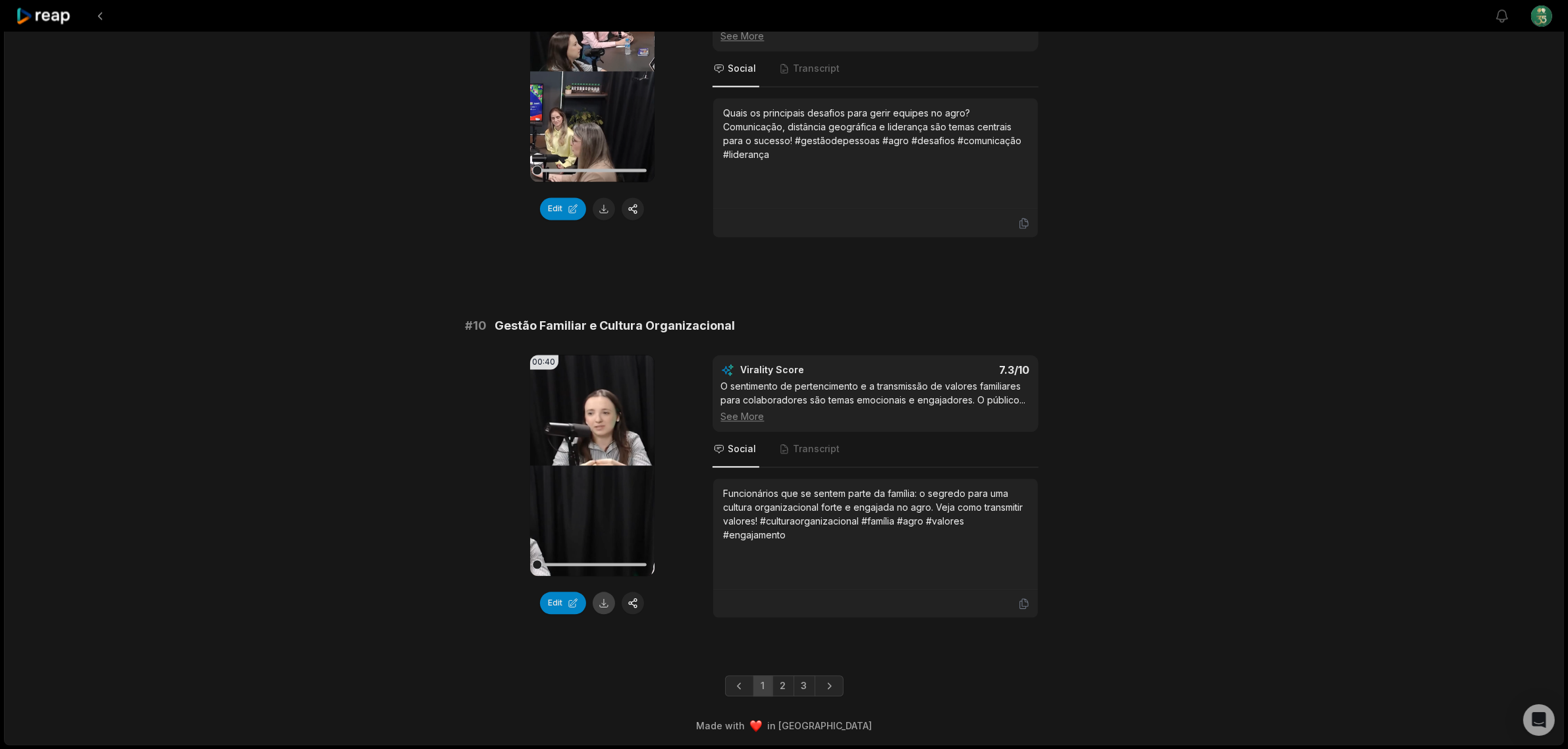
click at [603, 610] on button at bounding box center [603, 603] width 23 height 23
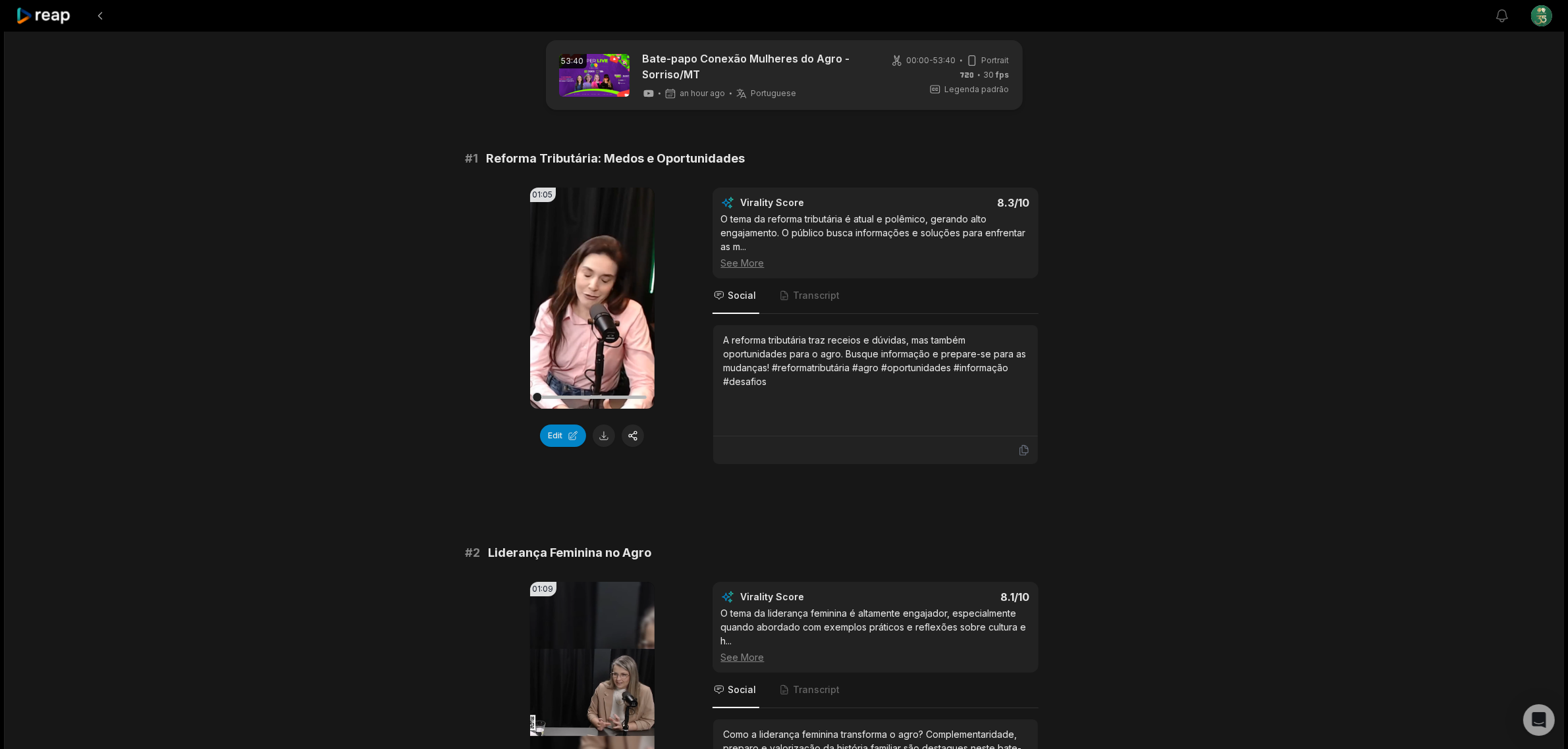
scroll to position [0, 0]
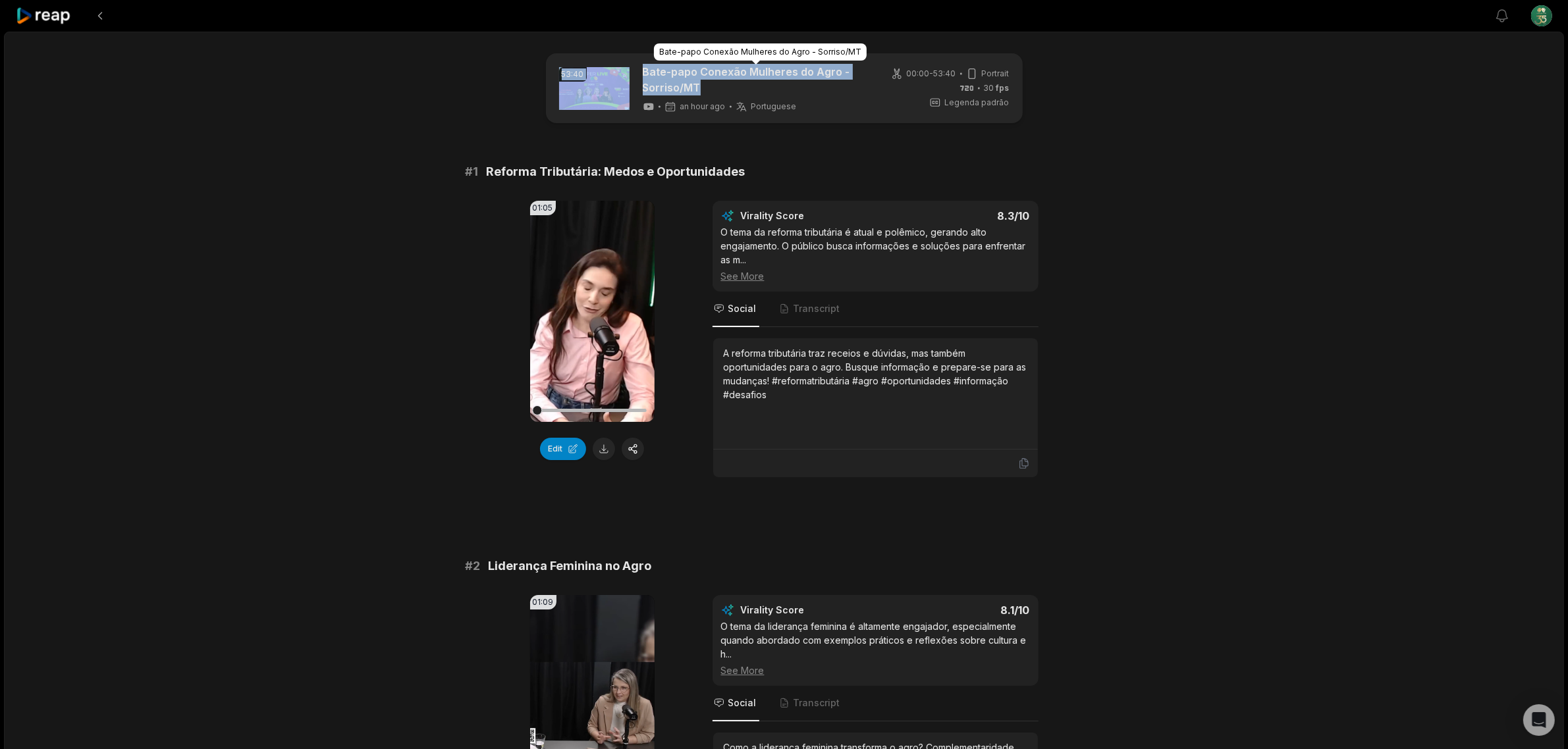
drag, startPoint x: 632, startPoint y: 67, endPoint x: 701, endPoint y: 82, distance: 70.6
click at [701, 82] on div "53:40 Bate-papo Conexão Mulheres do Agro - Sorriso/MT an hour ago Portuguese pt" at bounding box center [714, 88] width 311 height 49
copy div "53:40 Bate-papo Conexão Mulheres do Agro - Sorriso/MT"
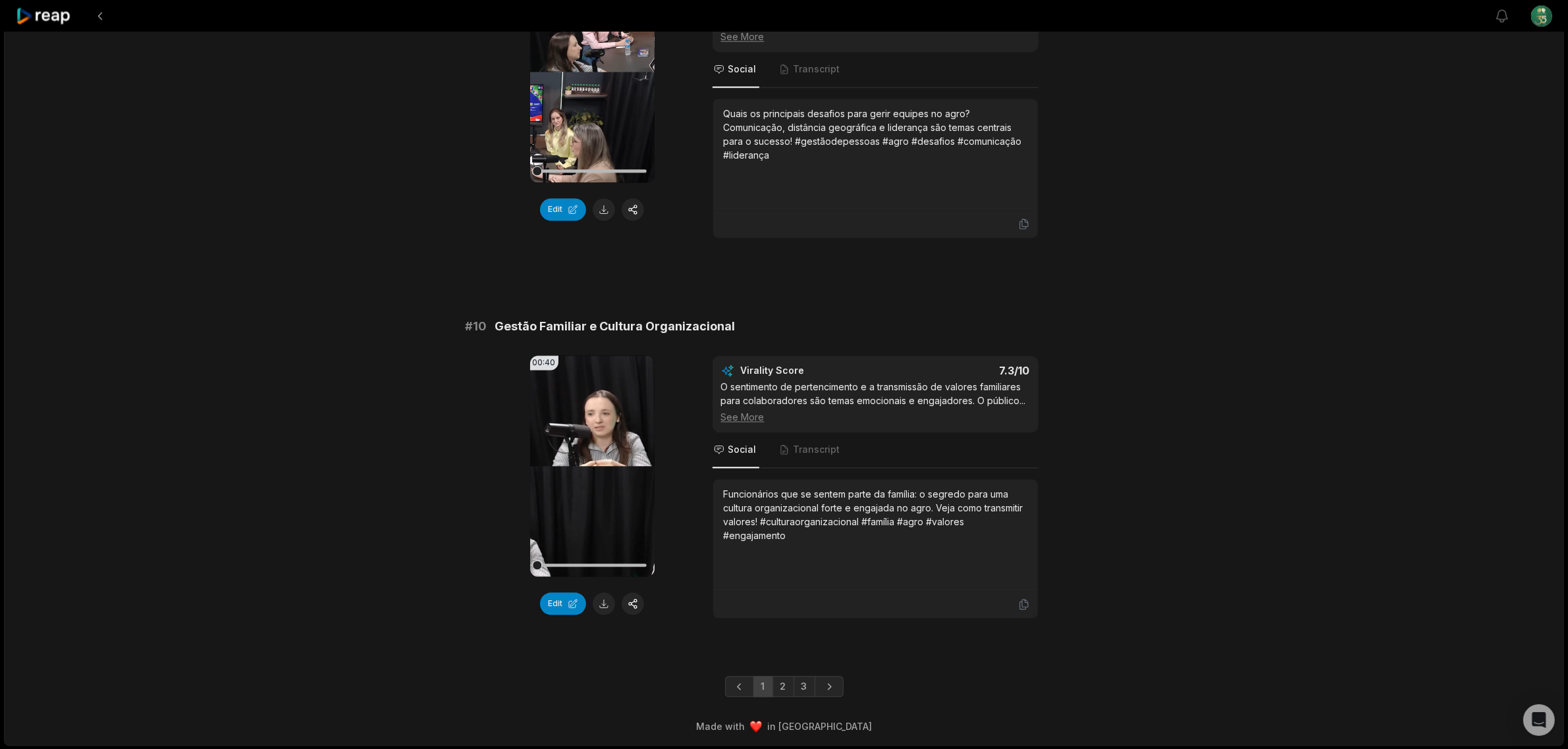
scroll to position [3356, 0]
click at [783, 688] on link "2" at bounding box center [783, 686] width 22 height 21
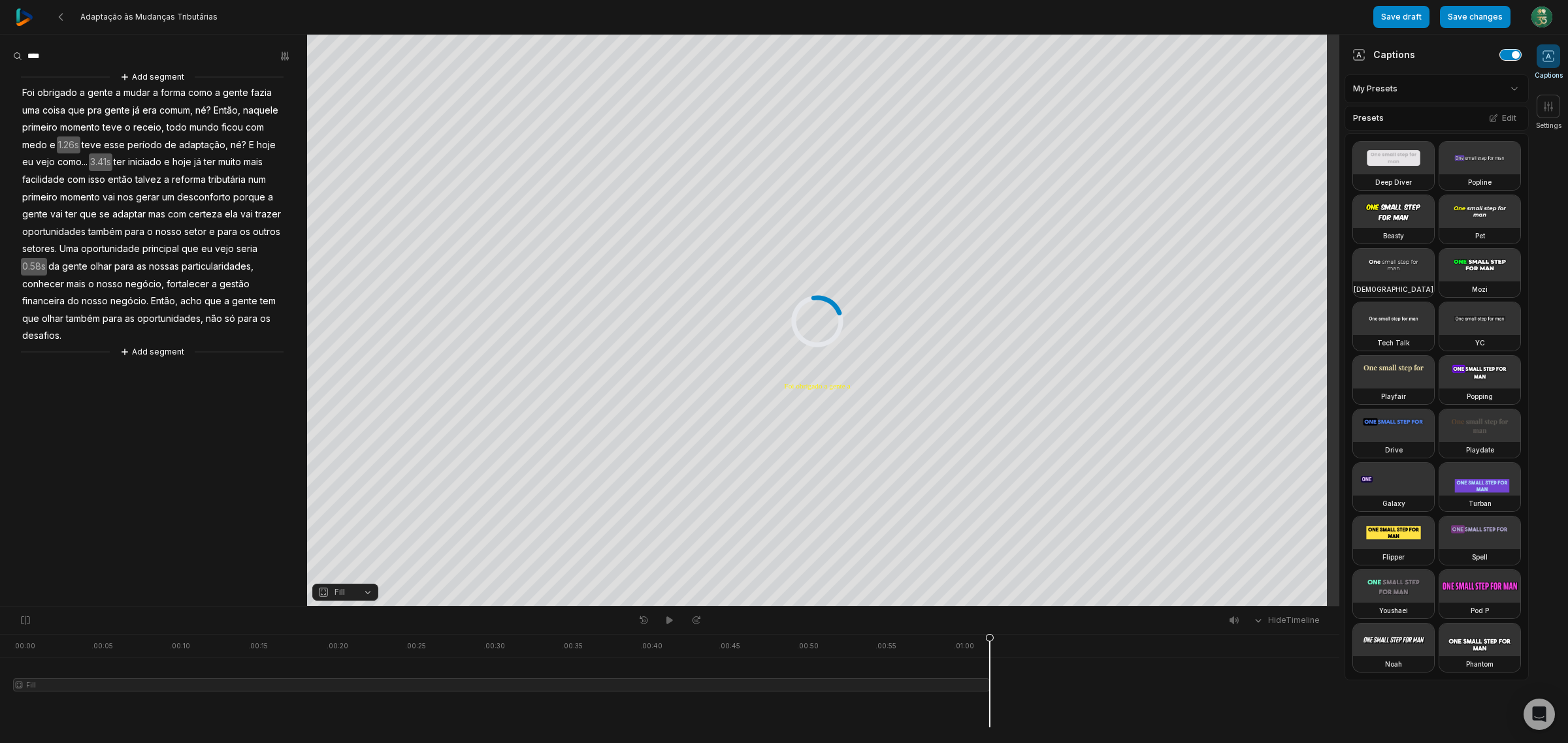
click at [1500, 54] on button "button" at bounding box center [1510, 55] width 21 height 10
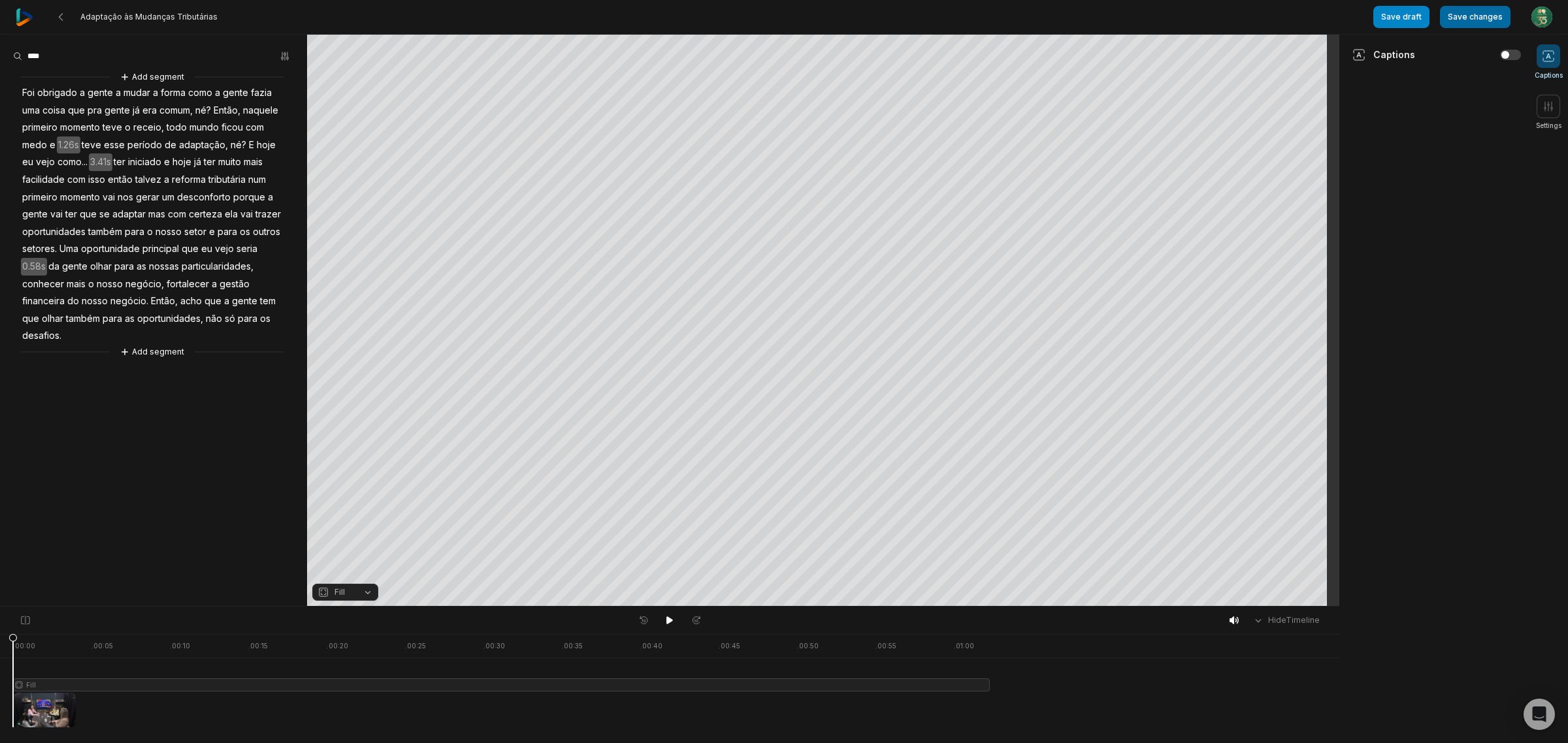
click at [1459, 13] on button "Save changes" at bounding box center [1475, 17] width 71 height 22
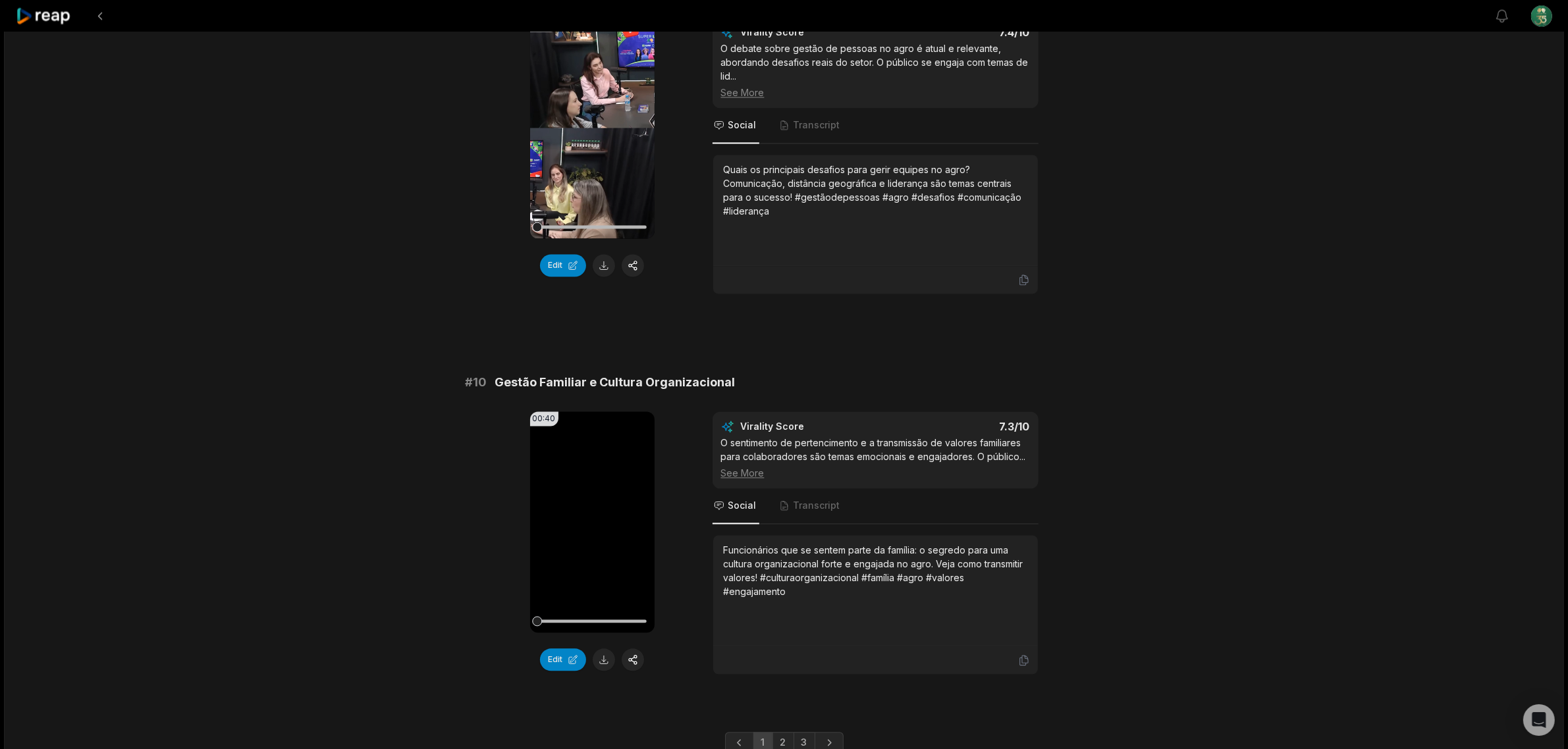
scroll to position [3356, 0]
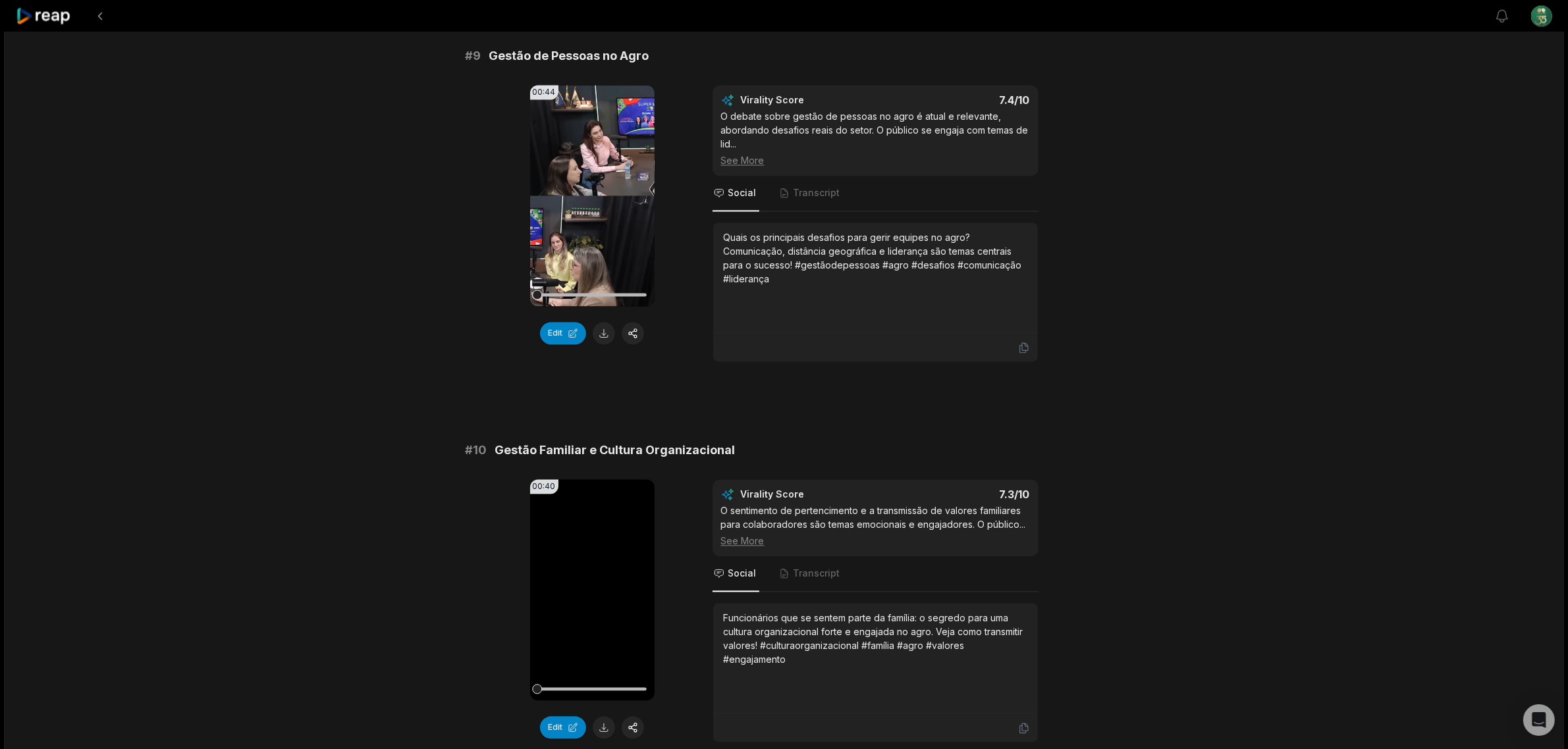
scroll to position [3356, 0]
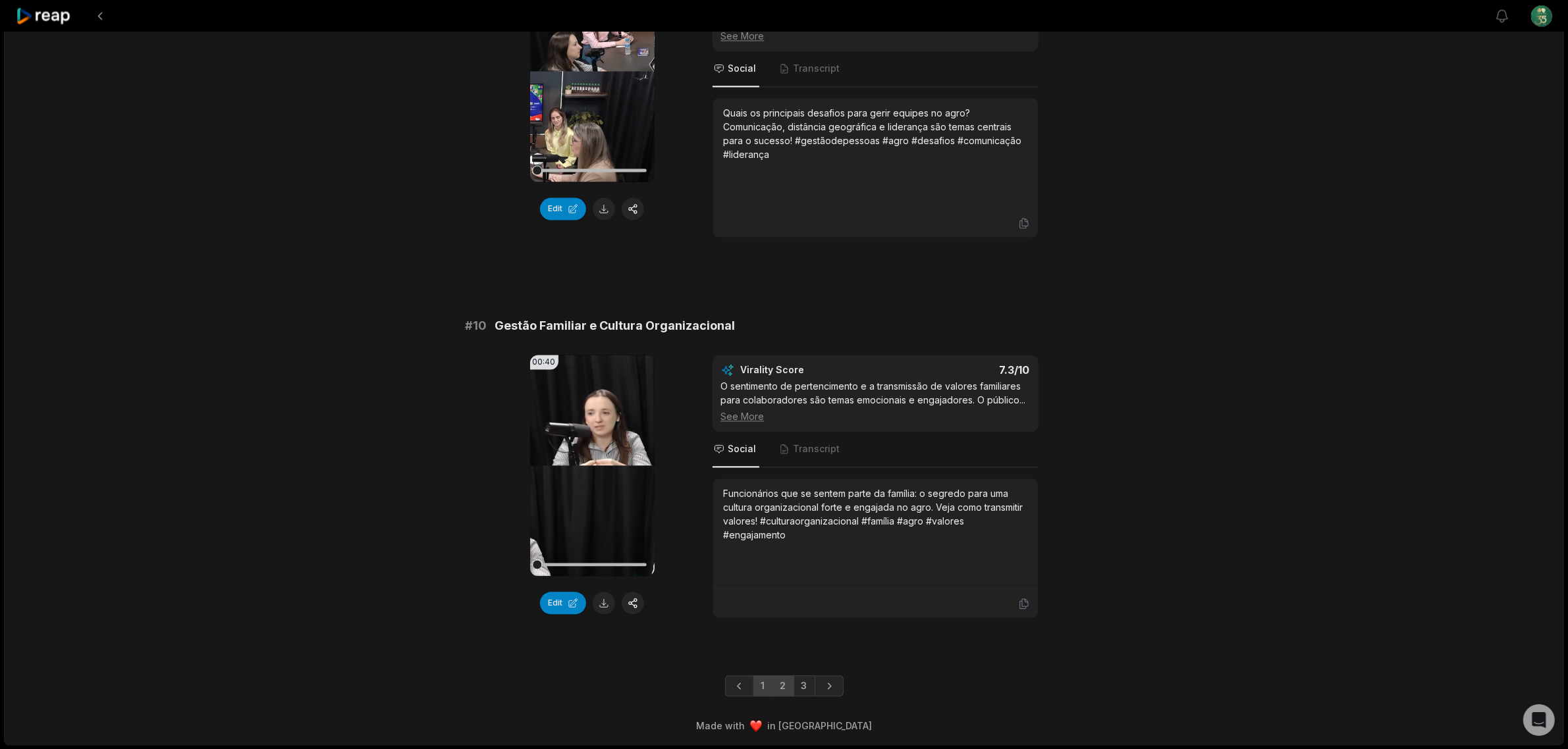
click at [779, 686] on link "2" at bounding box center [783, 686] width 22 height 21
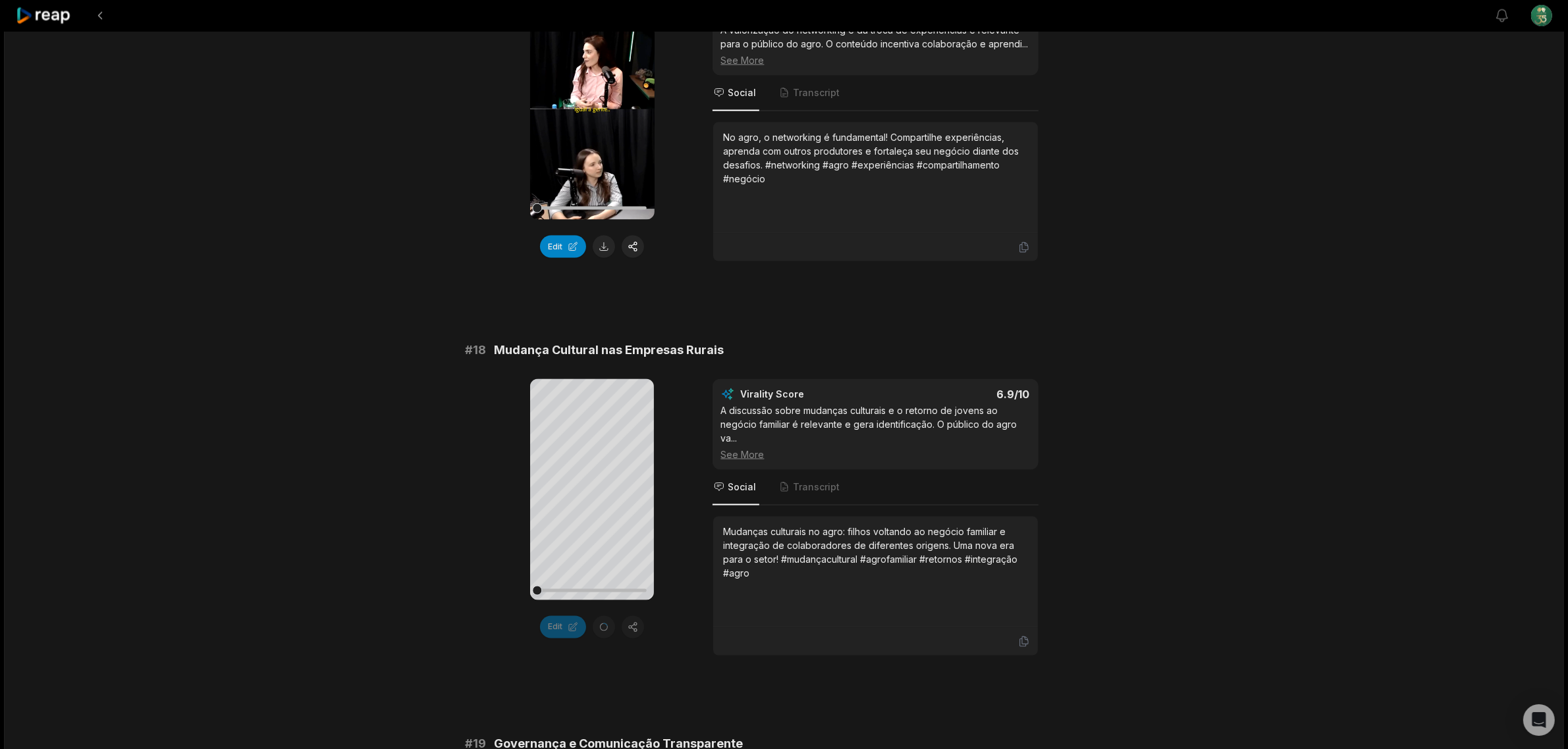
scroll to position [2424, 0]
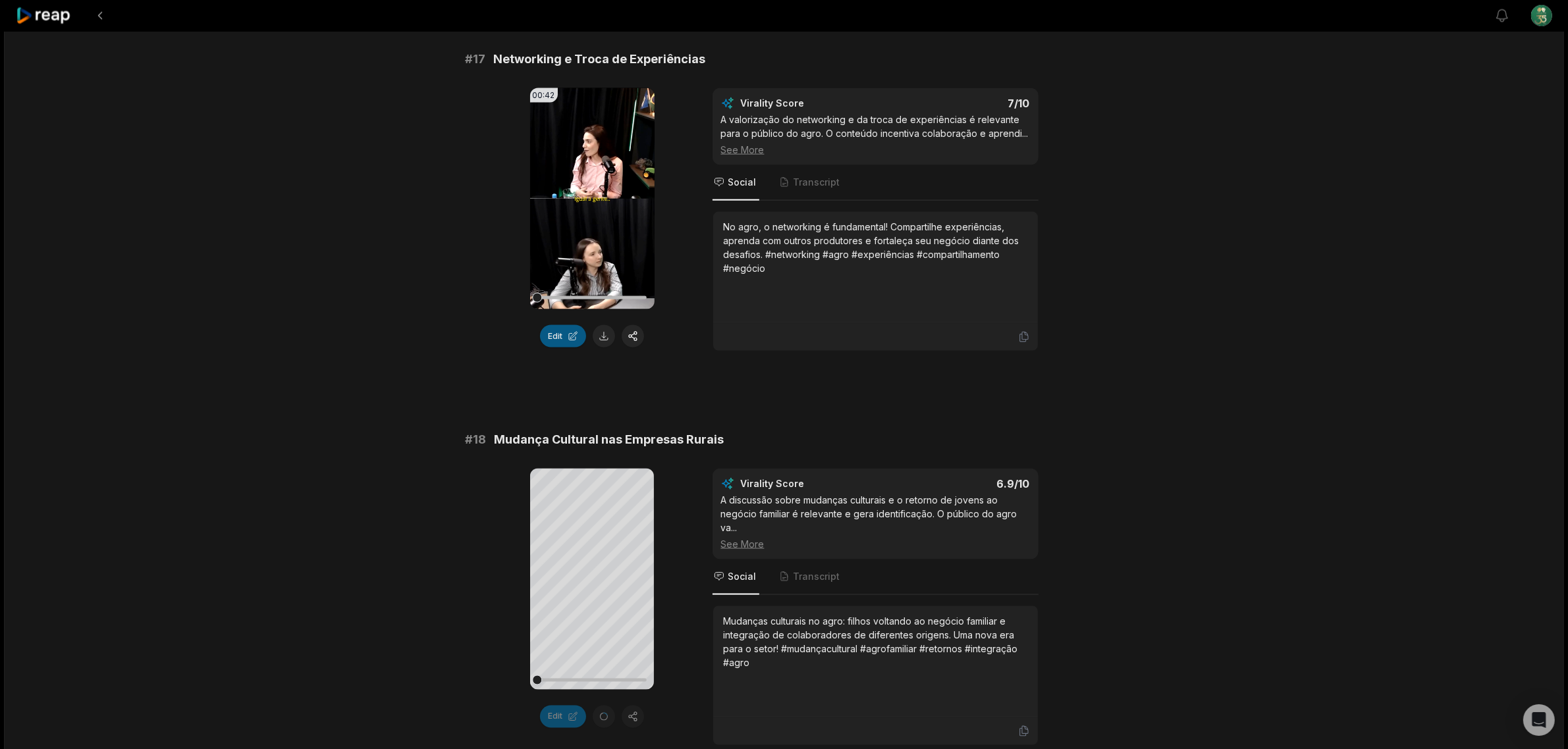
click at [554, 340] on button "Edit" at bounding box center [562, 336] width 46 height 23
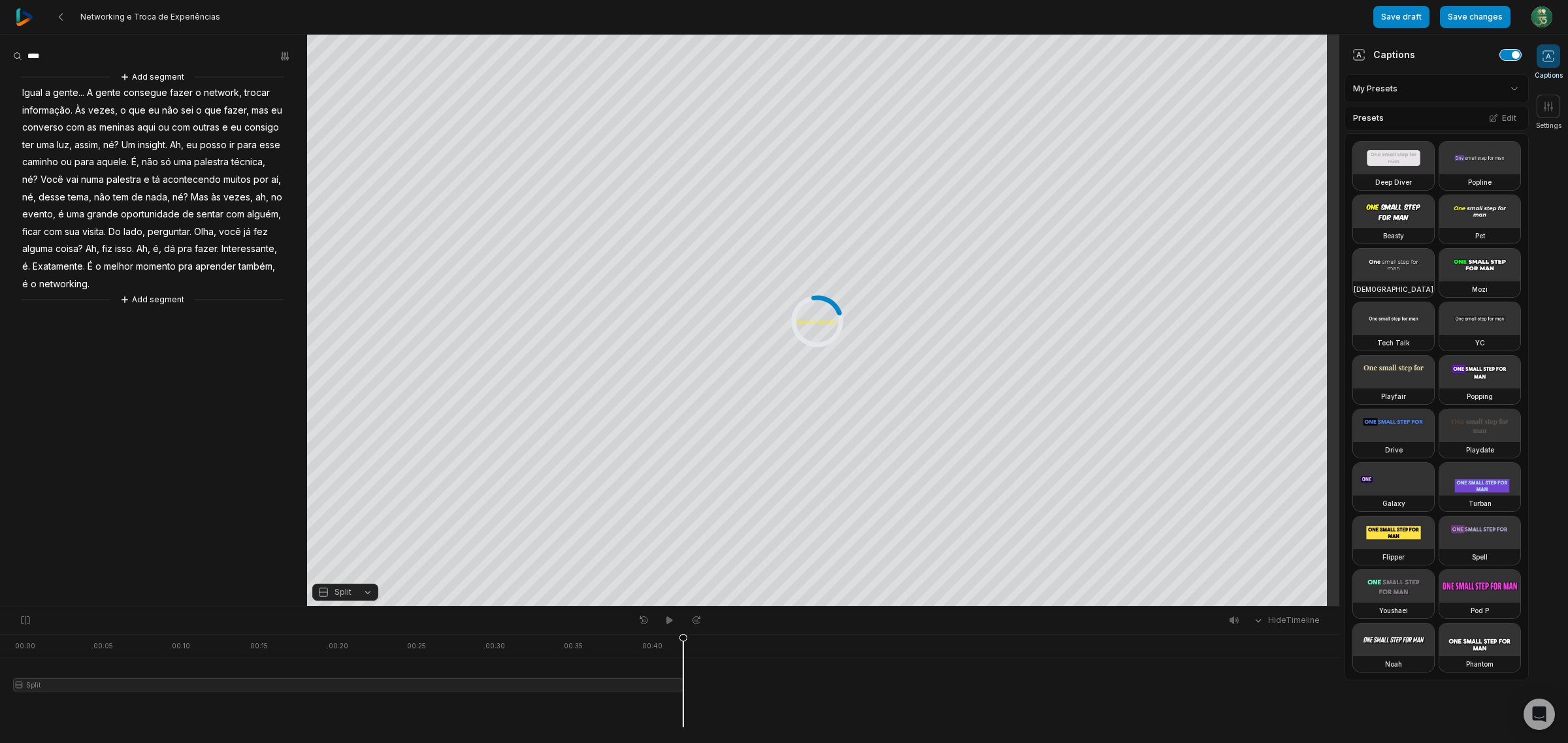
click at [1503, 58] on button "button" at bounding box center [1510, 55] width 21 height 10
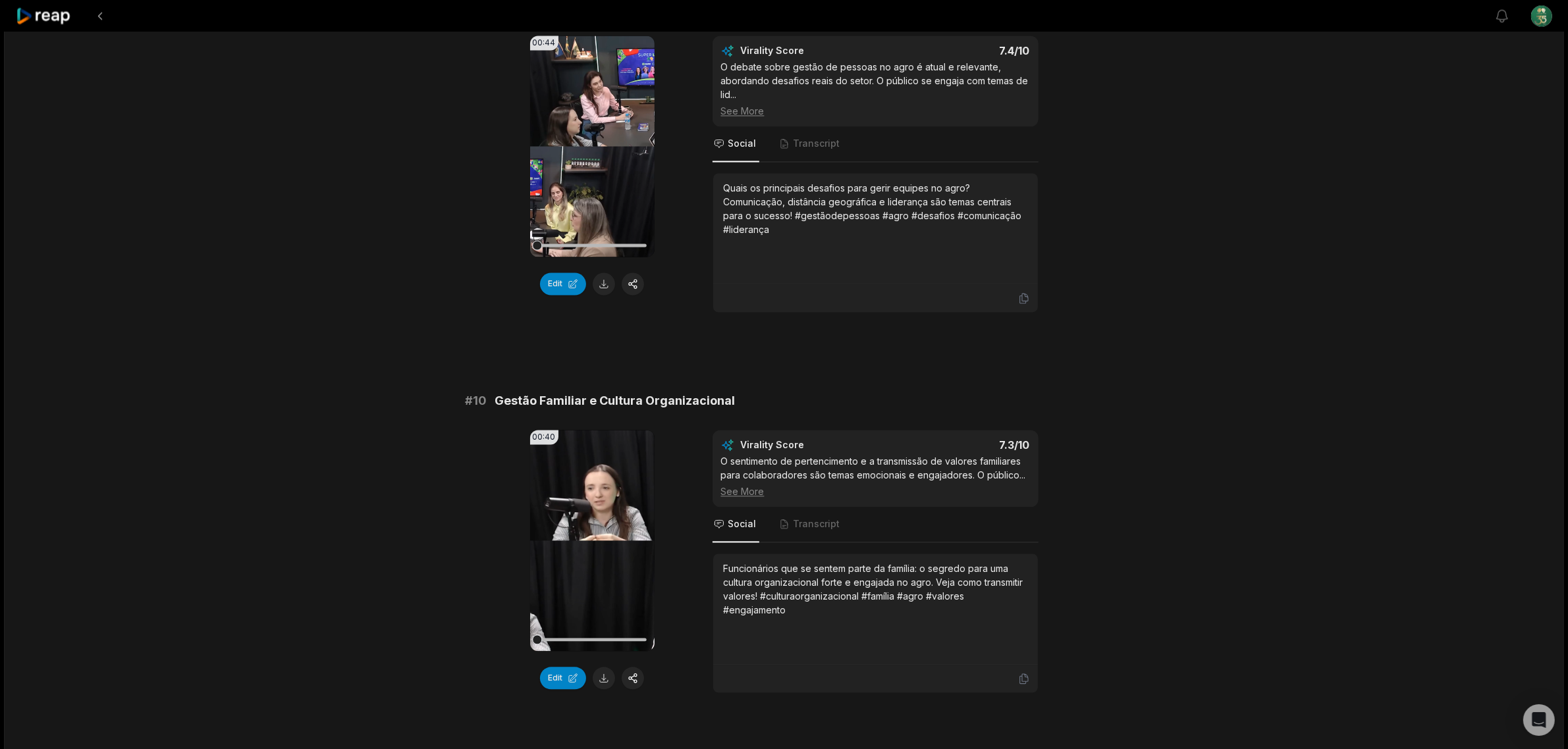
scroll to position [3356, 0]
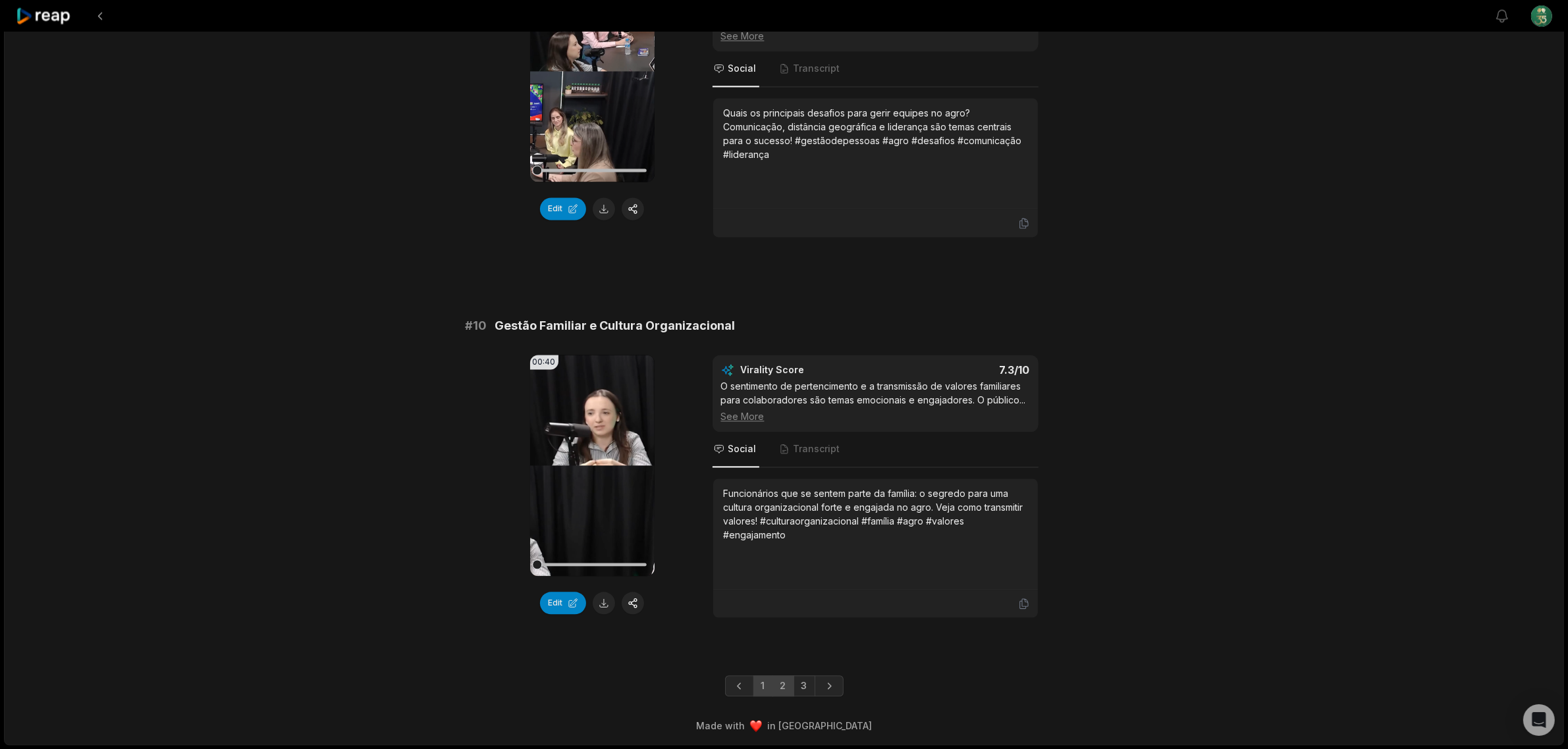
click at [788, 681] on link "2" at bounding box center [783, 686] width 22 height 21
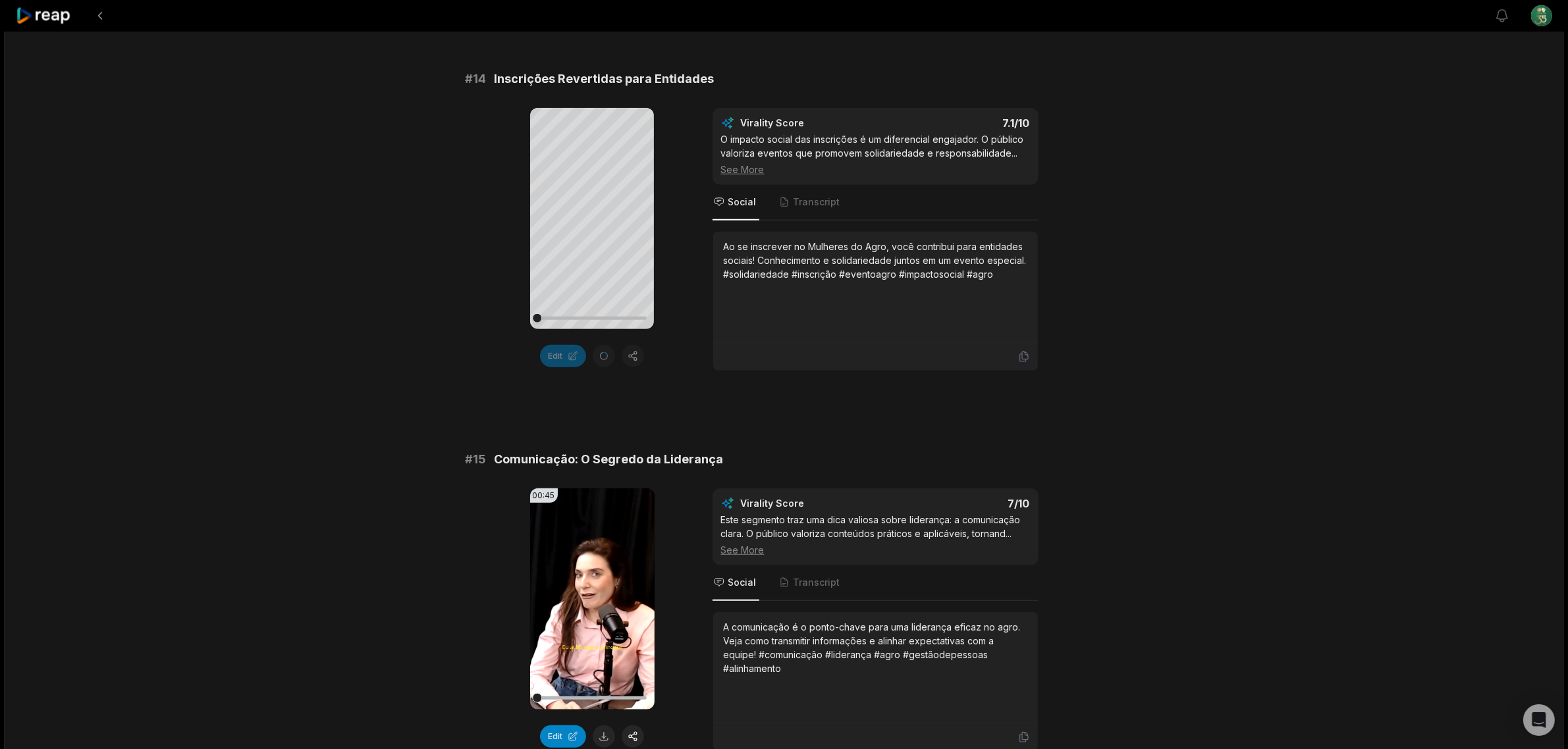
scroll to position [1399, 0]
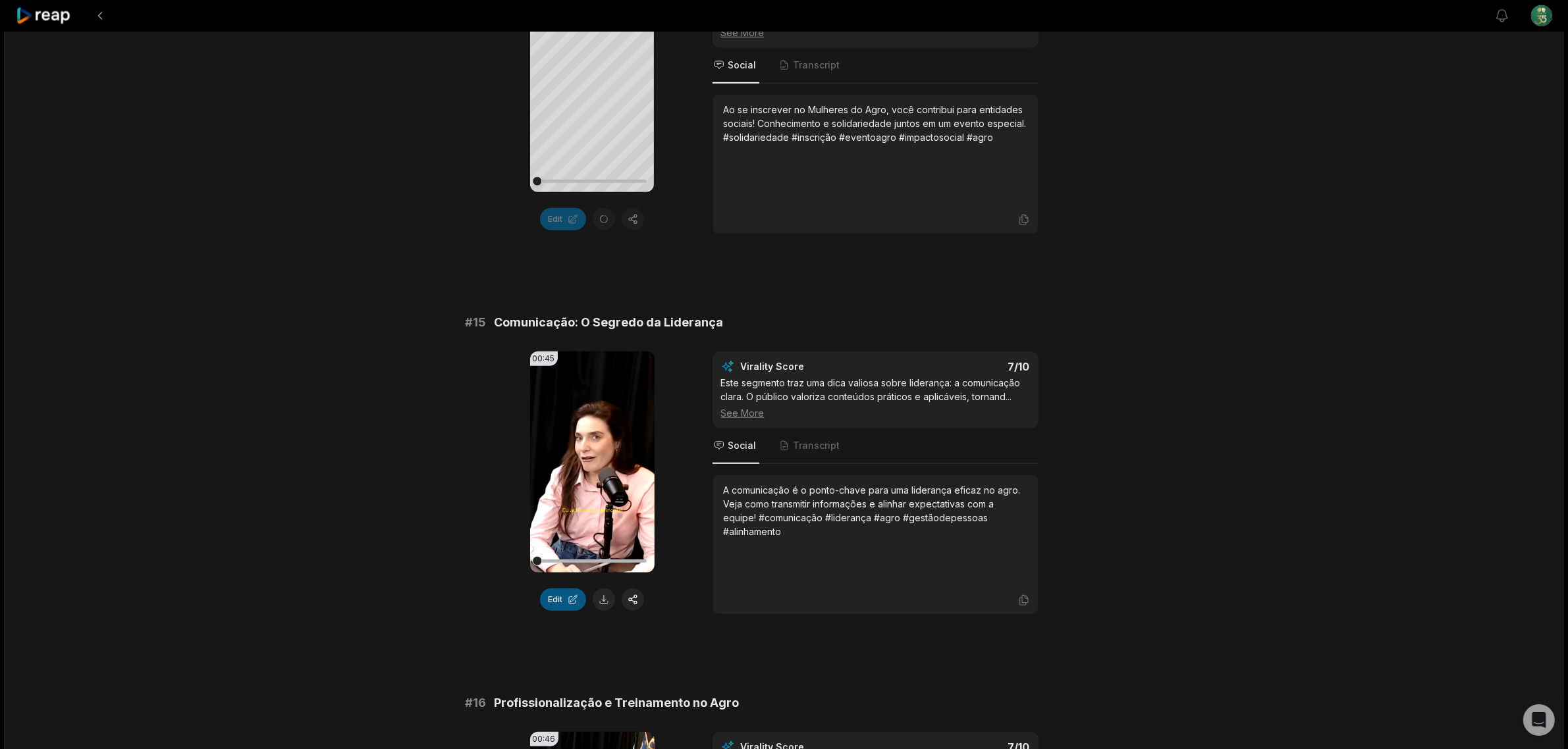
click at [560, 603] on button "Edit" at bounding box center [562, 600] width 46 height 23
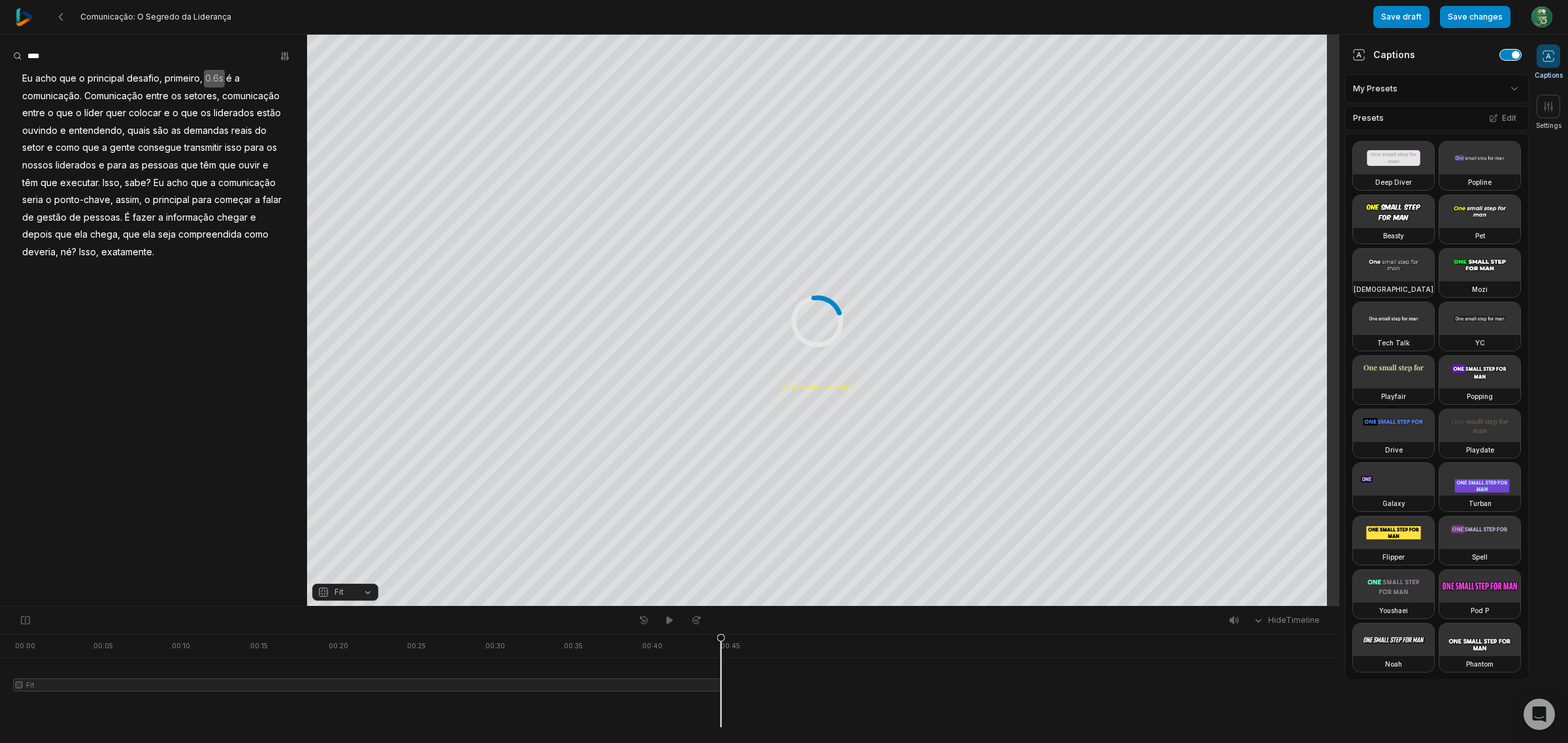
click at [1500, 59] on button "button" at bounding box center [1510, 55] width 21 height 10
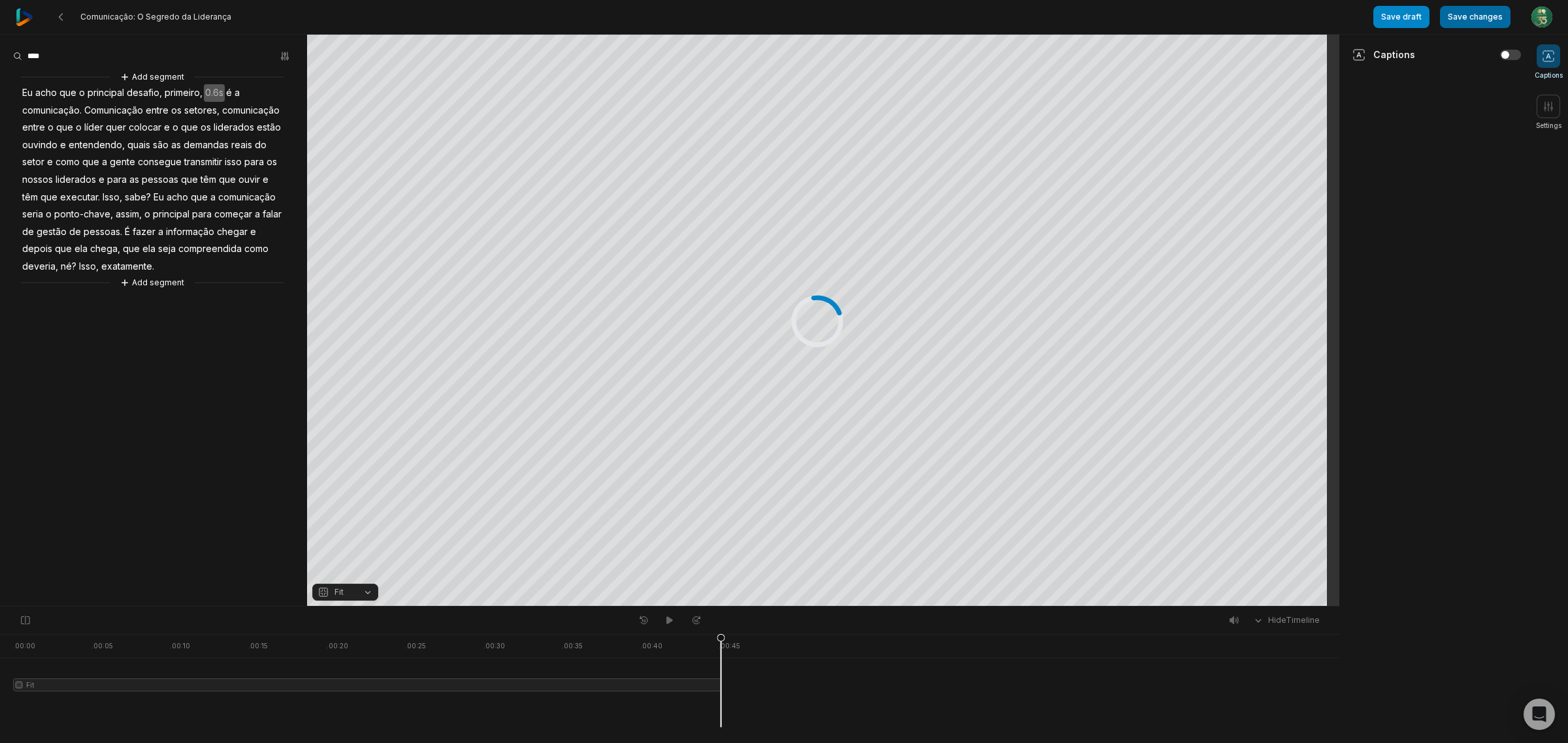
click at [1477, 22] on button "Save changes" at bounding box center [1475, 17] width 71 height 22
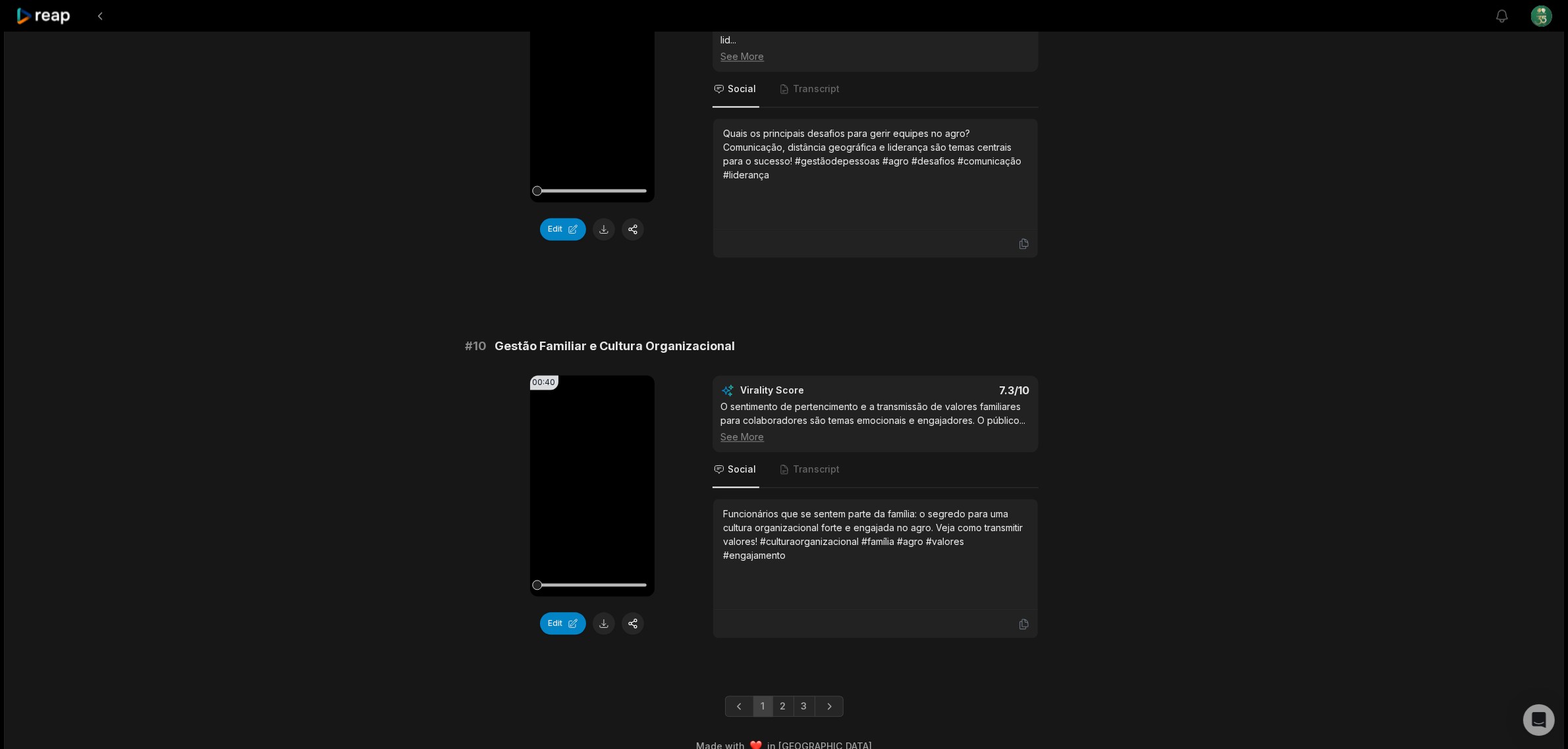
scroll to position [3356, 0]
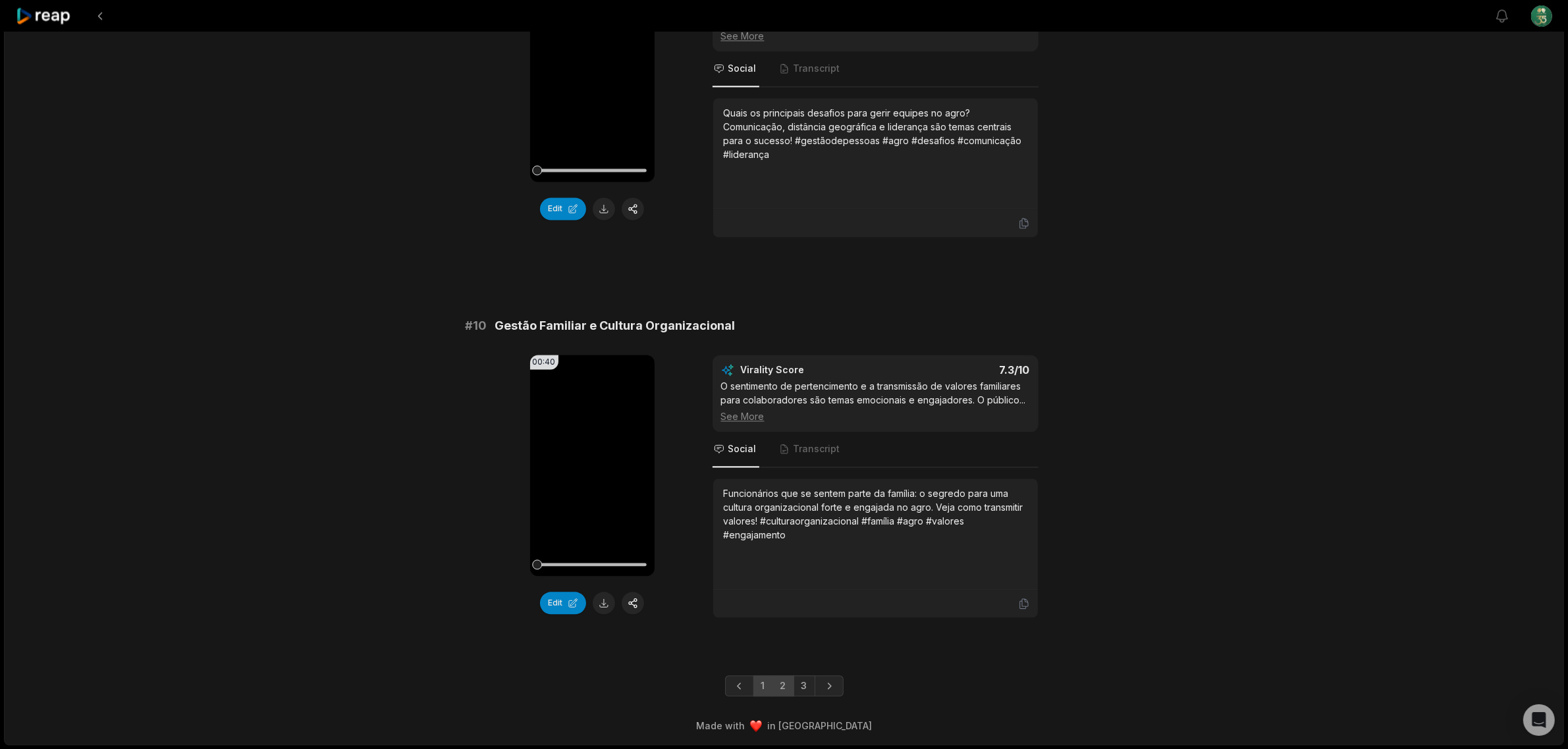
click at [777, 683] on link "2" at bounding box center [783, 686] width 22 height 21
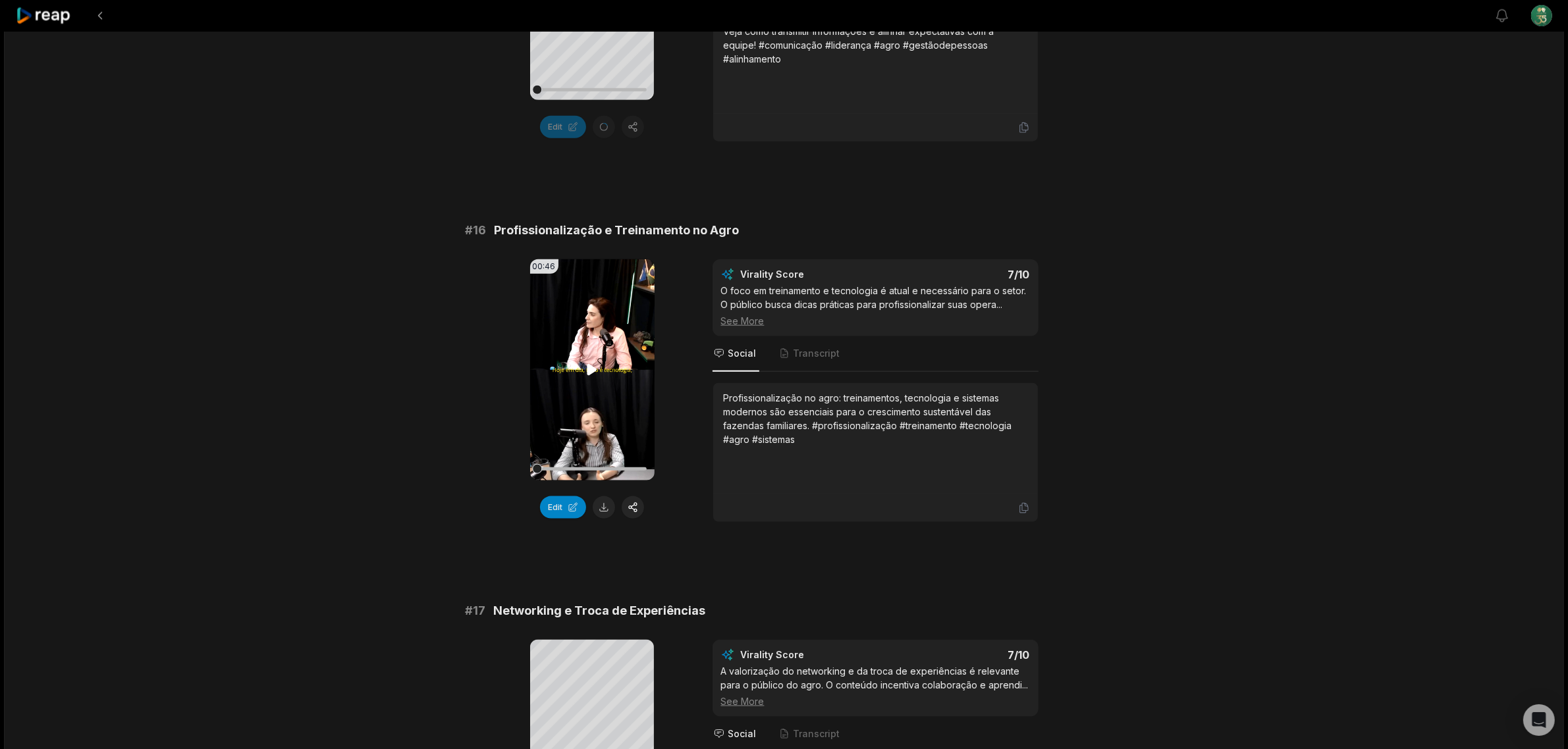
scroll to position [2012, 0]
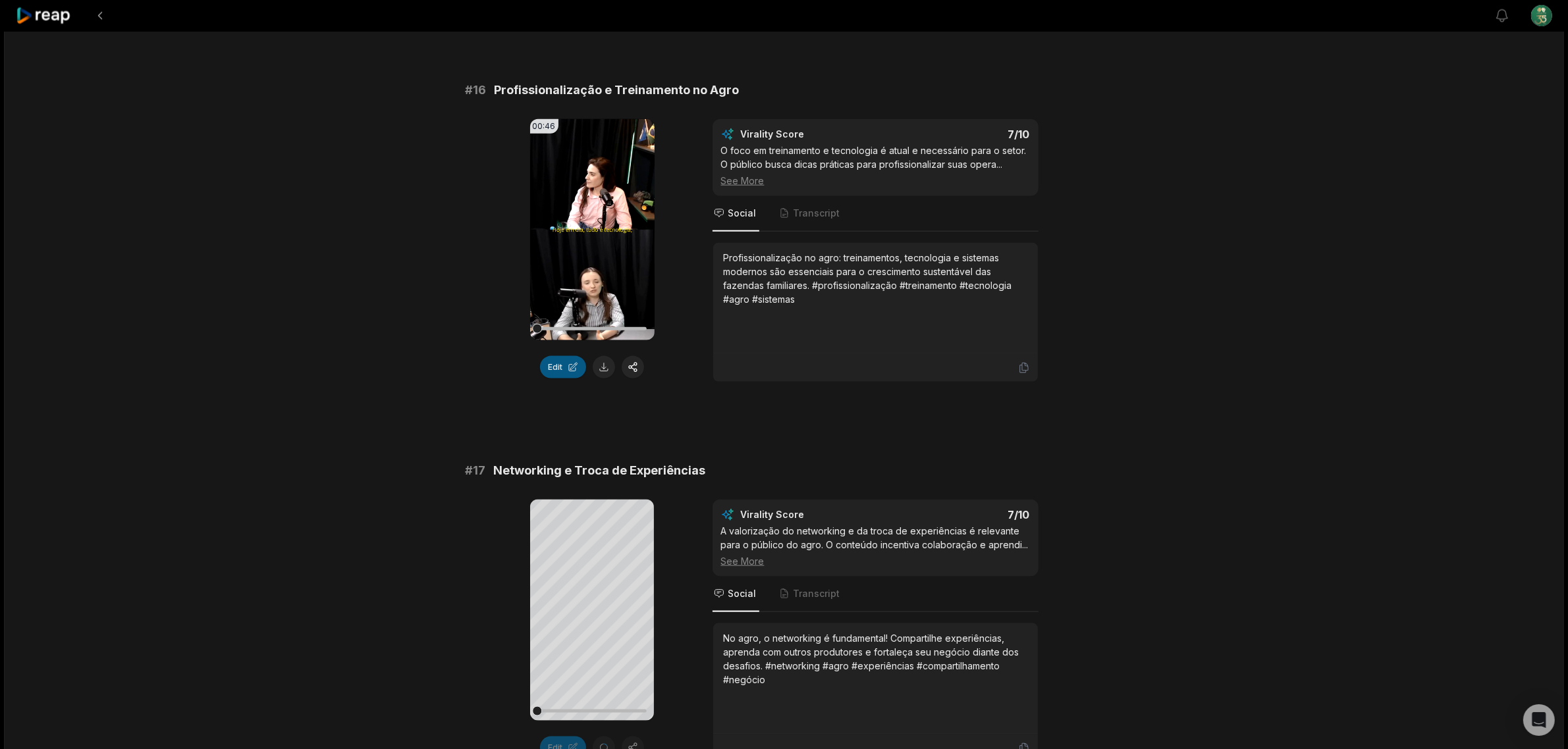
click at [557, 373] on button "Edit" at bounding box center [562, 367] width 46 height 23
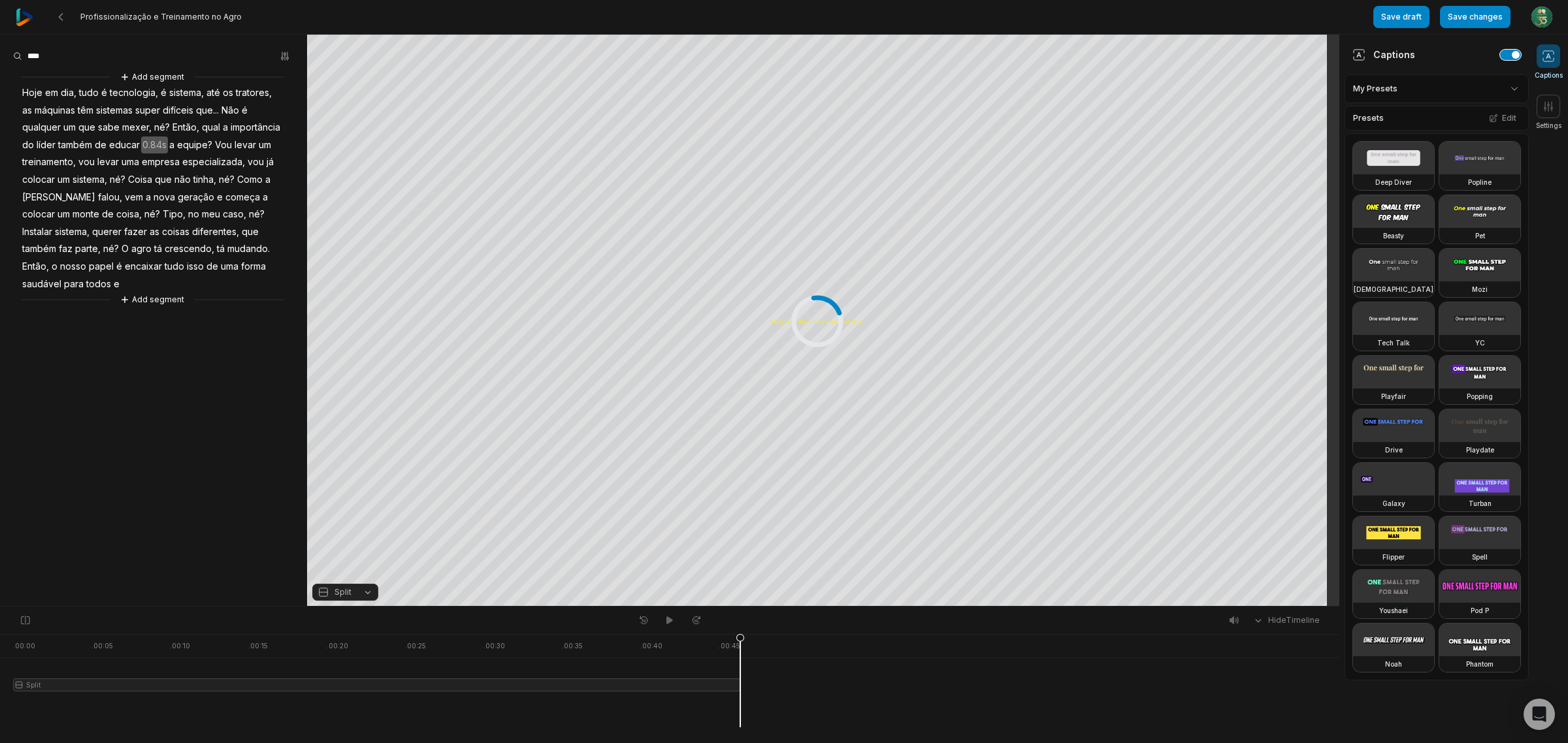
click at [1500, 57] on button "button" at bounding box center [1510, 55] width 21 height 10
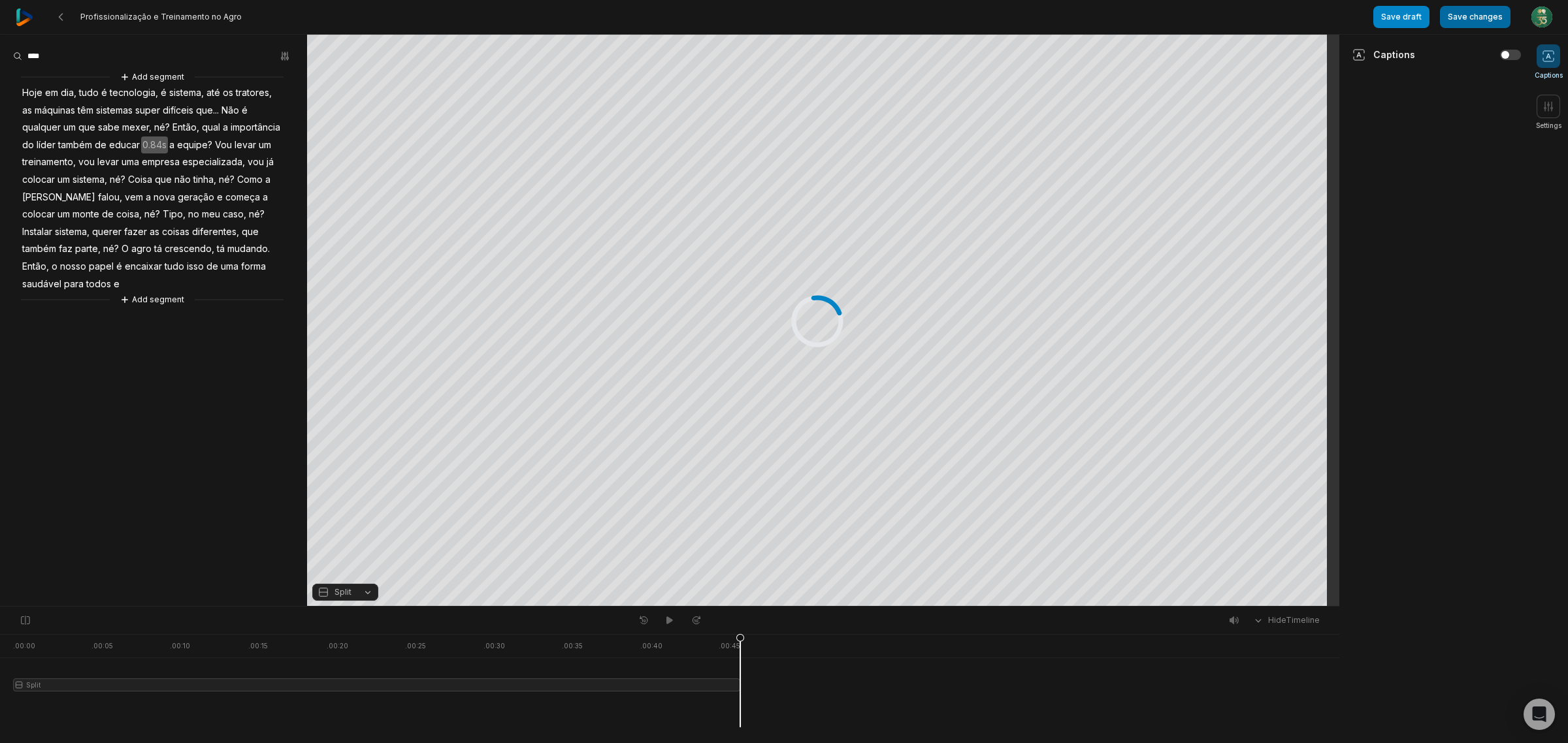
click at [1477, 24] on button "Save changes" at bounding box center [1475, 17] width 71 height 22
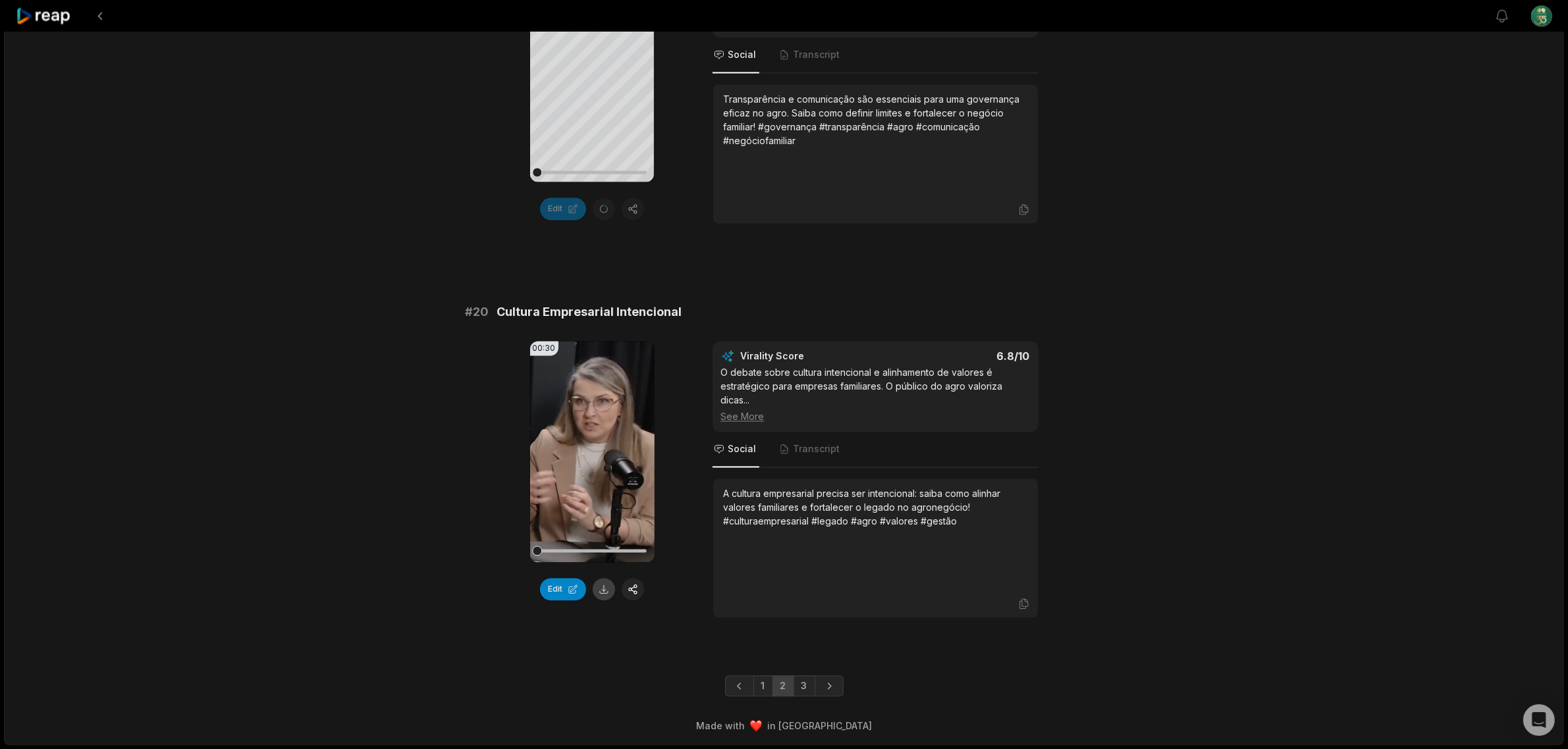
click at [600, 587] on button at bounding box center [603, 589] width 23 height 23
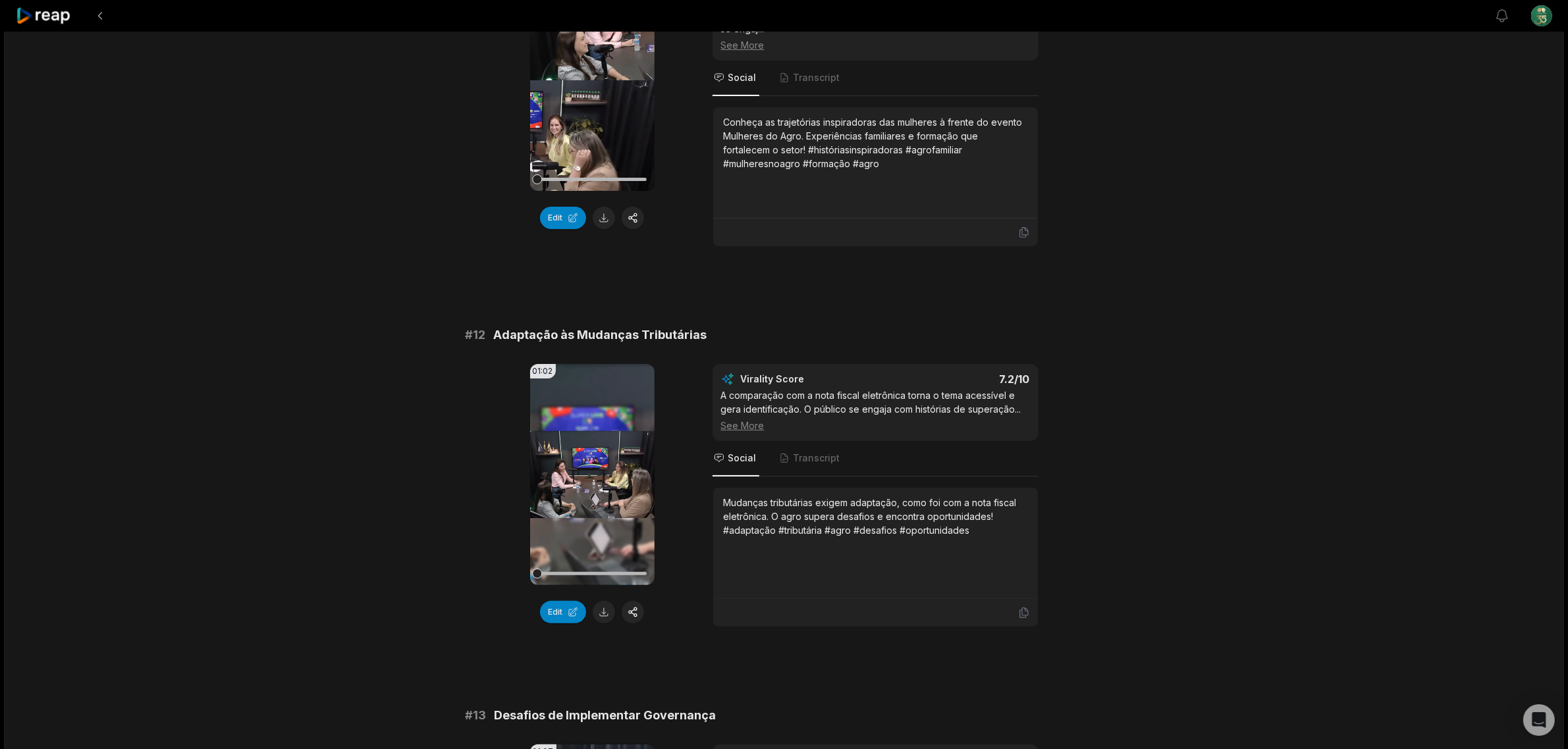
scroll to position [329, 0]
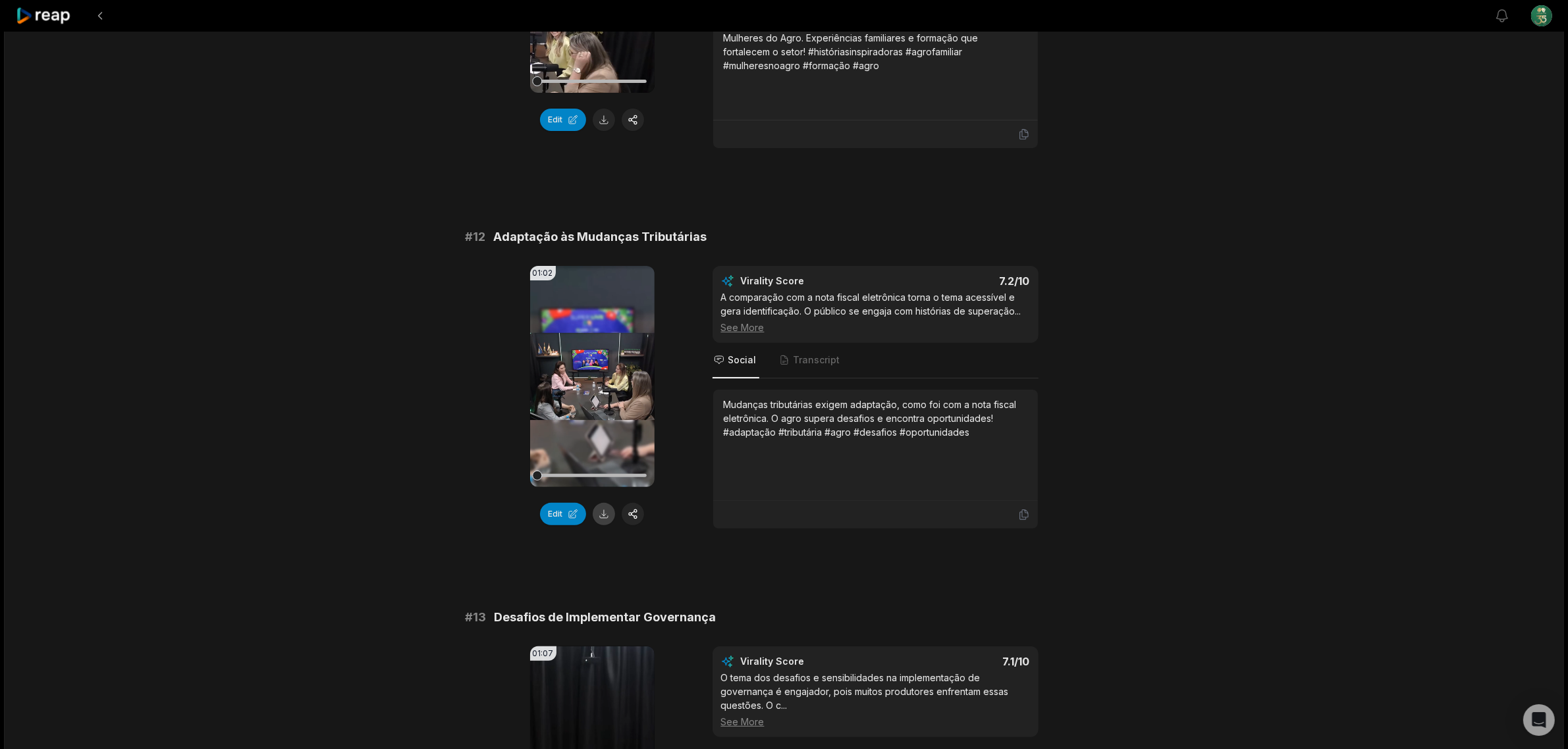
click at [600, 511] on button at bounding box center [603, 514] width 23 height 23
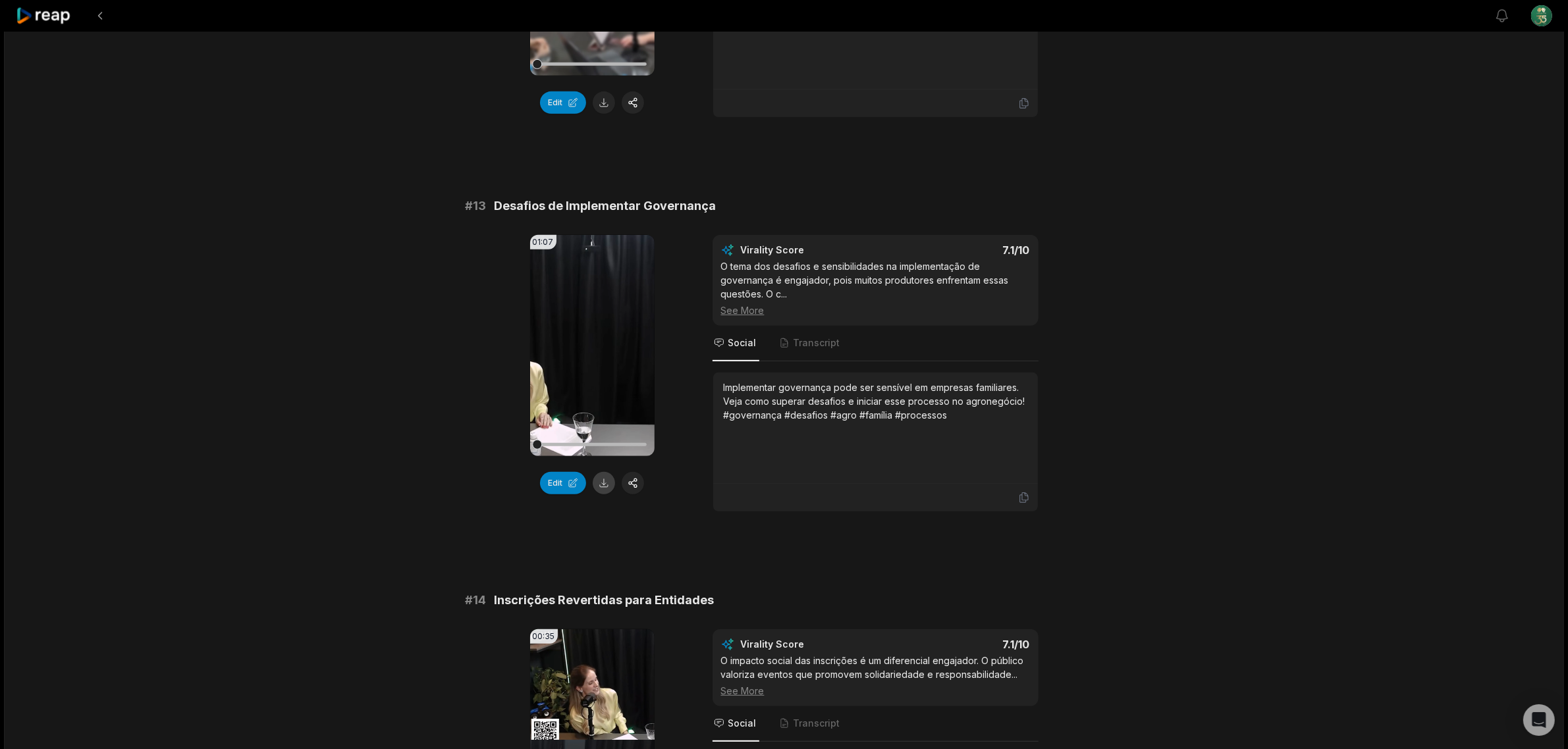
click at [606, 493] on button at bounding box center [603, 483] width 23 height 23
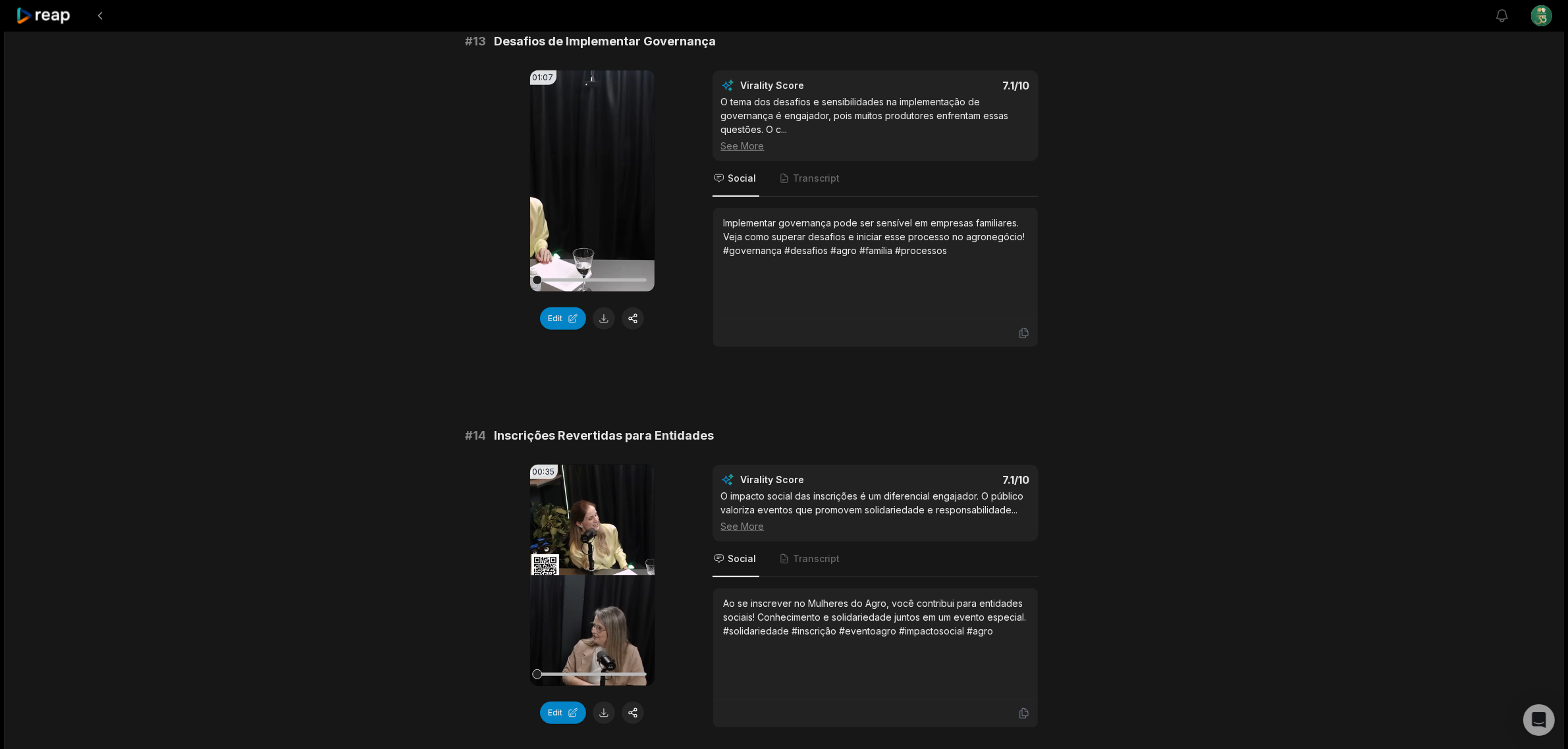
scroll to position [1152, 0]
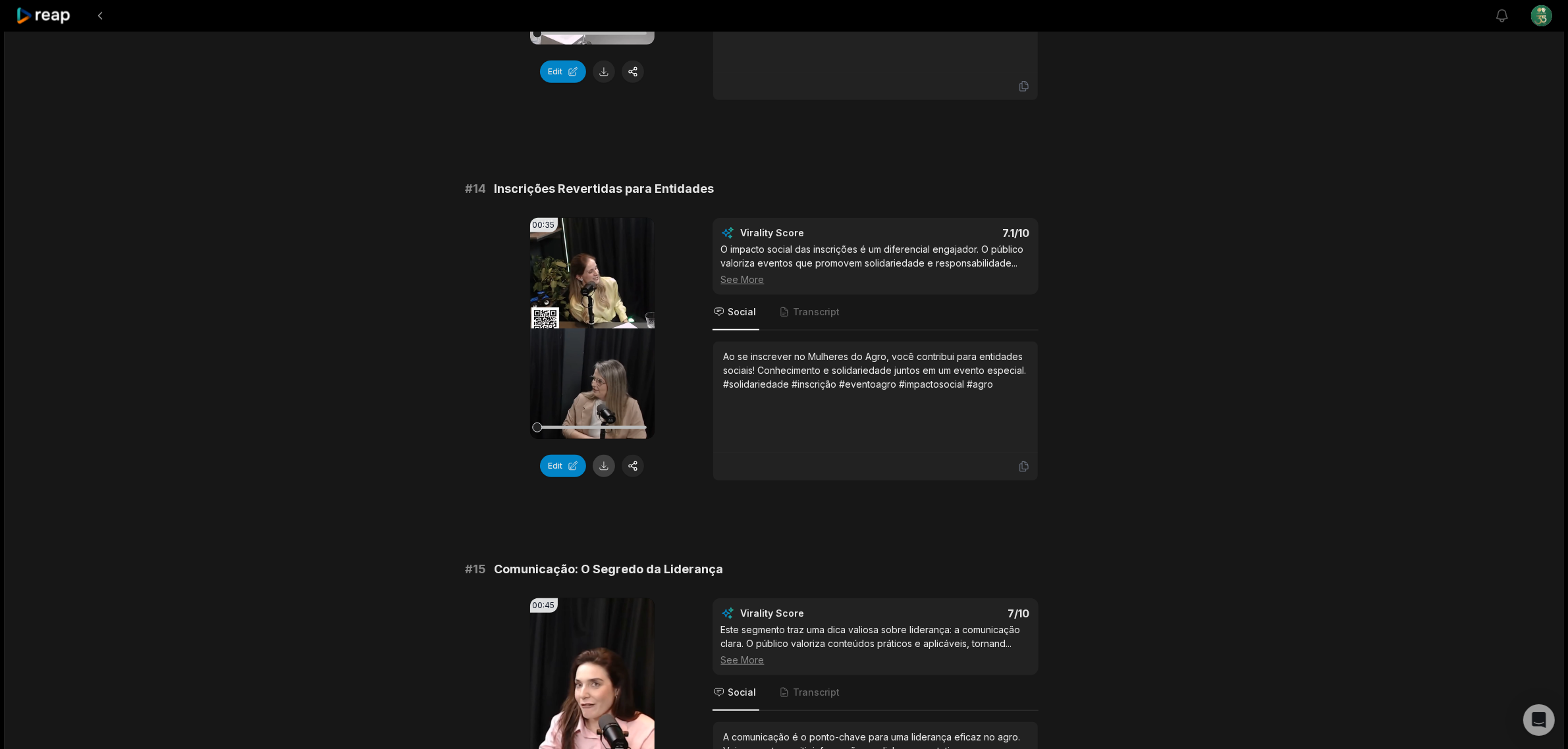
click at [604, 460] on button at bounding box center [603, 466] width 23 height 23
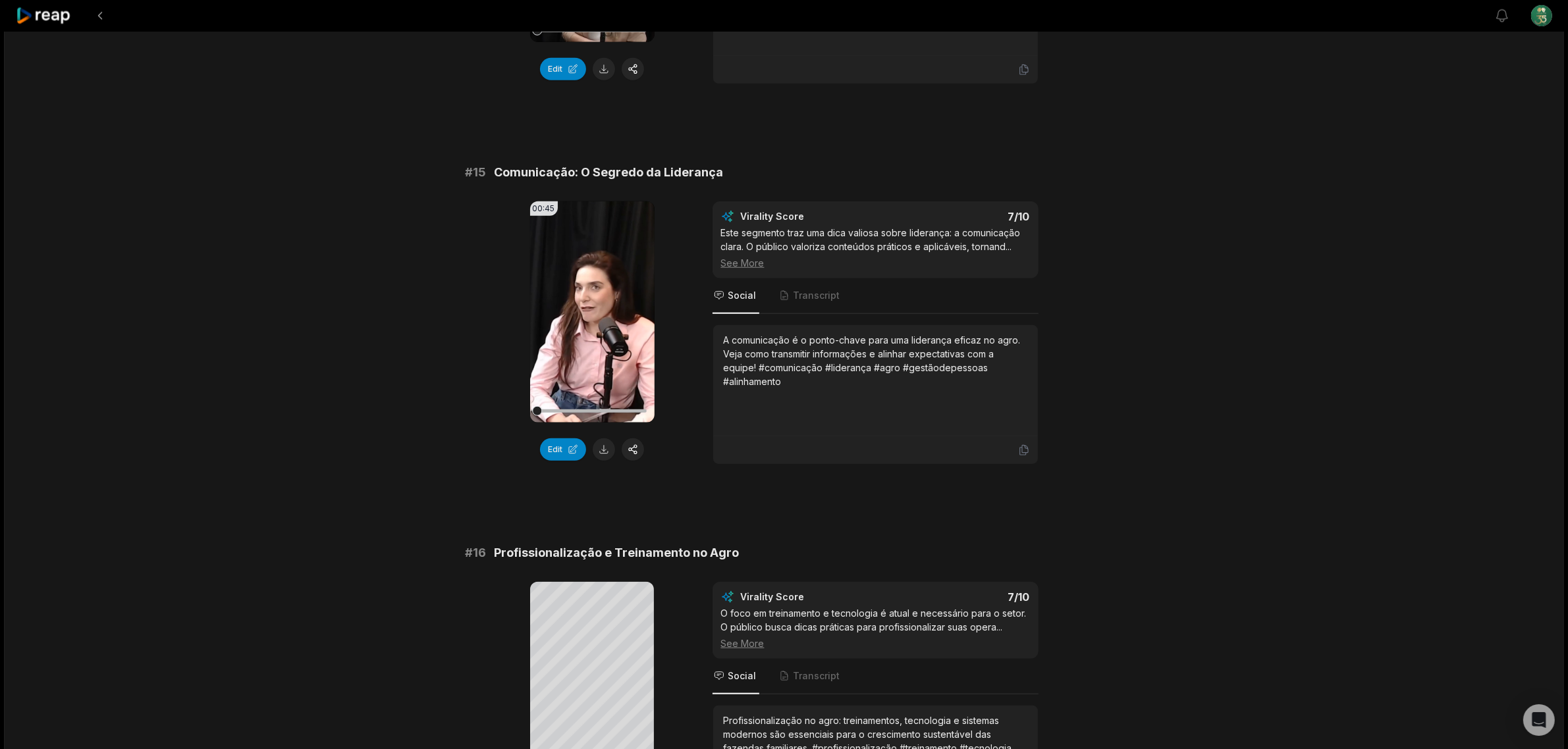
scroll to position [1564, 0]
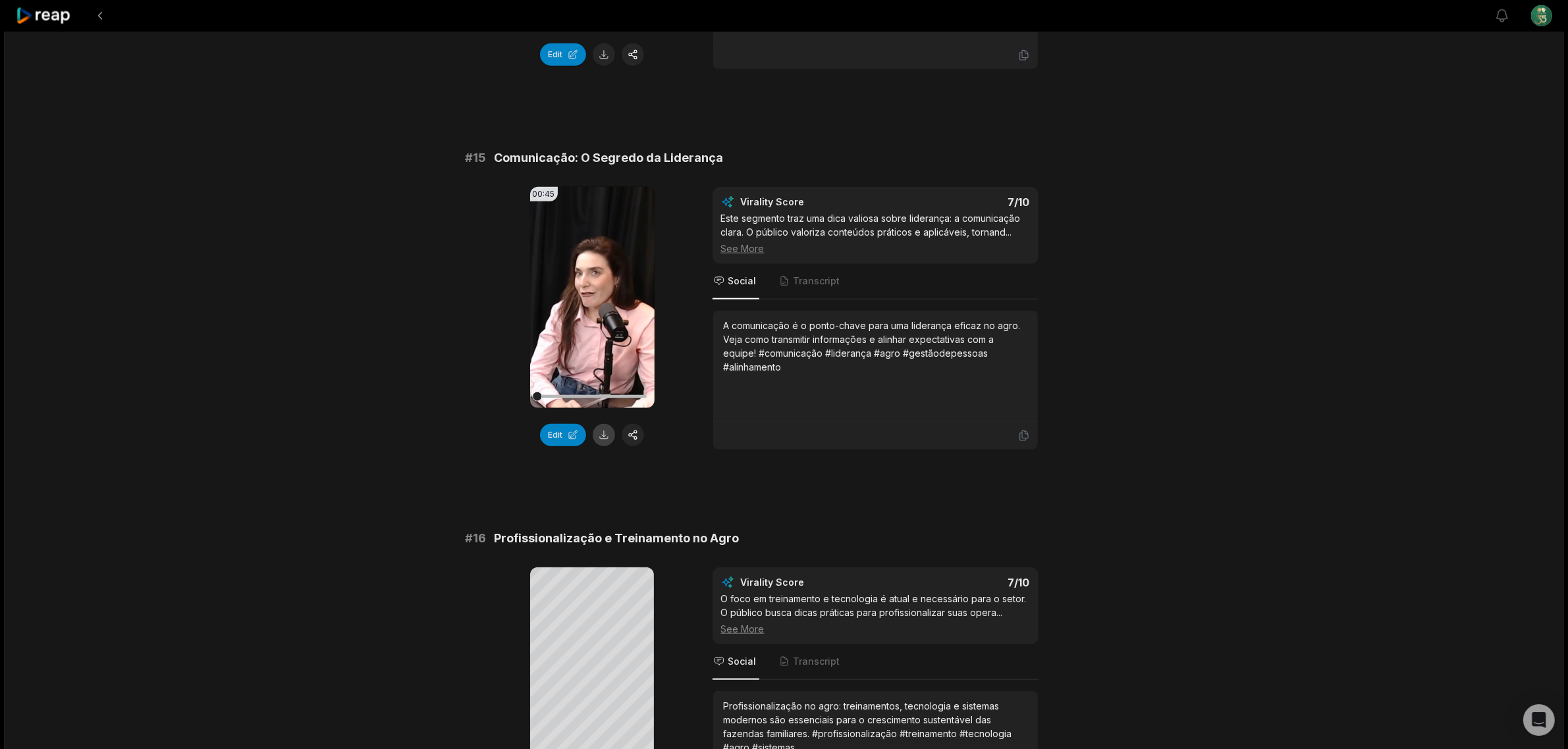
click at [604, 438] on button at bounding box center [603, 435] width 23 height 23
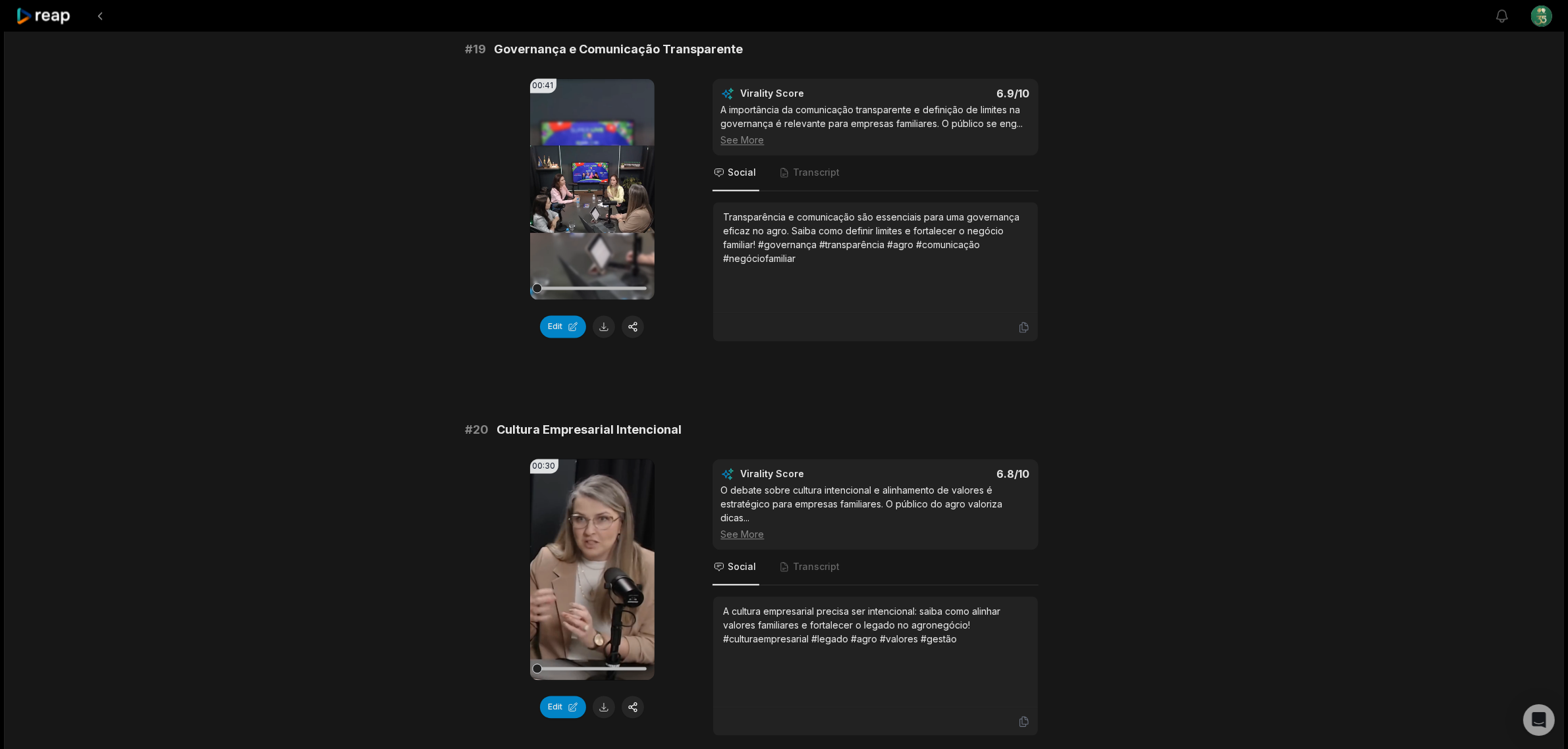
scroll to position [3210, 0]
click at [600, 323] on button at bounding box center [603, 325] width 23 height 23
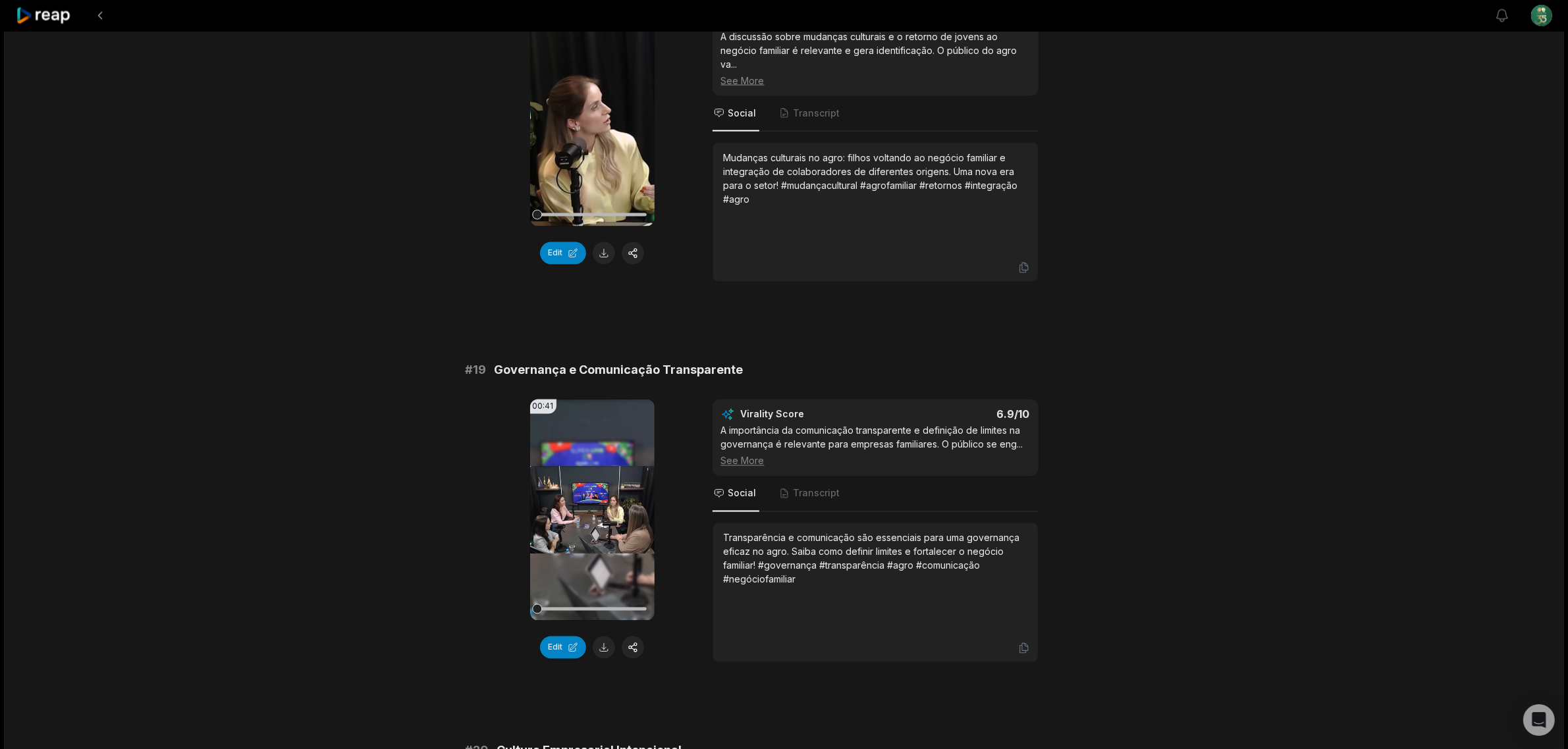
scroll to position [2881, 0]
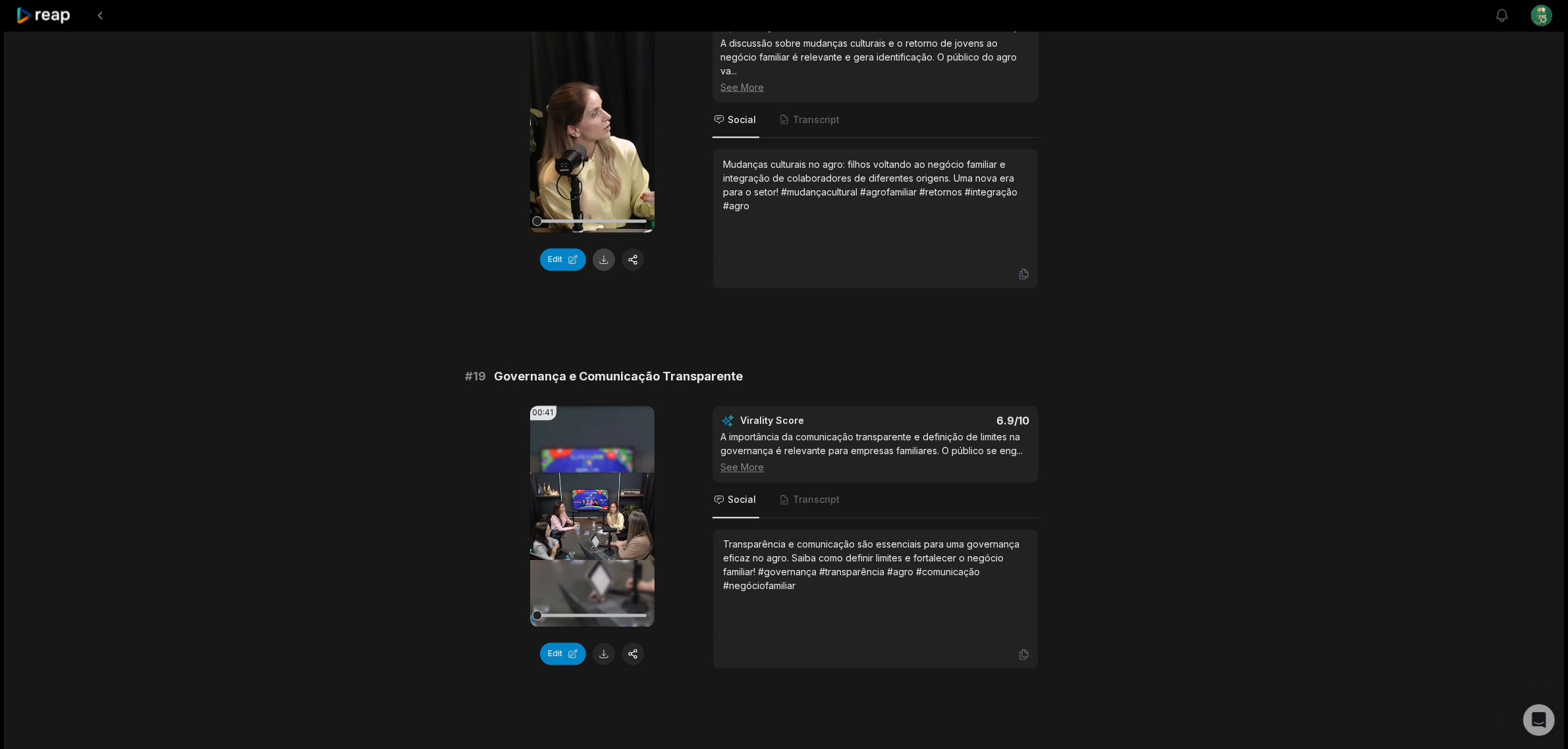
click at [604, 262] on button at bounding box center [603, 260] width 23 height 23
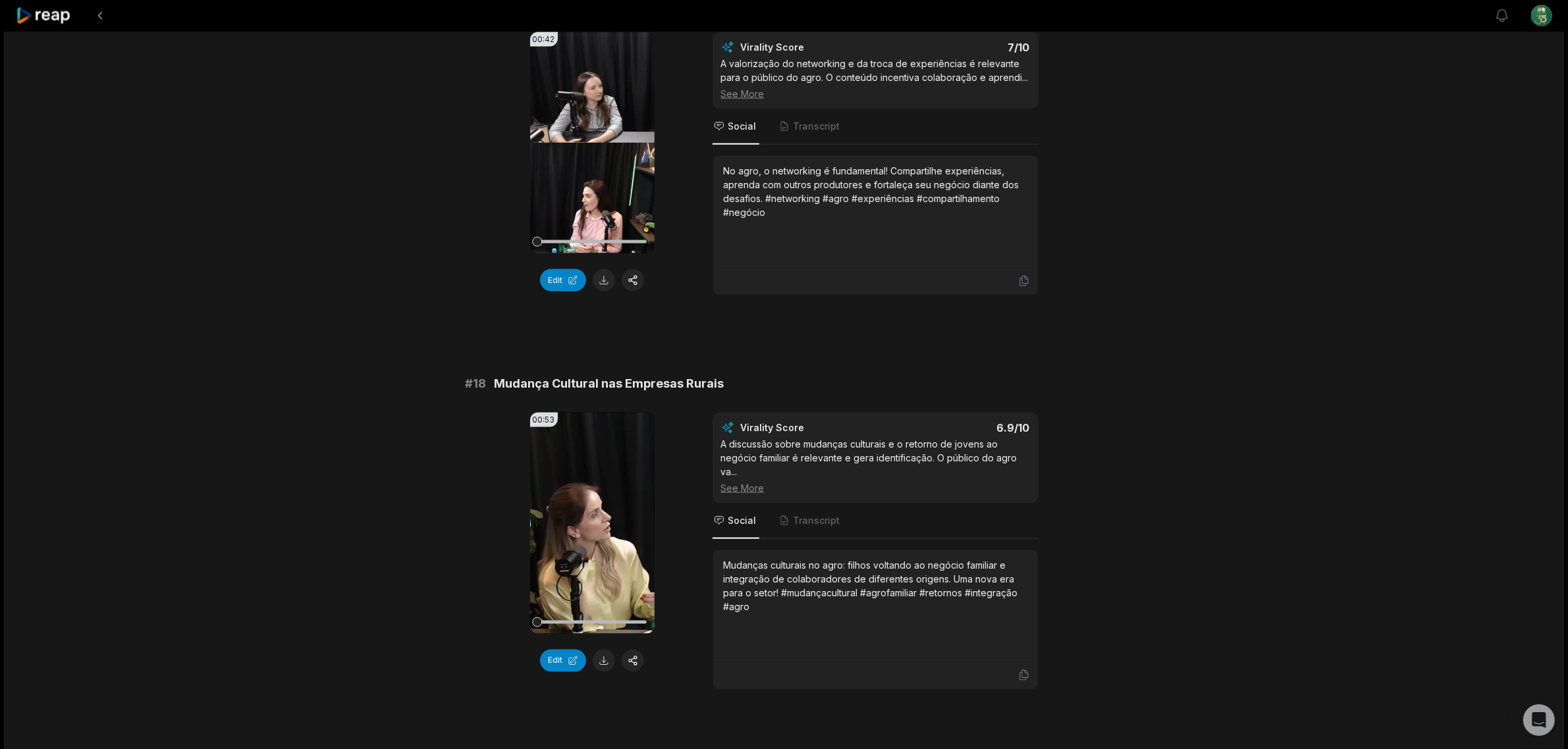
scroll to position [2469, 0]
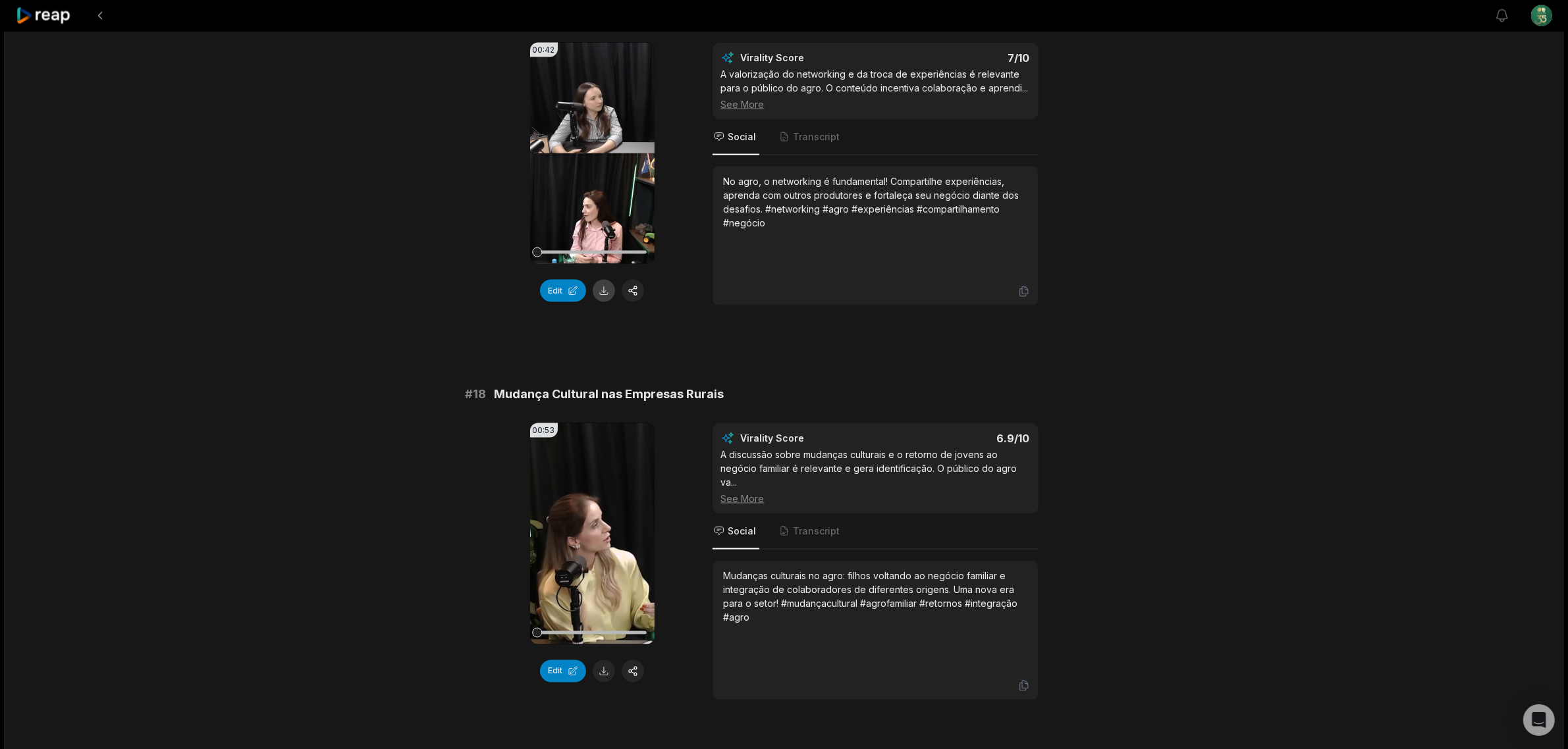
click at [603, 297] on button at bounding box center [603, 291] width 23 height 23
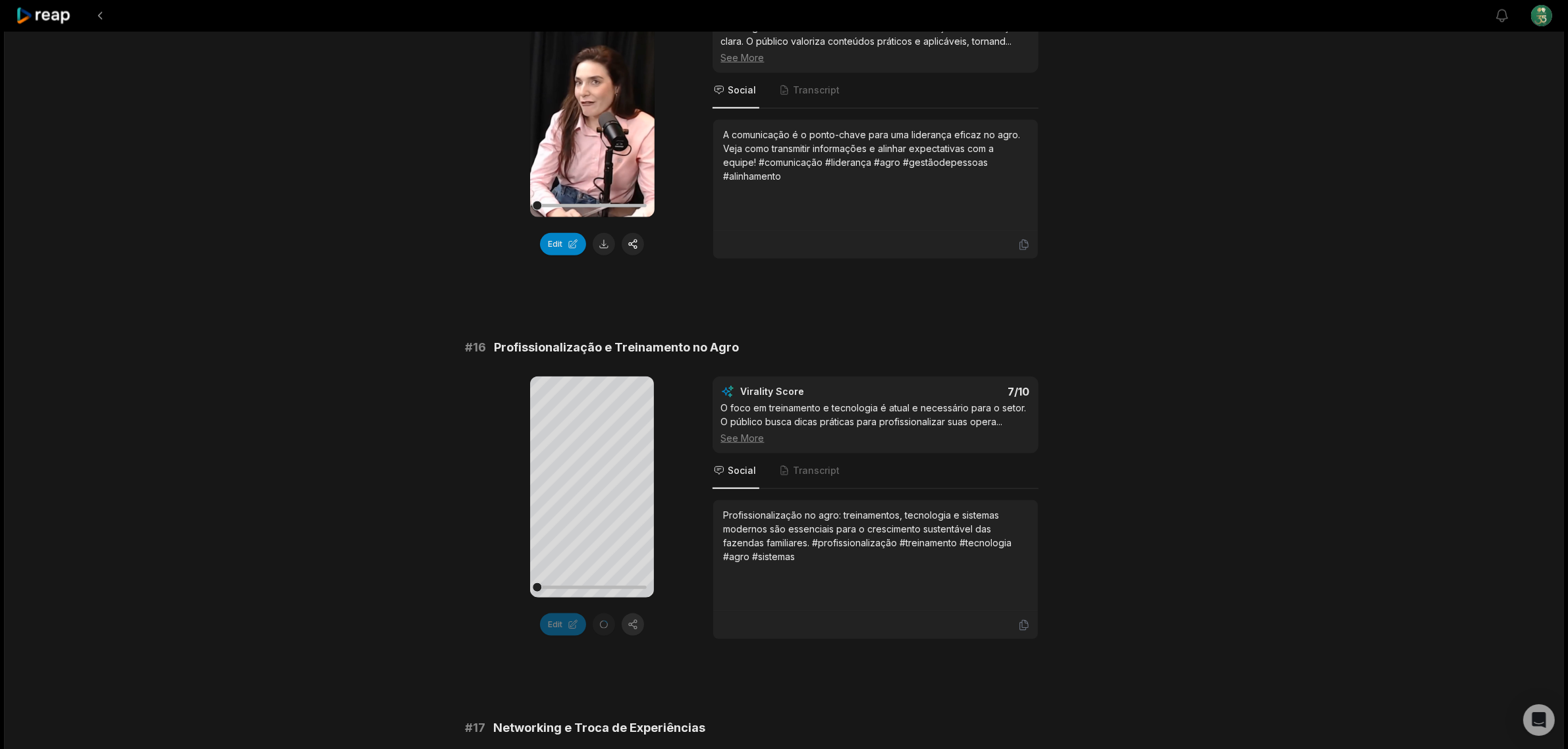
scroll to position [1728, 0]
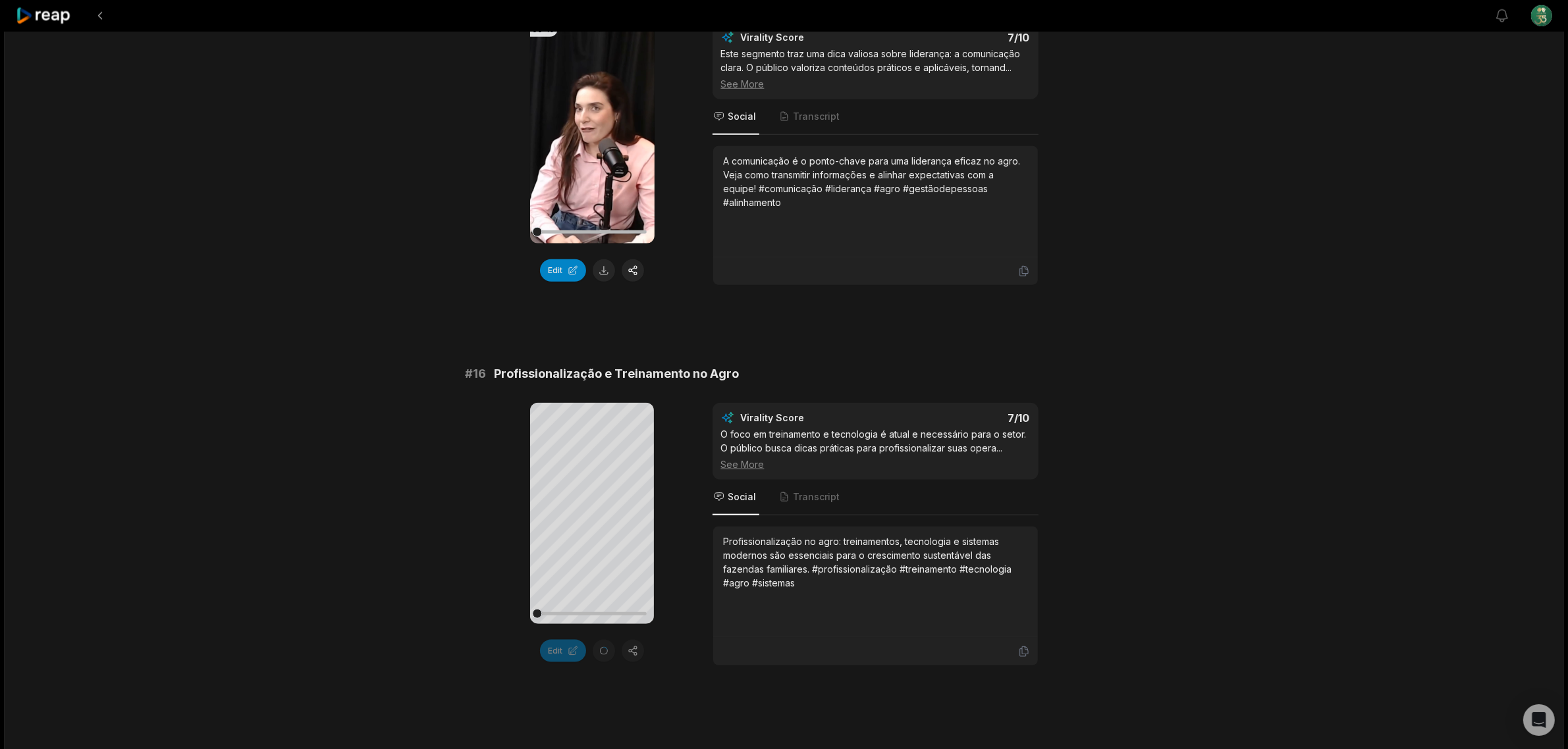
click at [1125, 270] on div "53:40 Bate-papo Conexão Mulheres do Agro - Sorriso/MT 2 hours ago Portuguese pt…" at bounding box center [783, 323] width 1560 height 4040
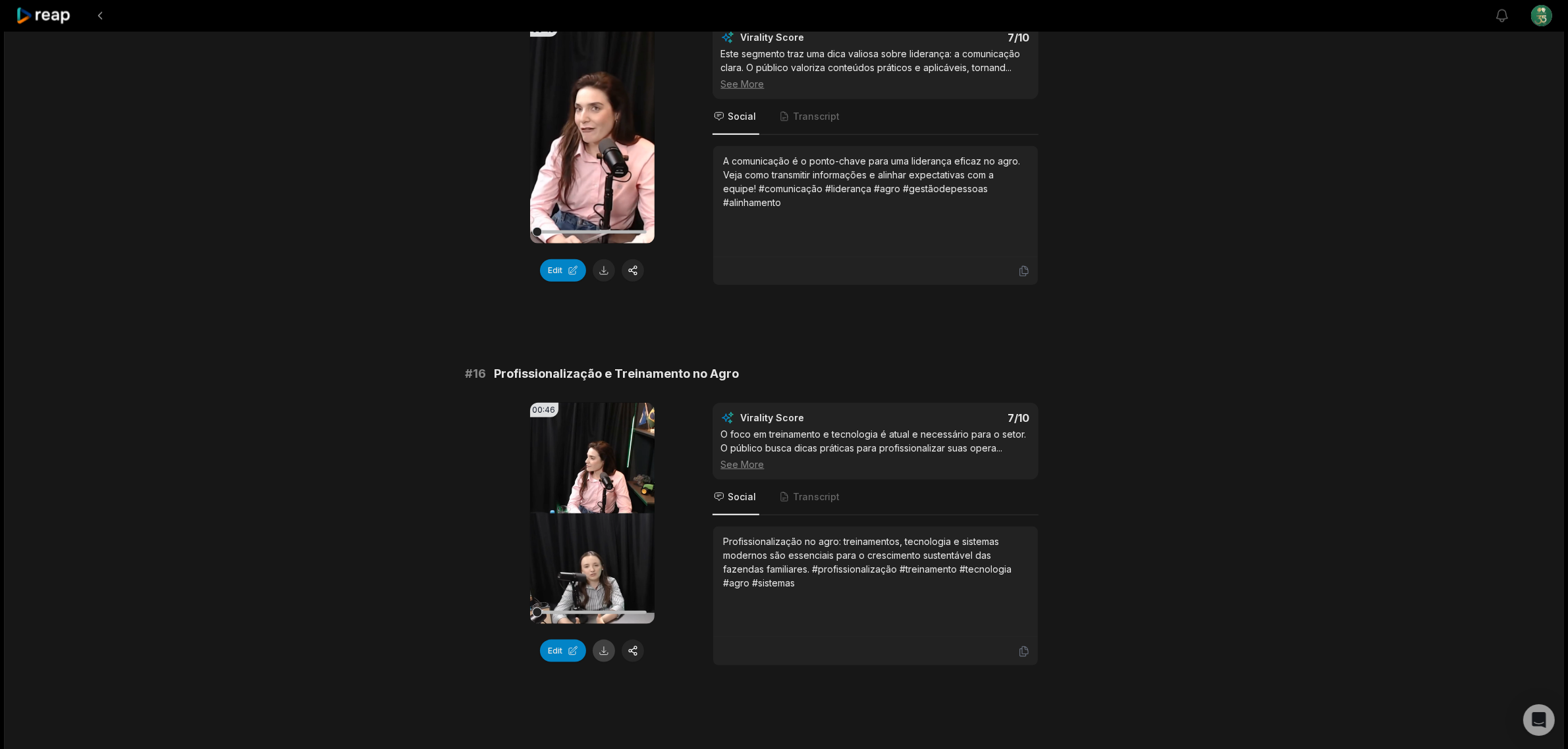
click at [600, 647] on button at bounding box center [603, 651] width 23 height 23
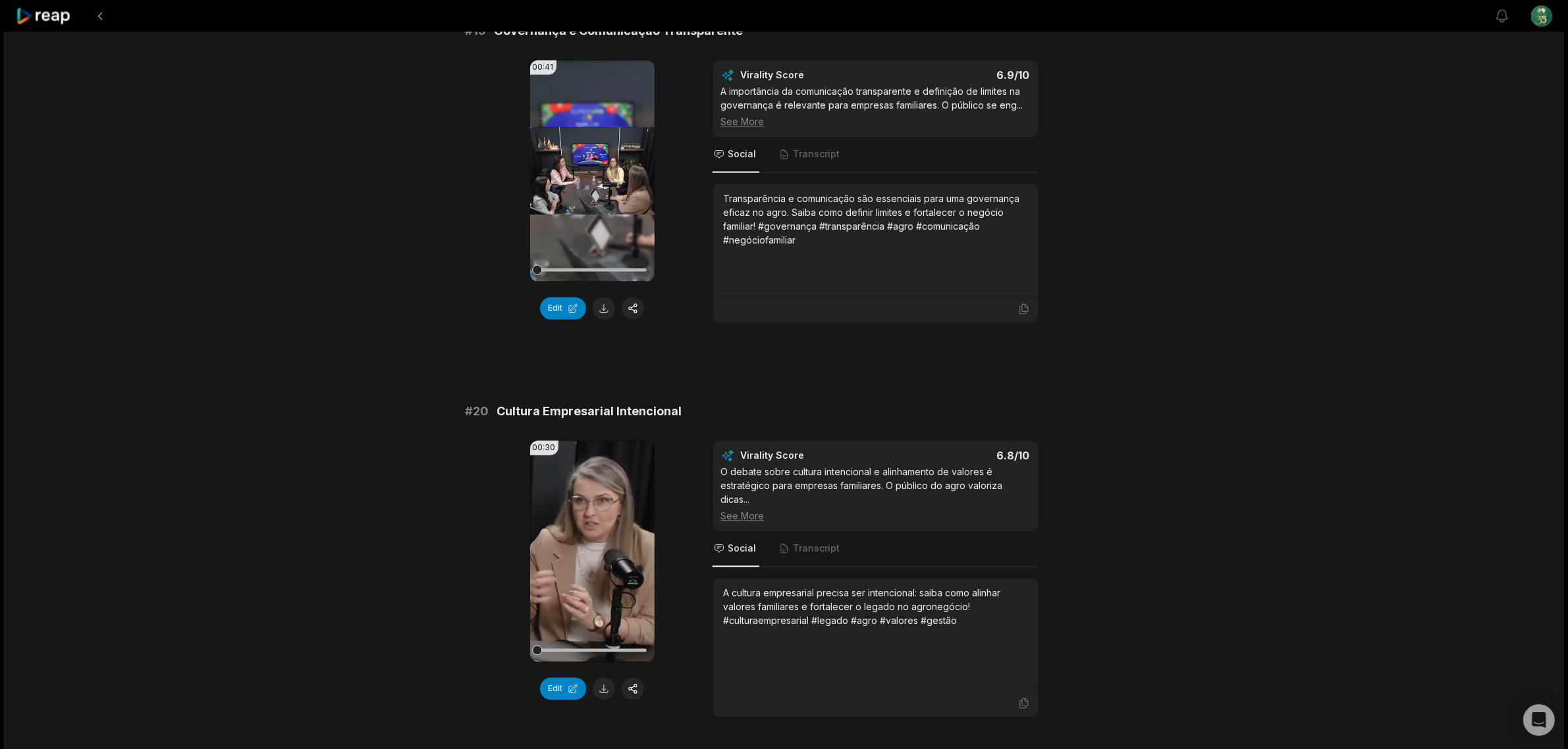
scroll to position [3329, 0]
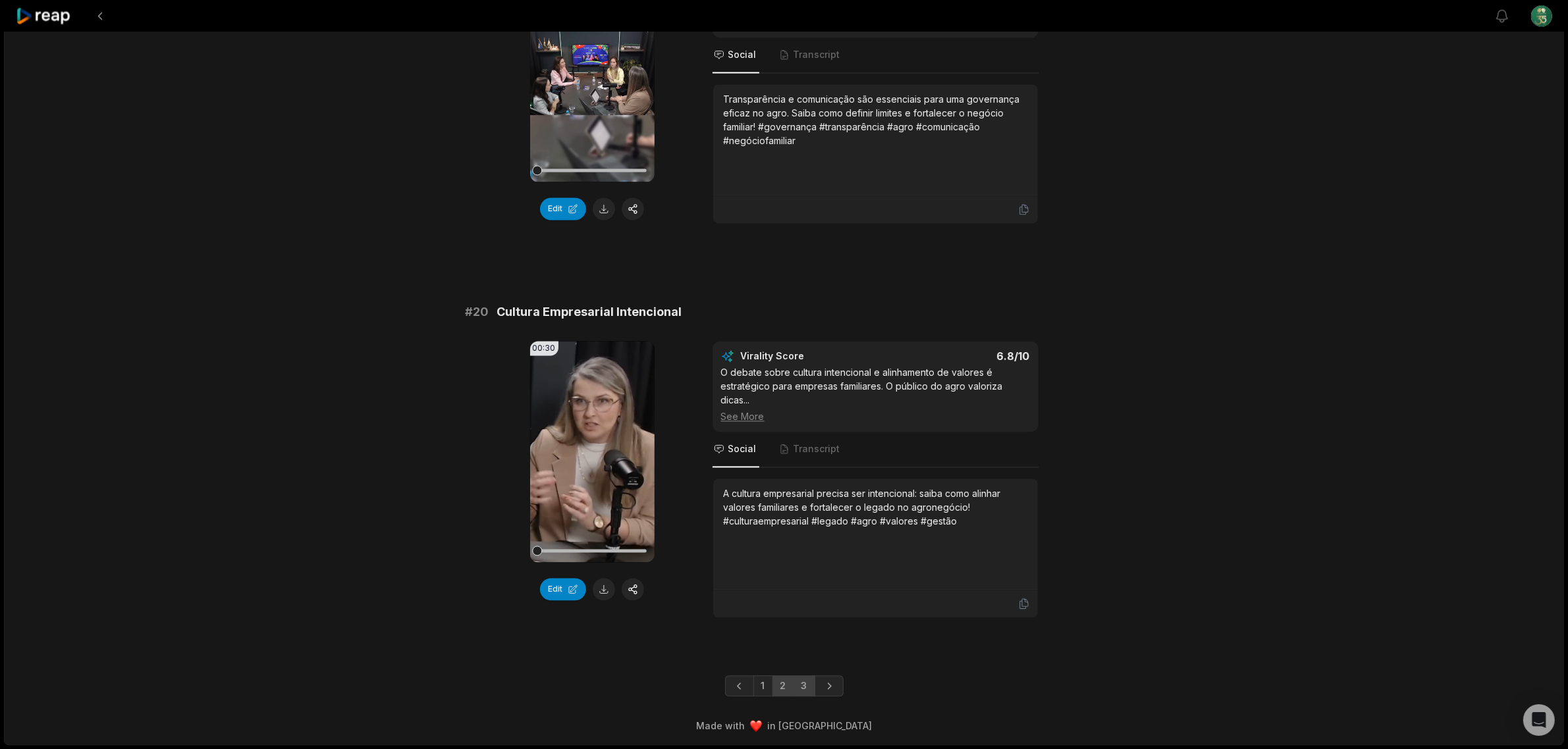
click at [805, 682] on link "3" at bounding box center [804, 686] width 22 height 21
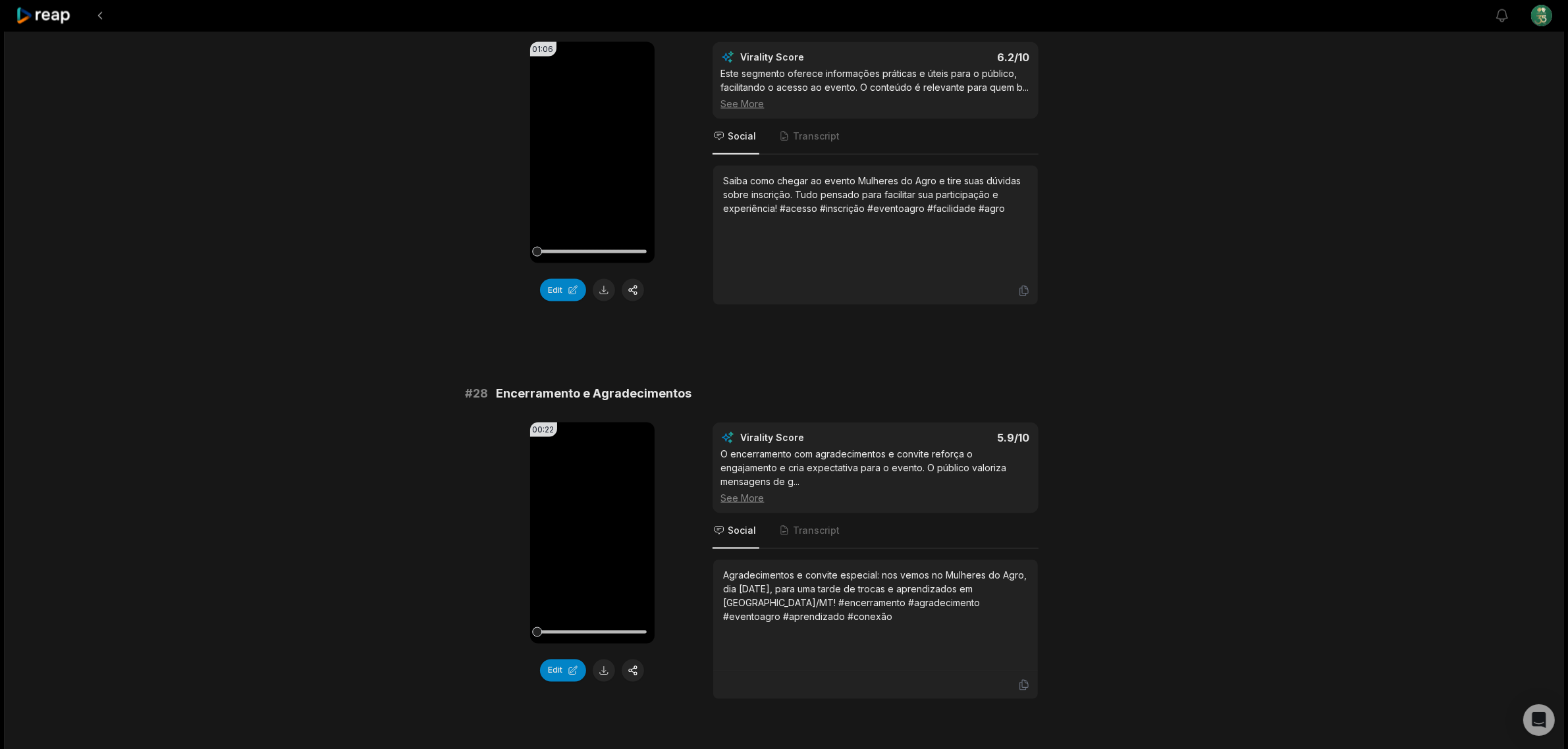
scroll to position [2725, 0]
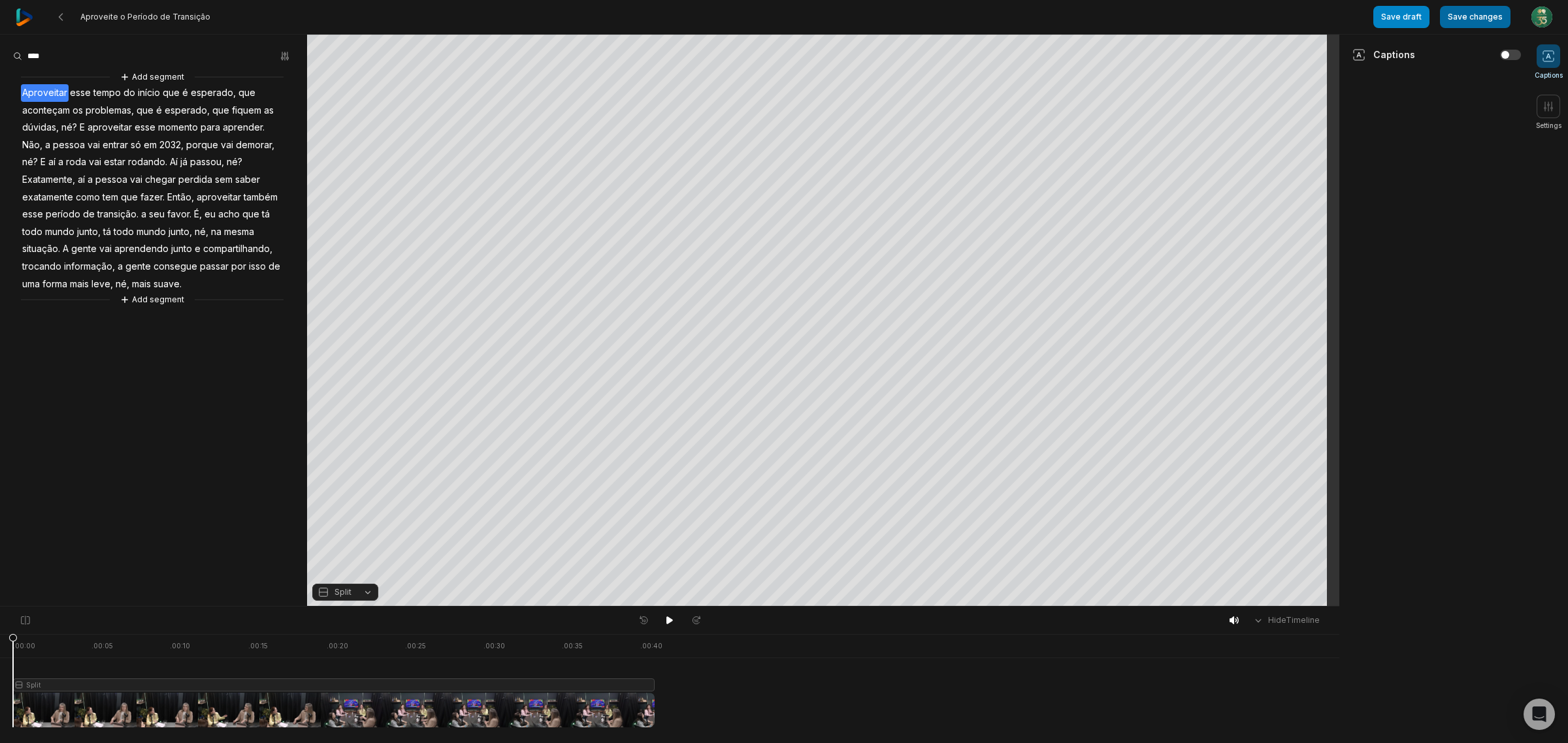
click at [1484, 15] on button "Save changes" at bounding box center [1475, 17] width 71 height 22
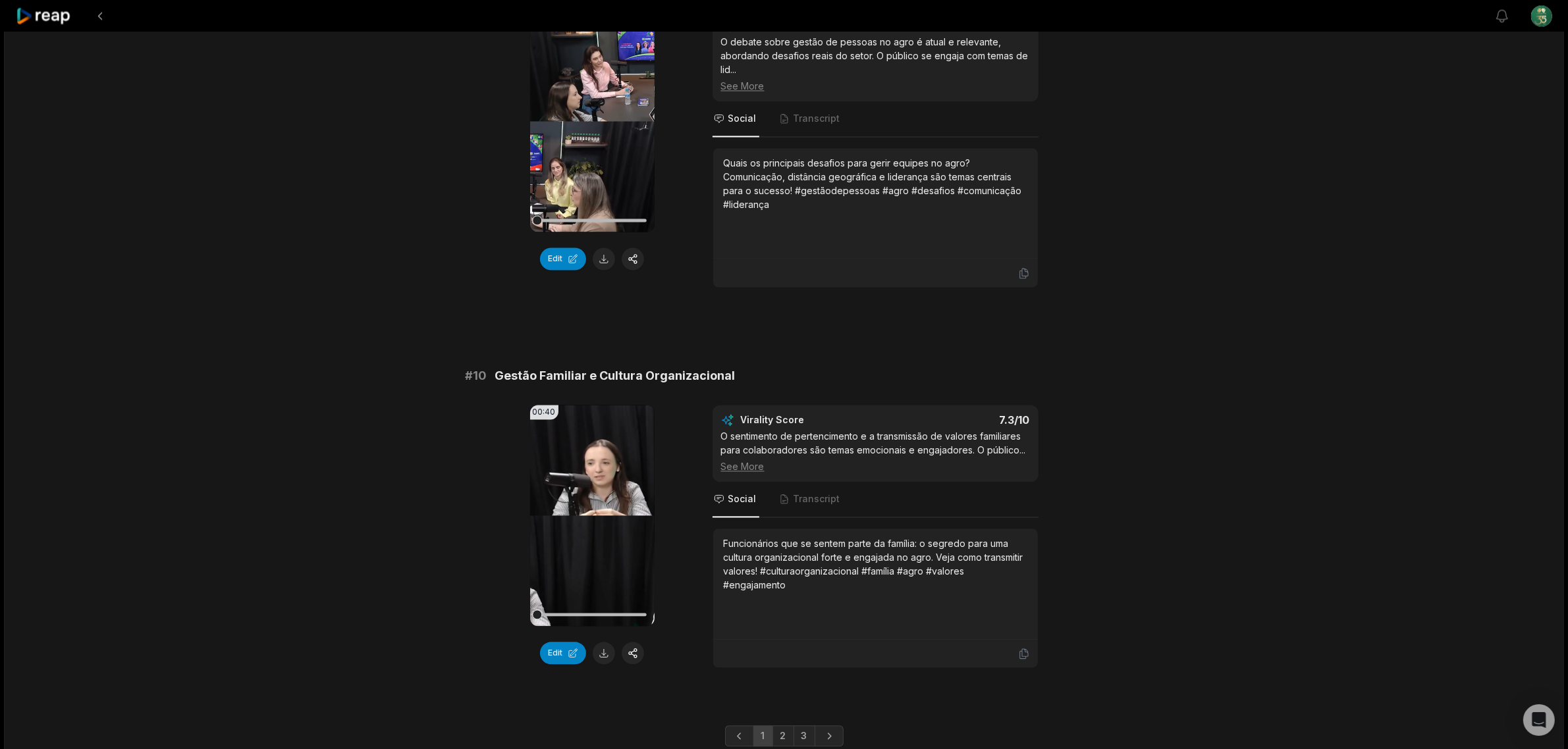
scroll to position [3356, 0]
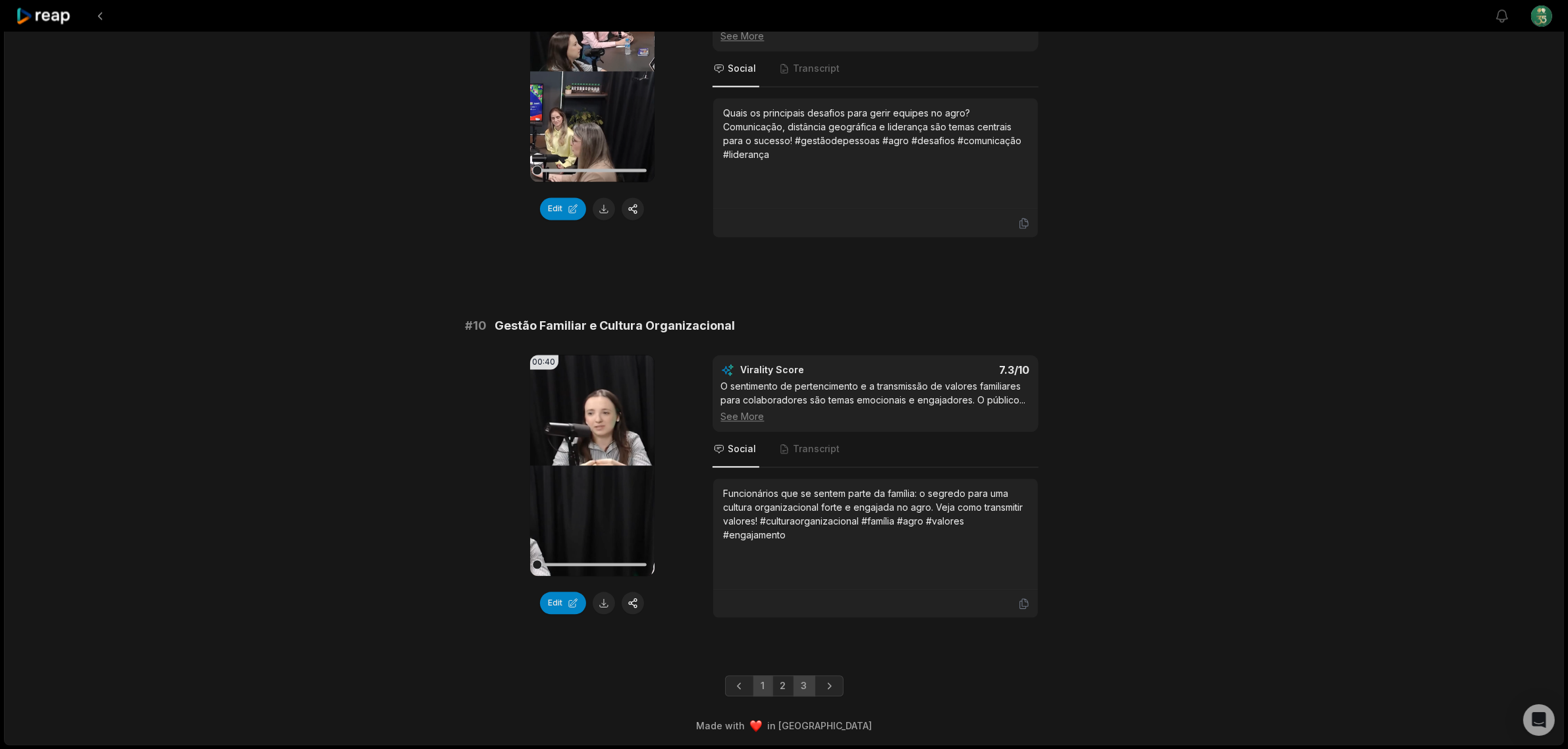
click at [800, 683] on link "3" at bounding box center [804, 686] width 22 height 21
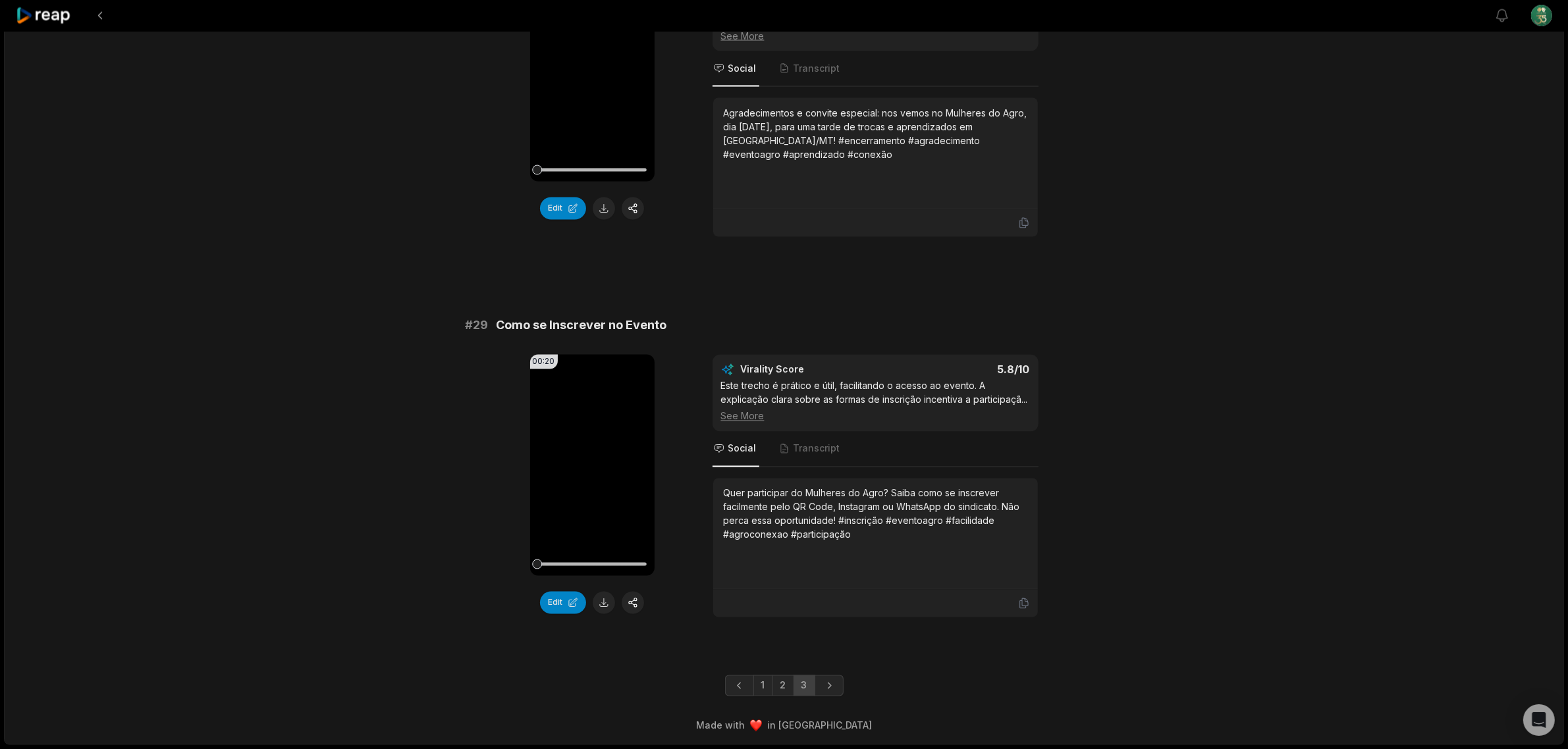
scroll to position [2934, 0]
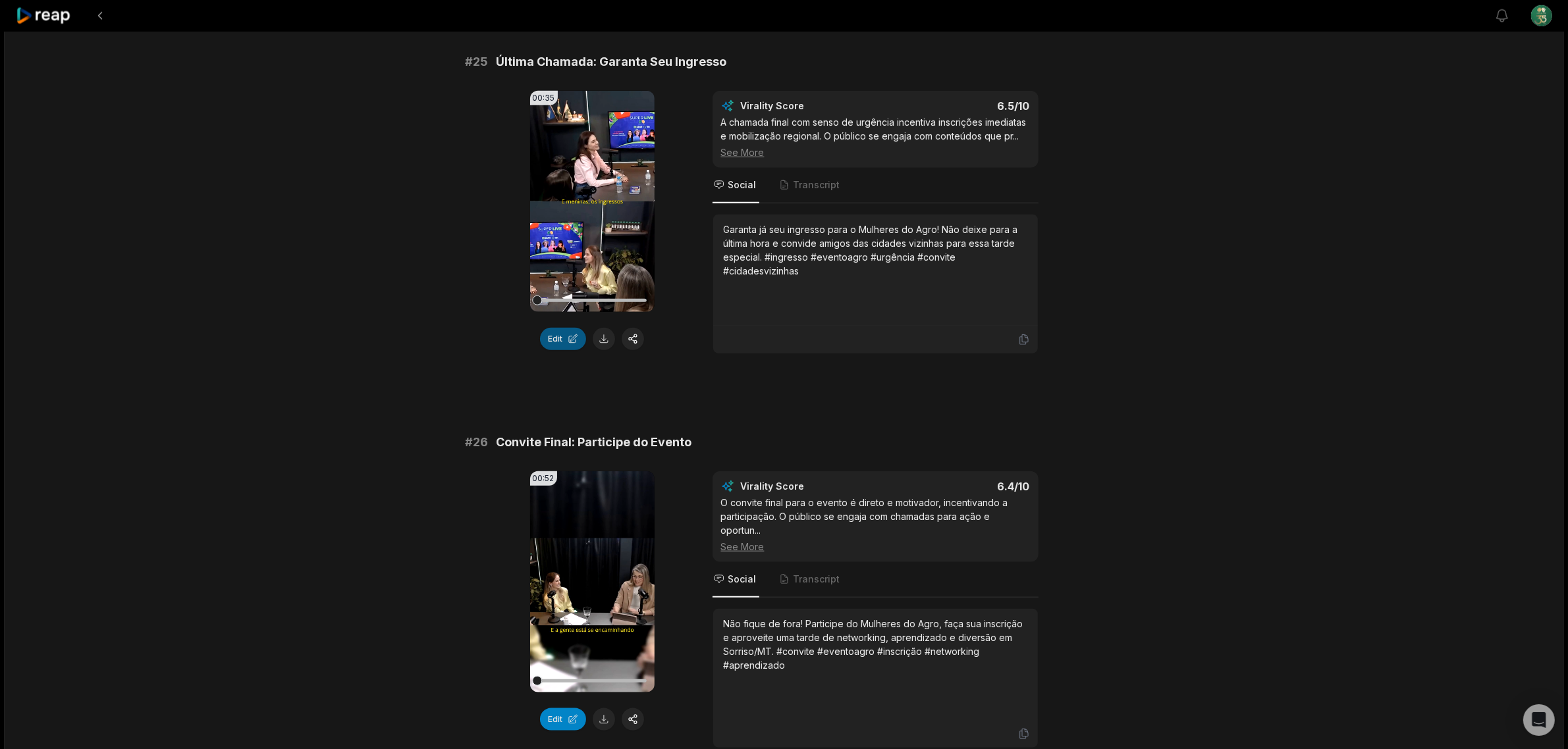
click at [560, 346] on button "Edit" at bounding box center [562, 339] width 46 height 23
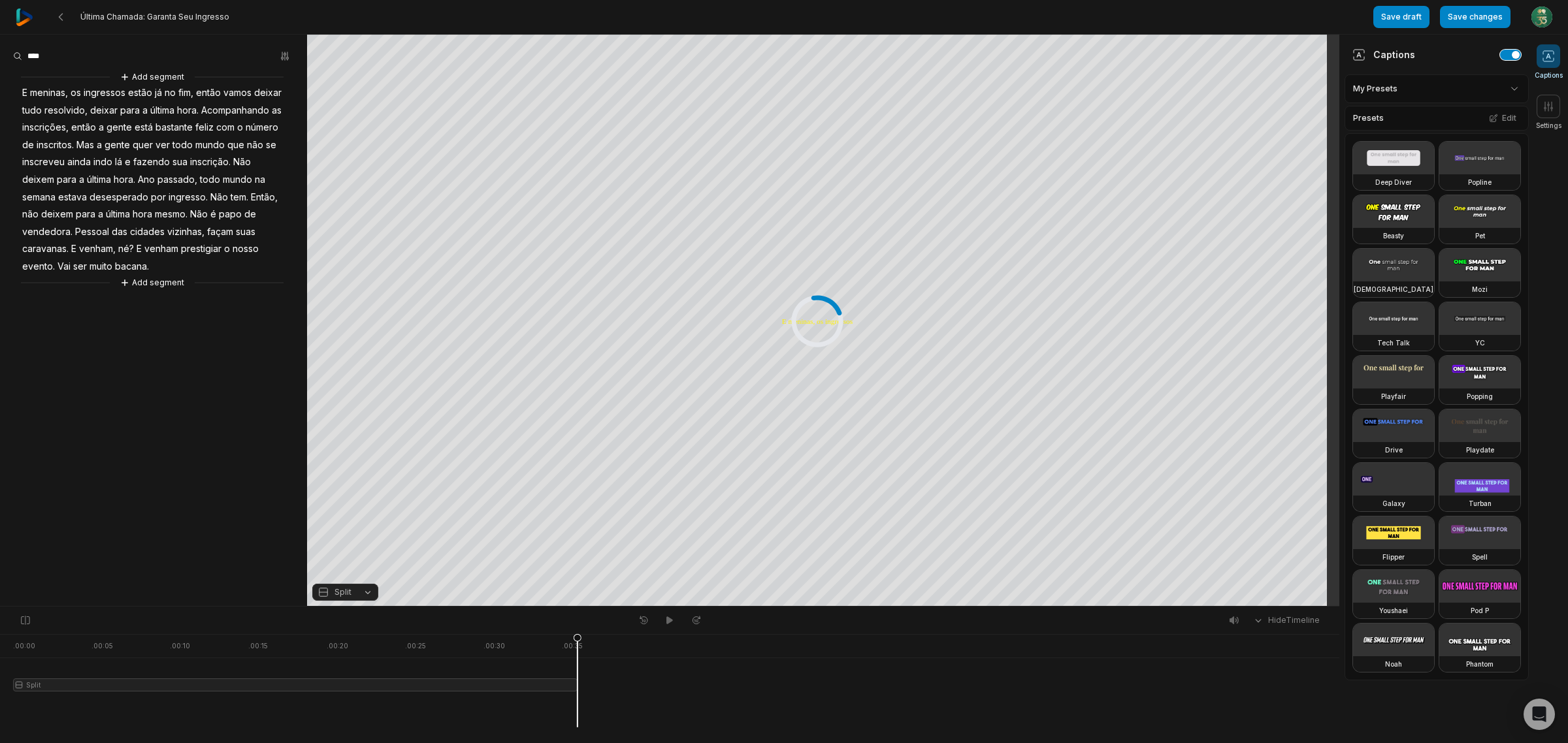
click at [1500, 58] on button "button" at bounding box center [1510, 55] width 21 height 10
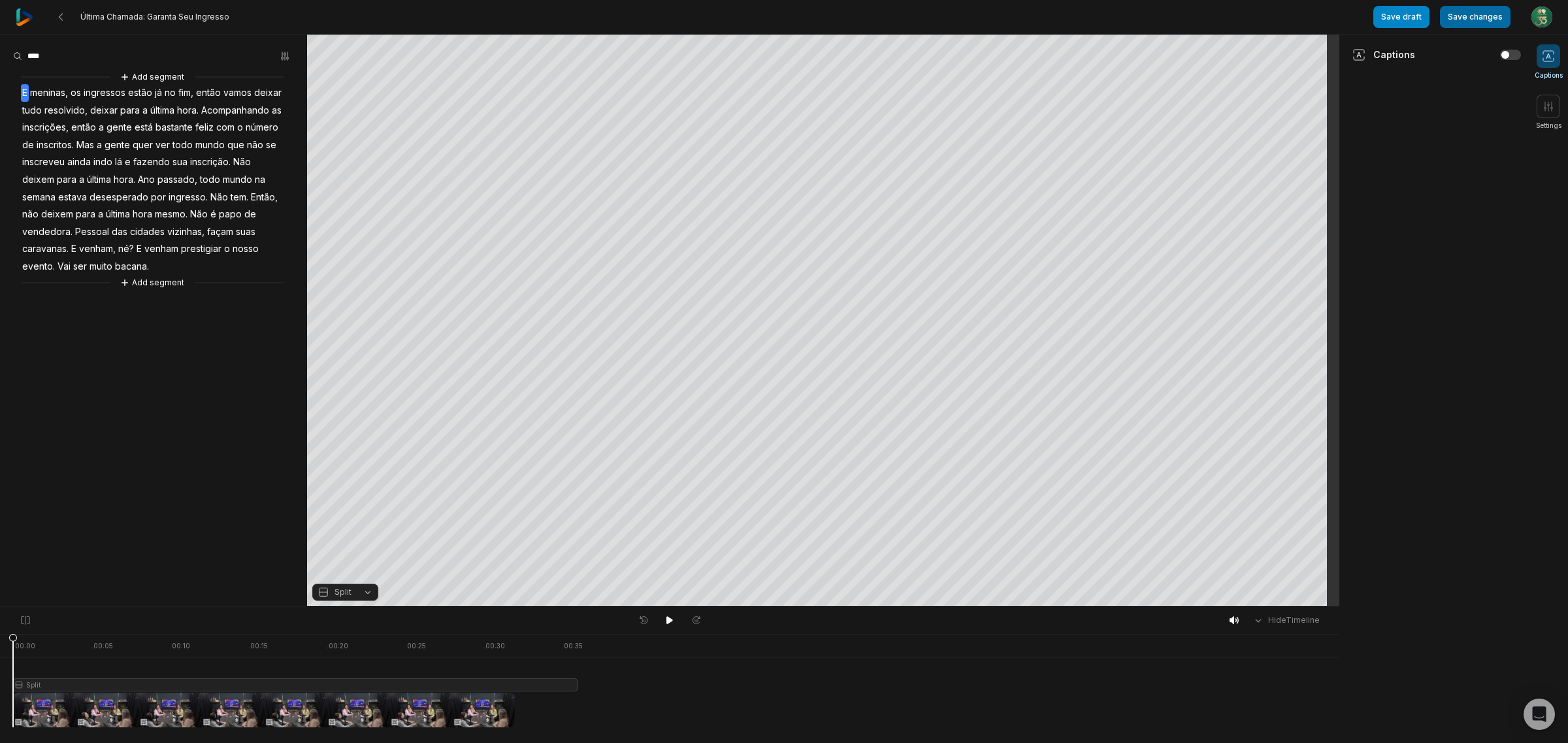
click at [1458, 15] on button "Save changes" at bounding box center [1475, 17] width 71 height 22
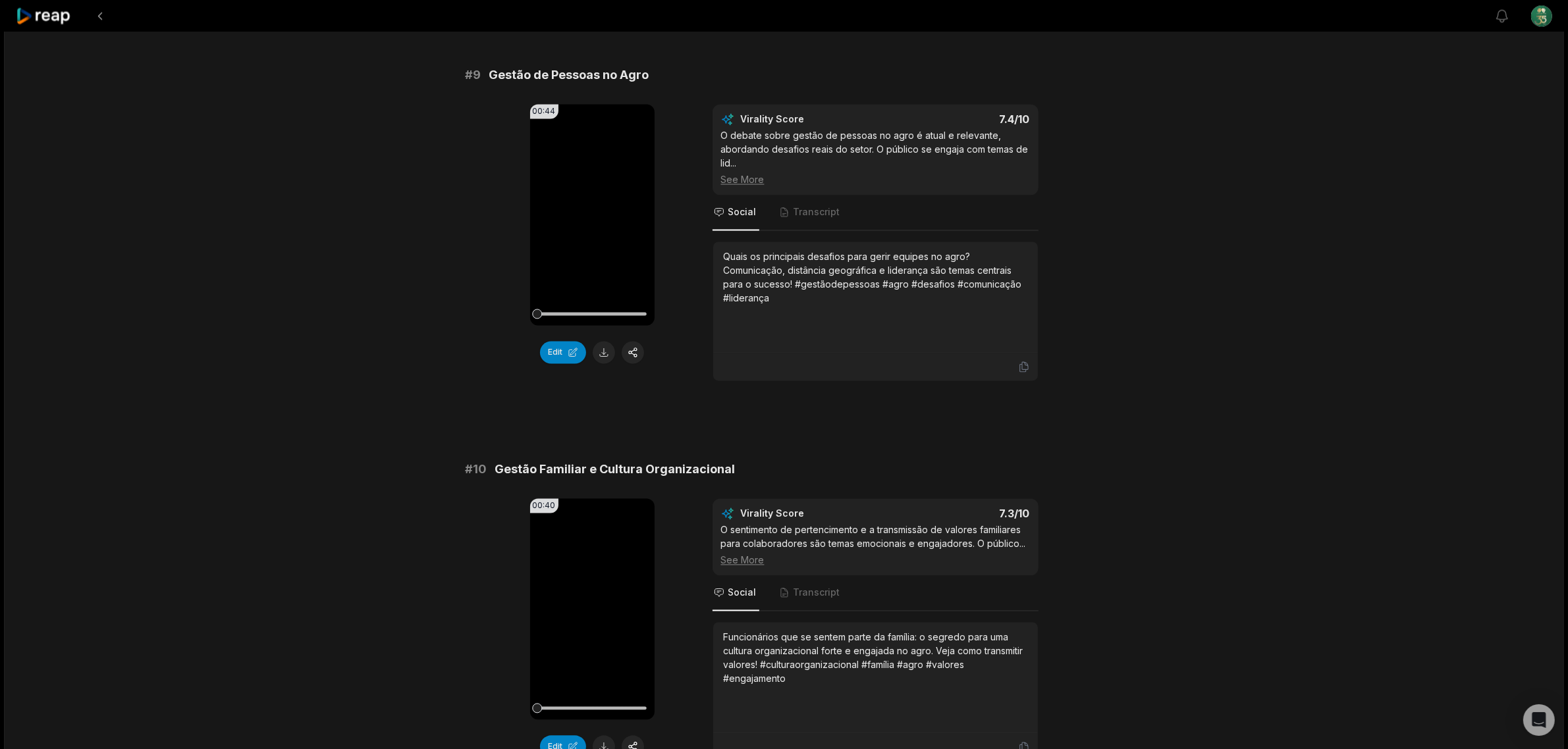
scroll to position [3356, 0]
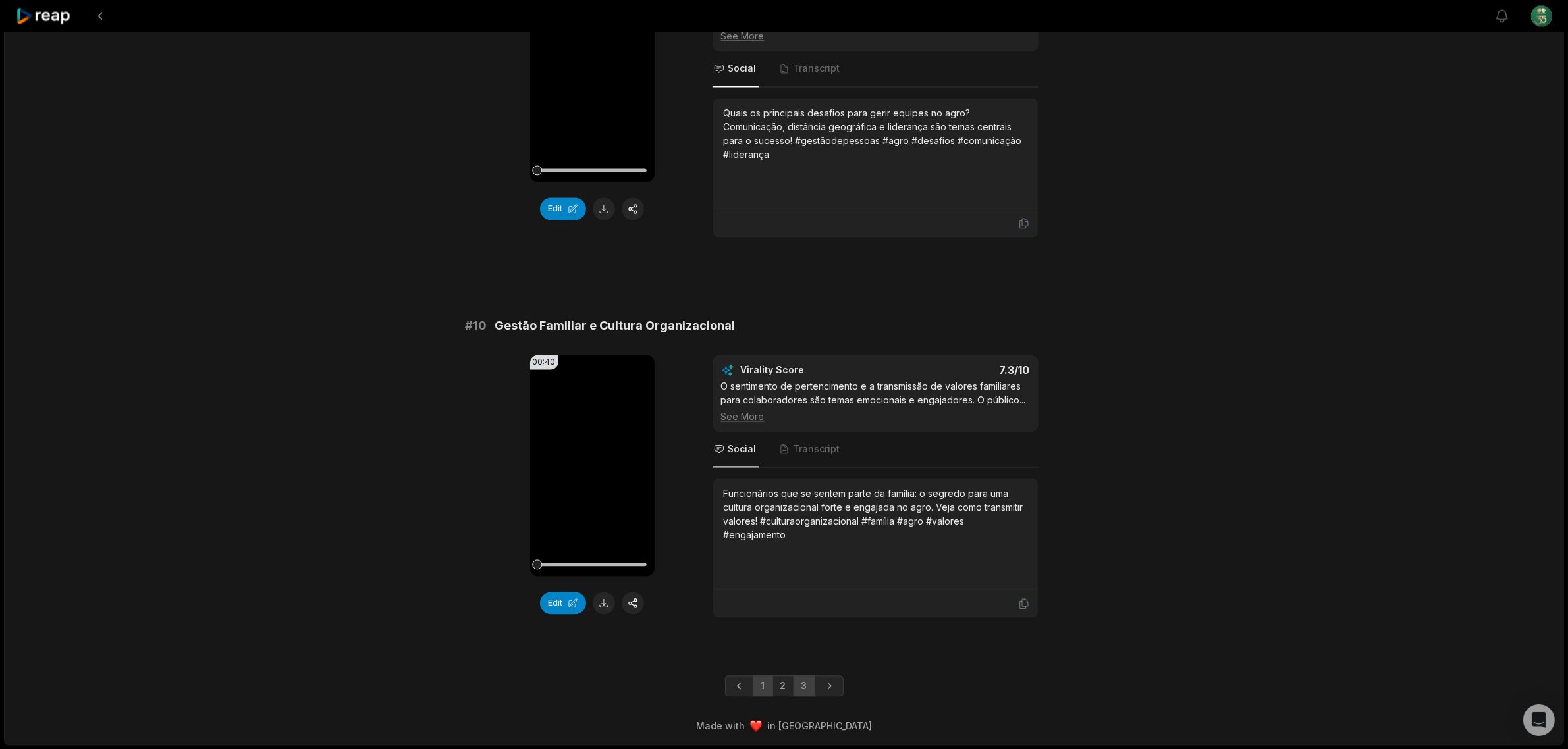
click at [804, 683] on link "3" at bounding box center [804, 686] width 22 height 21
click at [551, 592] on button "Edit" at bounding box center [562, 603] width 46 height 23
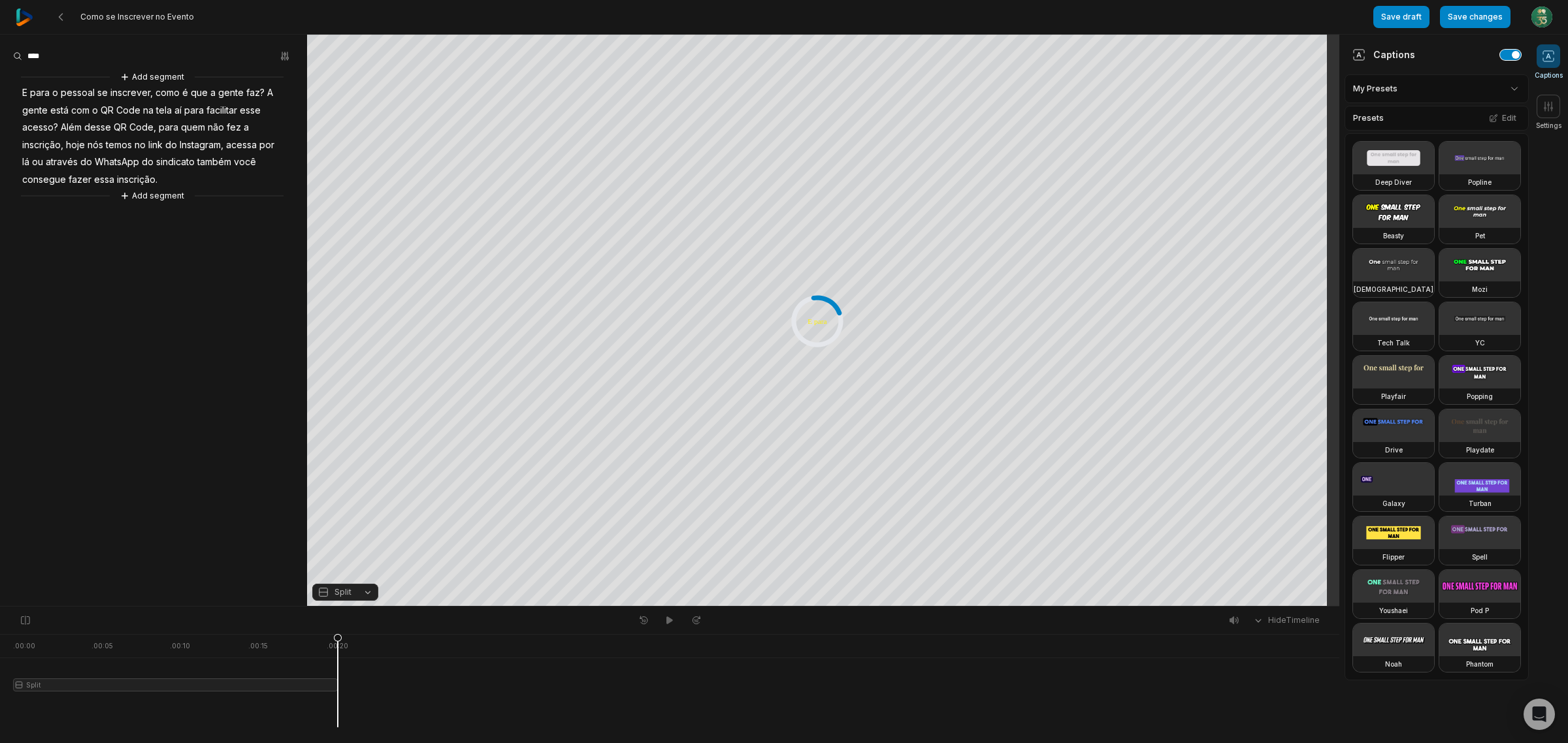
click at [1500, 53] on button "button" at bounding box center [1510, 55] width 21 height 10
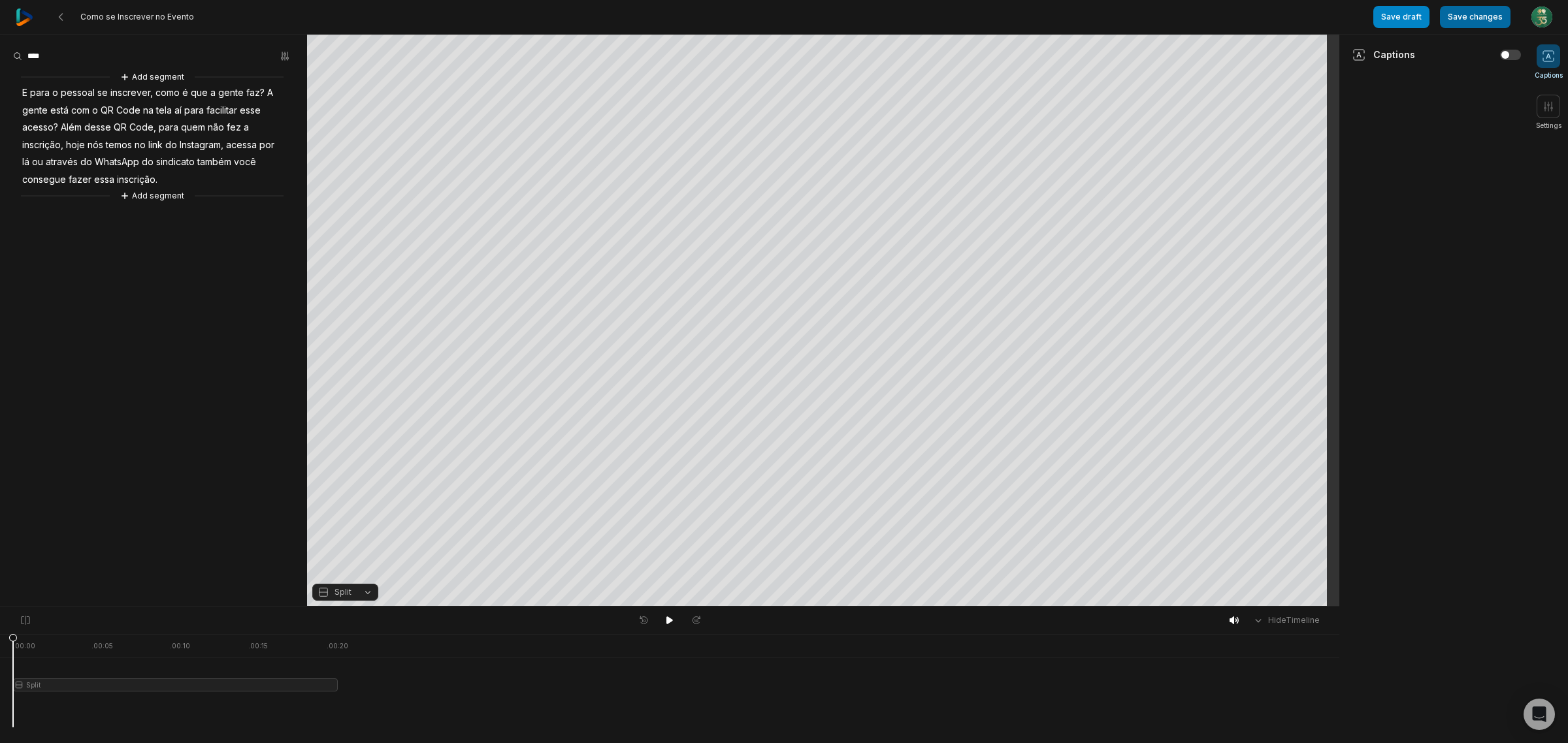
click at [1473, 13] on button "Save changes" at bounding box center [1475, 17] width 71 height 22
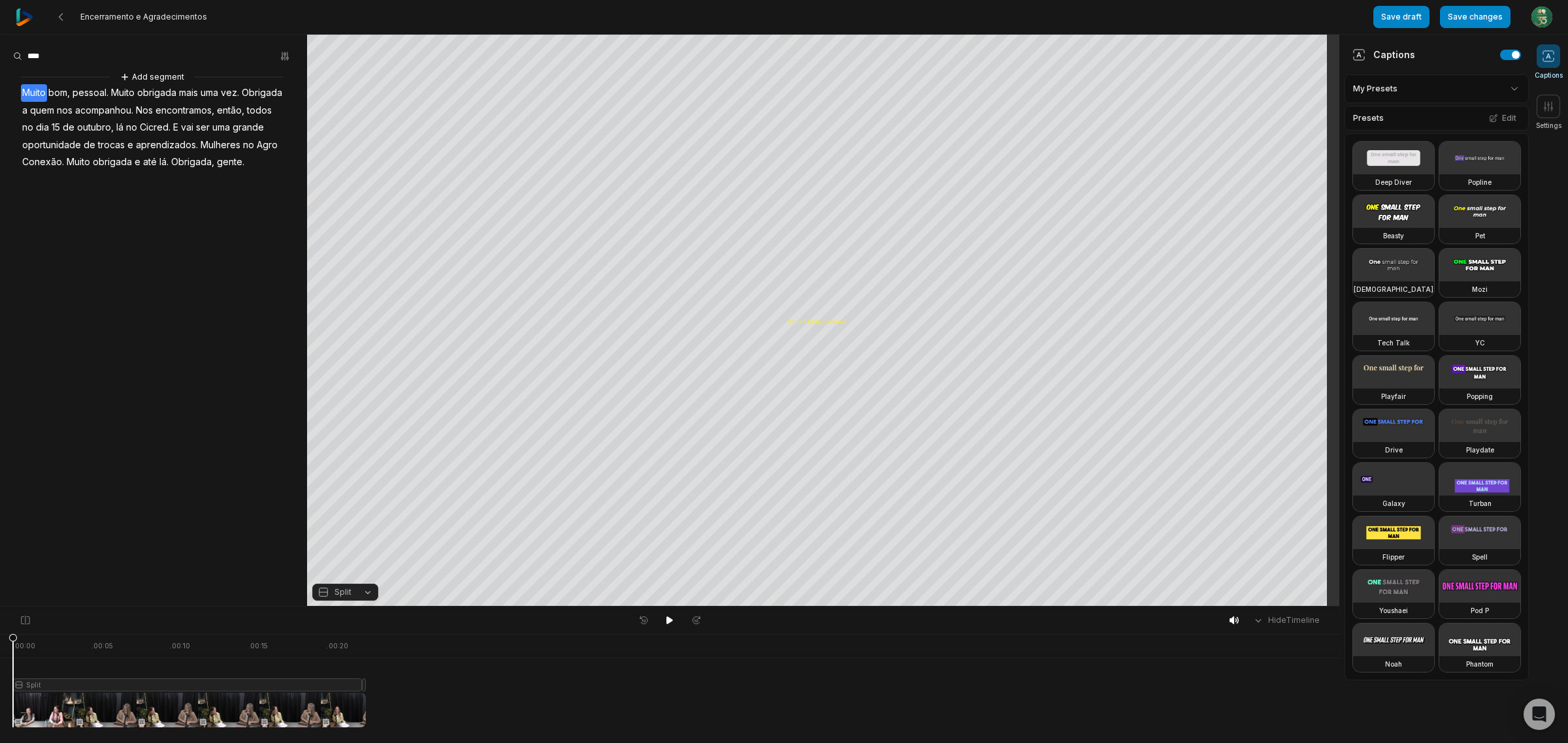
drag, startPoint x: 0, startPoint y: 0, endPoint x: 1359, endPoint y: 395, distance: 1415.2
click at [1355, 297] on div "[DEMOGRAPHIC_DATA]" at bounding box center [1394, 289] width 81 height 16
click at [1463, 14] on button "Save changes" at bounding box center [1475, 17] width 71 height 22
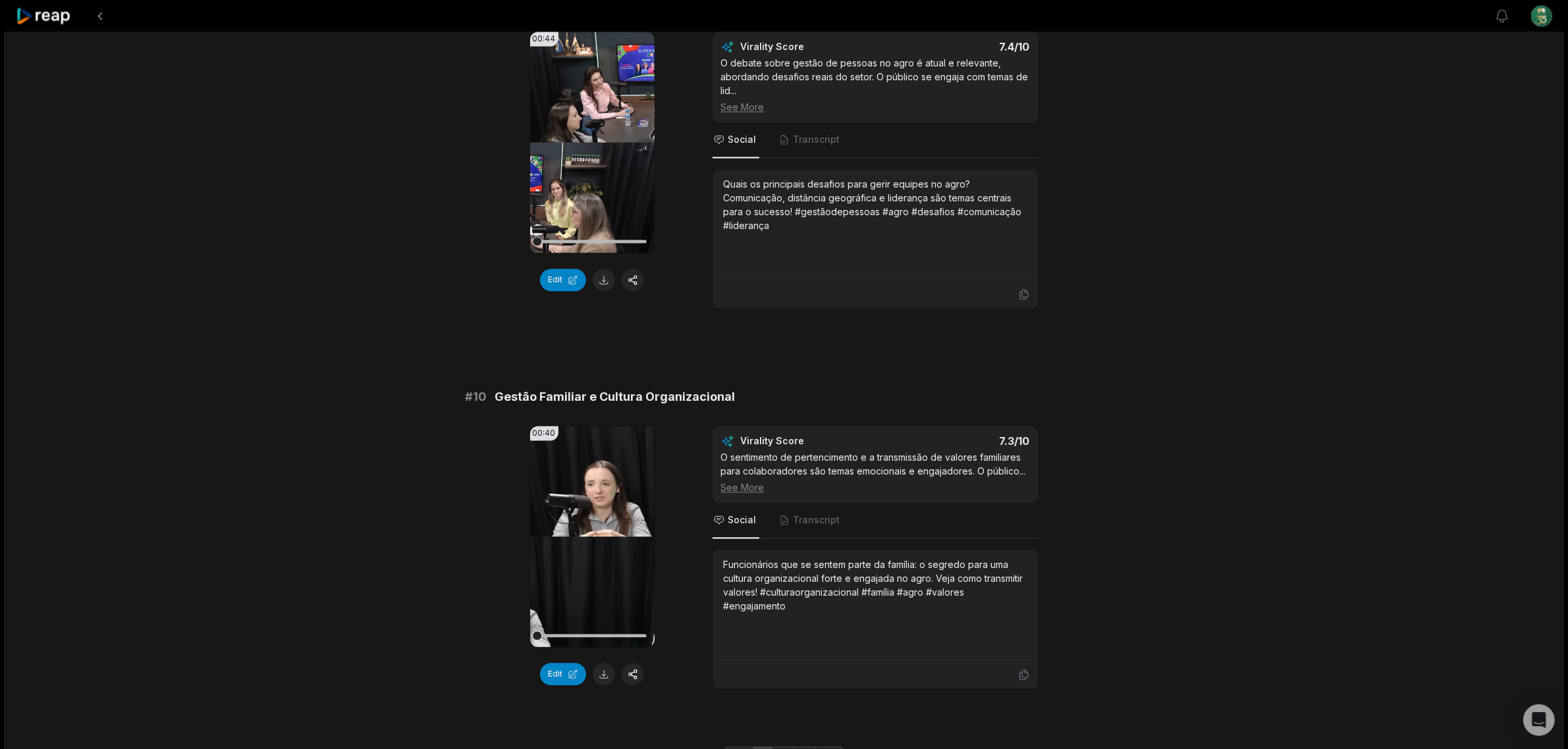
scroll to position [3356, 0]
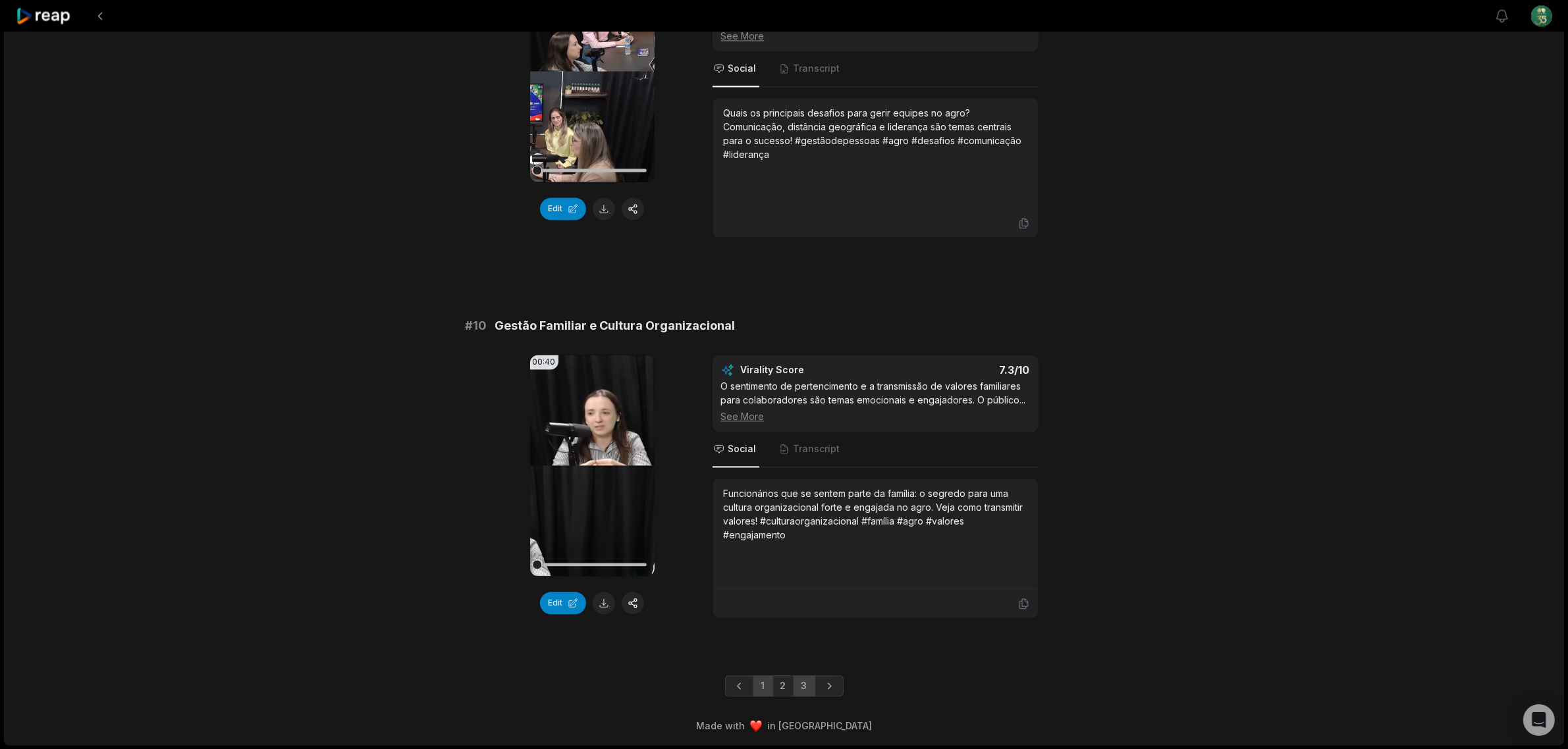
click at [795, 692] on link "3" at bounding box center [804, 686] width 22 height 21
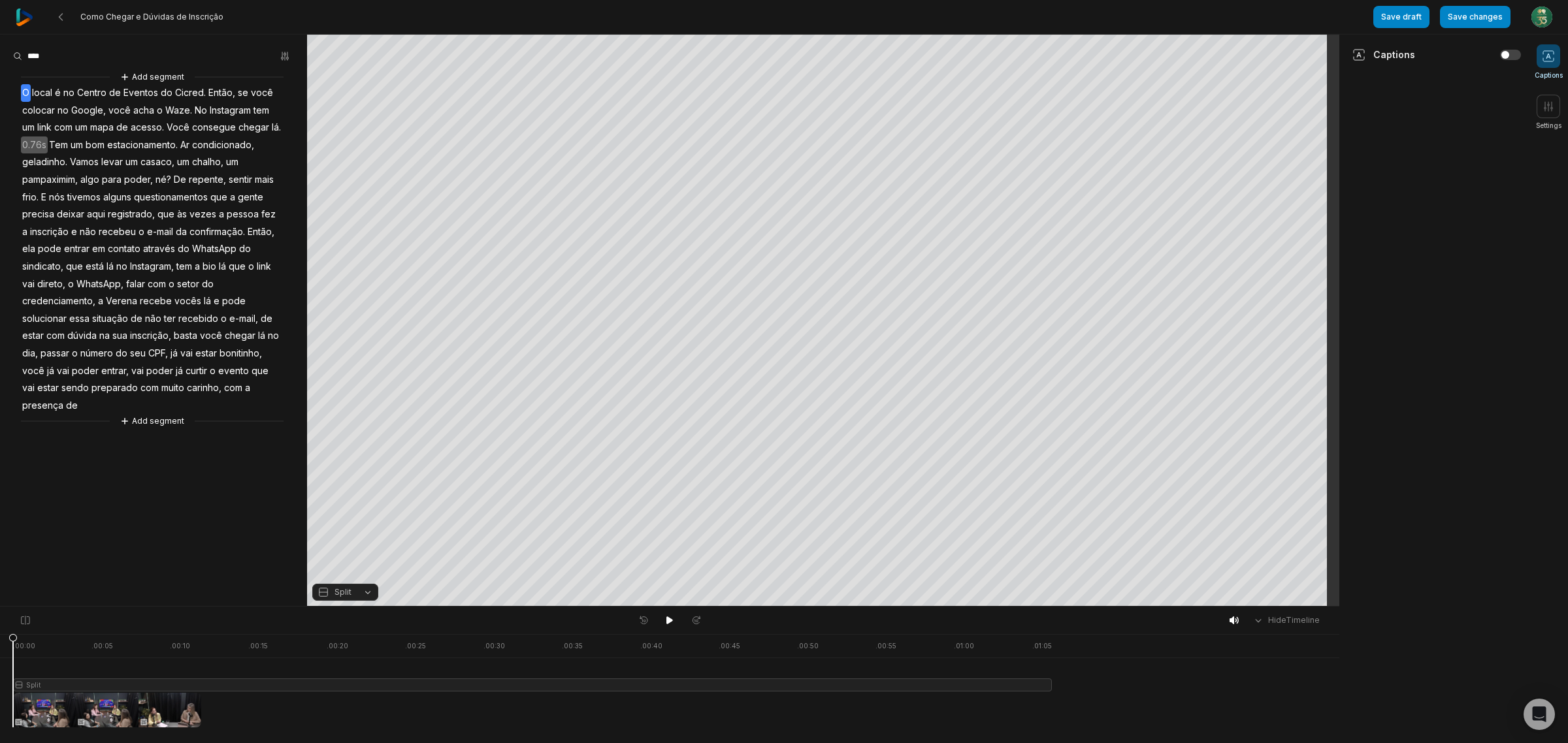
click at [1494, 22] on button "Save changes" at bounding box center [1475, 17] width 71 height 22
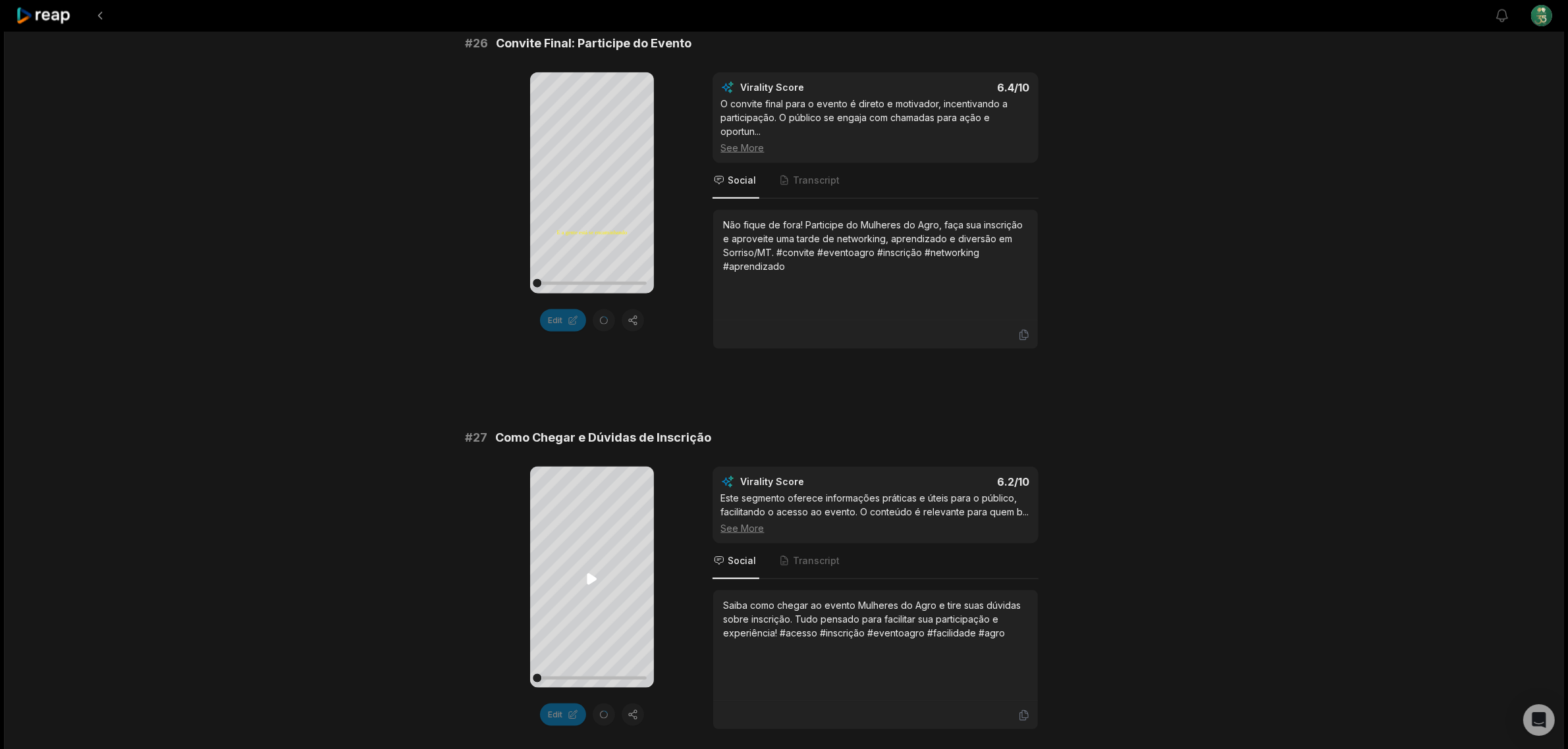
scroll to position [2111, 0]
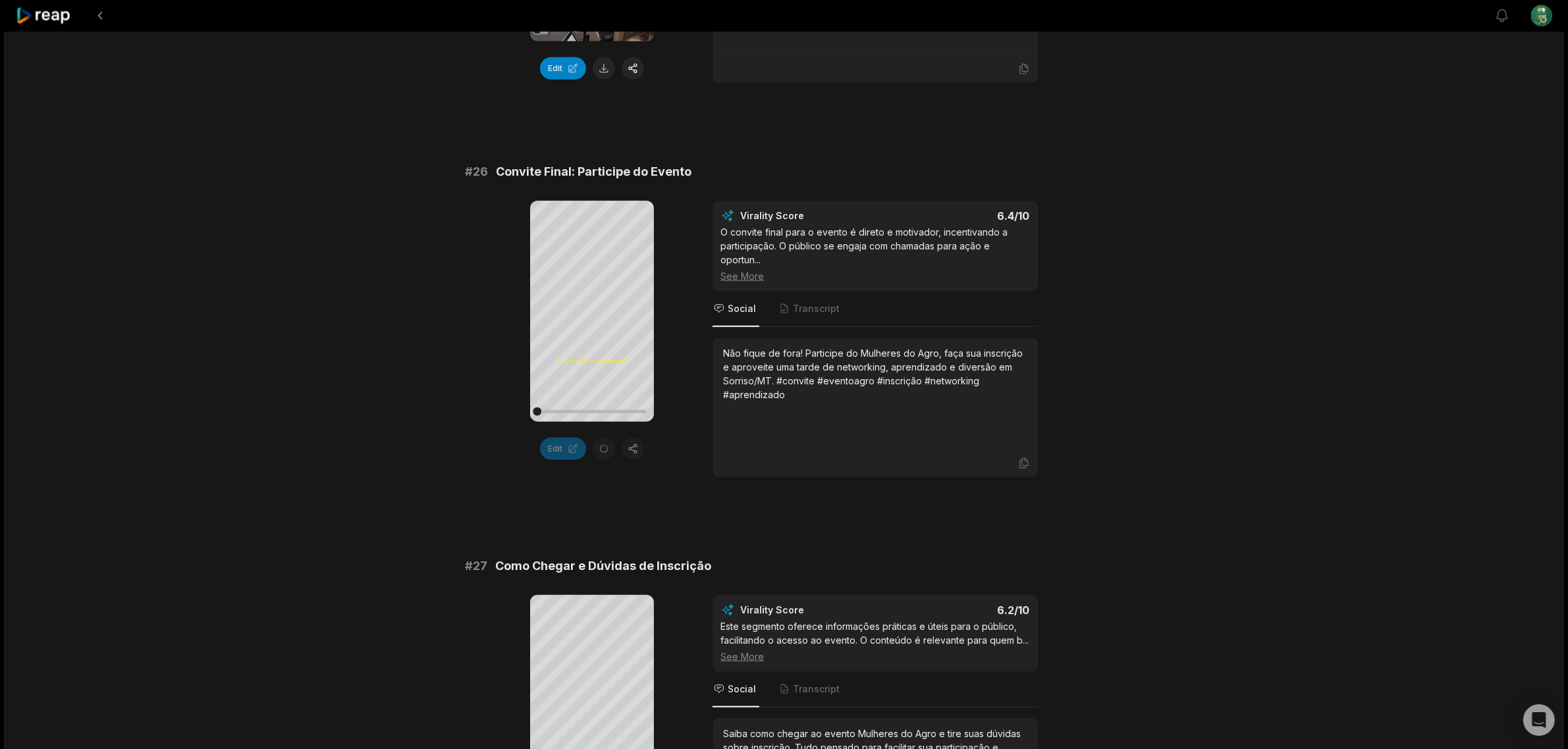
scroll to position [1946, 0]
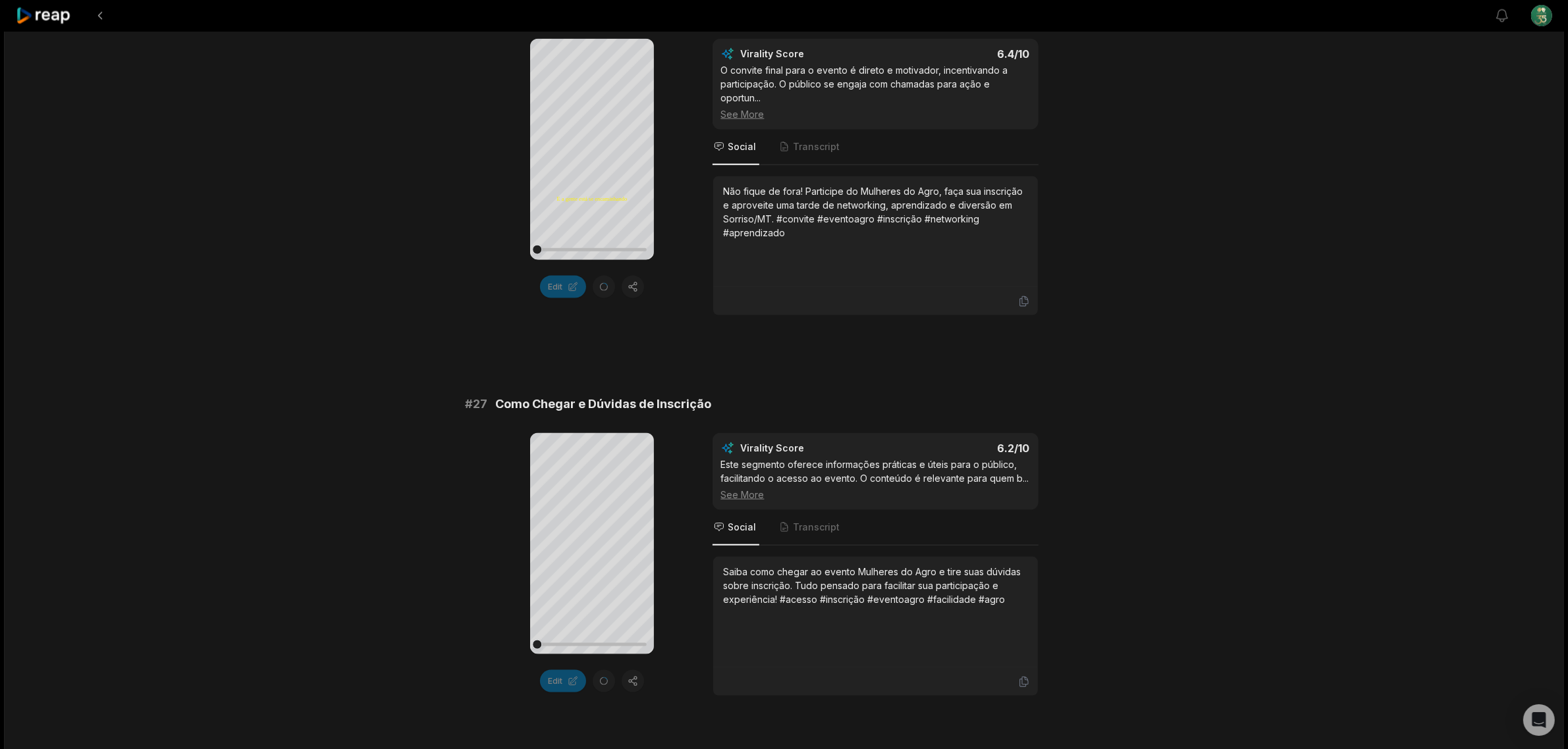
scroll to position [2193, 0]
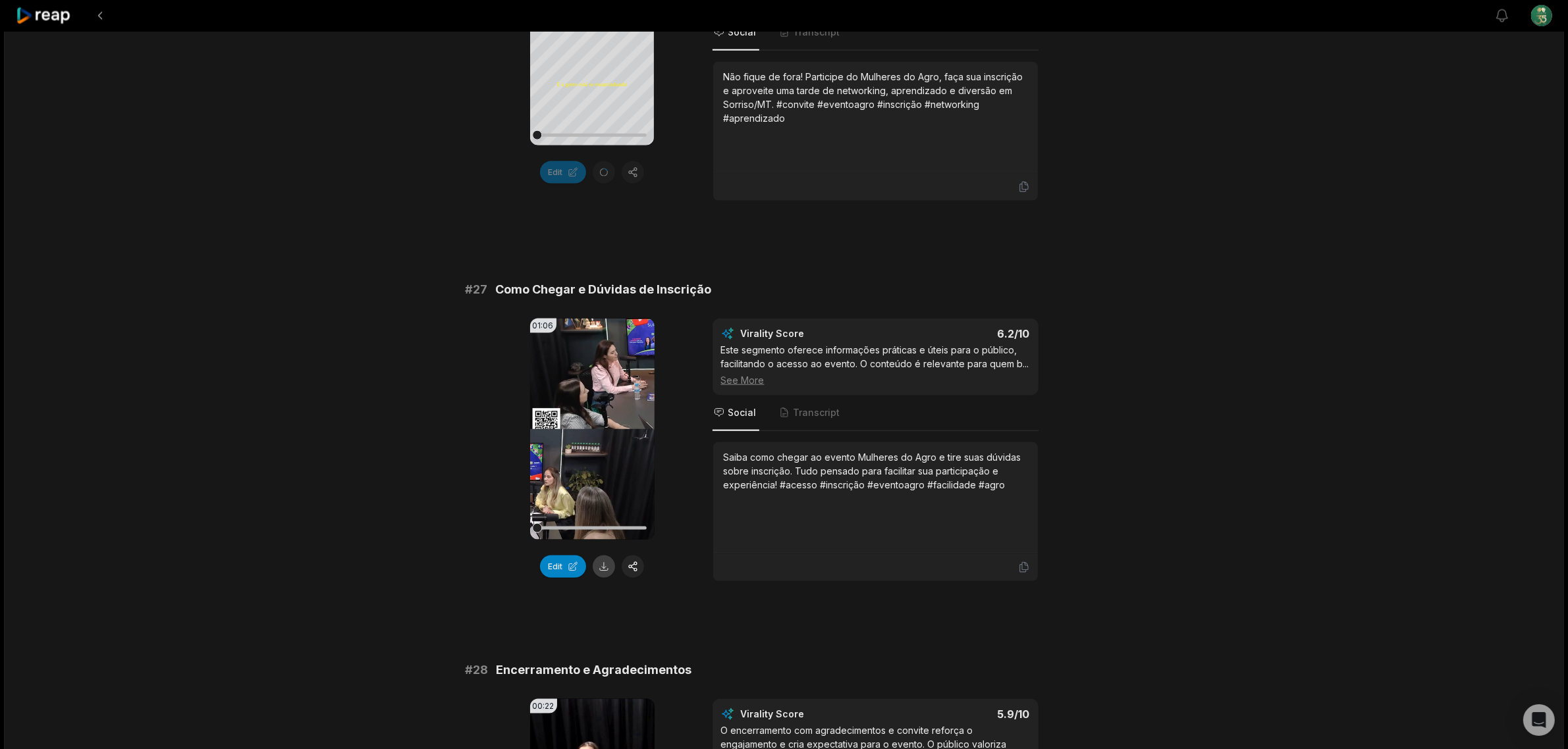
click at [596, 565] on button at bounding box center [603, 567] width 23 height 23
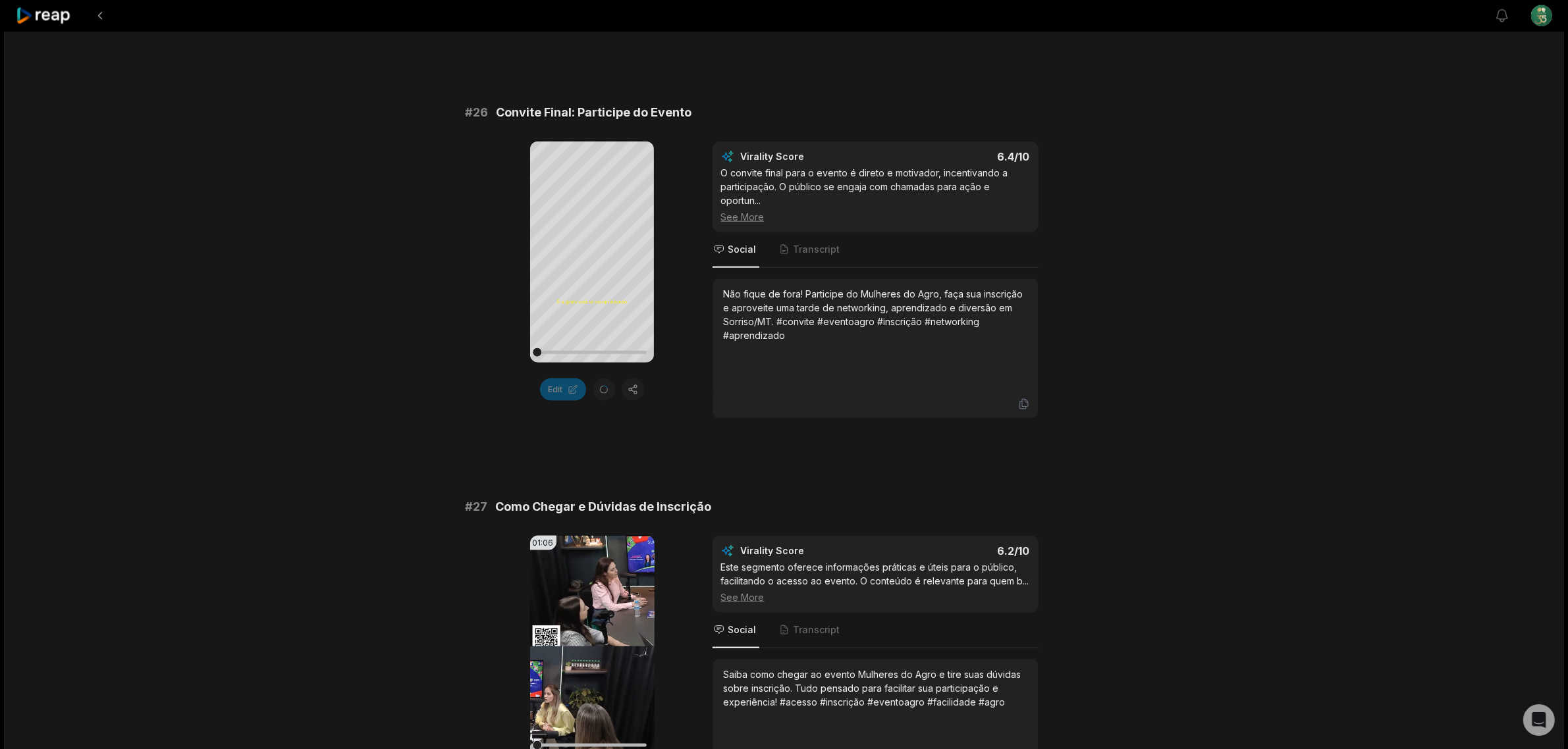
scroll to position [1946, 0]
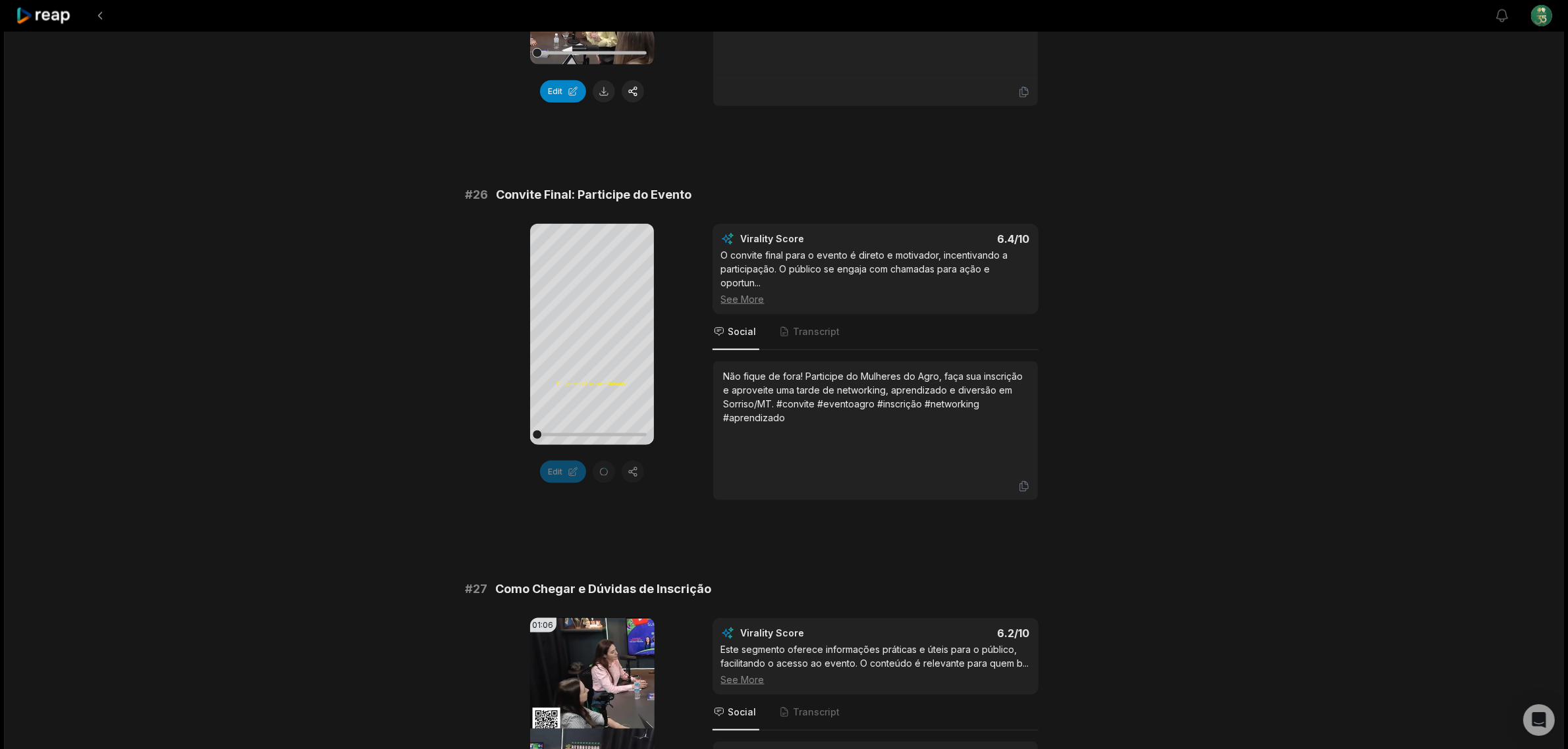
scroll to position [1864, 0]
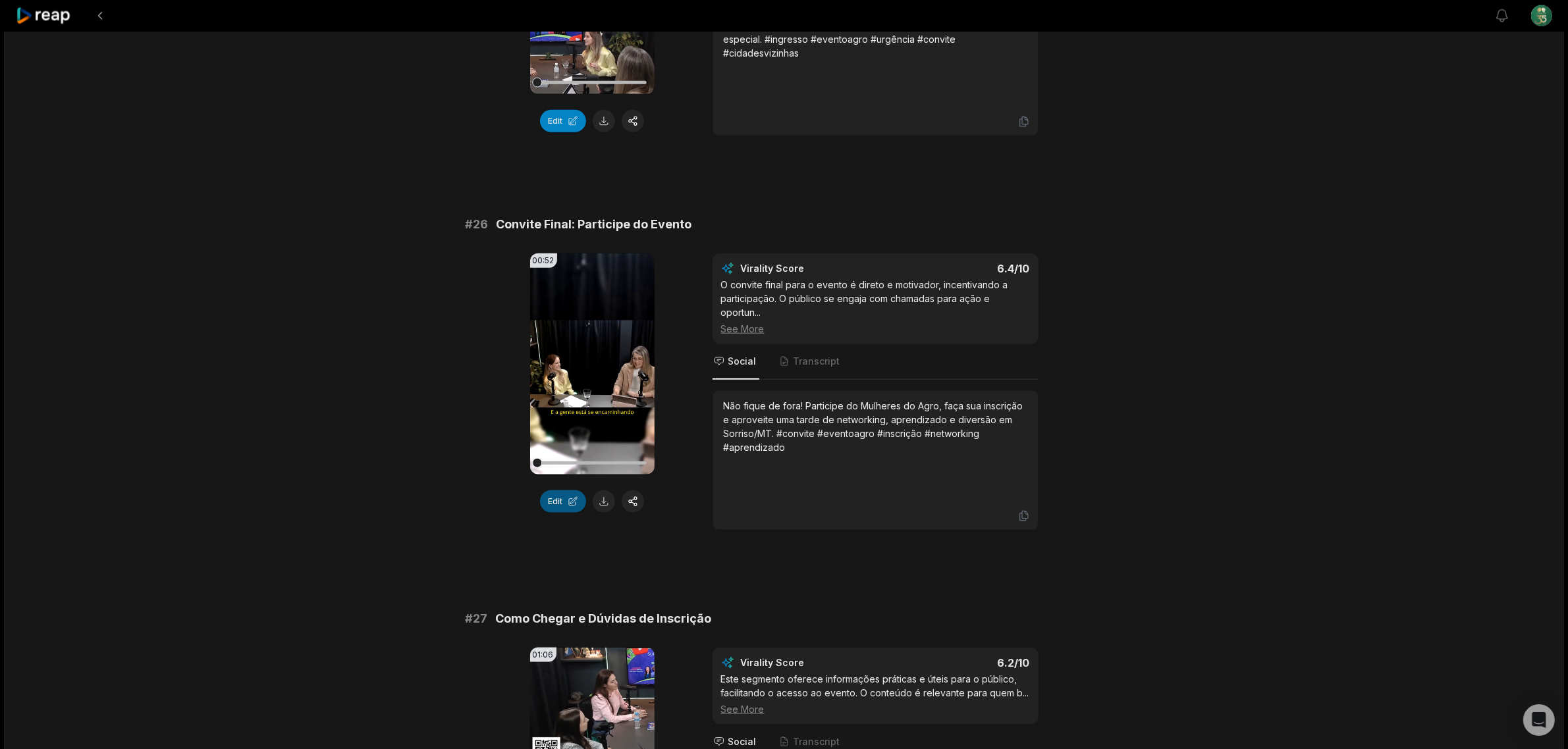
click at [557, 506] on button "Edit" at bounding box center [562, 501] width 46 height 23
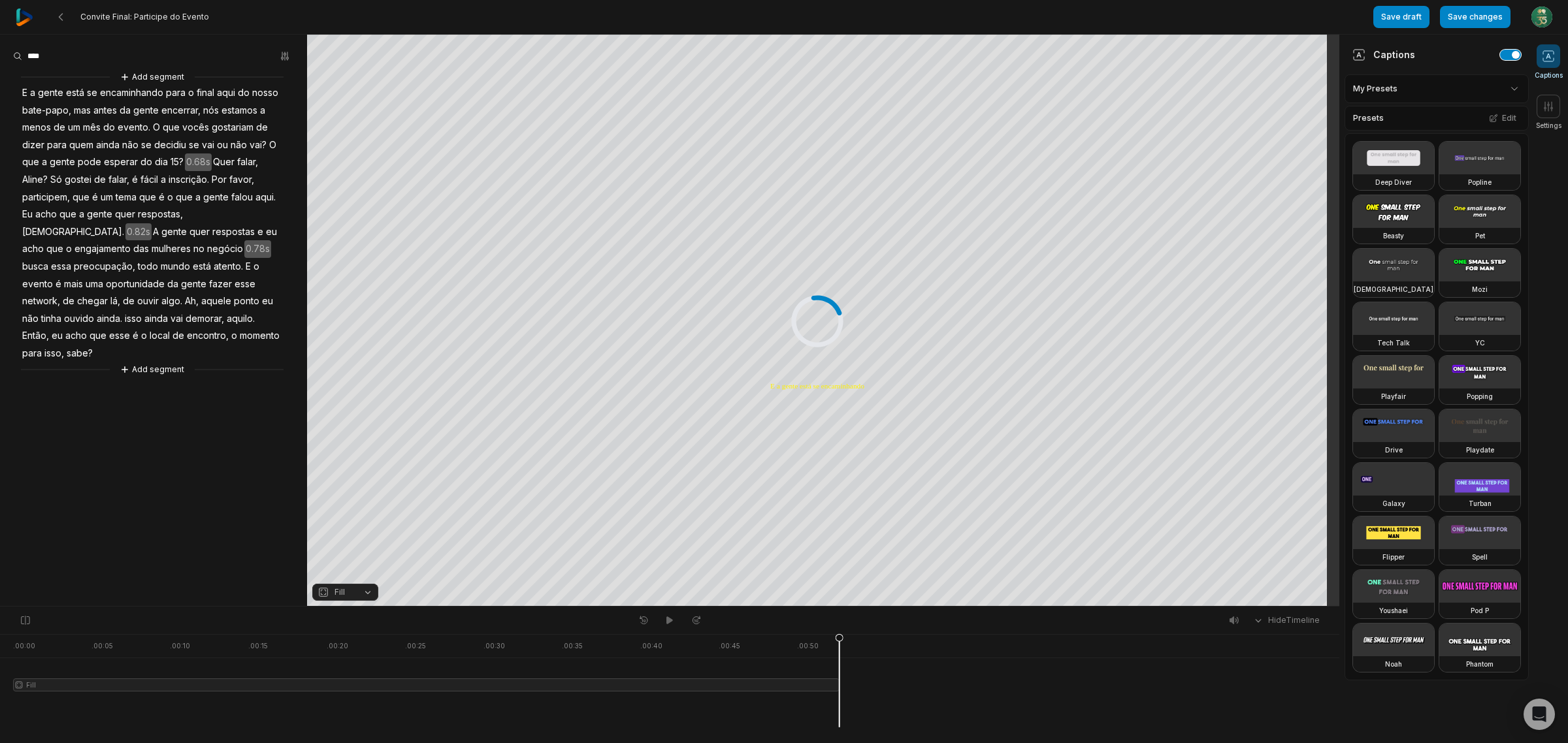
click at [1500, 54] on button "button" at bounding box center [1510, 55] width 21 height 10
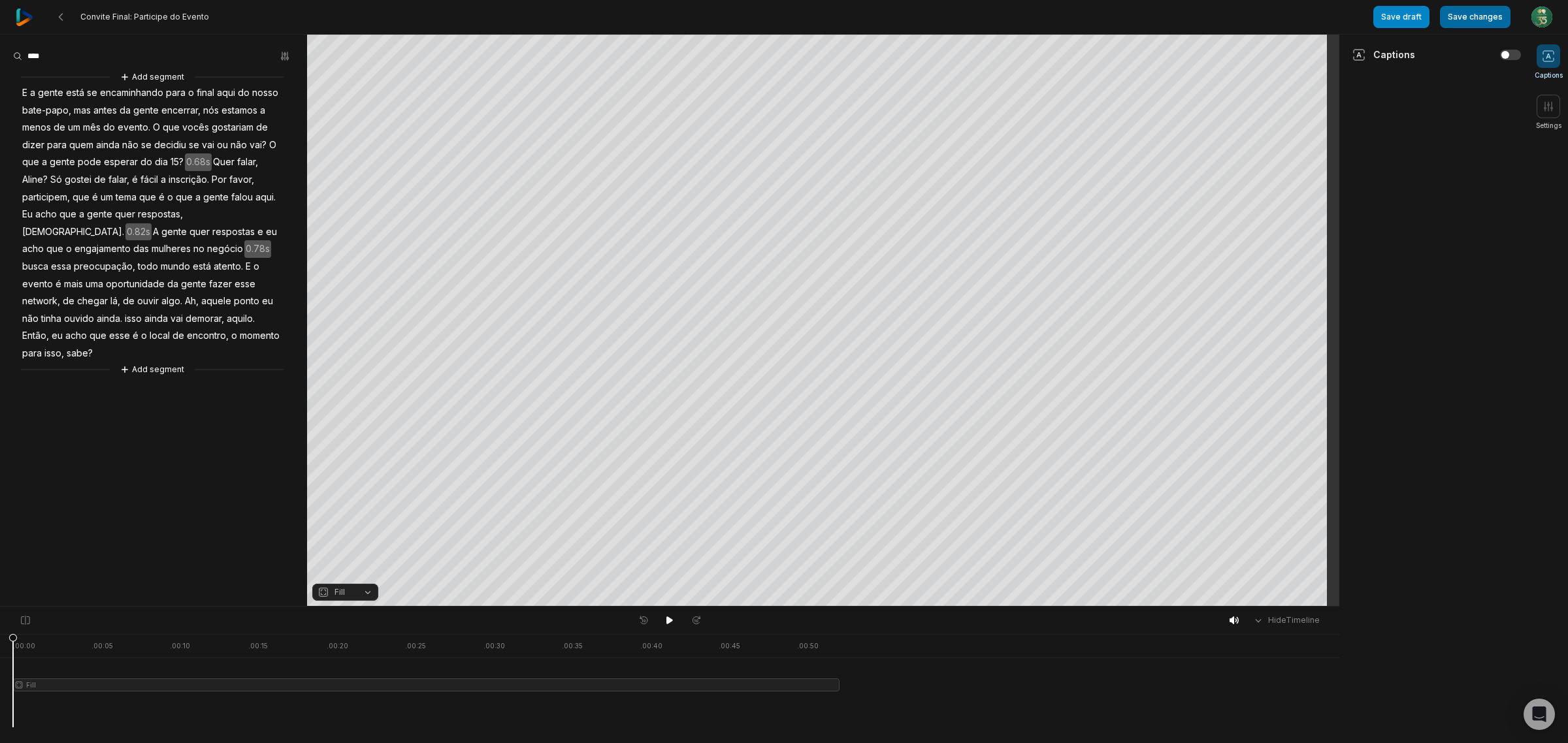
click at [1472, 17] on button "Save changes" at bounding box center [1475, 17] width 71 height 22
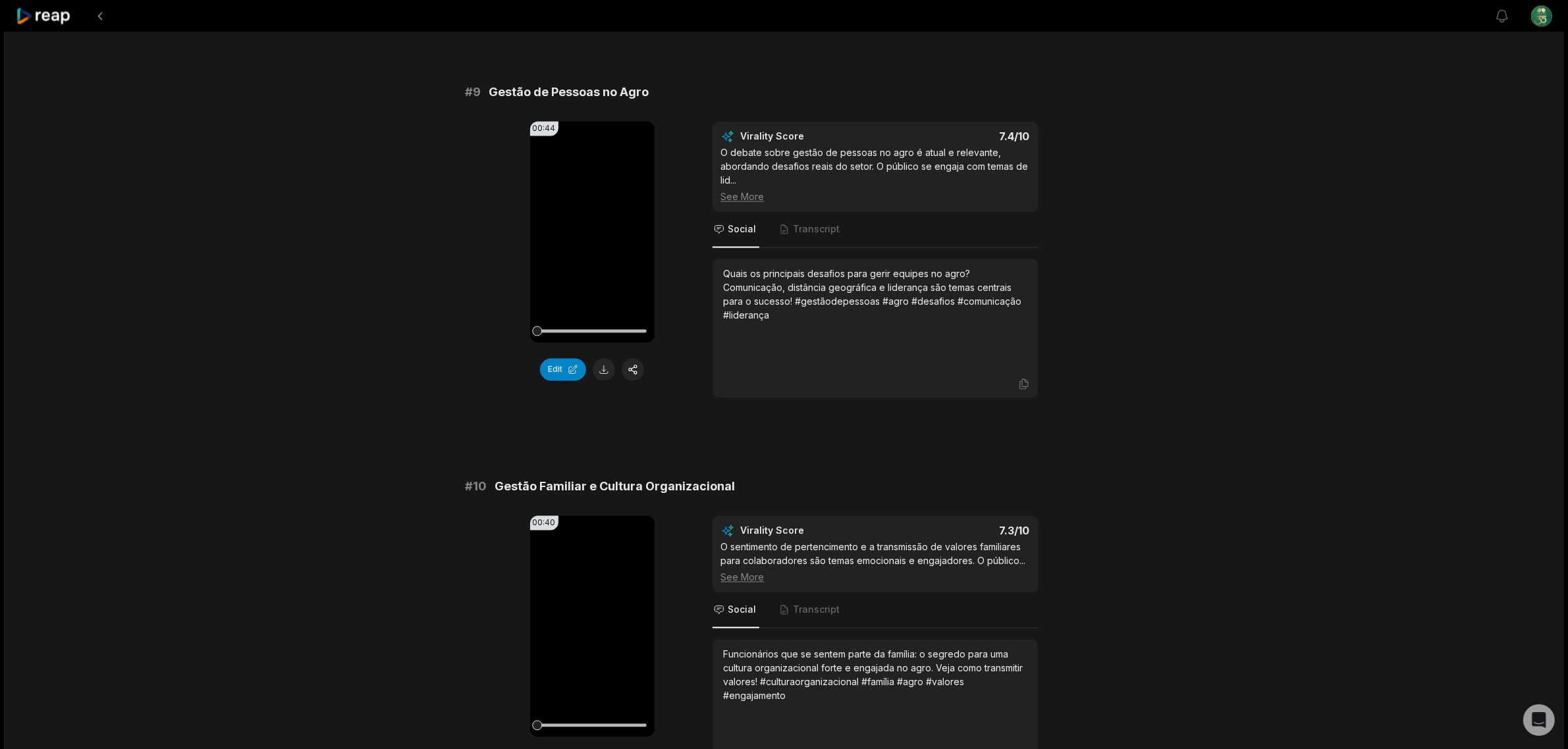
scroll to position [3356, 0]
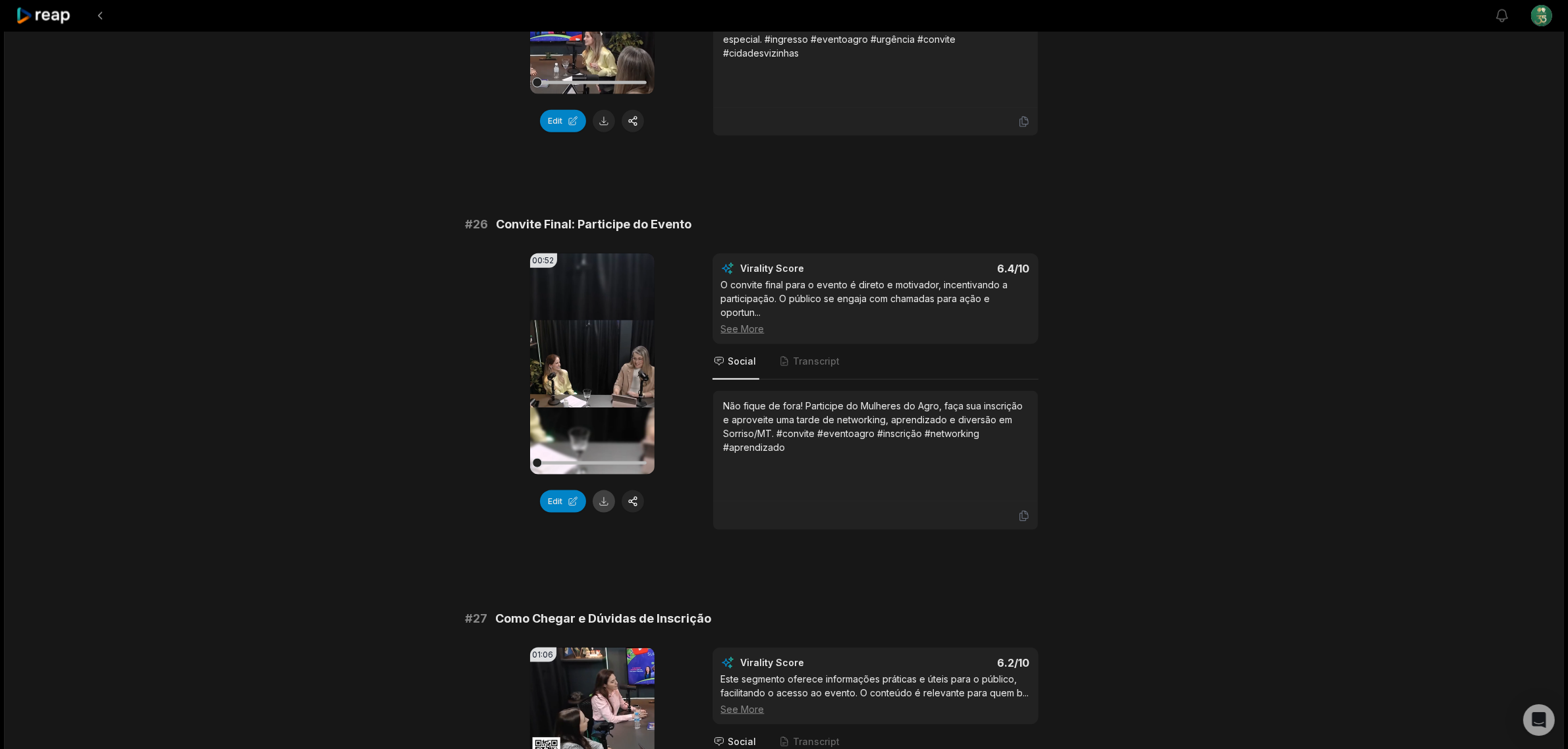
click at [598, 508] on button at bounding box center [603, 501] width 23 height 23
